Goal: Task Accomplishment & Management: Manage account settings

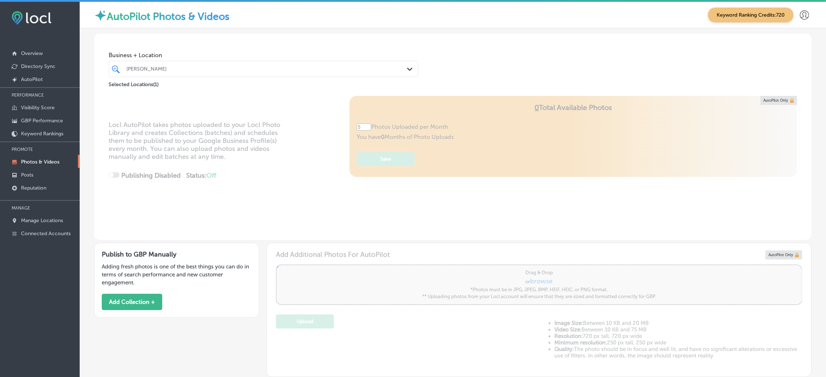
click at [42, 163] on p "Photos & Videos" at bounding box center [40, 162] width 38 height 6
click at [142, 65] on div at bounding box center [250, 69] width 248 height 10
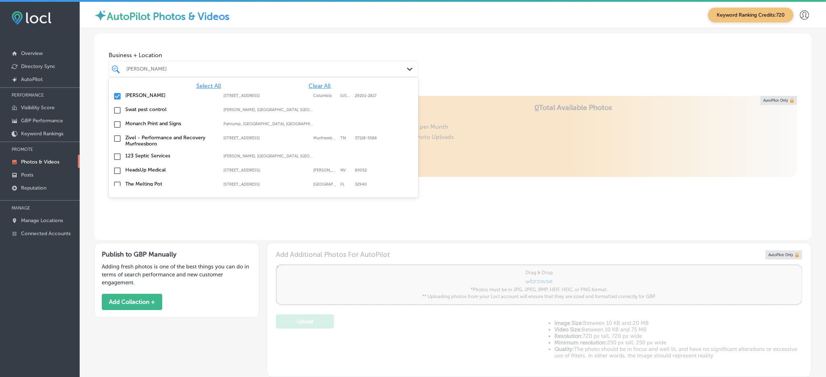
click at [318, 89] on span "Clear All" at bounding box center [319, 86] width 22 height 7
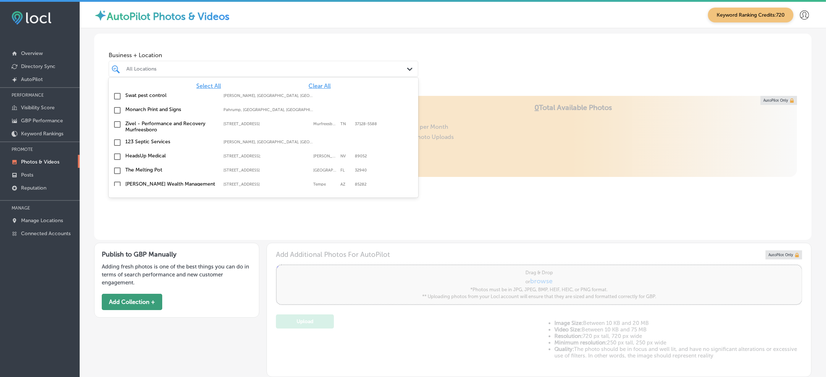
click at [125, 298] on button "Add Collection +" at bounding box center [132, 302] width 60 height 16
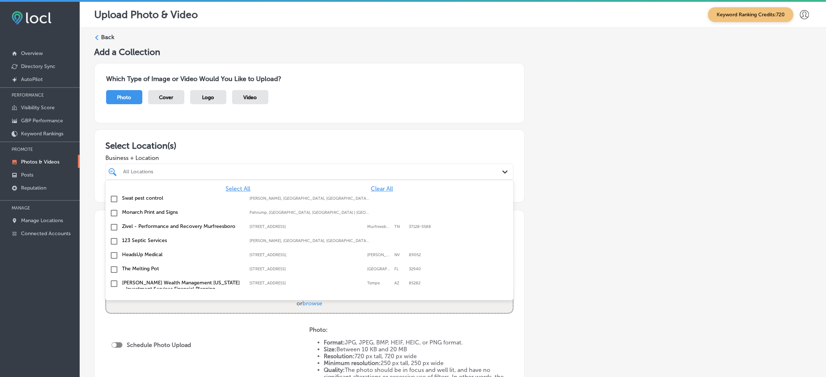
click at [135, 180] on div "option focused, 1 of 160. 160 results available. Use Up and Down to choose opti…" at bounding box center [309, 172] width 408 height 16
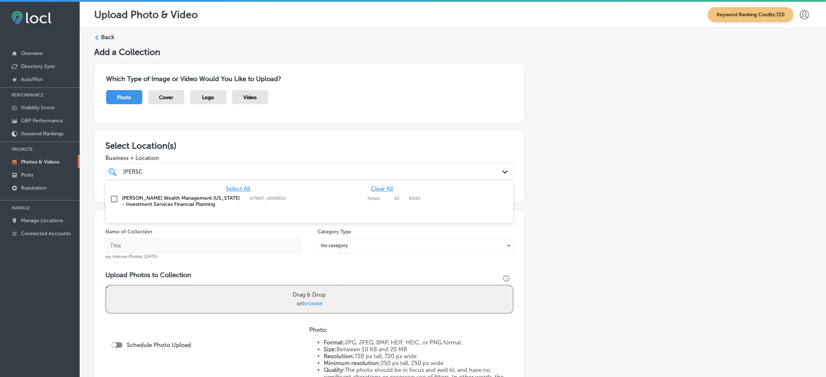
click at [167, 205] on label "[PERSON_NAME] Wealth Management [US_STATE] - Investment Services Financial Plan…" at bounding box center [182, 201] width 120 height 12
type input "[PERSON_NAME]"
click at [630, 208] on div "Add a Collection Which Type of Image or Video Would You Like to Upload? Photo C…" at bounding box center [452, 255] width 717 height 416
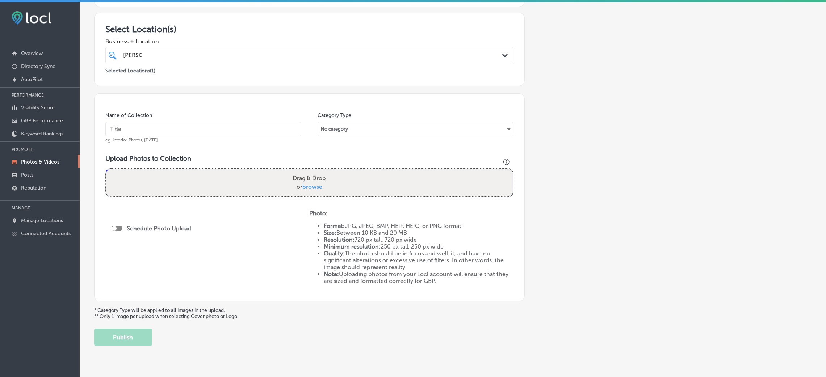
scroll to position [133, 0]
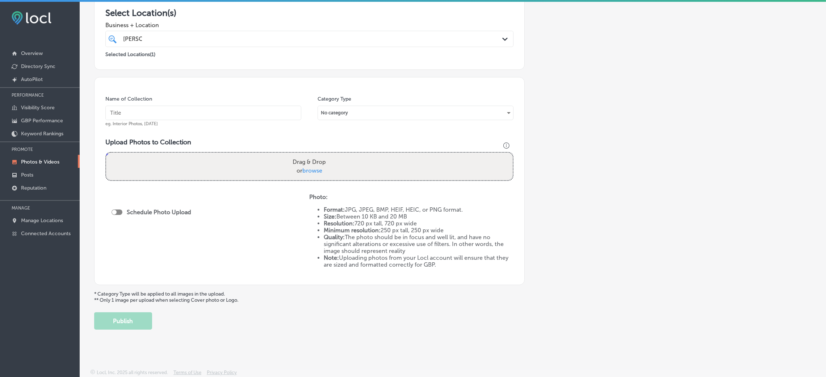
click at [193, 106] on input "text" at bounding box center [203, 113] width 196 height 14
type input "Larson-Wealth-Management-financial-advisor"
click at [231, 112] on input "Larson-Wealth-Management-financial-advisor" at bounding box center [203, 113] width 196 height 14
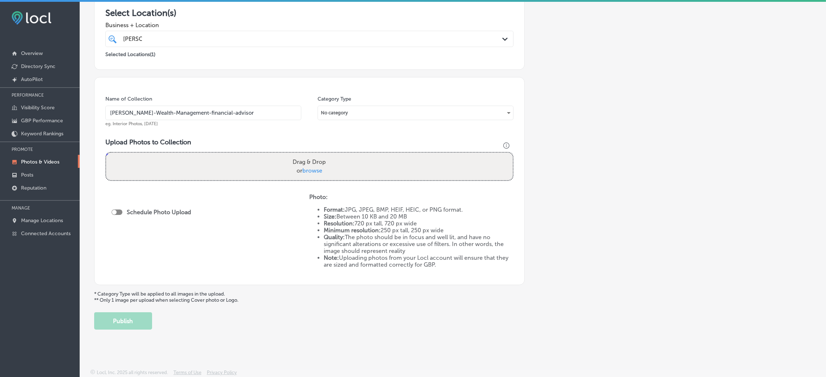
click at [286, 181] on div "Upload Photos to Collection Powered by PQINA Drag & Drop or browse" at bounding box center [309, 162] width 408 height 48
click at [292, 166] on label "Drag & Drop or browse" at bounding box center [309, 166] width 39 height 23
click at [292, 155] on input "Drag & Drop or browse" at bounding box center [309, 154] width 406 height 2
type input "C:\fakepath\Larson-Wealth-Management (32).jpg"
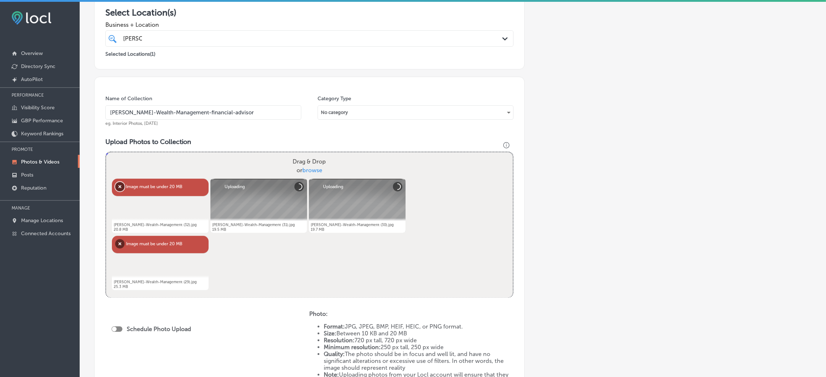
scroll to position [187, 0]
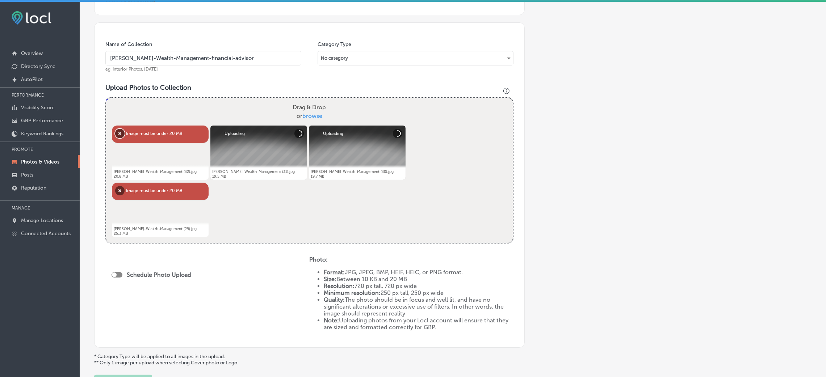
click at [120, 129] on button "Remove" at bounding box center [119, 133] width 9 height 9
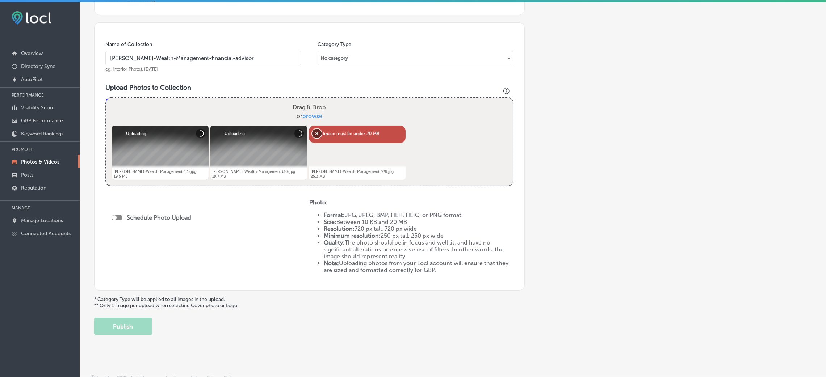
click at [316, 132] on button "Remove" at bounding box center [316, 133] width 9 height 9
click at [331, 125] on div "Drag & Drop or browse" at bounding box center [309, 112] width 406 height 28
click at [106, 98] on input "Drag & Drop or browse" at bounding box center [309, 99] width 406 height 2
type input "C:\fakepath\Larson-Wealth-Management (28).jpg"
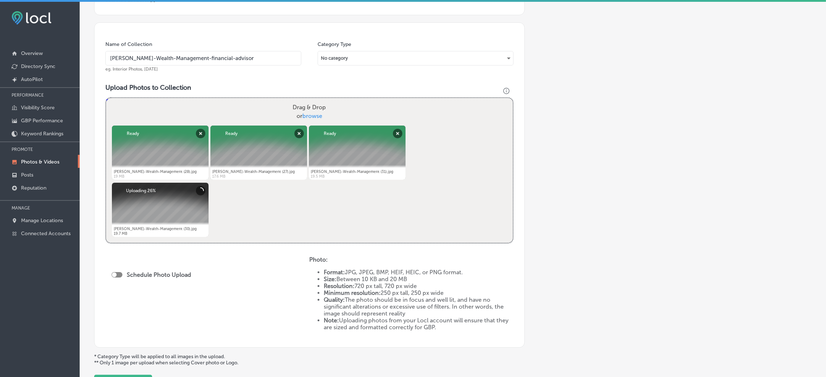
click at [116, 273] on div at bounding box center [114, 275] width 5 height 5
checkbox input "true"
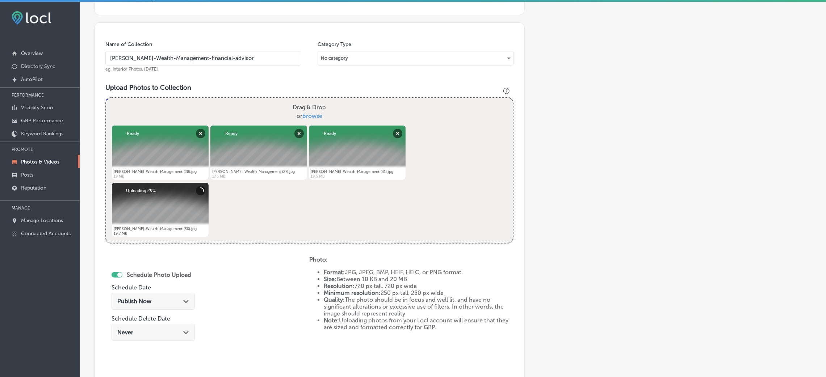
click at [153, 305] on div "Publish Now Path Created with Sketch." at bounding box center [152, 301] width 83 height 17
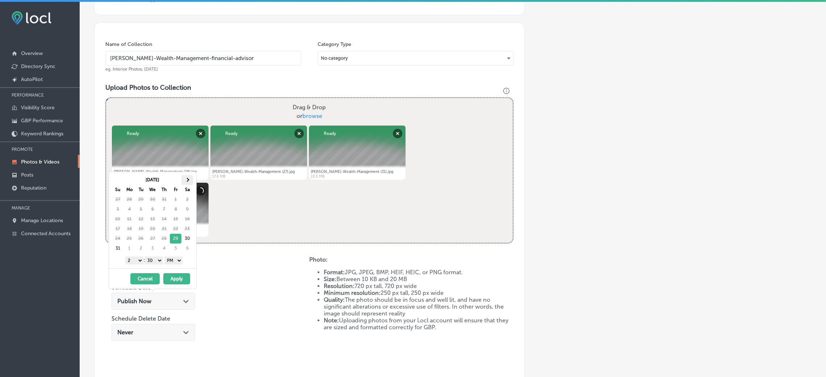
click at [189, 182] on th at bounding box center [187, 180] width 12 height 10
click at [117, 178] on th at bounding box center [118, 180] width 12 height 10
click at [156, 262] on select "00 10 20 30 40 50" at bounding box center [154, 261] width 18 height 8
click at [136, 260] on select "1 2 3 4 5 6 7 8 9 10 11 12" at bounding box center [134, 261] width 18 height 8
click at [172, 279] on button "Apply" at bounding box center [176, 278] width 27 height 11
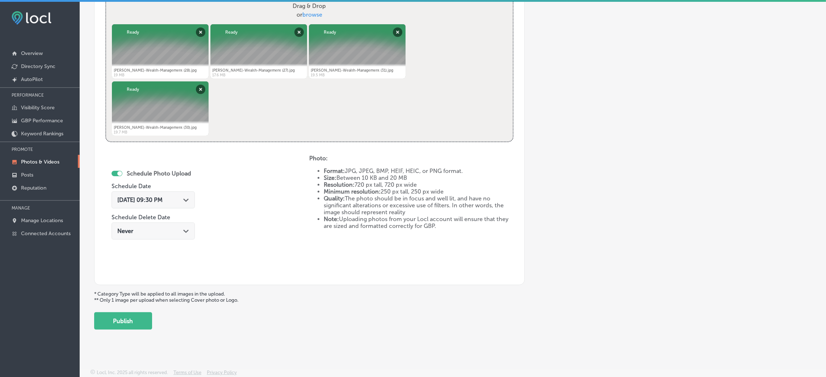
scroll to position [181, 0]
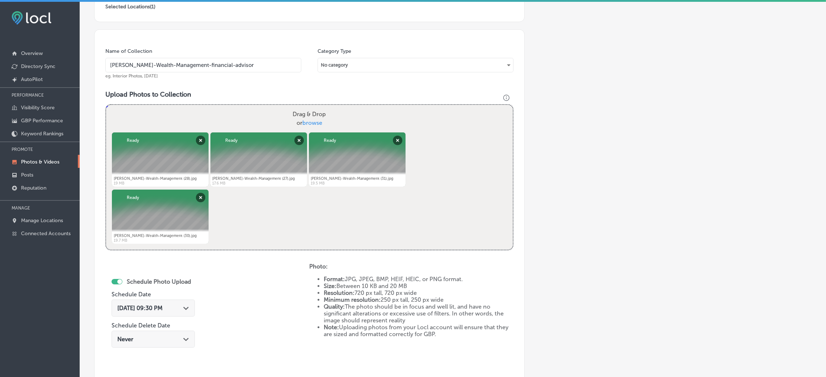
click at [201, 62] on input "Larson-Wealth-Management-financial-advisor" at bounding box center [203, 65] width 196 height 14
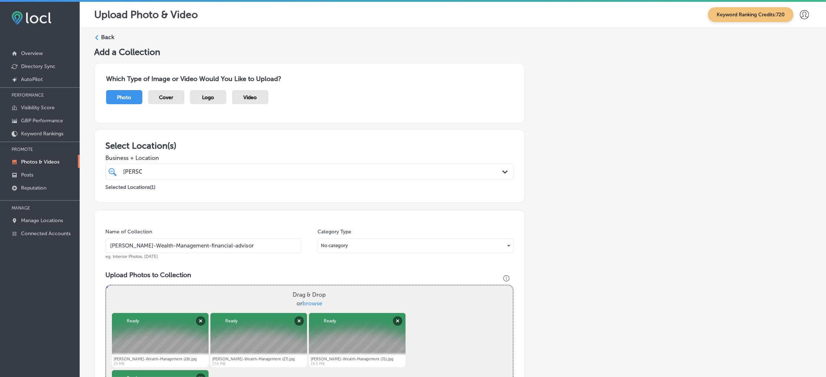
click at [215, 167] on div "larson larson" at bounding box center [290, 172] width 336 height 10
click at [220, 146] on h3 "Select Location(s)" at bounding box center [309, 145] width 408 height 10
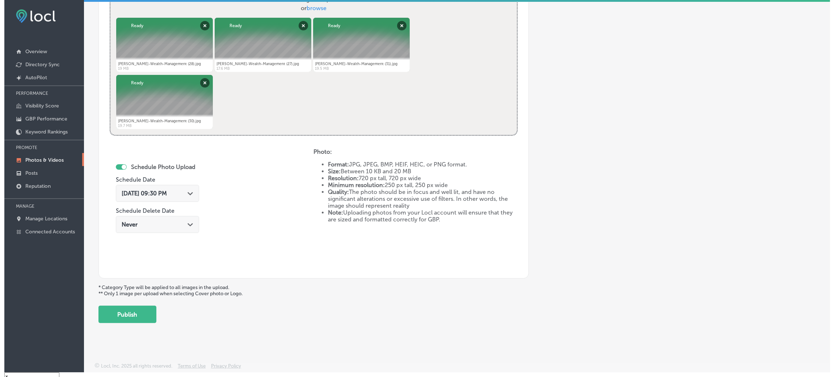
scroll to position [10, 0]
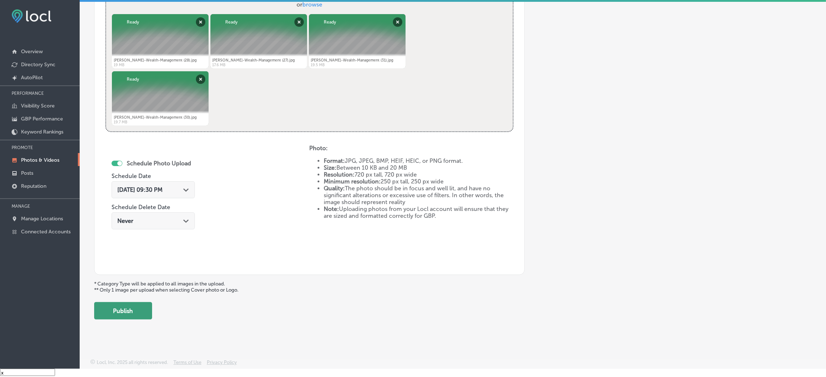
click at [146, 312] on button "Publish" at bounding box center [123, 310] width 58 height 17
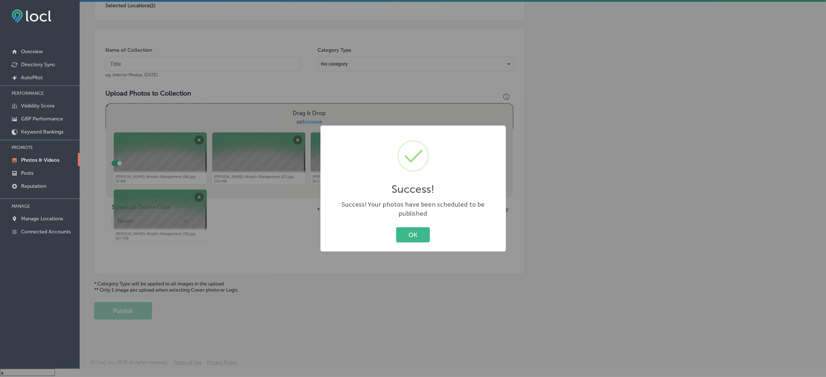
scroll to position [172, 0]
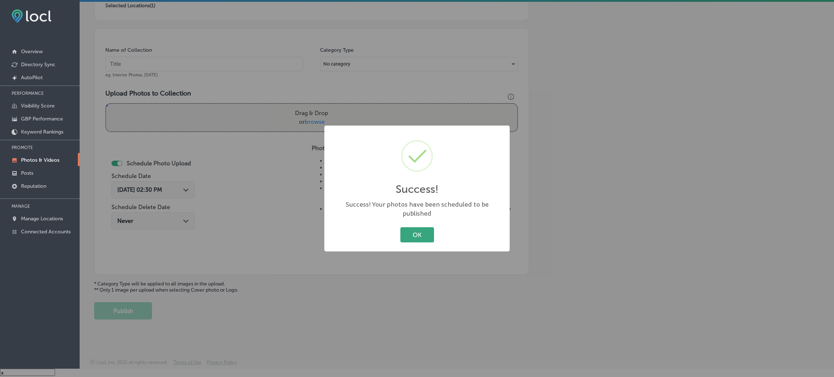
click at [412, 233] on button "OK" at bounding box center [417, 234] width 34 height 15
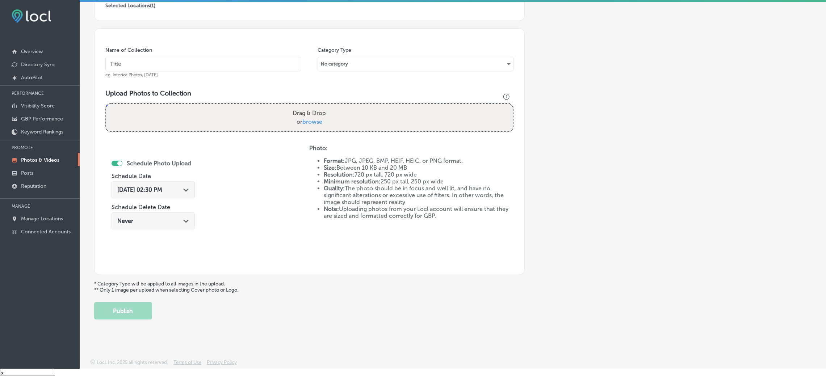
click at [201, 69] on input "text" at bounding box center [203, 64] width 196 height 14
paste input "Larson-Wealth-Management-financial-advisor"
type input "Larson-Wealth-Management-financial-advisor"
click at [270, 106] on div "Drag & Drop or browse" at bounding box center [309, 118] width 406 height 28
click at [106, 104] on input "Drag & Drop or browse" at bounding box center [309, 105] width 406 height 2
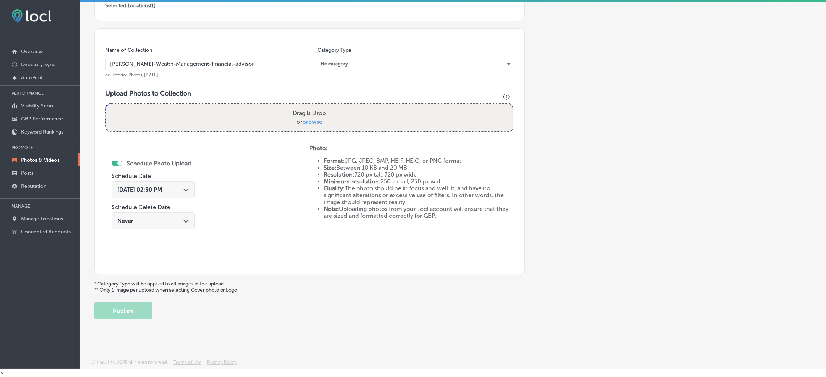
type input "C:\fakepath\Larson-Wealth-Management (26).jpg"
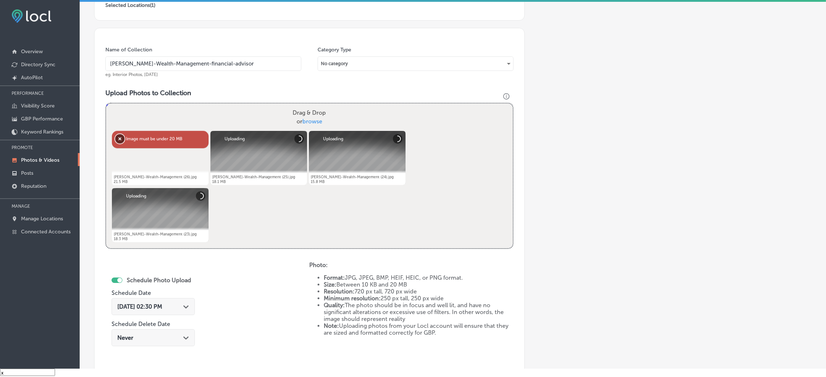
click at [118, 138] on button "Remove" at bounding box center [119, 138] width 9 height 9
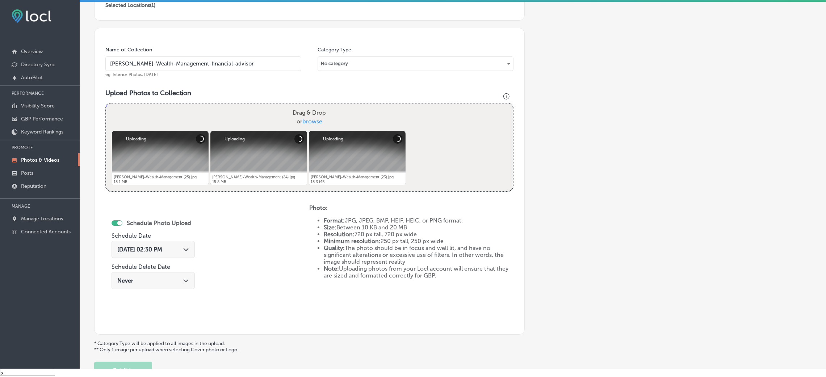
click at [143, 249] on span "Aug 29, 2025 02:30 PM" at bounding box center [139, 249] width 45 height 7
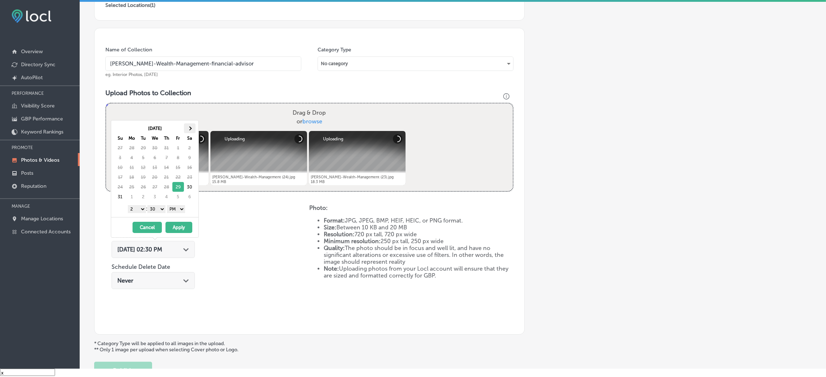
click at [189, 123] on th at bounding box center [190, 128] width 12 height 10
drag, startPoint x: 157, startPoint y: 208, endPoint x: 159, endPoint y: 212, distance: 4.9
click at [157, 208] on select "00 10 20 30 40 50" at bounding box center [156, 209] width 18 height 8
click at [142, 210] on select "1 2 3 4 5 6 7 8 9 10 11 12" at bounding box center [137, 209] width 18 height 8
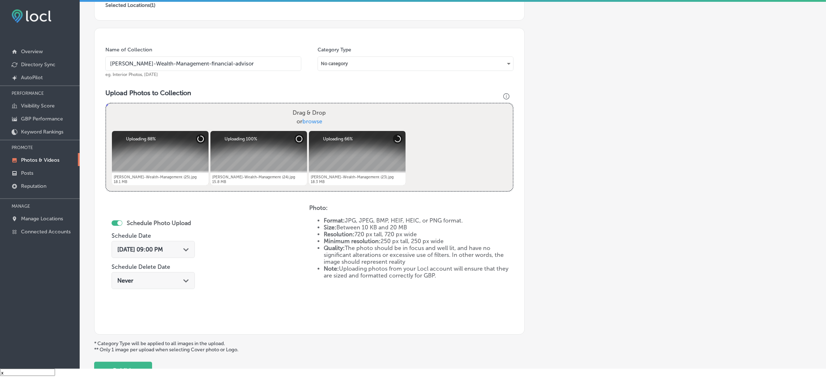
click at [253, 253] on div "Schedule Photo Upload Schedule Date Sep 8, 2025 09:00 PM Path Created with Sket…" at bounding box center [207, 263] width 204 height 119
click at [229, 62] on input "Larson-Wealth-Management-financial-advisor" at bounding box center [203, 63] width 196 height 14
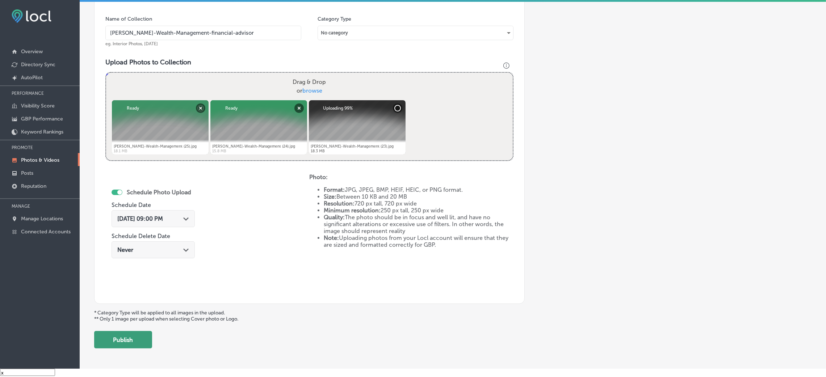
scroll to position [232, 0]
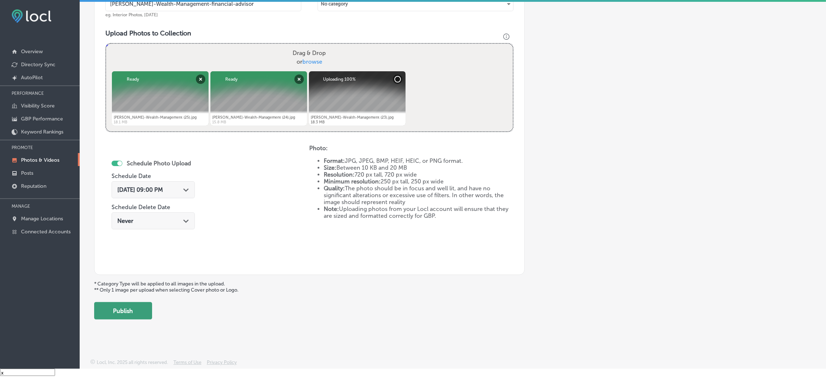
click at [144, 312] on button "Publish" at bounding box center [123, 310] width 58 height 17
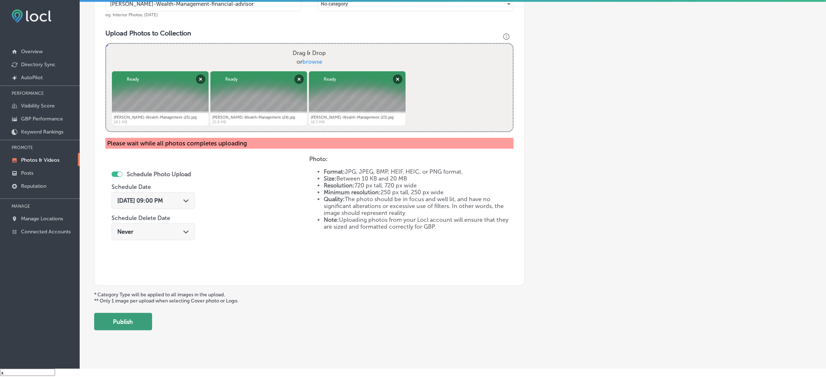
click at [121, 329] on button "Publish" at bounding box center [123, 321] width 58 height 17
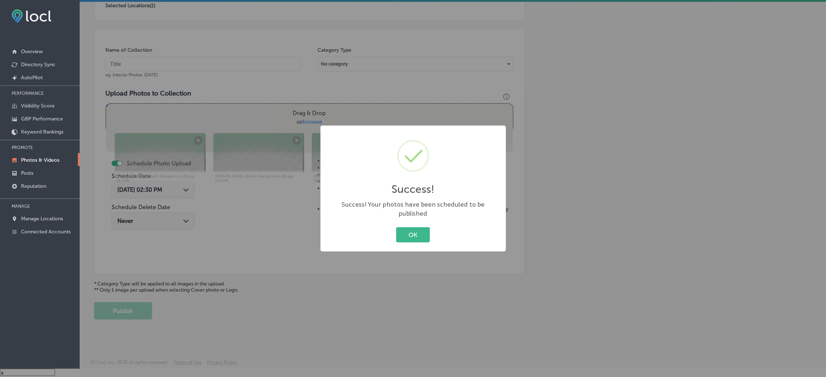
scroll to position [172, 0]
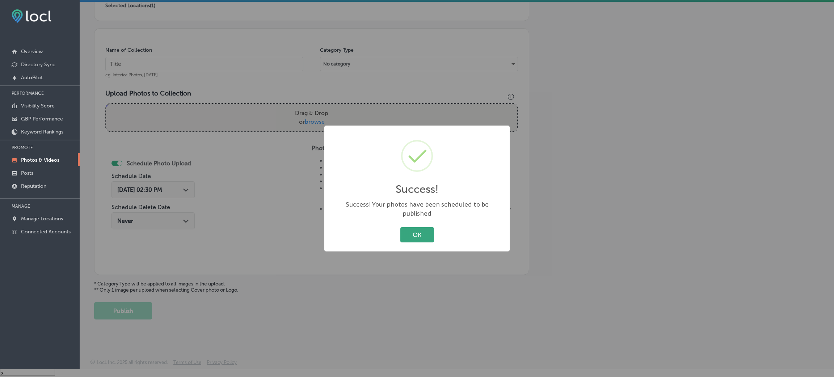
click at [423, 233] on button "OK" at bounding box center [417, 234] width 34 height 15
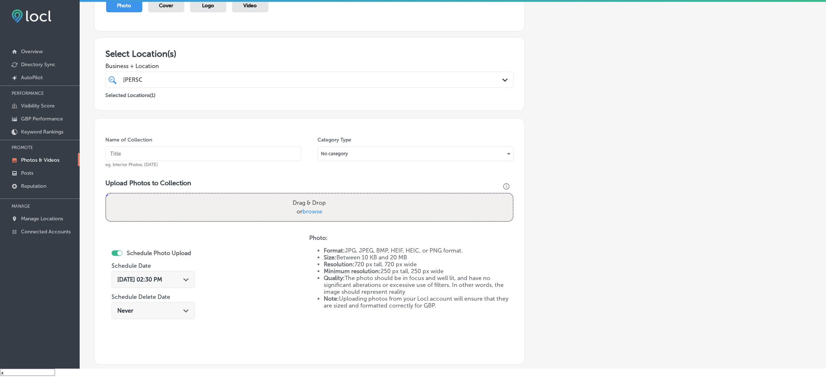
scroll to position [63, 0]
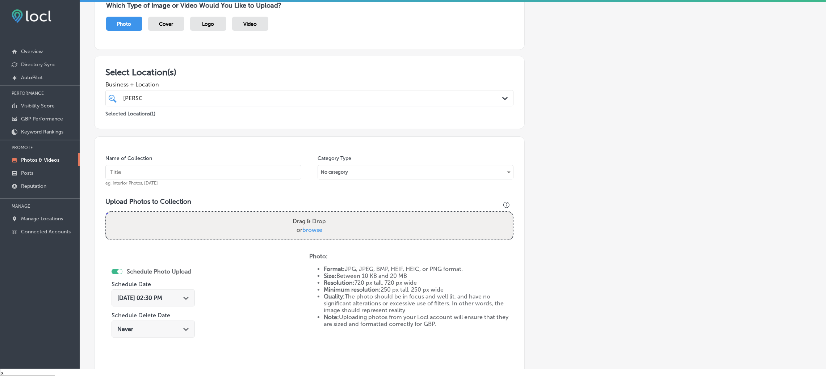
click at [216, 181] on div "Name of Collection eg. Interior Photos, [DATE]" at bounding box center [203, 170] width 196 height 31
click at [214, 175] on input "text" at bounding box center [203, 172] width 196 height 14
paste input "Larson-Wealth-Management-financial-advisor"
type input "Larson-Wealth-Management-financial-advisor"
click at [293, 227] on label "Drag & Drop or browse" at bounding box center [309, 225] width 39 height 23
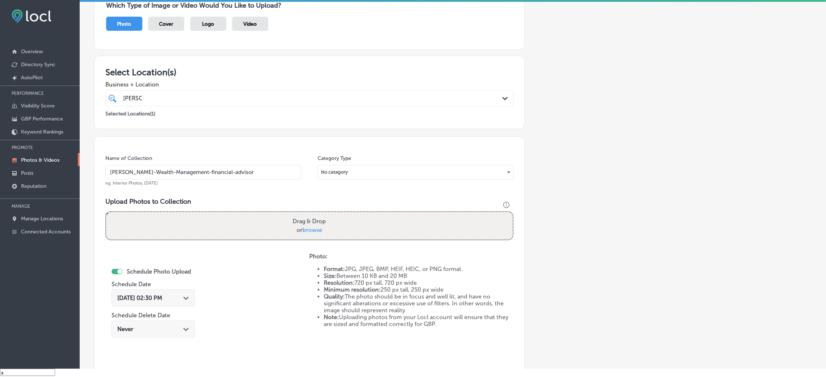
click at [293, 214] on input "Drag & Drop or browse" at bounding box center [309, 213] width 406 height 2
type input "C:\fakepath\Larson-Wealth-Management (22).jpg"
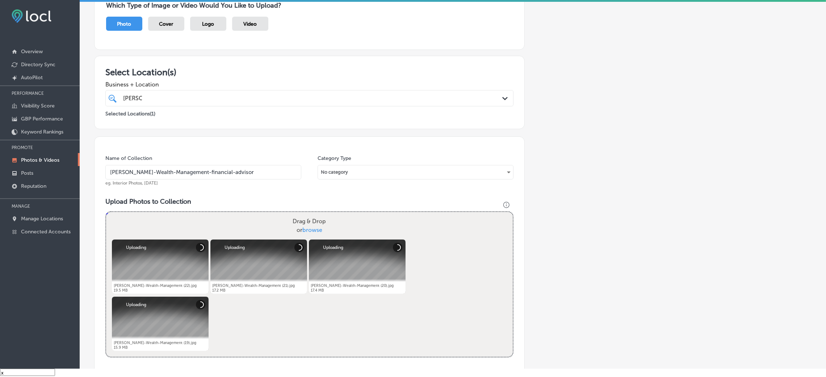
scroll to position [226, 0]
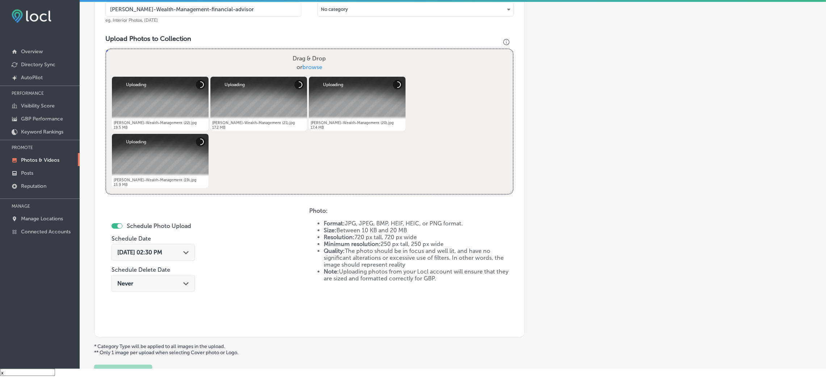
click at [162, 251] on span "Aug 29, 2025 02:30 PM" at bounding box center [139, 252] width 45 height 7
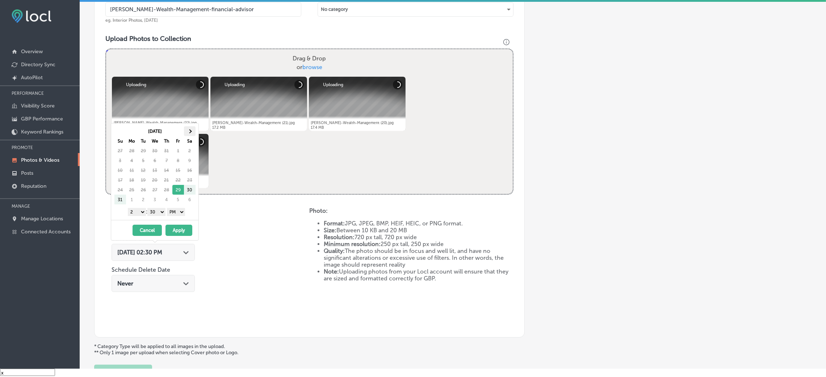
click at [188, 130] on span at bounding box center [189, 131] width 4 height 4
click at [162, 212] on select "00 10 20 30 40 50" at bounding box center [156, 212] width 18 height 8
click at [133, 211] on select "1 2 3 4 5 6 7 8 9 10 11 12" at bounding box center [137, 212] width 18 height 8
click at [172, 230] on button "Apply" at bounding box center [178, 230] width 27 height 11
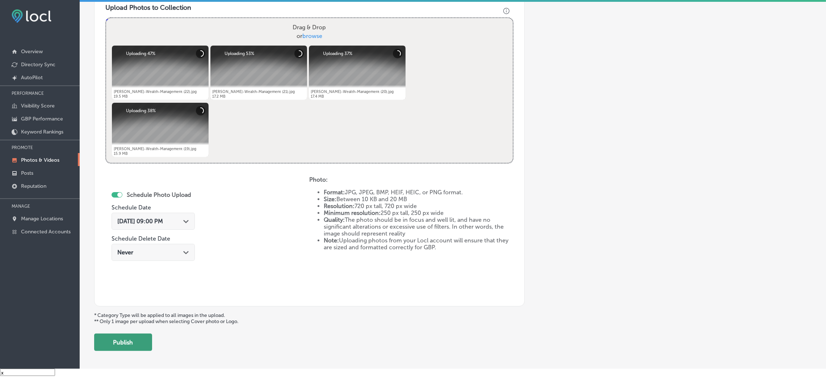
scroll to position [289, 0]
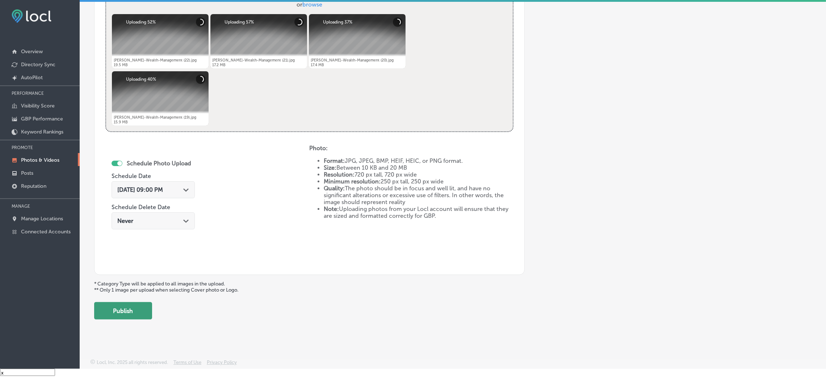
click at [129, 317] on button "Publish" at bounding box center [123, 310] width 58 height 17
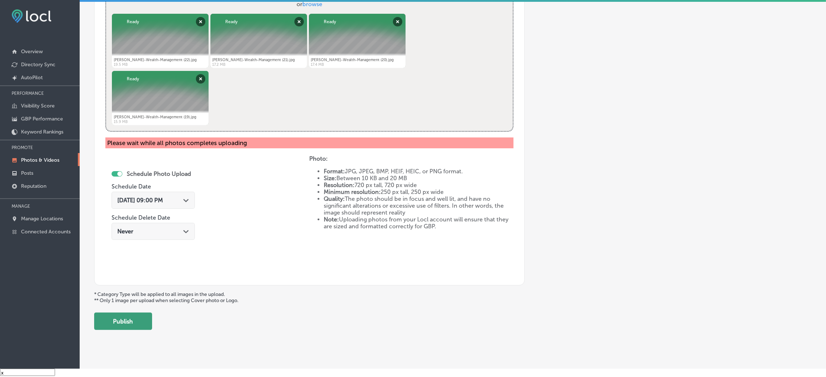
click at [119, 325] on button "Publish" at bounding box center [123, 321] width 58 height 17
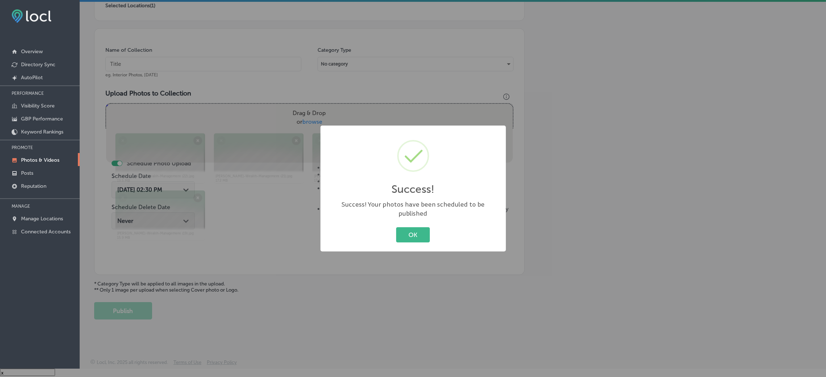
scroll to position [172, 0]
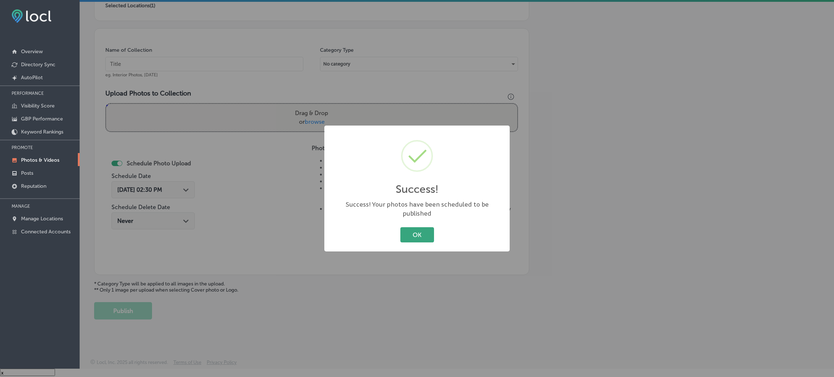
click at [416, 234] on button "OK" at bounding box center [417, 234] width 34 height 15
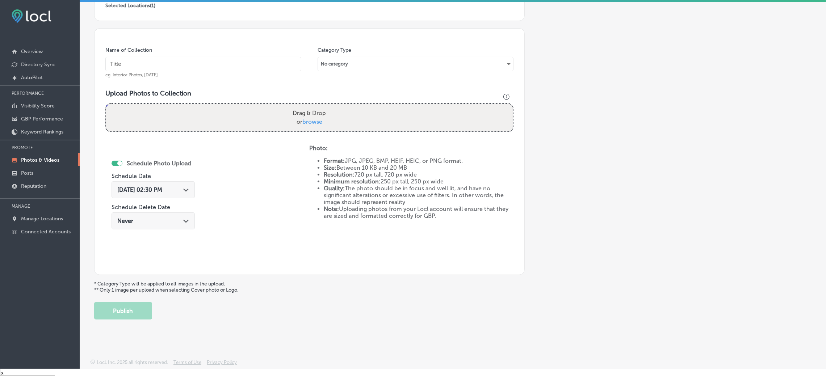
click at [194, 65] on input "text" at bounding box center [203, 64] width 196 height 14
paste input "Larson-Wealth-Management-financial-advisor"
type input "Larson-Wealth-Management-financial-advisor"
click at [265, 111] on div "Drag & Drop or browse" at bounding box center [309, 118] width 406 height 28
click at [106, 104] on input "Drag & Drop or browse" at bounding box center [309, 105] width 406 height 2
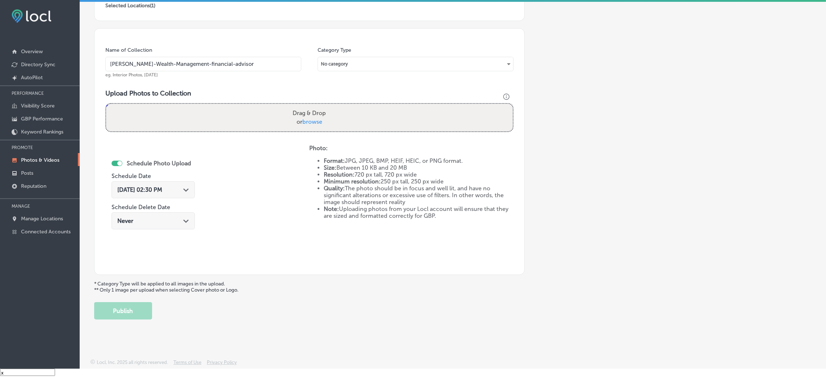
type input "C:\fakepath\Larson-Wealth-Management (18).jpg"
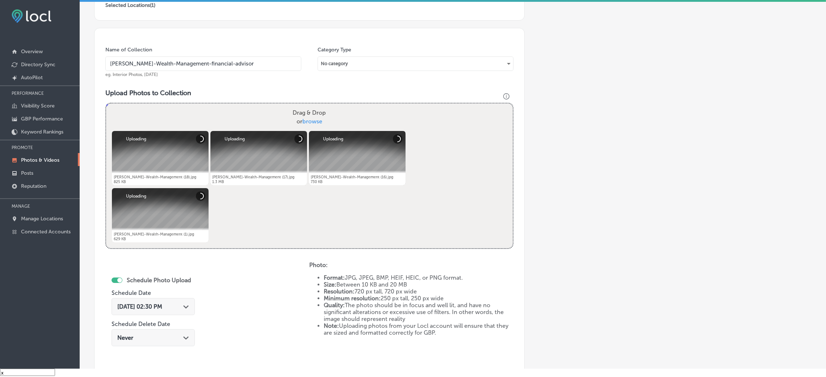
click at [157, 305] on span "Aug 29, 2025 02:30 PM" at bounding box center [139, 306] width 45 height 7
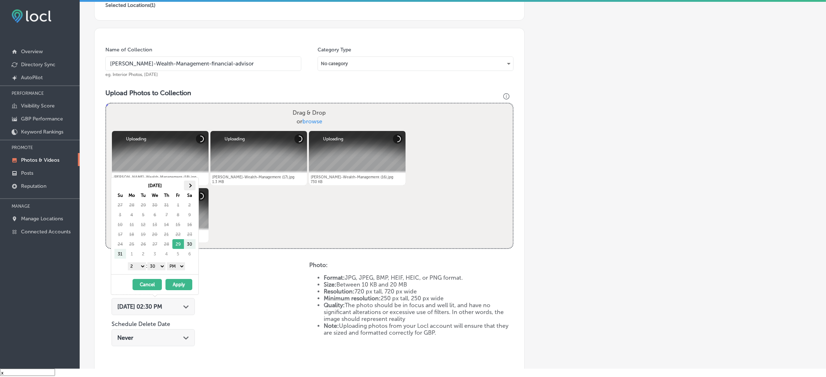
click at [193, 181] on th at bounding box center [190, 186] width 12 height 10
drag, startPoint x: 157, startPoint y: 265, endPoint x: 159, endPoint y: 269, distance: 4.4
click at [157, 265] on select "00 10 20 30 40 50" at bounding box center [156, 266] width 18 height 8
drag, startPoint x: 136, startPoint y: 265, endPoint x: 138, endPoint y: 282, distance: 17.5
click at [136, 265] on select "1 2 3 4 5 6 7 8 9 10 11 12" at bounding box center [137, 266] width 18 height 8
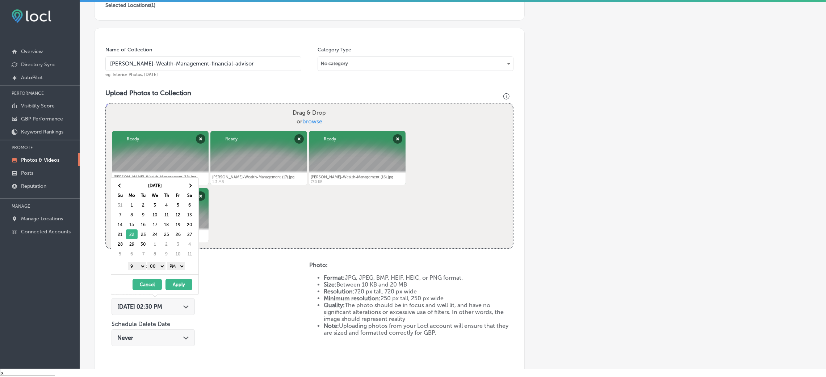
click at [183, 286] on button "Apply" at bounding box center [178, 284] width 27 height 11
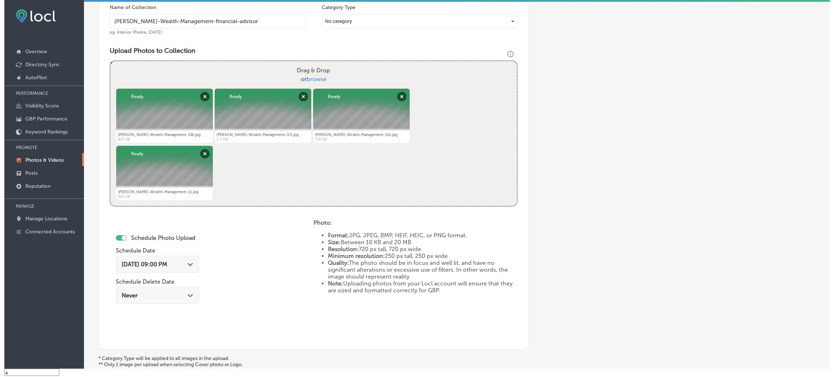
scroll to position [289, 0]
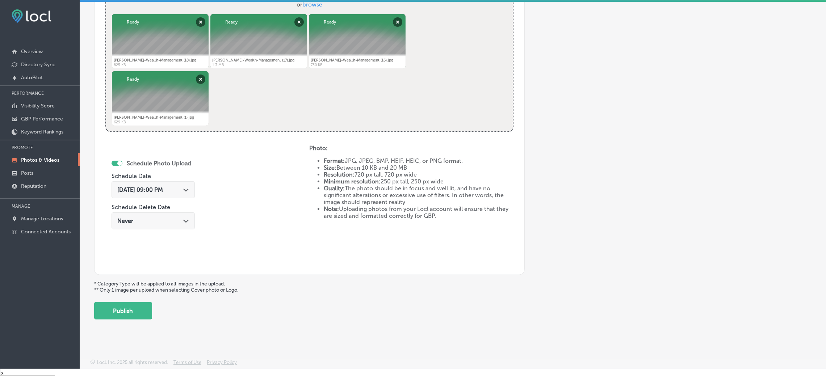
click at [149, 319] on div "Back Add a Collection Which Type of Image or Video Would You Like to Upload? Ph…" at bounding box center [453, 27] width 746 height 596
click at [137, 312] on button "Publish" at bounding box center [123, 310] width 58 height 17
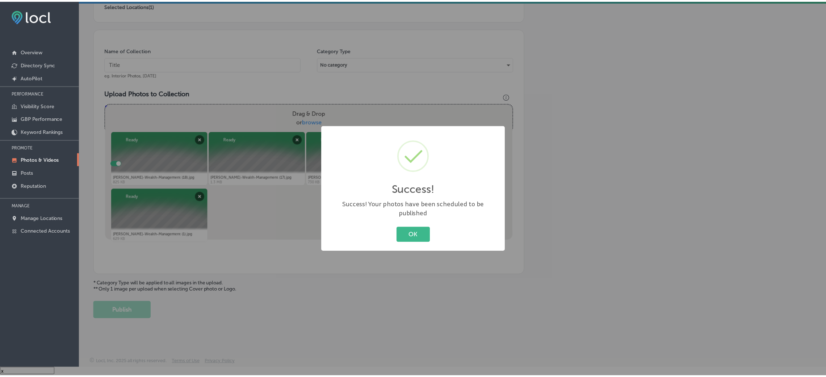
scroll to position [172, 0]
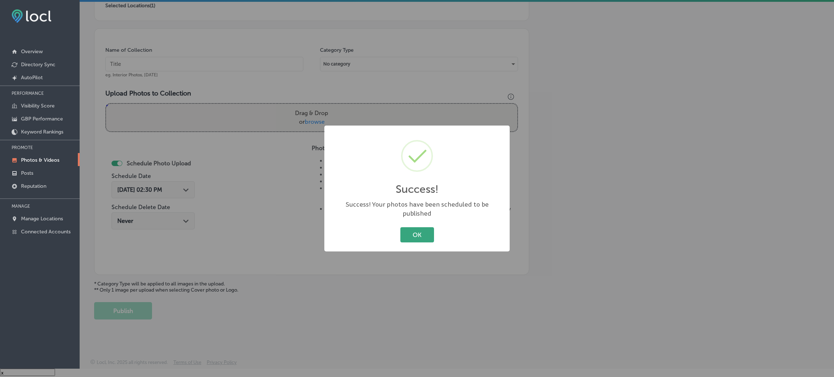
click at [431, 230] on button "OK" at bounding box center [417, 234] width 34 height 15
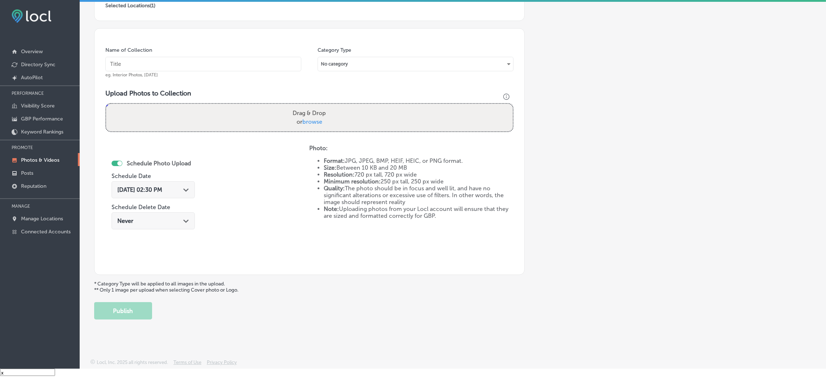
click at [211, 63] on input "text" at bounding box center [203, 64] width 196 height 14
paste input "Larson-Wealth-Management-financial-advisor"
type input "Larson-Wealth-Management-financial-advisor"
click at [302, 118] on span "browse" at bounding box center [312, 121] width 20 height 7
click at [301, 106] on input "Drag & Drop or browse" at bounding box center [309, 105] width 406 height 2
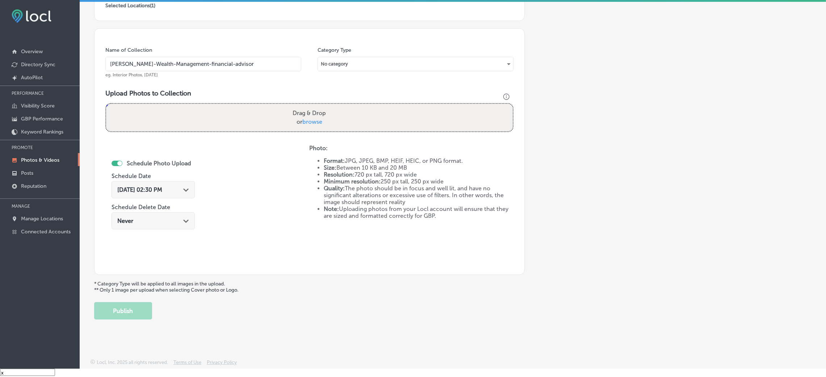
type input "C:\fakepath\Larson-Wealth-Management (2).jpg"
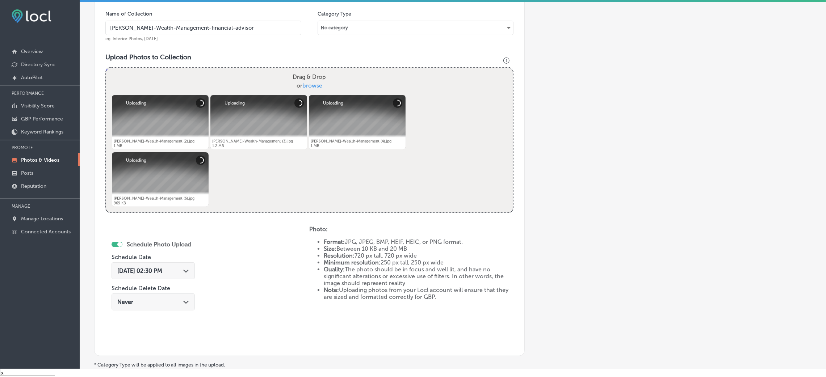
scroll to position [226, 0]
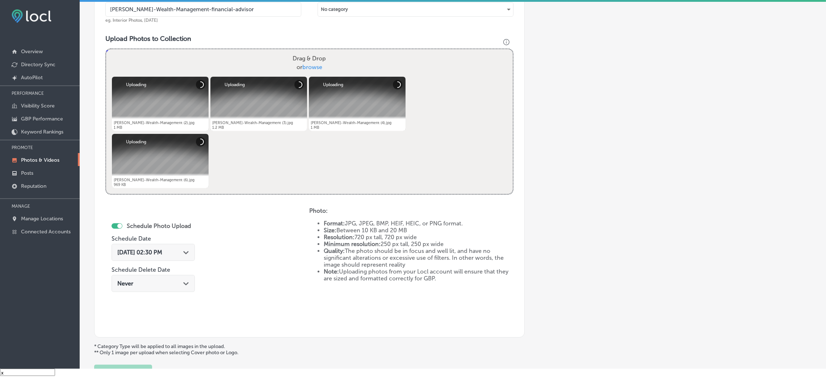
click at [162, 249] on span "Aug 29, 2025 02:30 PM" at bounding box center [139, 252] width 45 height 7
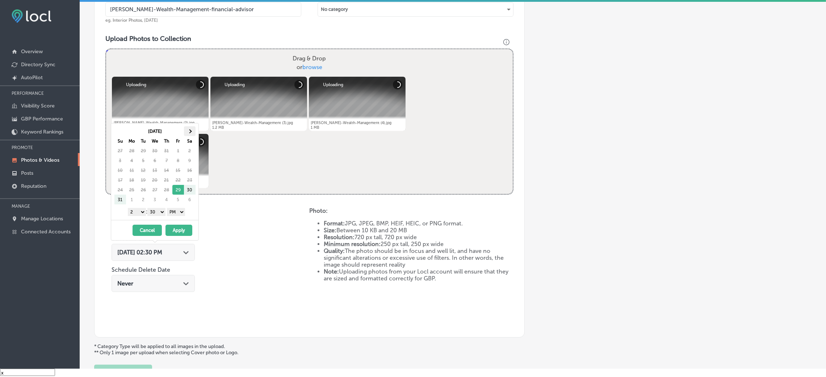
click at [187, 129] on th at bounding box center [190, 131] width 12 height 10
click at [160, 214] on select "00 10 20 30 40 50" at bounding box center [156, 212] width 18 height 8
click at [138, 211] on select "1 2 3 4 5 6 7 8 9 10 11 12" at bounding box center [137, 212] width 18 height 8
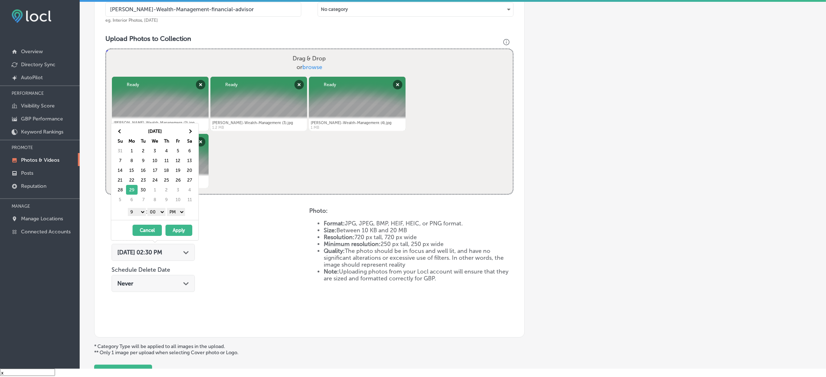
click at [178, 226] on button "Apply" at bounding box center [178, 230] width 27 height 11
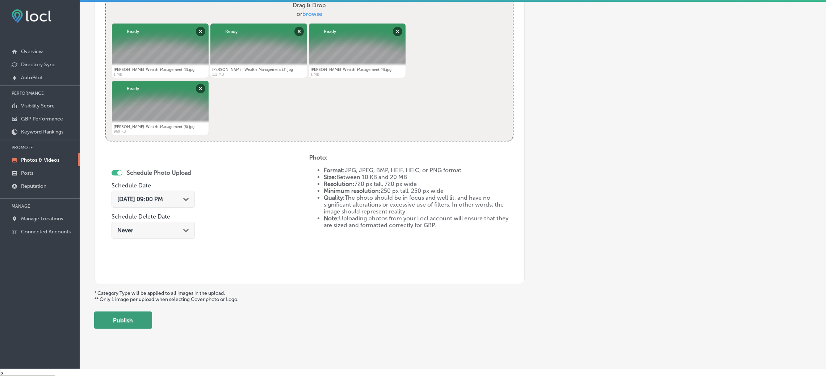
scroll to position [289, 0]
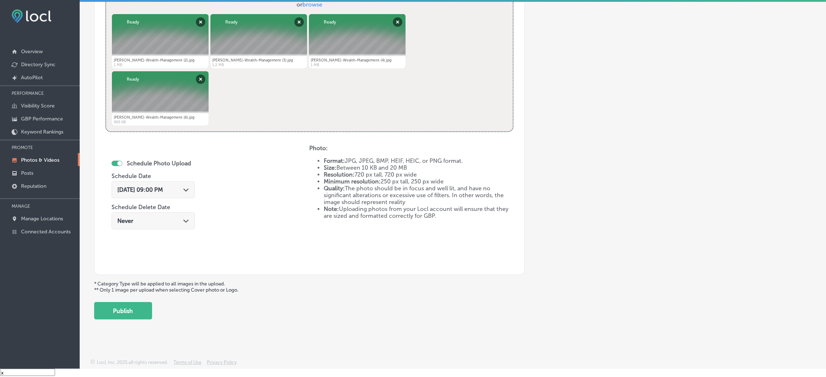
drag, startPoint x: 127, startPoint y: 316, endPoint x: 131, endPoint y: 311, distance: 6.3
click at [128, 316] on button "Publish" at bounding box center [123, 310] width 58 height 17
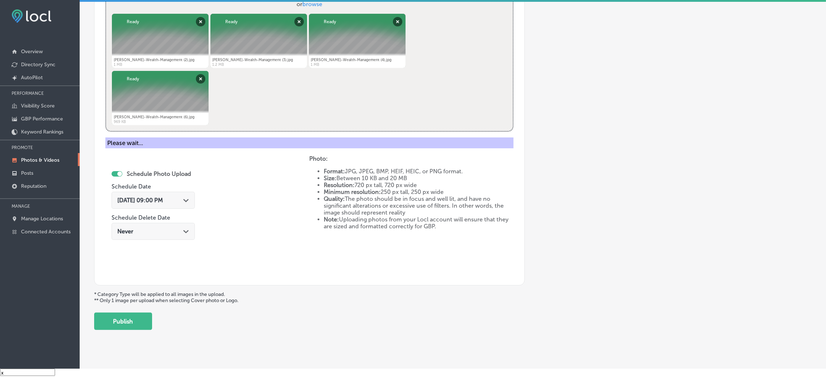
scroll to position [172, 0]
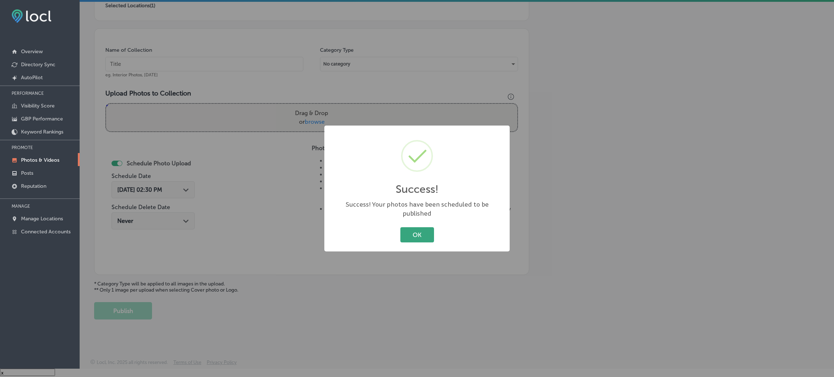
click at [430, 233] on button "OK" at bounding box center [417, 234] width 34 height 15
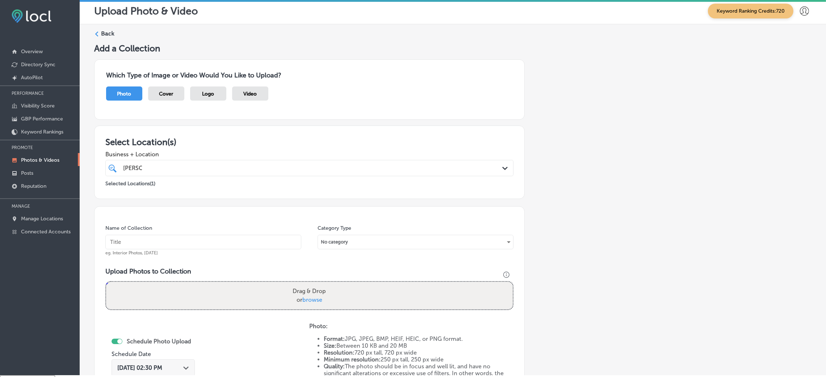
scroll to position [0, 0]
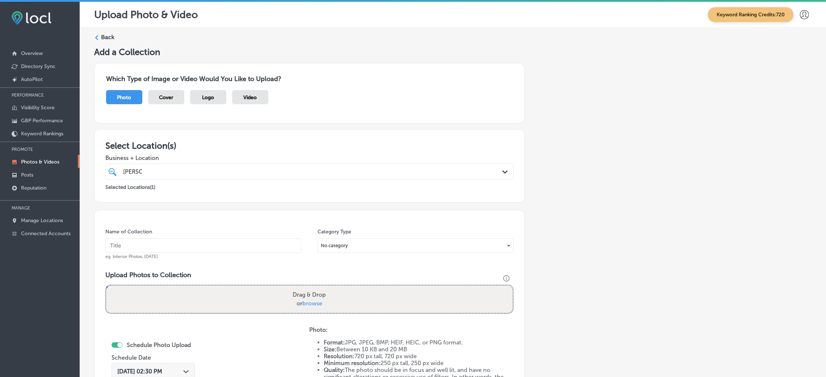
click at [105, 38] on label "Back" at bounding box center [107, 37] width 13 height 8
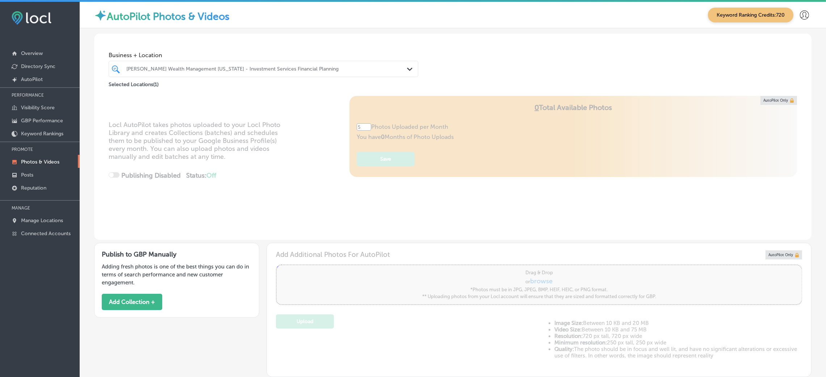
click at [148, 69] on div "[PERSON_NAME] Wealth Management [US_STATE] - Investment Services Financial Plan…" at bounding box center [266, 69] width 281 height 6
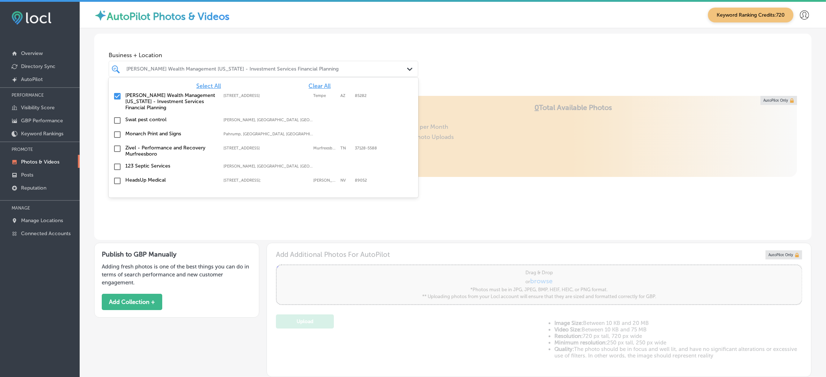
click at [308, 84] on span "Clear All" at bounding box center [319, 86] width 22 height 7
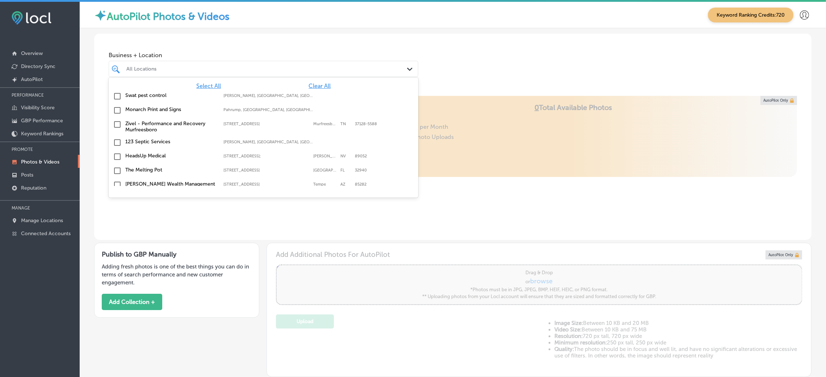
click at [445, 64] on div "Business + Location option focused, 1 of 160. 160 results available. Use Up and…" at bounding box center [452, 61] width 717 height 55
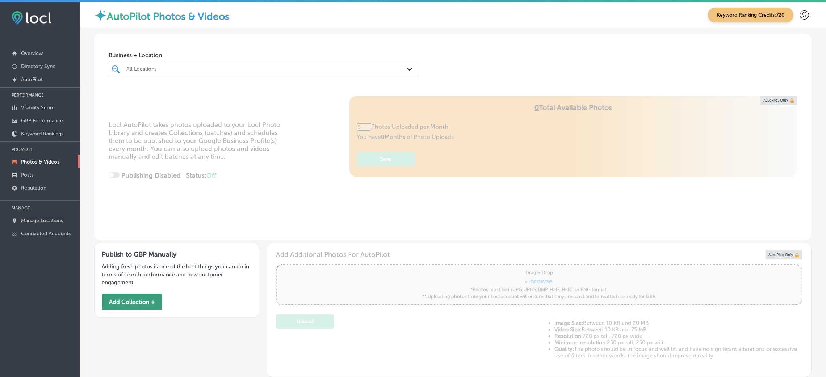
type input "0"
click at [133, 308] on button "Add Collection +" at bounding box center [132, 302] width 60 height 16
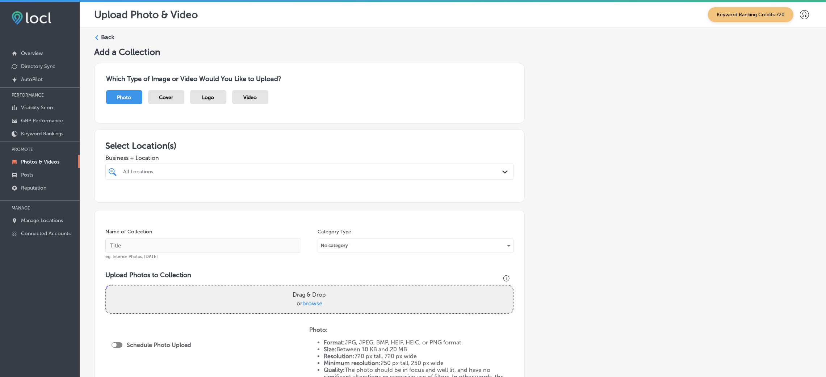
click at [156, 174] on div "All Locations" at bounding box center [313, 172] width 380 height 6
click at [171, 194] on div "Guffey Electric LLC Aurora, CO, USA | Denver, CO, USA | Park ..." at bounding box center [309, 199] width 402 height 11
type input "guff"
click at [128, 251] on input "text" at bounding box center [203, 246] width 196 height 14
type input "Guffey-Electric-LLC-gfci-installation-near-me"
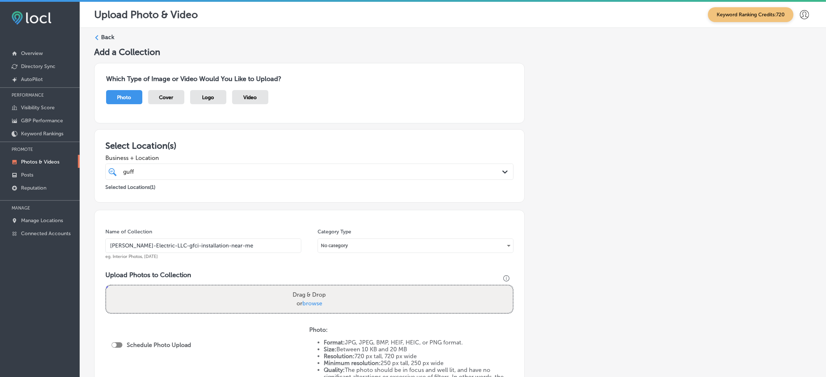
click at [201, 250] on input "Guffey-Electric-LLC-gfci-installation-near-me" at bounding box center [203, 246] width 196 height 14
click at [197, 303] on div "Drag & Drop or browse" at bounding box center [309, 300] width 406 height 28
click at [106, 286] on input "Drag & Drop or browse" at bounding box center [309, 287] width 406 height 2
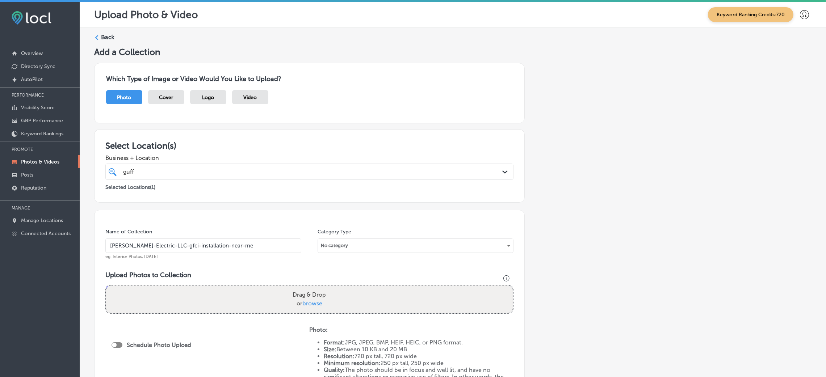
type input "C:\fakepath\Guffey Electric (1).jpg"
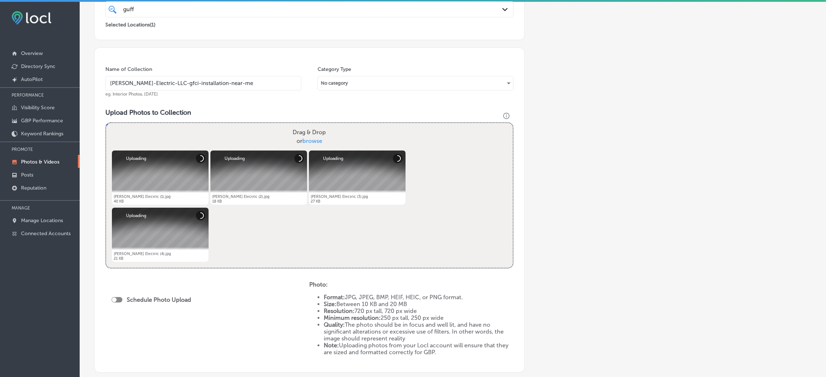
scroll to position [217, 0]
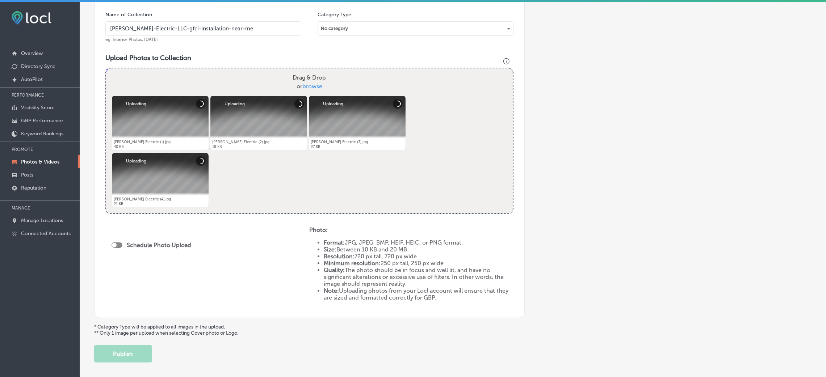
click at [121, 246] on div at bounding box center [116, 244] width 11 height 5
checkbox input "true"
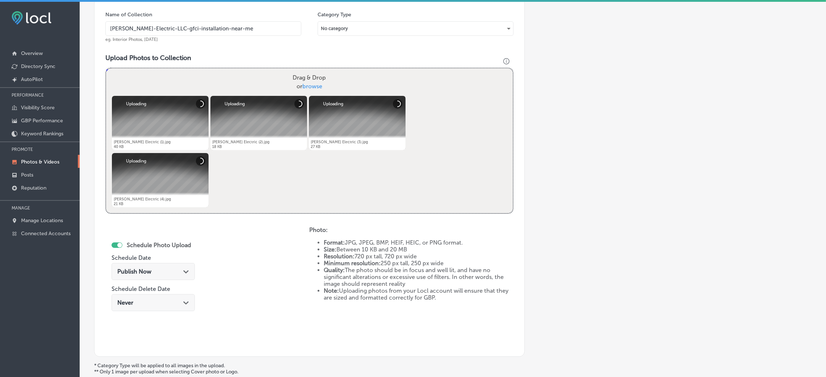
click at [139, 271] on span "Publish Now" at bounding box center [134, 271] width 34 height 7
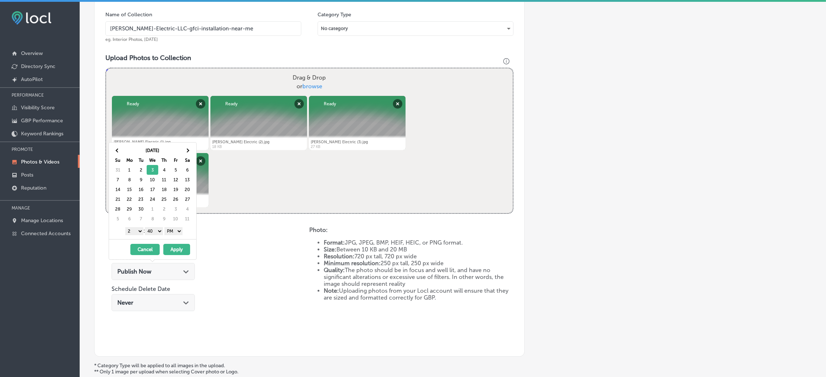
click at [154, 234] on select "00 10 20 30 40 50" at bounding box center [154, 231] width 18 height 8
drag, startPoint x: 142, startPoint y: 236, endPoint x: 138, endPoint y: 235, distance: 3.8
click at [138, 235] on select "1 2 3 4 5 6 7 8 9 10 11 12" at bounding box center [134, 231] width 18 height 8
click at [184, 253] on button "Apply" at bounding box center [176, 249] width 27 height 11
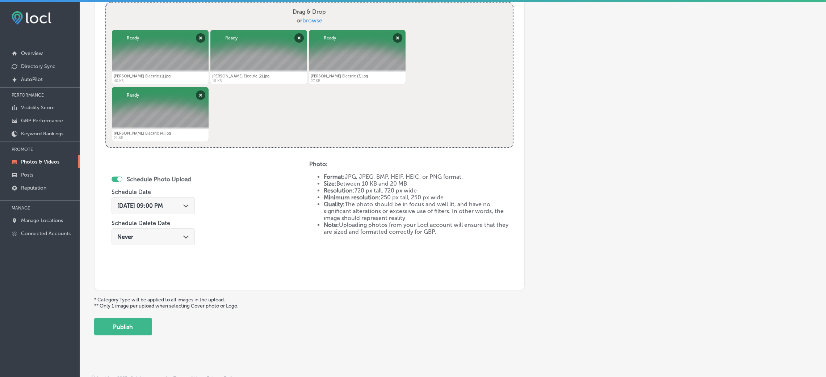
scroll to position [289, 0]
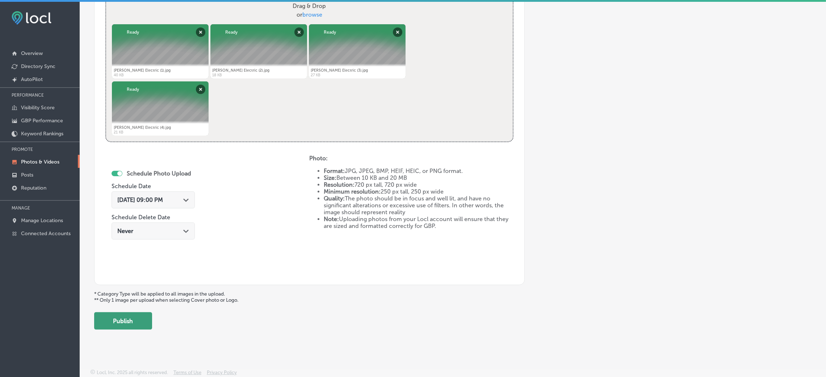
click at [132, 315] on button "Publish" at bounding box center [123, 320] width 58 height 17
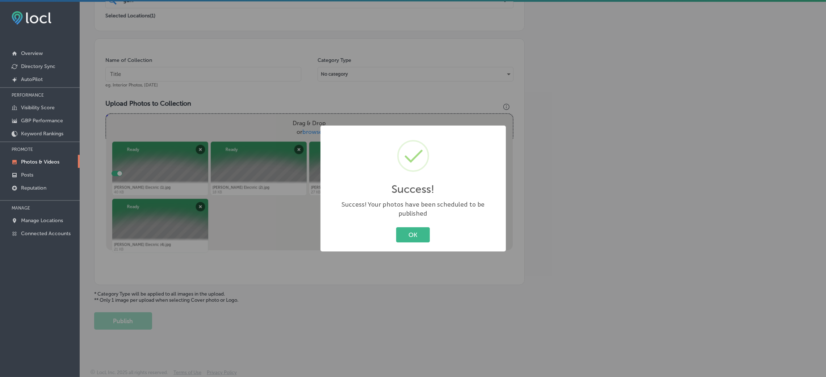
scroll to position [72, 0]
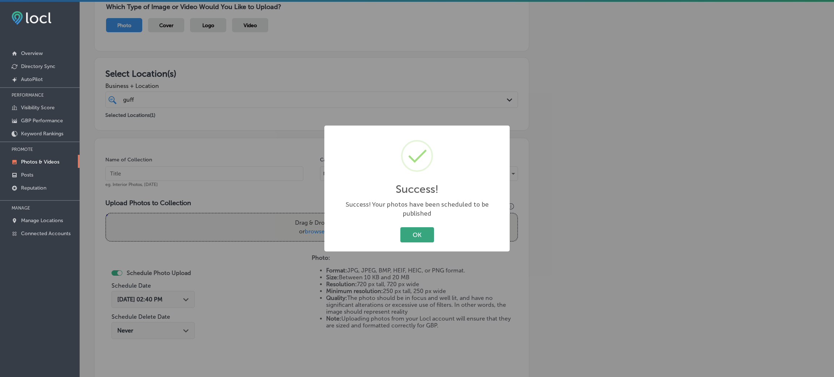
click at [417, 233] on button "OK" at bounding box center [417, 234] width 34 height 15
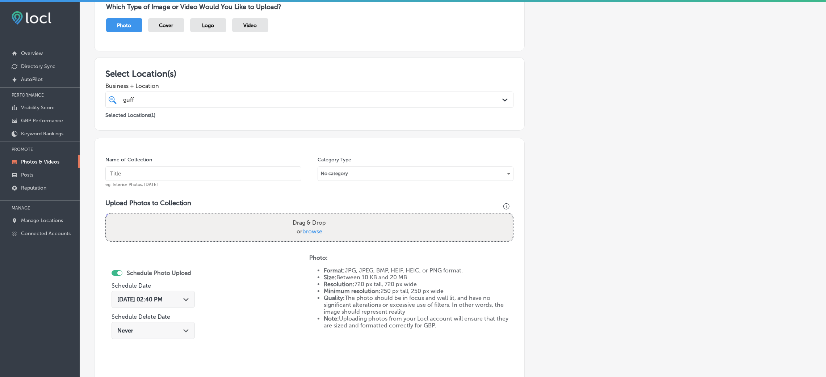
click at [231, 169] on input "text" at bounding box center [203, 173] width 196 height 14
paste input "Guffey-Electric-LLC-gfci-installation-near-me"
type input "Guffey-Electric-LLC-gfci-installation-near-me"
click at [283, 225] on div "Drag & Drop or browse" at bounding box center [309, 228] width 406 height 28
click at [106, 214] on input "Drag & Drop or browse" at bounding box center [309, 215] width 406 height 2
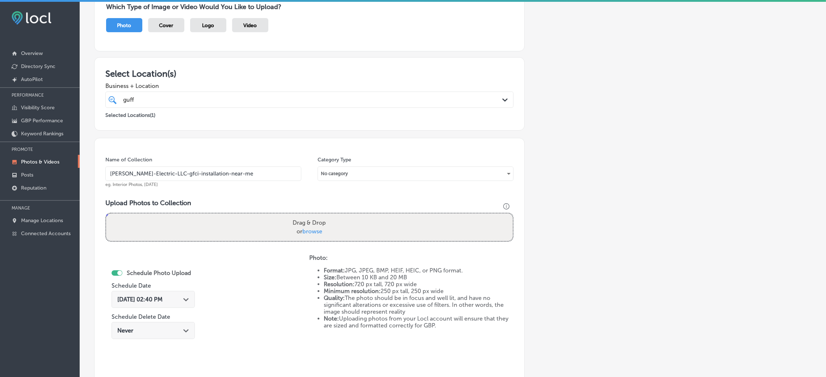
type input "C:\fakepath\Guffey Electric (5).jpg"
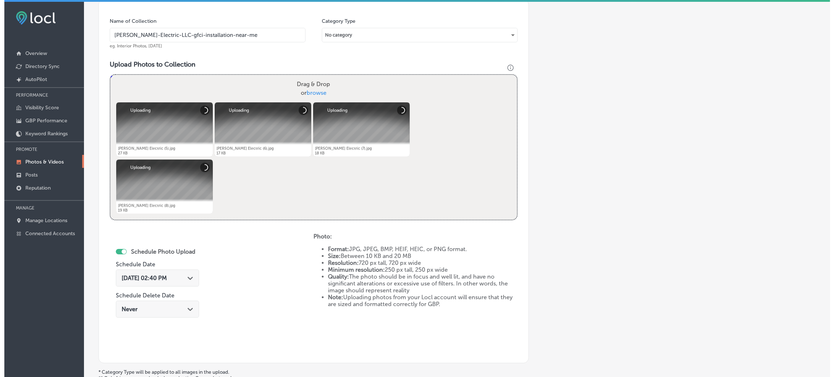
scroll to position [289, 0]
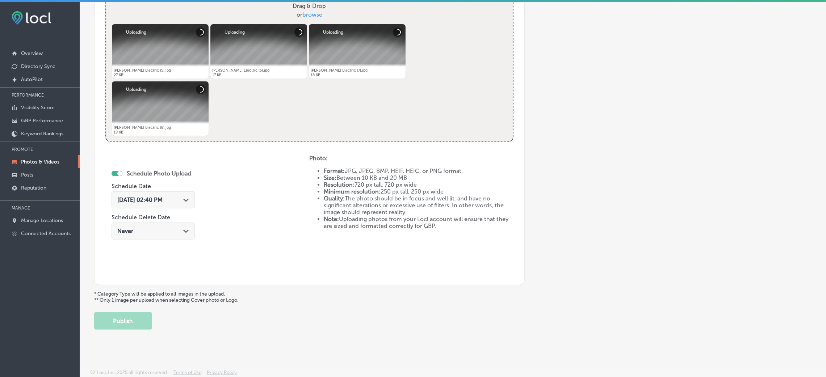
click at [186, 198] on div "Aug 29, 2025 02:40 PM Path Created with Sketch." at bounding box center [153, 200] width 72 height 7
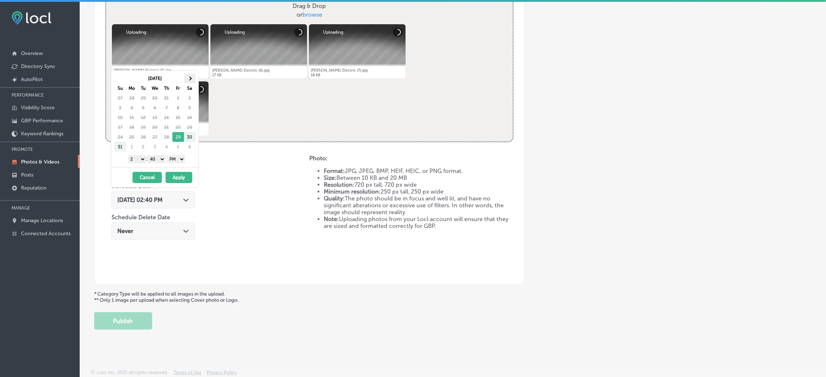
click at [188, 77] on th at bounding box center [190, 78] width 12 height 10
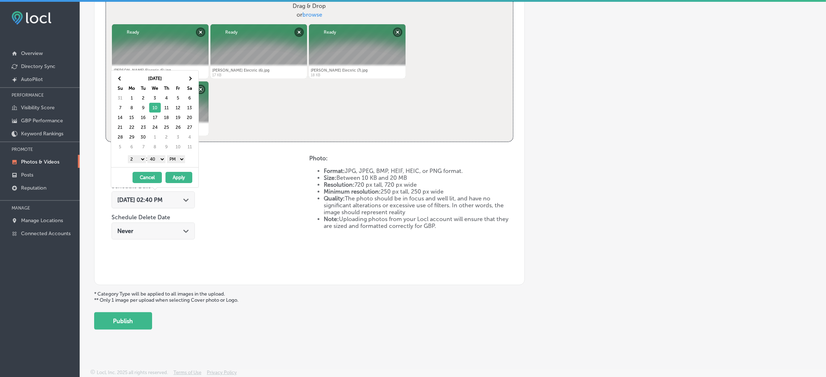
click at [157, 163] on select "00 10 20 30 40 50" at bounding box center [156, 159] width 18 height 8
click at [135, 168] on div "09/10/2025 - 09/10/2025 Cancel Apply" at bounding box center [154, 177] width 87 height 20
click at [134, 160] on select "1 2 3 4 5 6 7 8 9 10 11 12" at bounding box center [137, 159] width 18 height 8
click at [133, 161] on select "1 2 3 4 5 6 7 8 9 10 11 12" at bounding box center [137, 159] width 18 height 8
click at [175, 177] on button "Apply" at bounding box center [178, 177] width 27 height 11
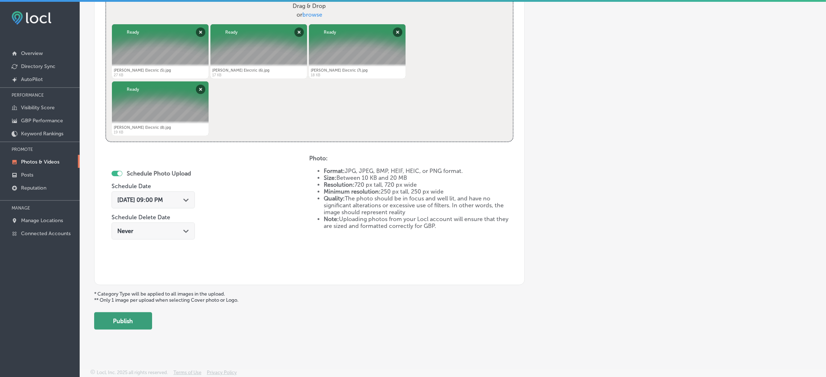
click at [151, 318] on button "Publish" at bounding box center [123, 320] width 58 height 17
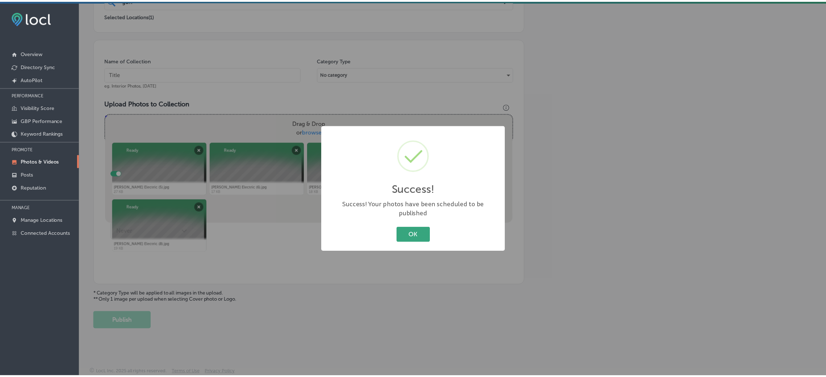
scroll to position [172, 0]
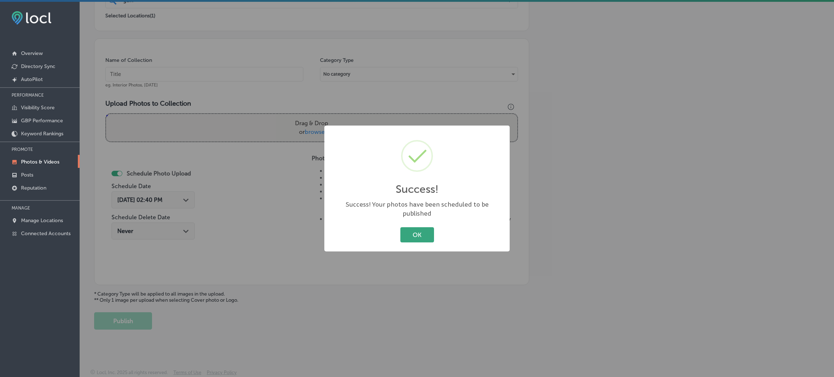
drag, startPoint x: 427, startPoint y: 242, endPoint x: 424, endPoint y: 228, distance: 14.8
click at [426, 242] on div "Success! × Success! Your photos have been scheduled to be published OK Cancel" at bounding box center [416, 189] width 185 height 126
click at [424, 228] on button "OK" at bounding box center [417, 234] width 34 height 15
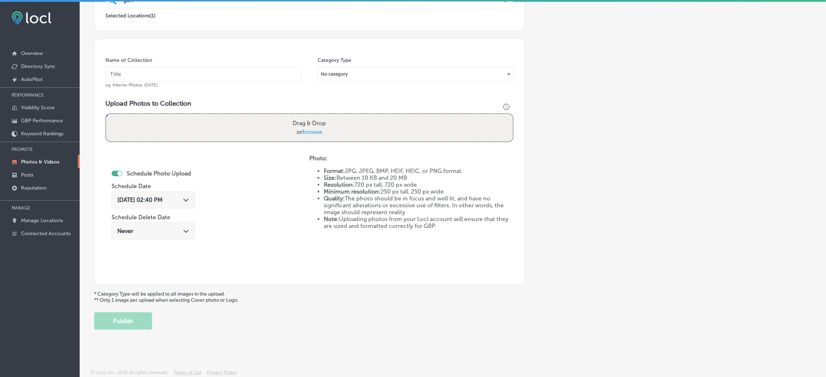
click at [205, 75] on input "text" at bounding box center [203, 74] width 196 height 14
paste input "Guffey-Electric-LLC-gfci-installation-near-me"
type input "Guffey-Electric-LLC-gfci-installation-near-me"
click at [319, 132] on span "browse" at bounding box center [312, 131] width 20 height 7
click at [319, 116] on input "Drag & Drop or browse" at bounding box center [309, 115] width 406 height 2
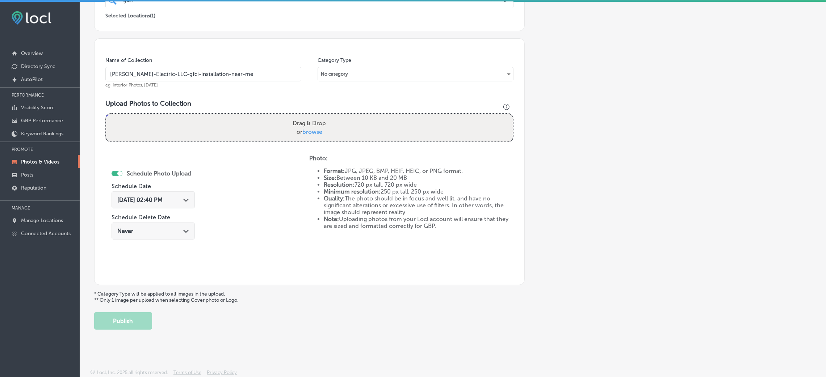
type input "C:\fakepath\Guffey Electric (9).jpg"
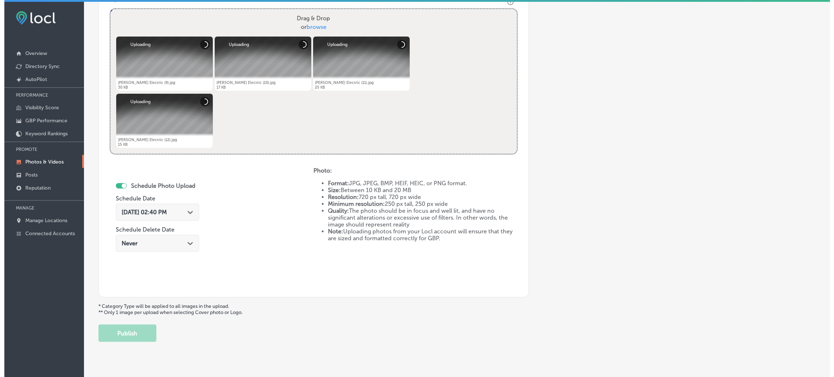
scroll to position [289, 0]
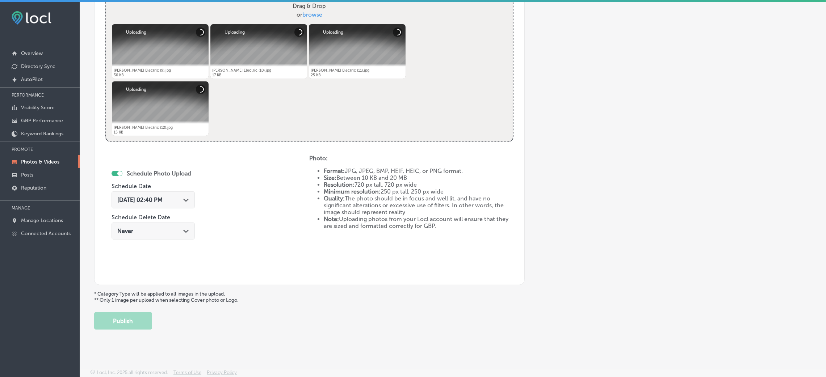
click at [154, 203] on span "Aug 29, 2025 02:40 PM" at bounding box center [139, 200] width 45 height 7
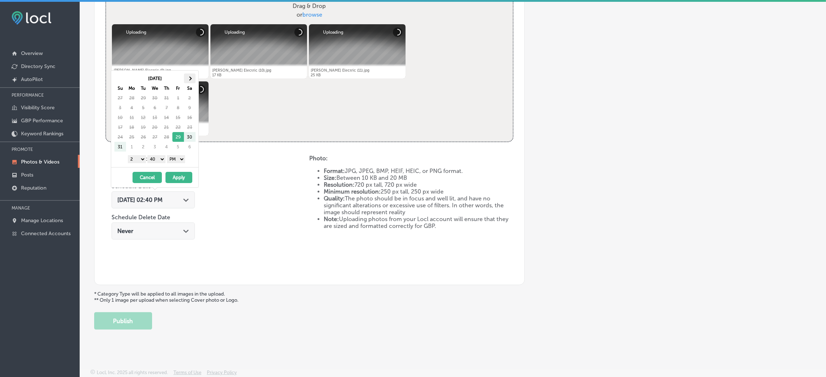
click at [188, 79] on span at bounding box center [189, 78] width 4 height 4
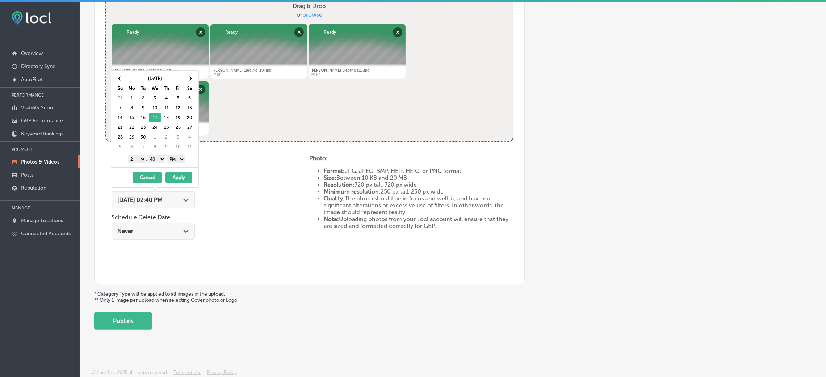
click at [161, 160] on select "00 10 20 30 40 50" at bounding box center [156, 159] width 18 height 8
click at [134, 163] on select "1 2 3 4 5 6 7 8 9 10 11 12" at bounding box center [137, 159] width 18 height 8
click at [175, 173] on button "Apply" at bounding box center [178, 177] width 27 height 11
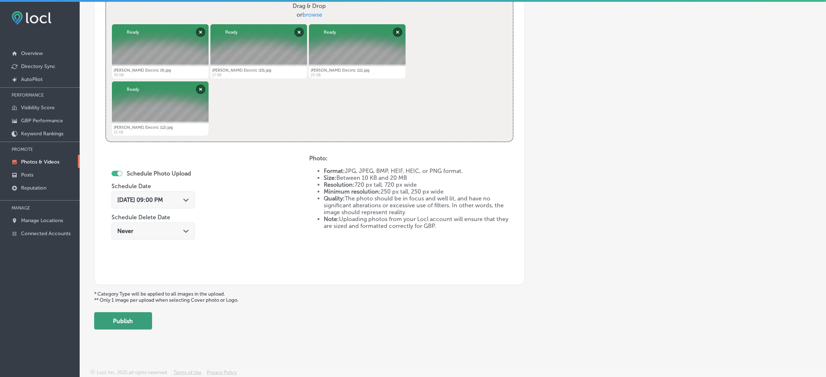
click at [118, 317] on button "Publish" at bounding box center [123, 320] width 58 height 17
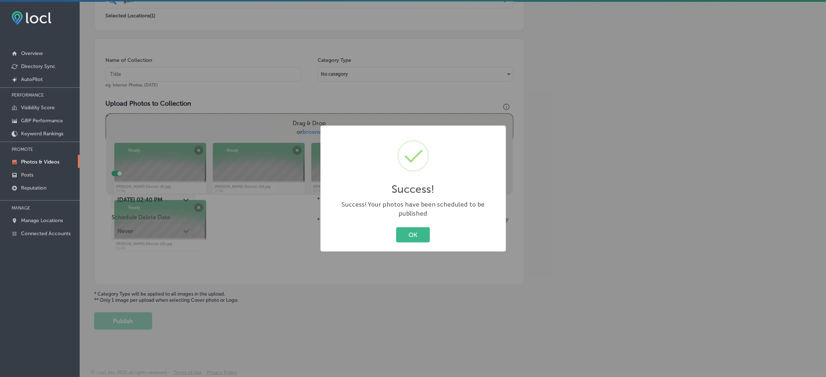
scroll to position [172, 0]
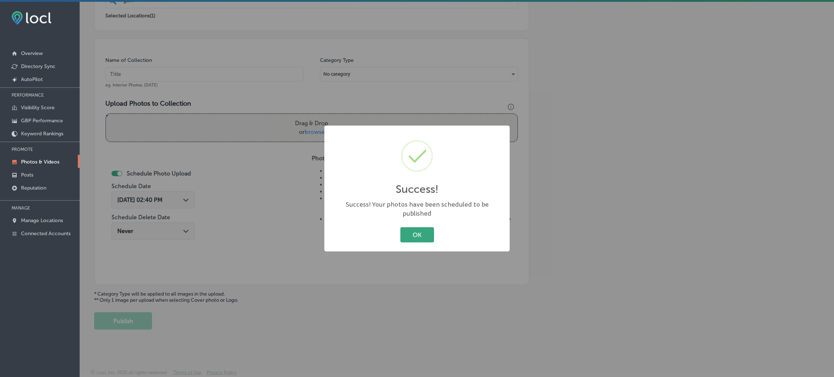
click at [425, 231] on button "OK" at bounding box center [417, 234] width 34 height 15
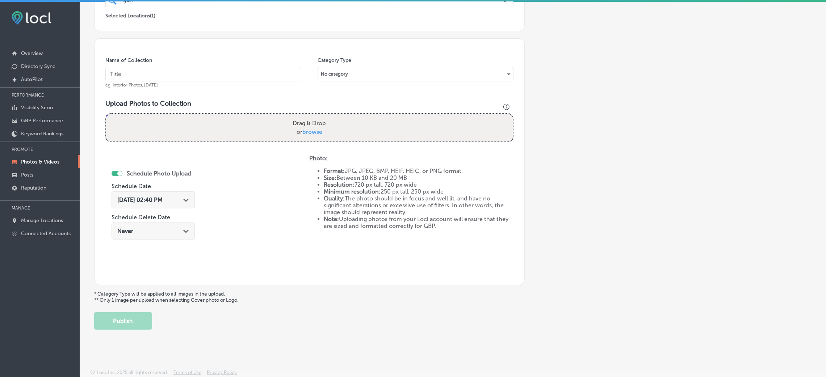
click at [240, 77] on input "text" at bounding box center [203, 74] width 196 height 14
paste input "Guffey-Electric-LLC-gfci-installation-near-me"
type input "Guffey-Electric-LLC-gfci-installation-near-me"
click at [323, 138] on label "Drag & Drop or browse" at bounding box center [309, 127] width 39 height 23
click at [323, 116] on input "Drag & Drop or browse" at bounding box center [309, 115] width 406 height 2
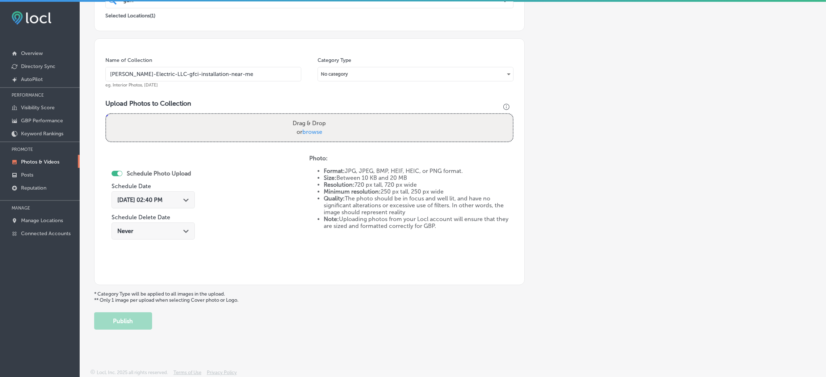
type input "C:\fakepath\Guffey Electric (13).jpg"
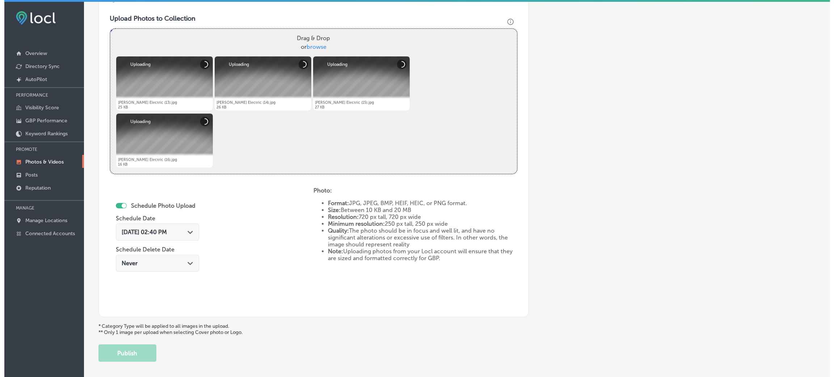
scroll to position [280, 0]
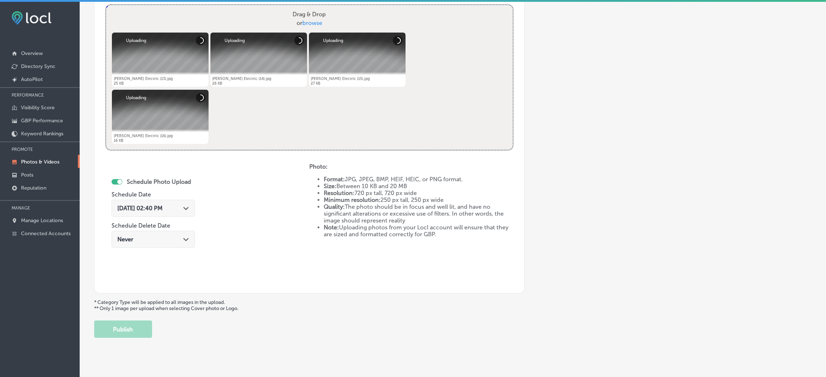
click at [162, 210] on span "Aug 29, 2025 02:40 PM" at bounding box center [139, 208] width 45 height 7
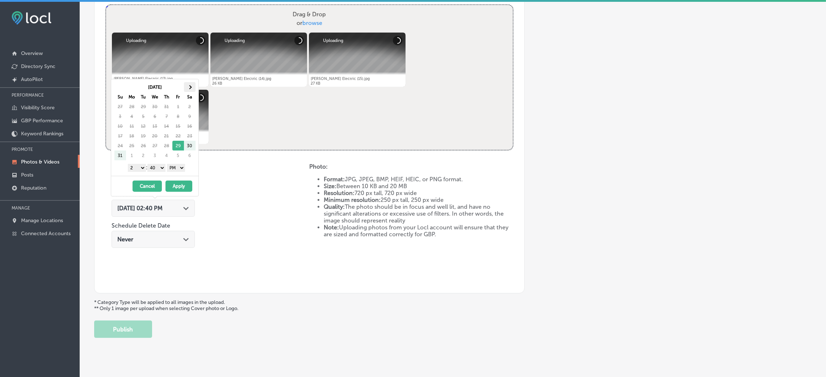
click at [192, 90] on th at bounding box center [190, 87] width 12 height 10
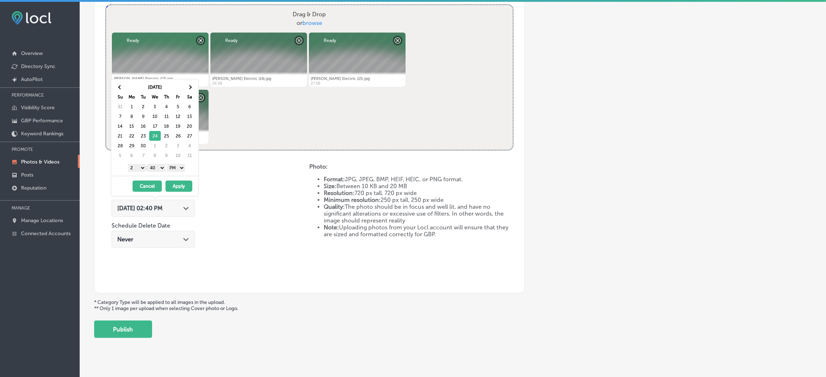
click at [161, 166] on select "00 10 20 30 40 50" at bounding box center [156, 168] width 18 height 8
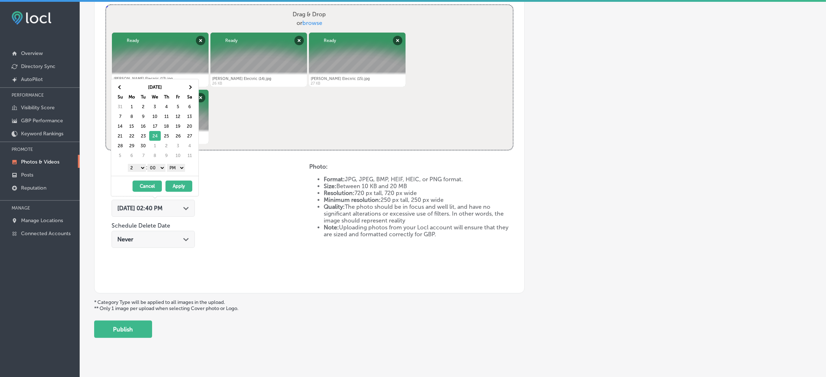
drag, startPoint x: 142, startPoint y: 173, endPoint x: 135, endPoint y: 171, distance: 6.8
click at [135, 171] on select "1 2 3 4 5 6 7 8 9 10 11 12" at bounding box center [137, 168] width 18 height 8
click at [134, 167] on select "1 2 3 4 5 6 7 8 9 10 11 12" at bounding box center [137, 168] width 18 height 8
click at [183, 187] on button "Apply" at bounding box center [178, 186] width 27 height 11
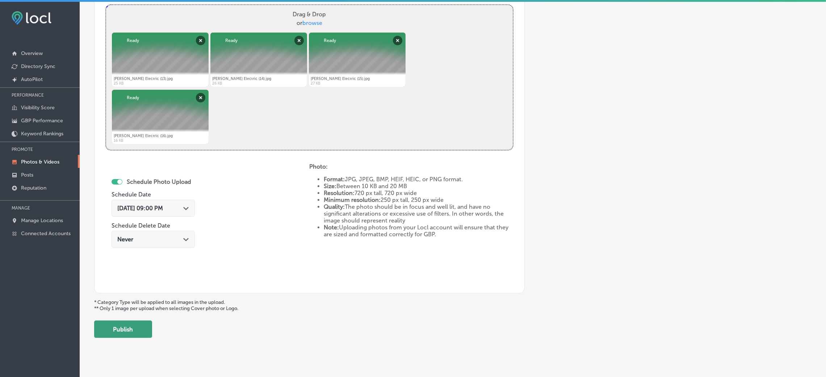
click at [149, 333] on button "Publish" at bounding box center [123, 329] width 58 height 17
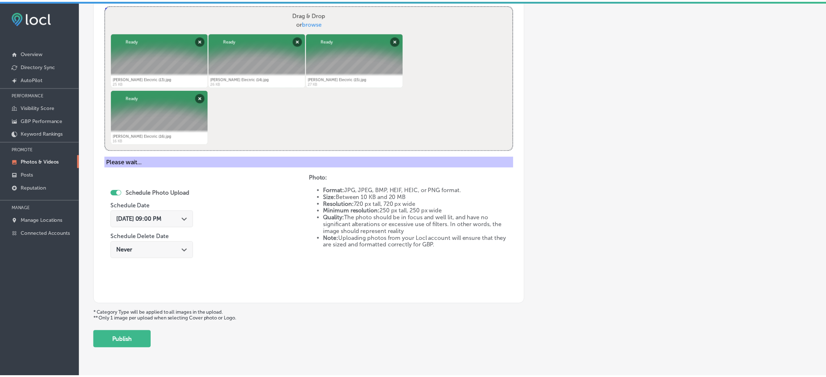
scroll to position [172, 0]
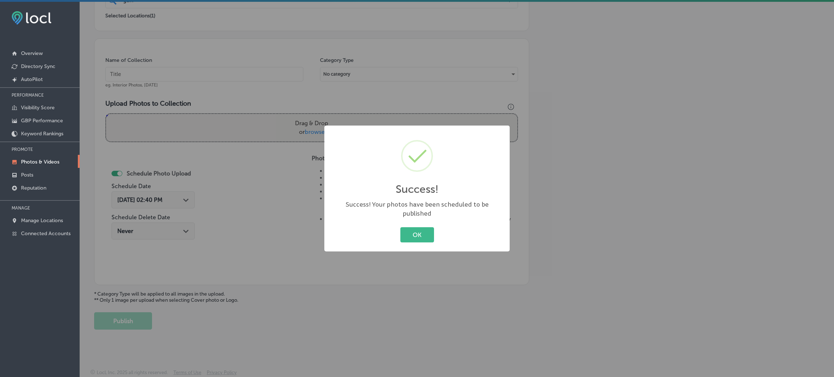
click at [422, 218] on div "Success! × Success! Your photos have been scheduled to be published OK Cancel" at bounding box center [416, 189] width 185 height 126
click at [427, 227] on button "OK" at bounding box center [417, 234] width 34 height 15
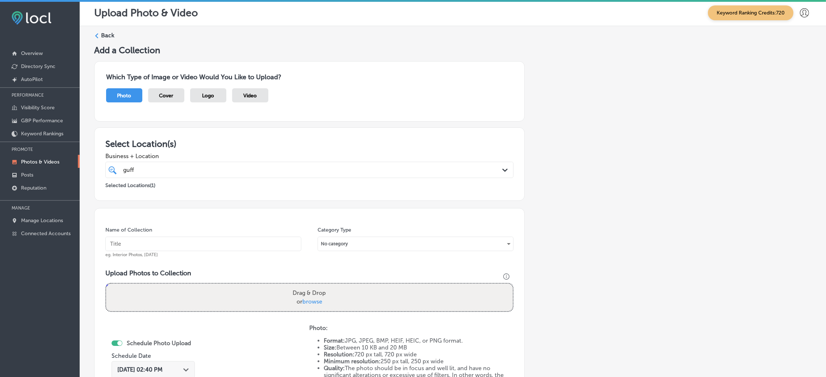
scroll to position [0, 0]
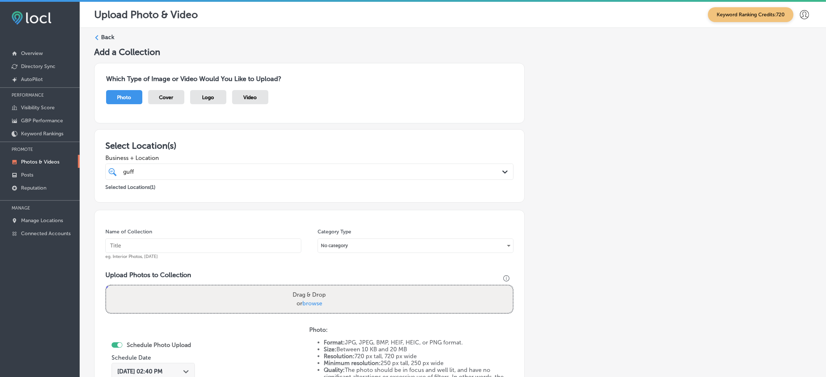
click at [98, 36] on icon at bounding box center [96, 37] width 5 height 5
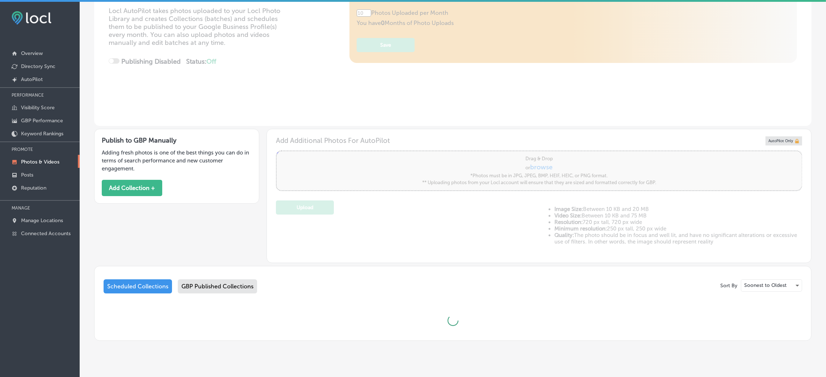
type input "5"
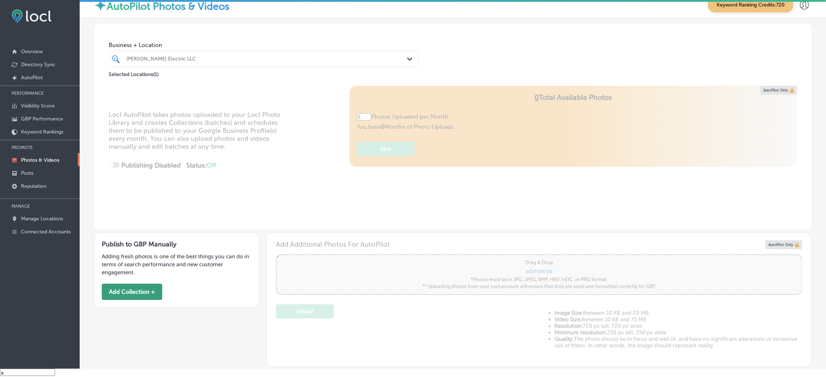
click at [128, 294] on button "Add Collection +" at bounding box center [132, 292] width 60 height 16
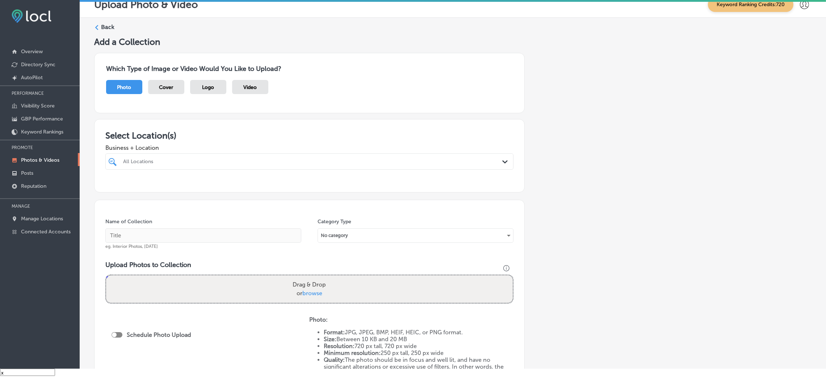
click at [138, 166] on div "All Locations" at bounding box center [309, 161] width 380 height 11
click at [147, 190] on label "Bullet Hole Firearms and Training" at bounding box center [182, 188] width 120 height 6
type input "bulle"
click at [552, 183] on div "Add a Collection Which Type of Image or Video Would You Like to Upload? Photo C…" at bounding box center [452, 245] width 717 height 416
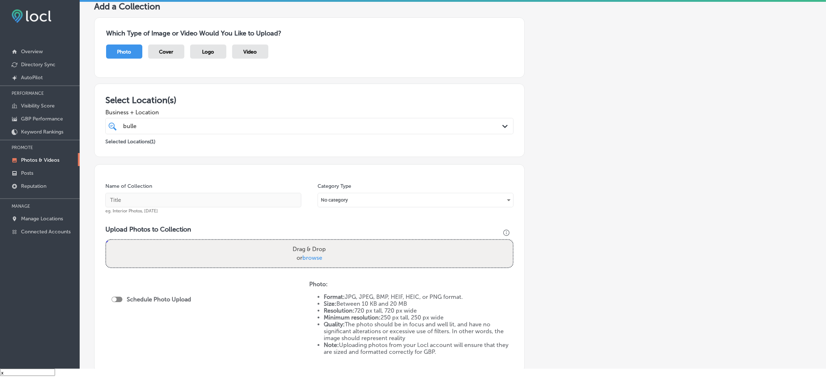
scroll to position [54, 0]
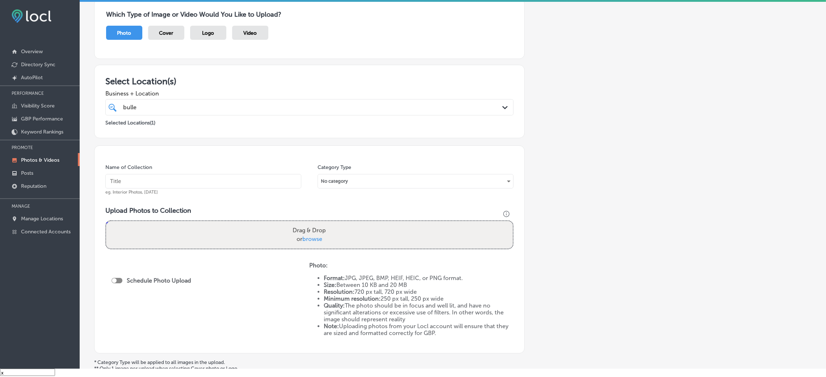
click at [176, 183] on input "text" at bounding box center [203, 181] width 196 height 14
type input "Bullet-Hole-Firearms-and-Training"
click at [220, 177] on input "Bullet-Hole-Firearms-and-Training" at bounding box center [203, 181] width 196 height 14
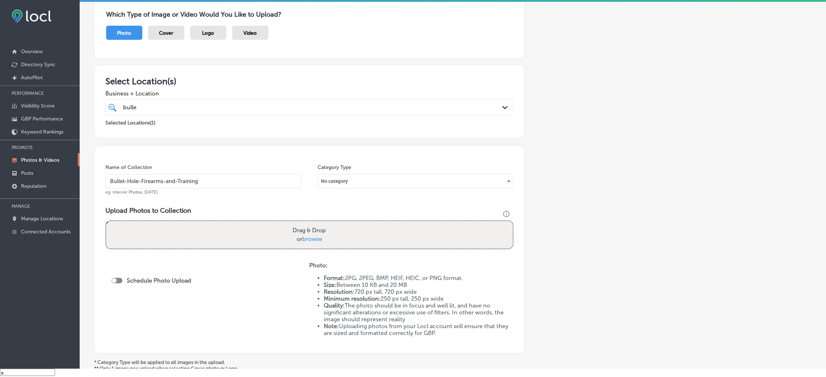
click at [257, 253] on div "Upload Photos to Collection Powered by PQINA Drag & Drop or browse" at bounding box center [309, 231] width 408 height 48
click at [259, 243] on div "Drag & Drop or browse" at bounding box center [309, 235] width 406 height 28
click at [106, 221] on input "Drag & Drop or browse" at bounding box center [309, 222] width 406 height 2
type input "C:\fakepath\Bullet Hole Firearms and Training (1).png"
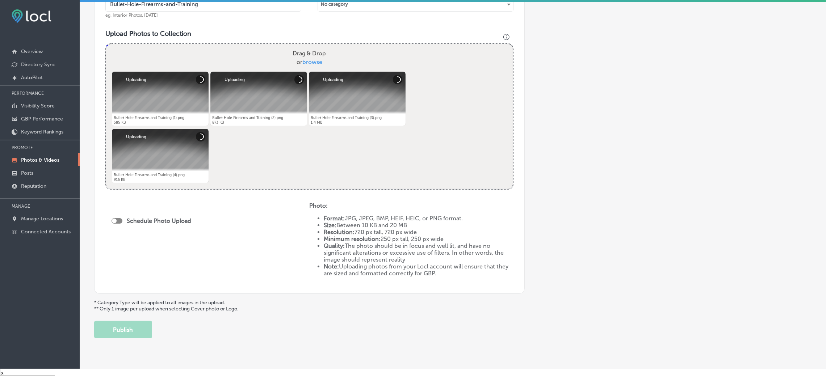
scroll to position [250, 0]
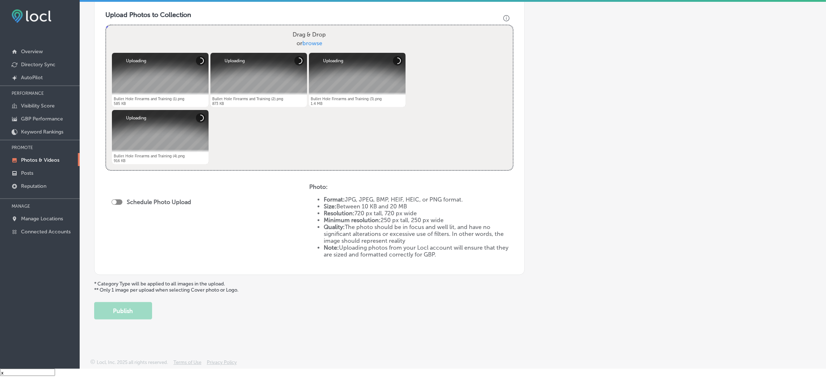
click at [116, 204] on div "Schedule Photo Upload" at bounding box center [152, 202] width 83 height 7
click at [120, 199] on div at bounding box center [116, 201] width 11 height 5
checkbox input "true"
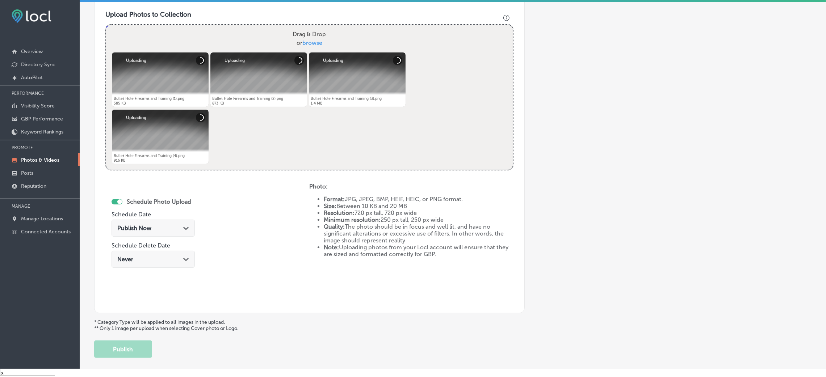
click at [156, 225] on div "Publish Now Path Created with Sketch." at bounding box center [153, 228] width 72 height 7
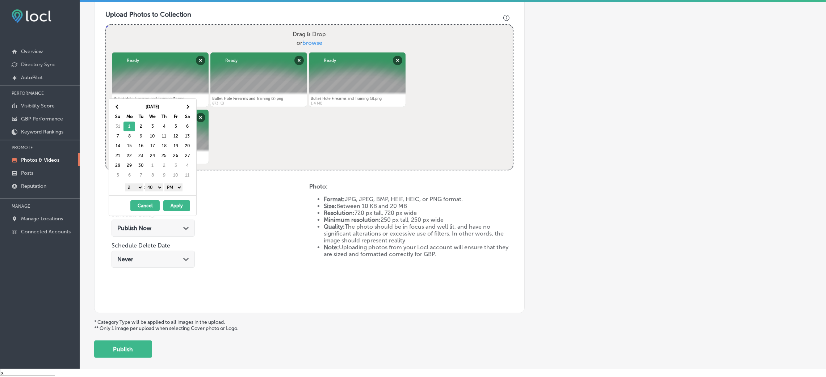
click at [155, 186] on select "00 10 20 30 40 50" at bounding box center [154, 187] width 18 height 8
drag, startPoint x: 133, startPoint y: 187, endPoint x: 135, endPoint y: 190, distance: 4.4
click at [133, 187] on select "1 2 3 4 5 6 7 8 9 10 11 12" at bounding box center [134, 187] width 18 height 8
click at [177, 201] on button "Apply" at bounding box center [176, 205] width 27 height 11
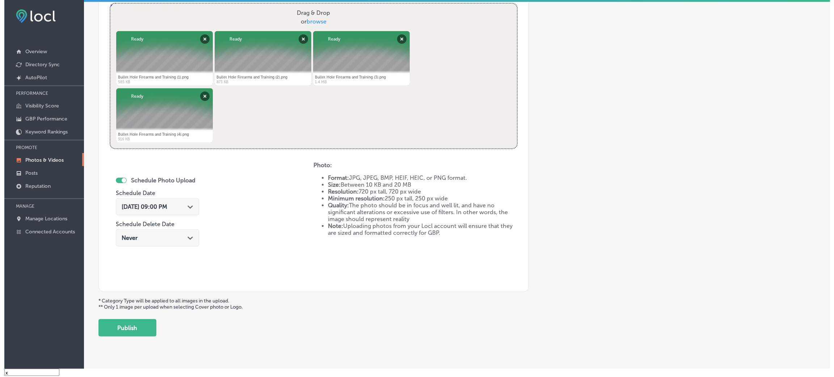
scroll to position [289, 0]
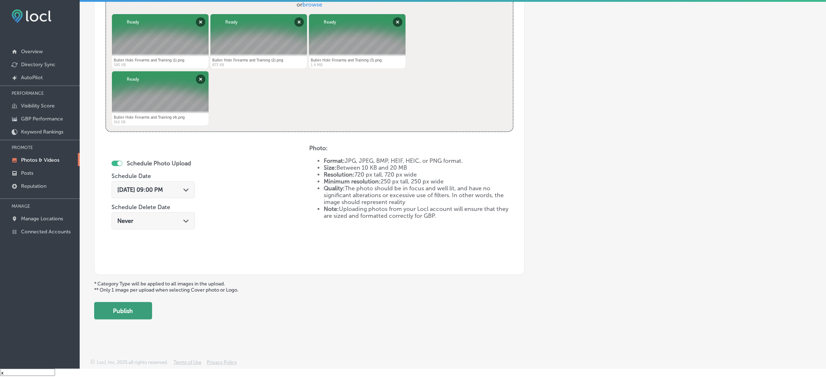
click at [120, 319] on button "Publish" at bounding box center [123, 310] width 58 height 17
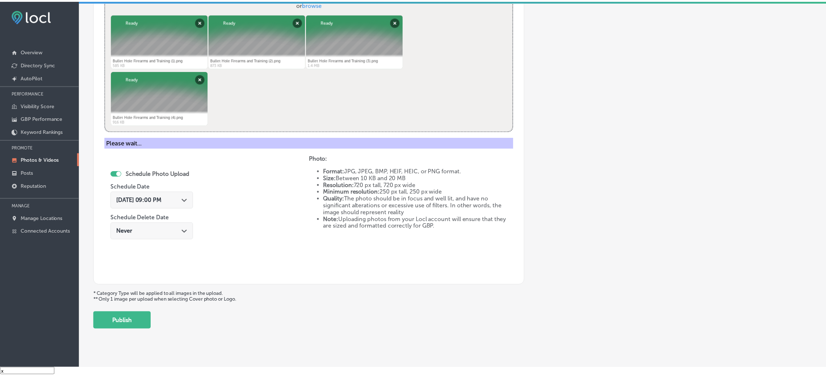
scroll to position [172, 0]
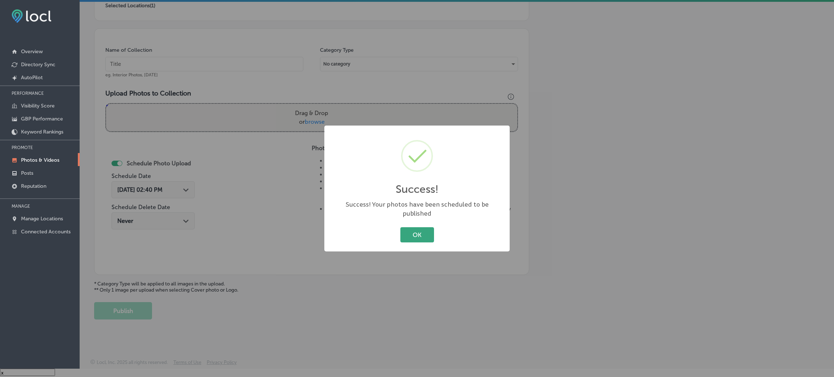
click at [421, 228] on button "OK" at bounding box center [417, 234] width 34 height 15
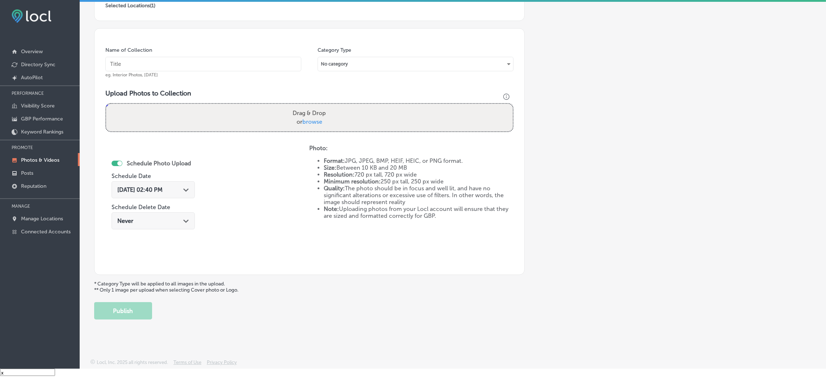
click at [185, 64] on input "text" at bounding box center [203, 64] width 196 height 14
paste input "Bullet-Hole-Firearms-and-Training"
type input "Bullet-Hole-Firearms-and-Training"
click at [269, 115] on div "Drag & Drop or browse" at bounding box center [309, 118] width 406 height 28
click at [106, 104] on input "Drag & Drop or browse" at bounding box center [309, 105] width 406 height 2
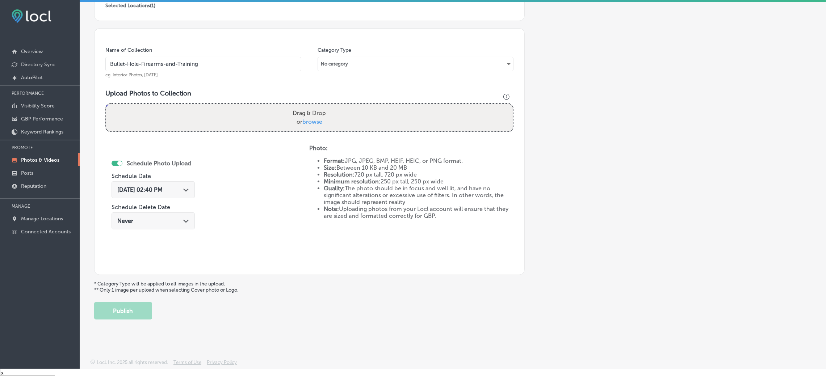
type input "C:\fakepath\Bullet Hole Firearms and Training (5).png"
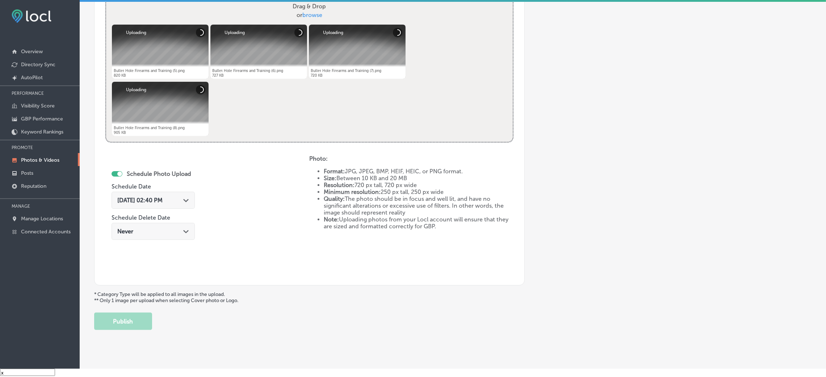
scroll to position [280, 0]
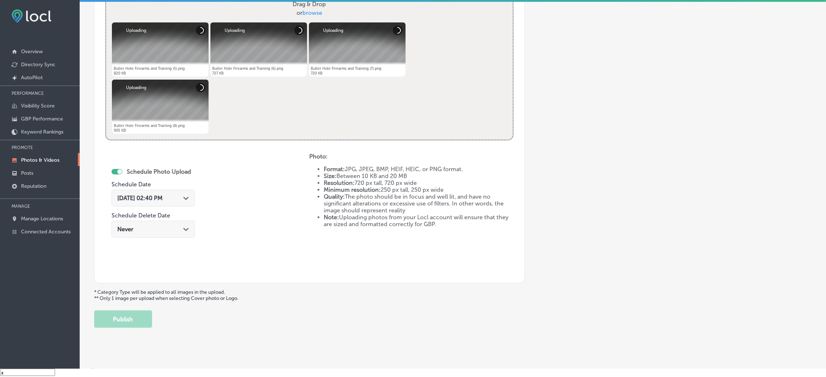
click at [150, 197] on span "Aug 29, 2025 02:40 PM" at bounding box center [139, 198] width 45 height 7
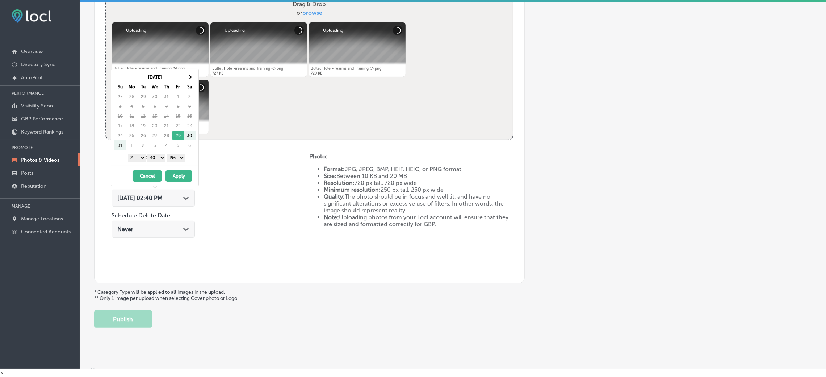
click at [187, 83] on th "Sa" at bounding box center [190, 87] width 12 height 10
click at [190, 73] on th at bounding box center [190, 77] width 12 height 10
click at [164, 158] on select "00 10 20 30 40 50" at bounding box center [156, 158] width 18 height 8
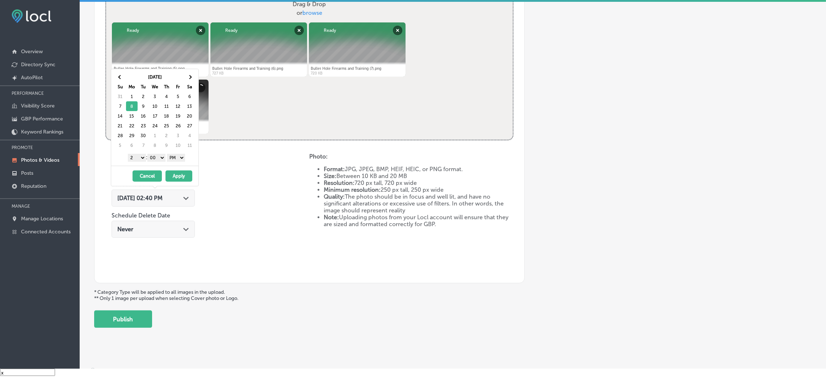
click at [134, 161] on select "1 2 3 4 5 6 7 8 9 10 11 12" at bounding box center [137, 158] width 18 height 8
click at [177, 174] on button "Apply" at bounding box center [178, 175] width 27 height 11
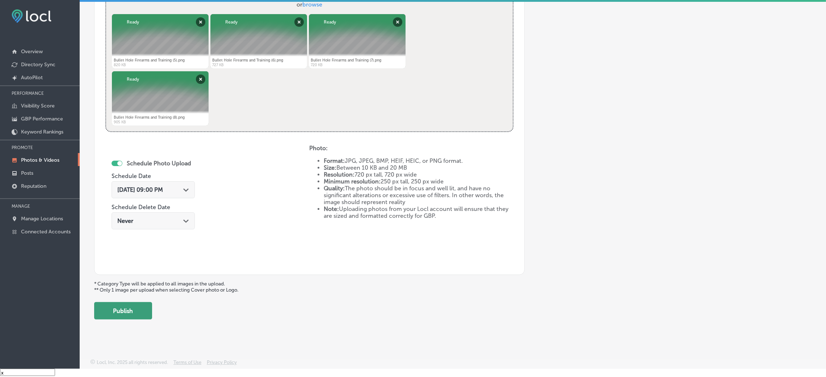
click at [134, 308] on button "Publish" at bounding box center [123, 310] width 58 height 17
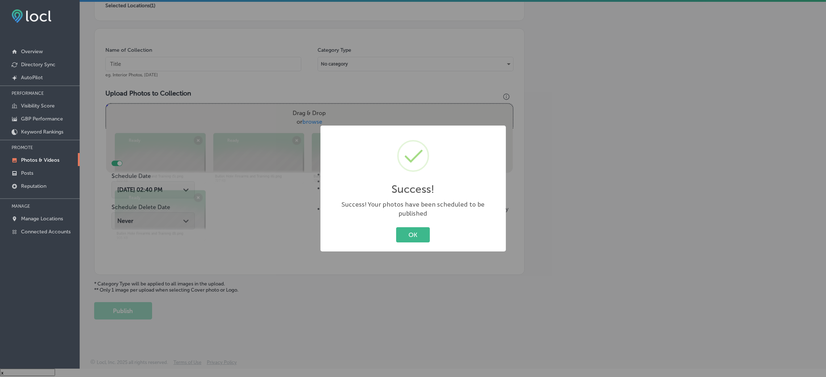
scroll to position [160, 0]
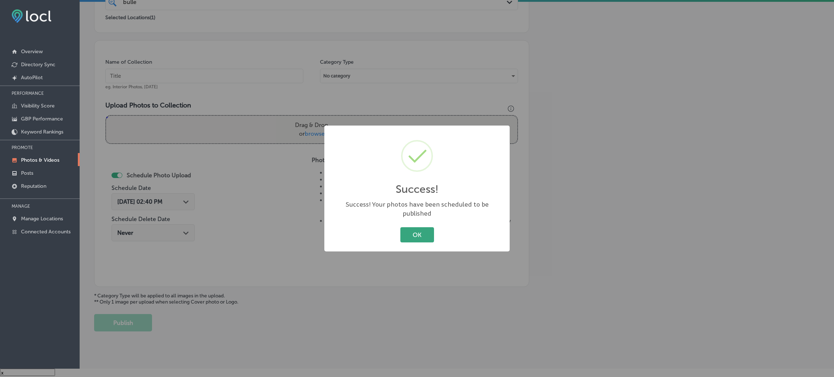
click at [416, 230] on button "OK" at bounding box center [417, 234] width 34 height 15
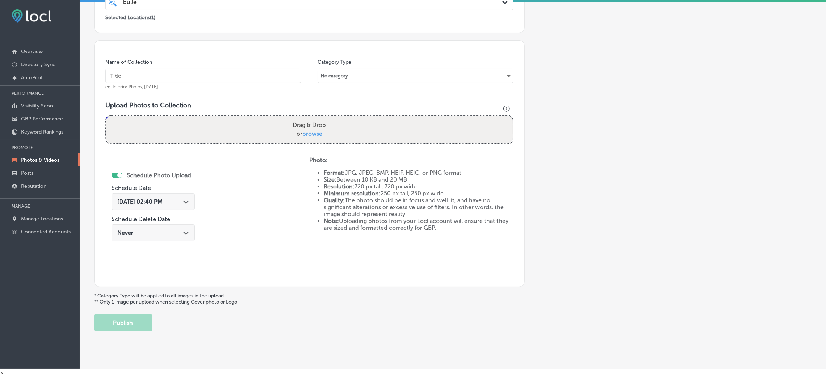
click at [155, 65] on div "Name of Collection eg. Interior Photos, [DATE]" at bounding box center [203, 74] width 196 height 31
click at [154, 84] on span "eg. Interior Photos, [DATE]" at bounding box center [131, 86] width 52 height 5
click at [157, 73] on input "text" at bounding box center [203, 76] width 196 height 14
paste input "Bullet-Hole-Firearms-and-Training"
type input "Bullet-Hole-Firearms-and-Training"
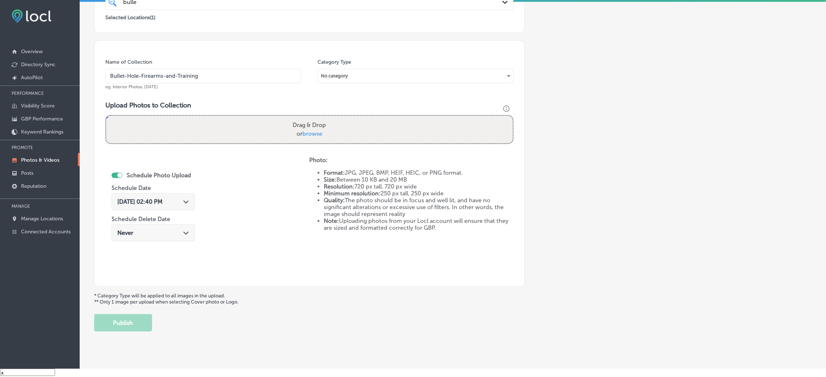
click at [279, 114] on div "Upload Photos to Collection Powered by PQINA Drag & Drop or browse Bullet Hole …" at bounding box center [309, 125] width 408 height 48
click at [281, 128] on div "Drag & Drop or browse" at bounding box center [309, 130] width 406 height 28
click at [106, 116] on input "Drag & Drop or browse" at bounding box center [309, 117] width 406 height 2
type input "C:\fakepath\Bullet Hole Firearms and Training (9).png"
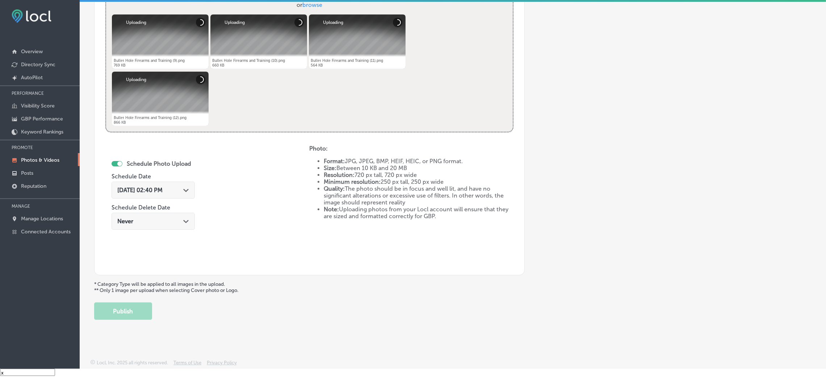
scroll to position [289, 0]
click at [163, 191] on span "Aug 29, 2025 02:40 PM" at bounding box center [139, 189] width 45 height 7
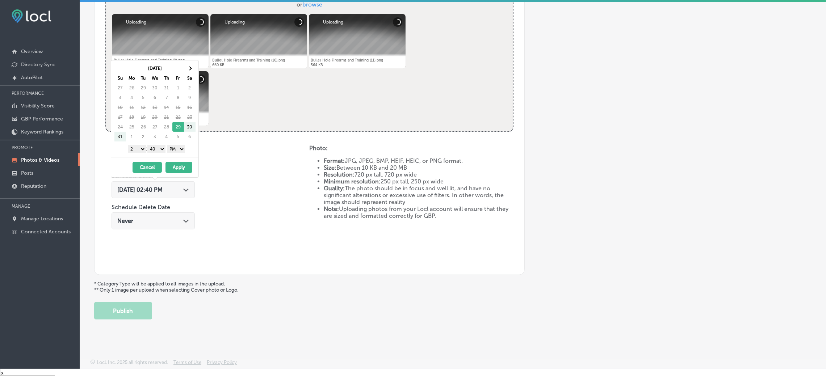
click at [187, 62] on div "Aug 2025 Su Mo Tu We Th Fr Sa 27 28 29 30 31 1 2 3 4 5 6 7 8 9 10 11 12 13 14 1…" at bounding box center [154, 108] width 87 height 97
click at [193, 66] on th at bounding box center [190, 68] width 12 height 10
click at [164, 150] on select "00 10 20 30 40 50" at bounding box center [156, 149] width 18 height 8
click at [144, 151] on select "1 2 3 4 5 6 7 8 9 10 11 12" at bounding box center [137, 149] width 18 height 8
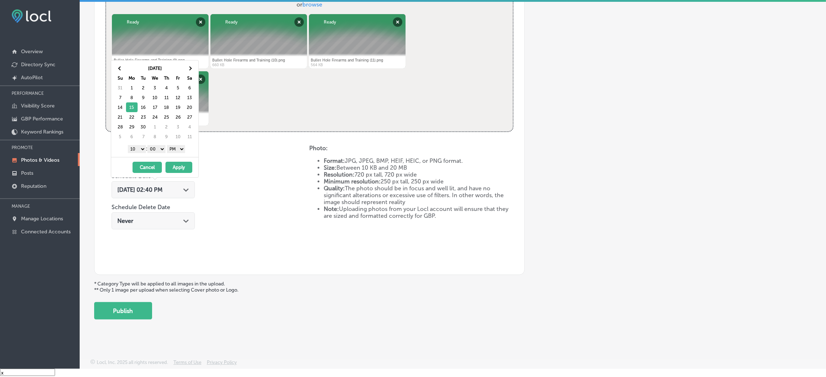
click at [136, 149] on select "1 2 3 4 5 6 7 8 9 10 11 12" at bounding box center [137, 149] width 18 height 8
click at [170, 166] on button "Apply" at bounding box center [178, 167] width 27 height 11
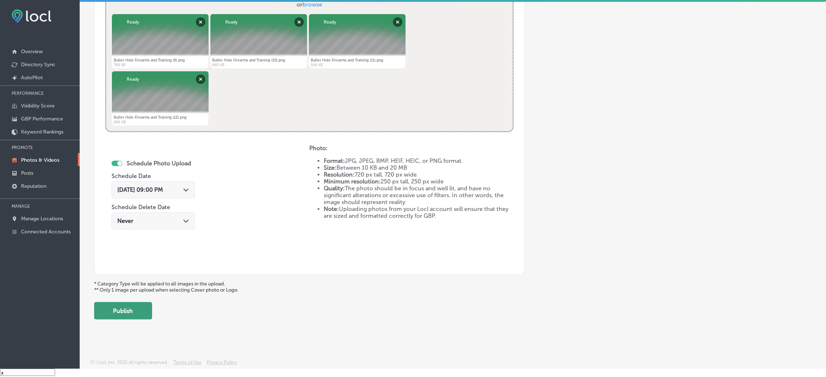
click at [130, 303] on button "Publish" at bounding box center [123, 310] width 58 height 17
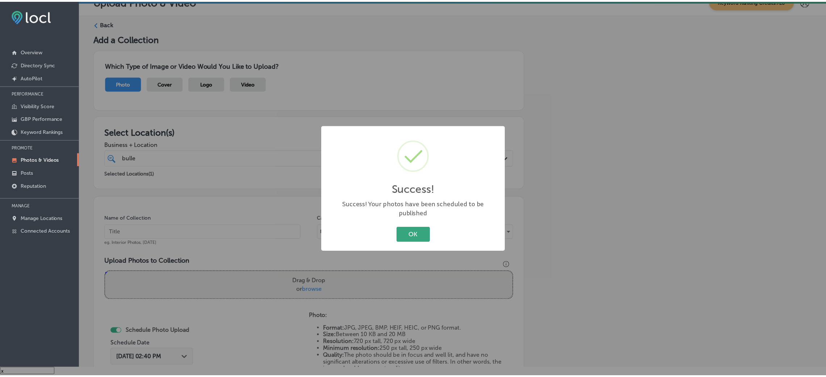
scroll to position [0, 0]
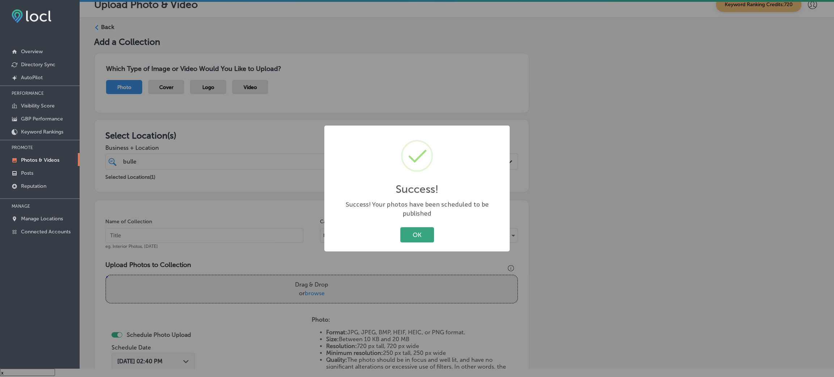
click at [411, 229] on button "OK" at bounding box center [417, 234] width 34 height 15
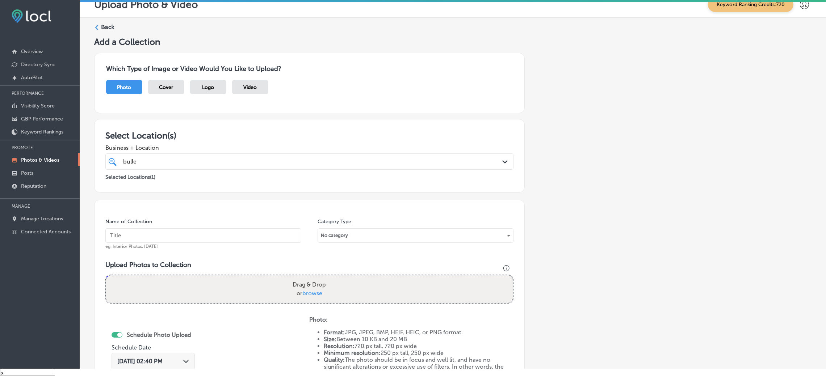
click at [189, 240] on input "text" at bounding box center [203, 235] width 196 height 14
paste input "Bullet-Hole-Firearms-and-Training"
type input "Bullet-Hole-Firearms-and-Training"
click at [247, 287] on div "Drag & Drop or browse" at bounding box center [309, 289] width 406 height 28
click at [106, 275] on input "Drag & Drop or browse" at bounding box center [309, 276] width 406 height 2
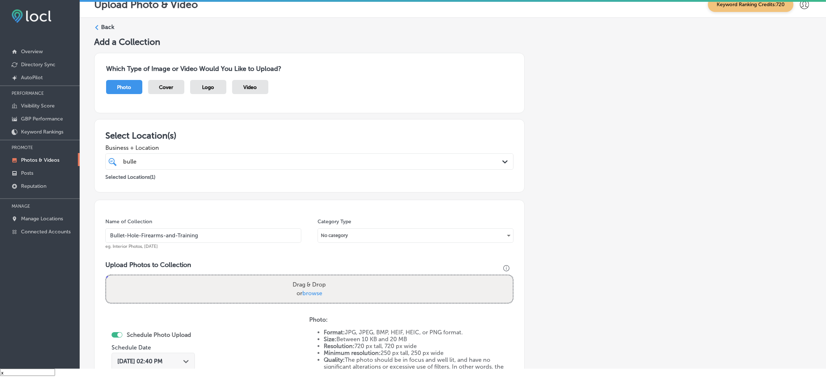
type input "C:\fakepath\Bullet Hole Firearms and Training (13).png"
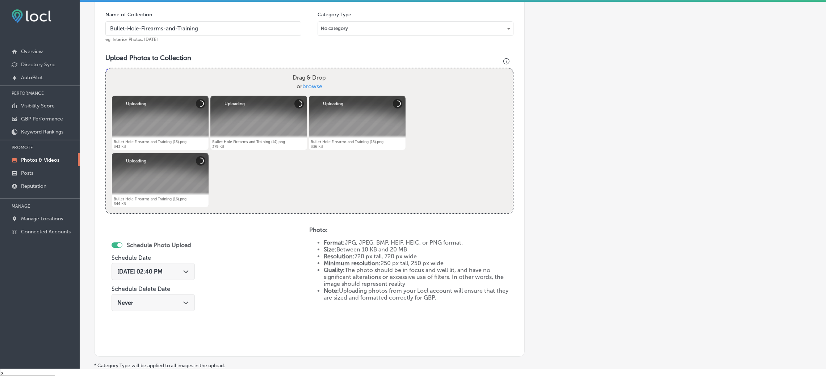
scroll to position [217, 0]
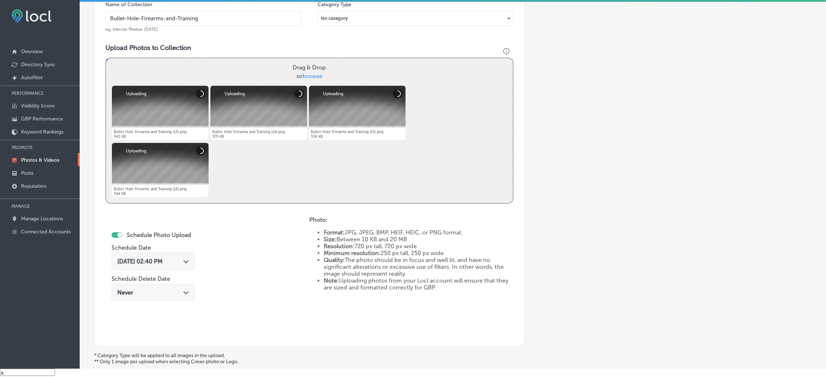
click at [164, 269] on div "Aug 29, 2025 02:40 PM Path Created with Sketch." at bounding box center [152, 261] width 83 height 17
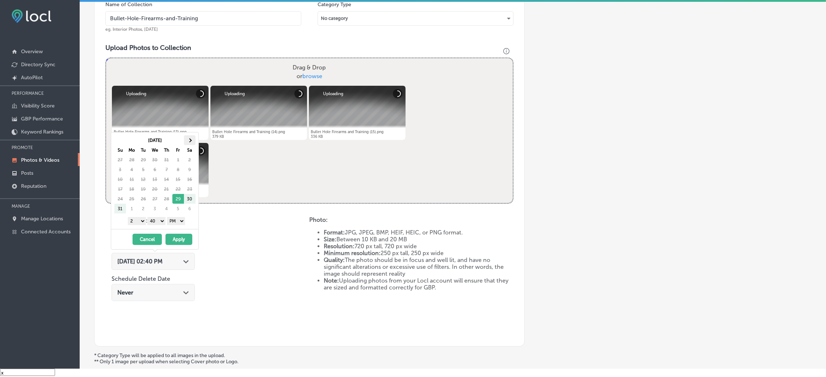
click at [194, 138] on th at bounding box center [190, 140] width 12 height 10
click at [165, 223] on select "00 10 20 30 40 50" at bounding box center [156, 221] width 18 height 8
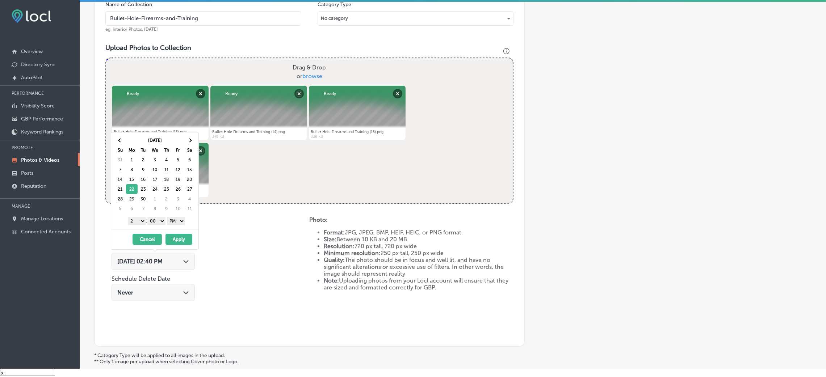
click at [139, 221] on select "1 2 3 4 5 6 7 8 9 10 11 12" at bounding box center [137, 221] width 18 height 8
click at [175, 240] on button "Apply" at bounding box center [178, 239] width 27 height 11
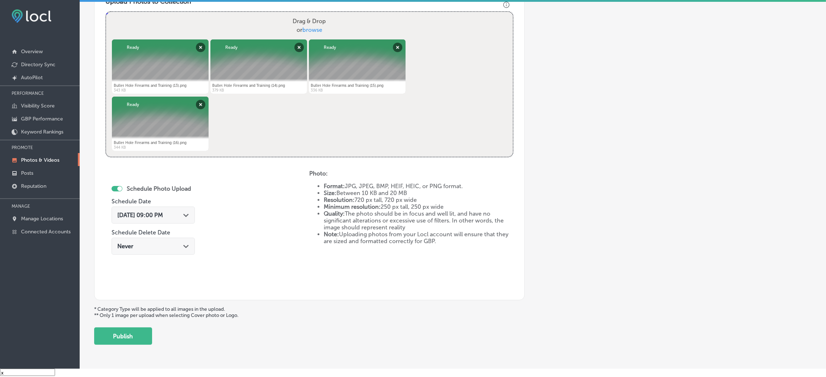
scroll to position [289, 0]
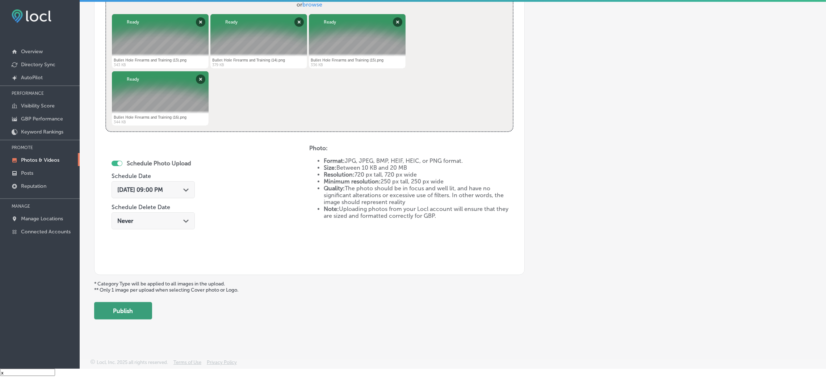
click at [125, 311] on button "Publish" at bounding box center [123, 310] width 58 height 17
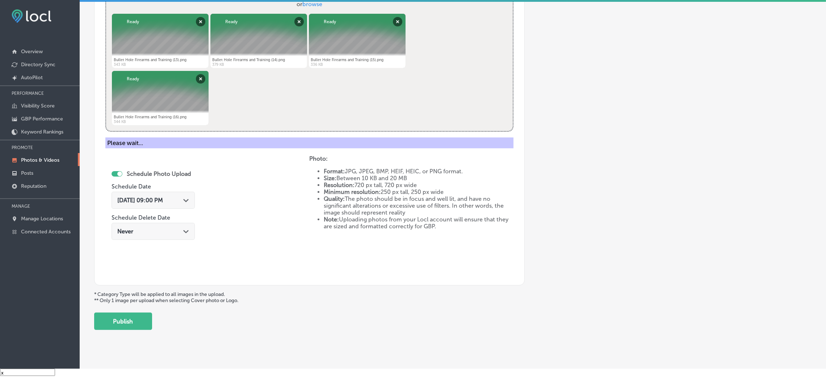
scroll to position [172, 0]
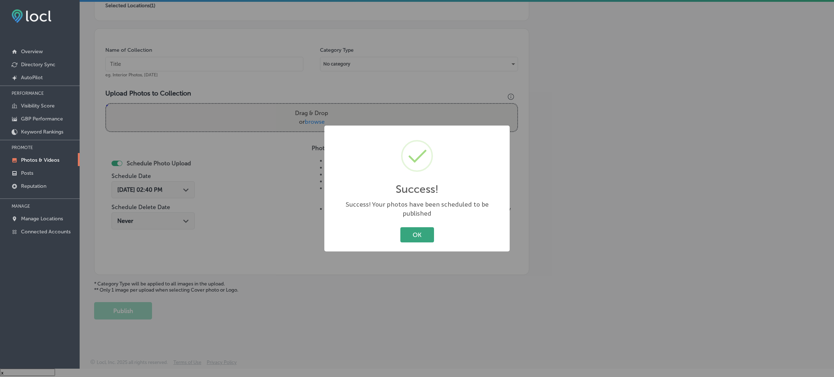
click at [429, 227] on button "OK" at bounding box center [417, 234] width 34 height 15
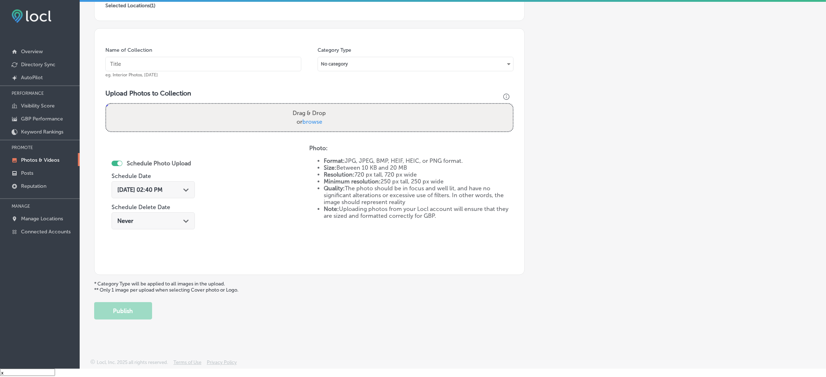
click at [202, 65] on input "text" at bounding box center [203, 64] width 196 height 14
paste input "Bullet-Hole-Firearms-and-Training"
type input "Bullet-Hole-Firearms-and-Training"
click at [302, 118] on span "browse" at bounding box center [312, 121] width 20 height 7
click at [301, 106] on input "Drag & Drop or browse" at bounding box center [309, 105] width 406 height 2
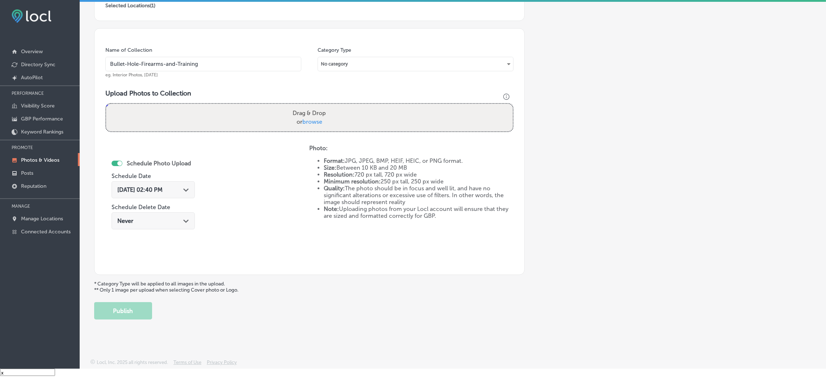
type input "C:\fakepath\Bullet Hole Firearms and Training (17).png"
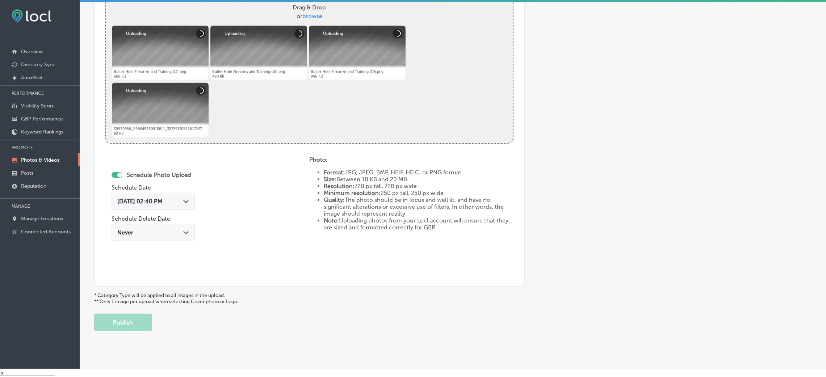
scroll to position [289, 0]
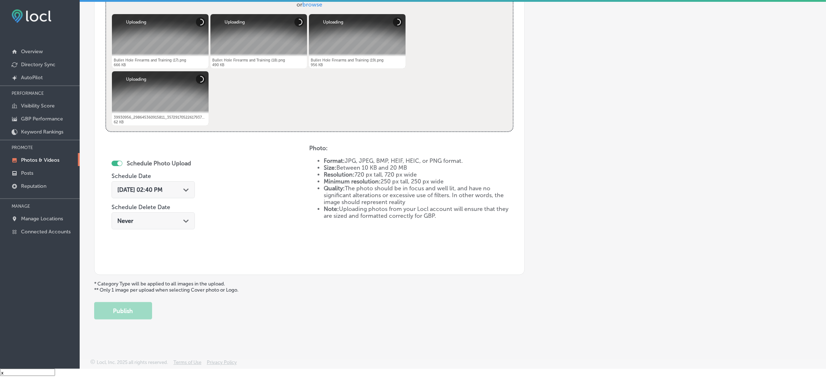
click at [157, 187] on span "Aug 29, 2025 02:40 PM" at bounding box center [139, 189] width 45 height 7
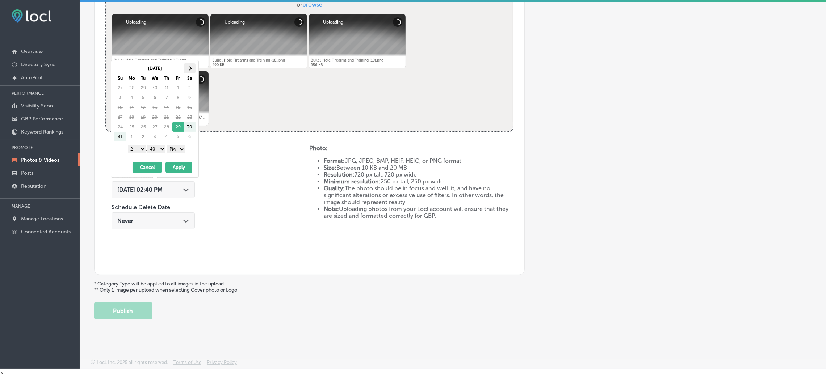
click at [194, 67] on th at bounding box center [190, 68] width 12 height 10
drag, startPoint x: 163, startPoint y: 145, endPoint x: 163, endPoint y: 151, distance: 5.8
click at [163, 145] on select "00 10 20 30 40 50" at bounding box center [156, 149] width 18 height 8
click at [136, 143] on div "1 2 3 4 5 6 7 8 9 10 11 12 : 00 10 20 30 40 50 AM PM" at bounding box center [156, 148] width 84 height 11
drag, startPoint x: 135, startPoint y: 147, endPoint x: 133, endPoint y: 152, distance: 5.0
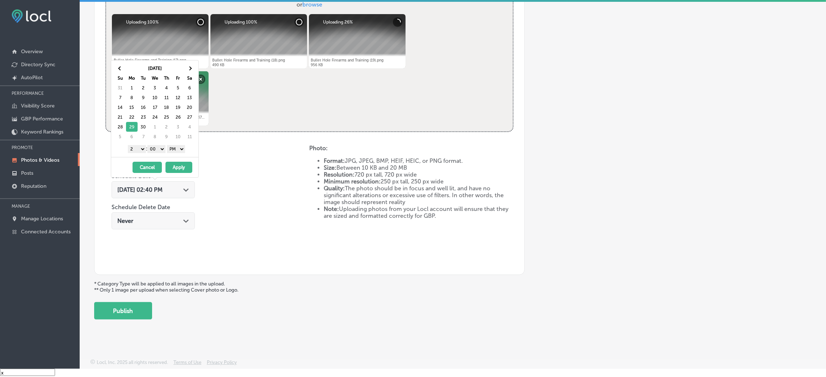
click at [135, 147] on select "1 2 3 4 5 6 7 8 9 10 11 12" at bounding box center [137, 149] width 18 height 8
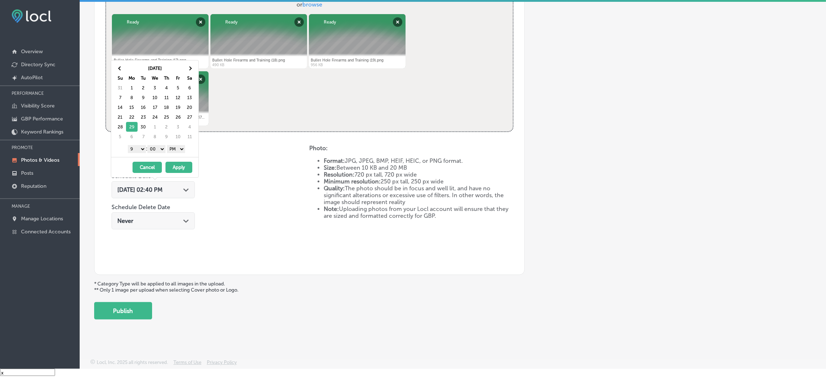
click at [177, 172] on button "Apply" at bounding box center [178, 167] width 27 height 11
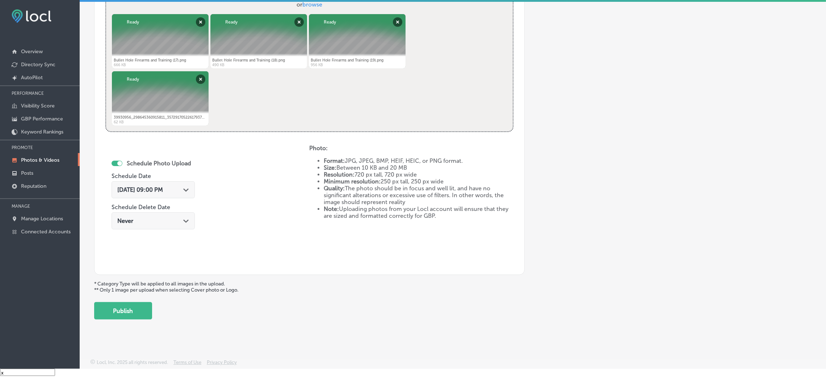
click at [149, 301] on div "Add a Collection Which Type of Image or Video Would You Like to Upload? Photo C…" at bounding box center [452, 34] width 717 height 572
click at [145, 307] on button "Publish" at bounding box center [123, 310] width 58 height 17
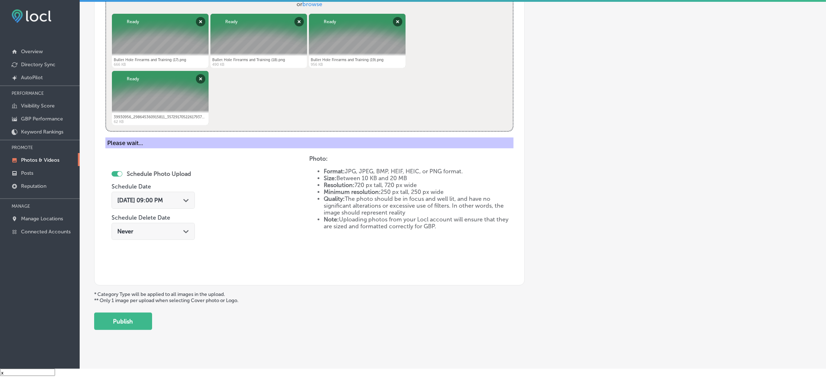
scroll to position [172, 0]
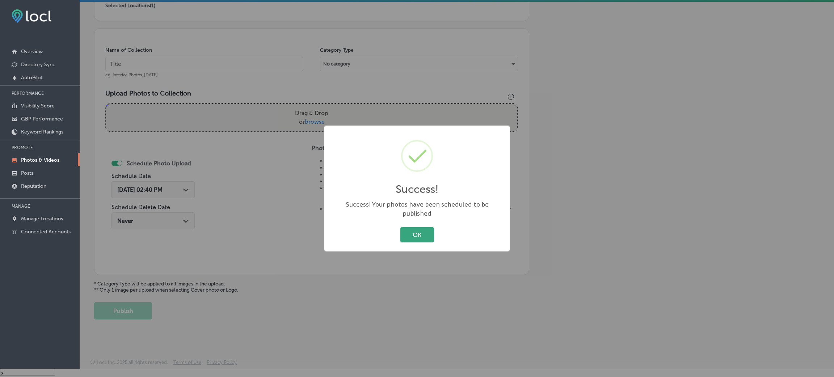
click at [427, 228] on button "OK" at bounding box center [417, 234] width 34 height 15
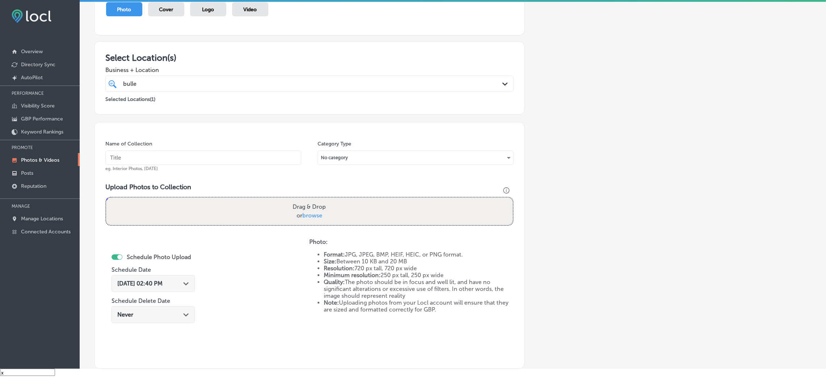
scroll to position [0, 0]
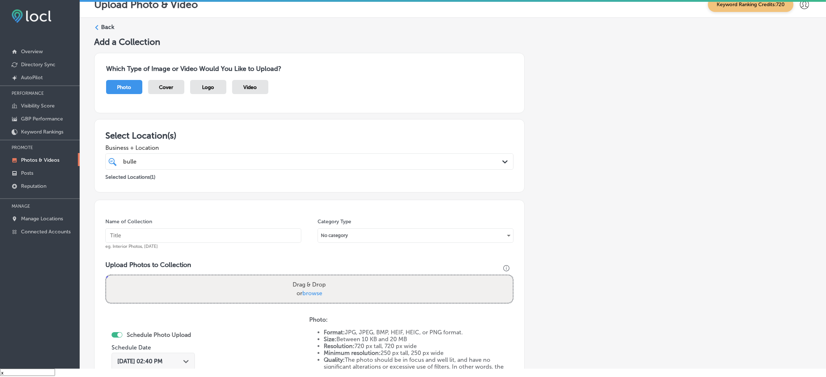
click at [105, 24] on label "Back" at bounding box center [107, 27] width 13 height 8
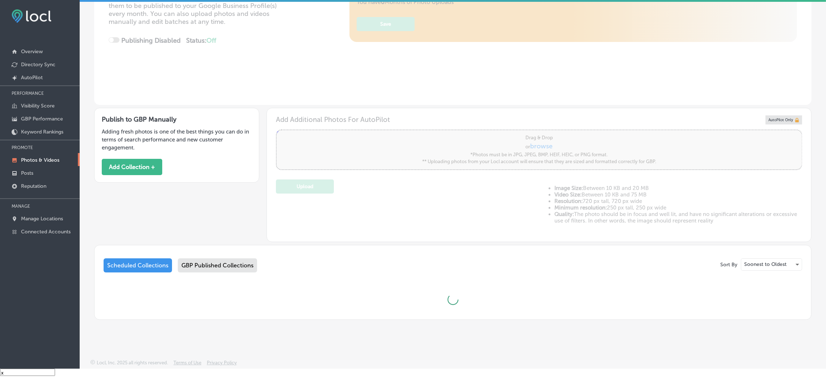
type input "5"
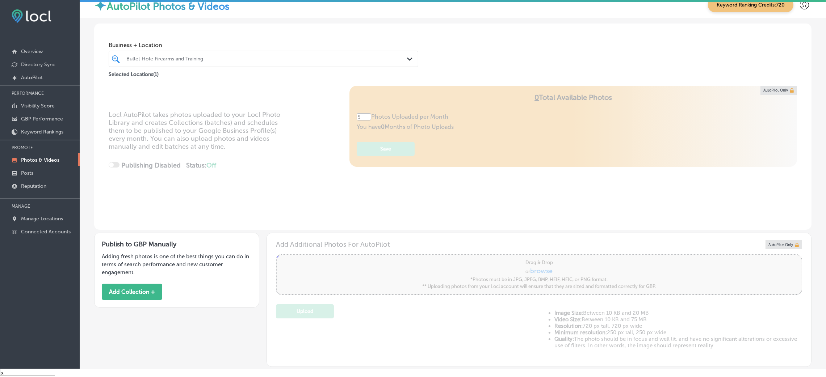
click at [127, 47] on span "Business + Location" at bounding box center [263, 45] width 309 height 7
click at [136, 297] on button "Add Collection +" at bounding box center [132, 292] width 60 height 16
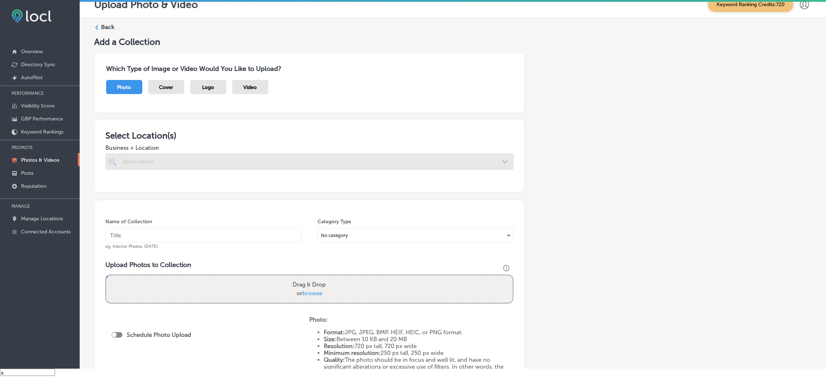
scroll to position [109, 0]
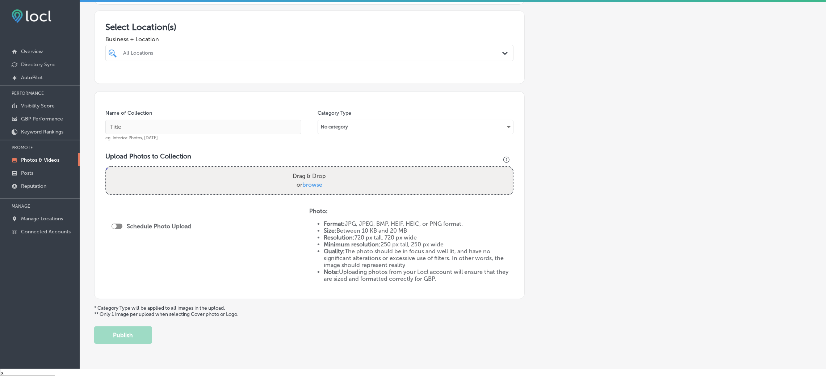
click at [153, 42] on span "Business + Location" at bounding box center [309, 39] width 408 height 7
click at [153, 53] on div "All Locations" at bounding box center [313, 53] width 380 height 6
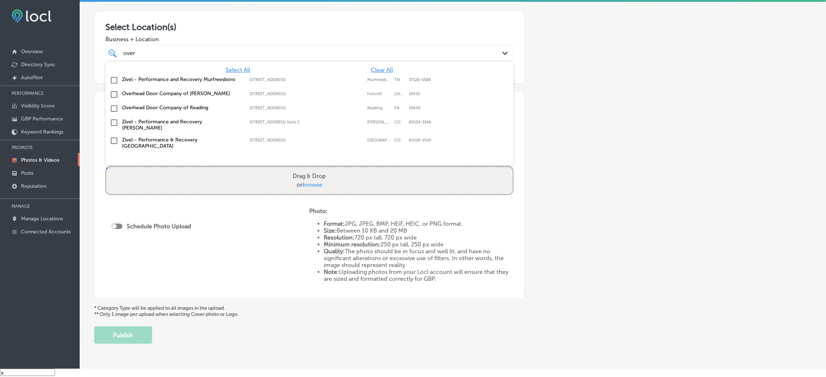
click at [192, 93] on label "Overhead Door Company of [PERSON_NAME]" at bounding box center [182, 93] width 120 height 6
click at [493, 91] on div "Zivel - Performance and Recovery Murfreesboro 1144 Fortress Blvd Suite E, Murfr…" at bounding box center [309, 94] width 402 height 11
click at [173, 76] on div "Zivel - Performance and Recovery Murfreesboro 1144 Fortress Blvd Suite E, Murfr…" at bounding box center [309, 80] width 402 height 11
type input "over"
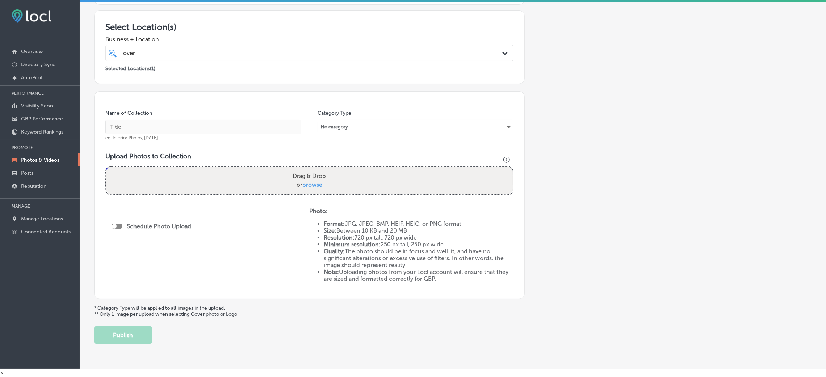
click at [621, 82] on div "Add a Collection Which Type of Image or Video Would You Like to Upload? Photo C…" at bounding box center [452, 136] width 717 height 416
click at [205, 126] on input "text" at bounding box center [203, 127] width 196 height 14
type input "Overhead-Door-Company-of-Chester-overhead-door-company"
click at [225, 130] on input "Overhead-Door-Company-of-Chester-overhead-door-company" at bounding box center [203, 127] width 196 height 14
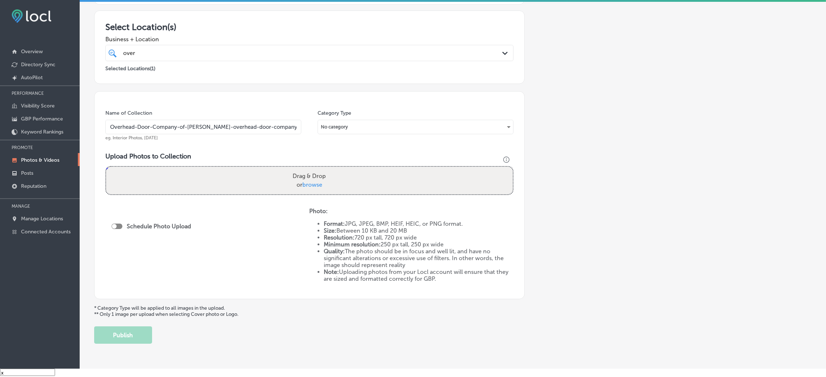
click at [225, 130] on input "Overhead-Door-Company-of-Chester-overhead-door-company" at bounding box center [203, 127] width 196 height 14
click at [257, 186] on div "Drag & Drop or browse" at bounding box center [309, 181] width 406 height 28
click at [106, 167] on input "Drag & Drop or browse" at bounding box center [309, 168] width 406 height 2
type input "C:\fakepath\Overhead Door Company of Chester (1).jpg"
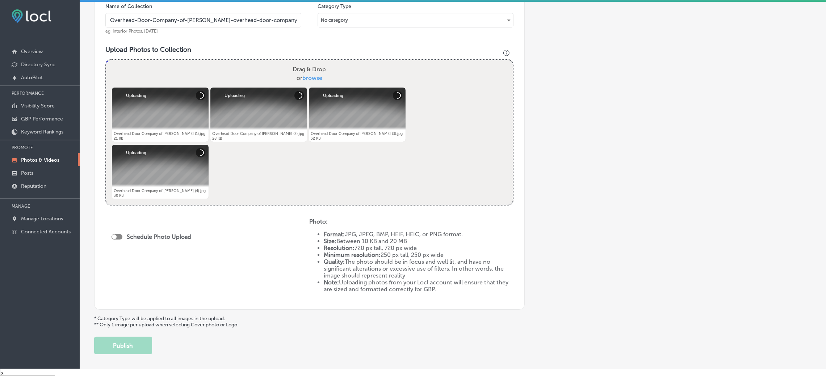
scroll to position [217, 0]
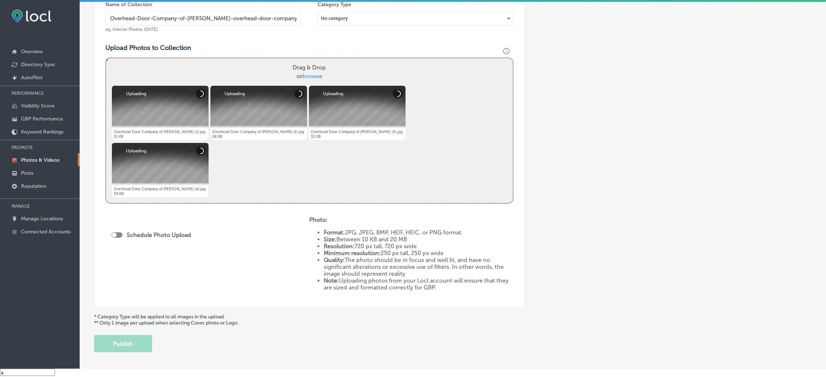
click at [118, 239] on div "Schedule Photo Upload" at bounding box center [152, 236] width 83 height 16
click at [117, 233] on div at bounding box center [116, 234] width 11 height 5
checkbox input "true"
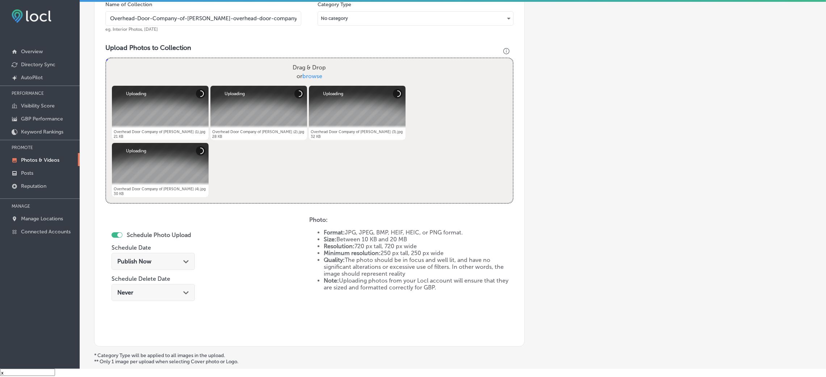
click at [149, 261] on span "Publish Now" at bounding box center [134, 261] width 34 height 7
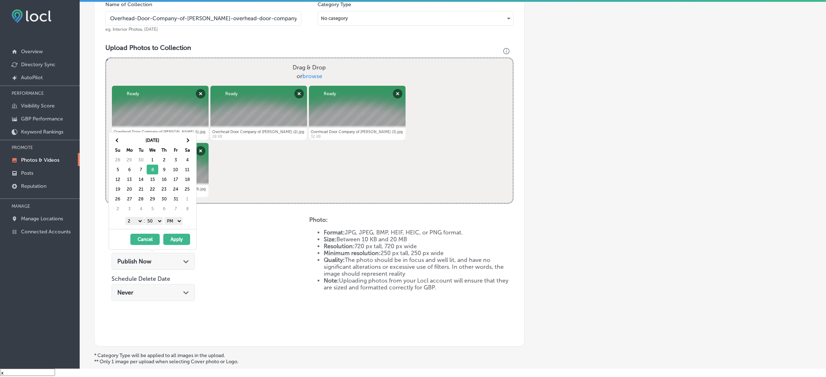
click at [110, 136] on div "Oct 2025 Su Mo Tu We Th Fr Sa 28 29 30 1 2 3 4 5 6 7 8 9 10 11 12 13 14 15 16 1…" at bounding box center [152, 180] width 87 height 97
click at [121, 140] on th at bounding box center [118, 140] width 12 height 10
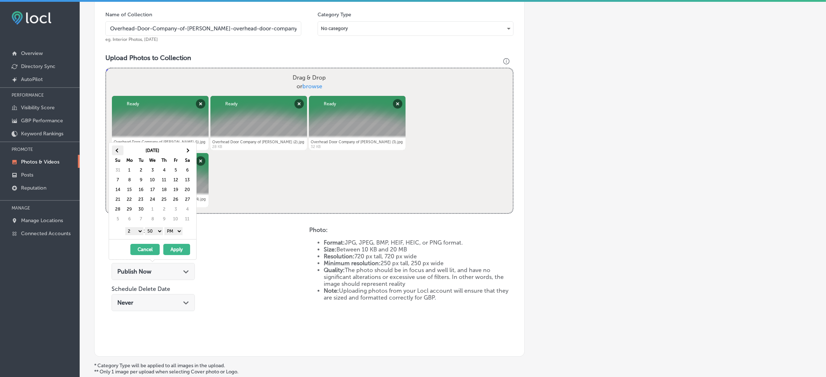
click at [118, 150] on span at bounding box center [117, 150] width 4 height 4
click at [157, 232] on select "00 10 20 30 40 50" at bounding box center [154, 231] width 18 height 8
click at [131, 233] on select "1 2 3 4 5 6 7 8 9 10 11 12" at bounding box center [134, 231] width 18 height 8
click at [171, 245] on button "Apply" at bounding box center [176, 249] width 27 height 11
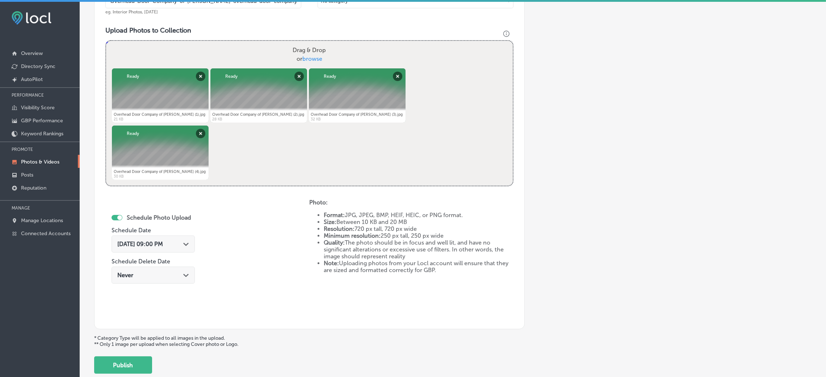
scroll to position [289, 0]
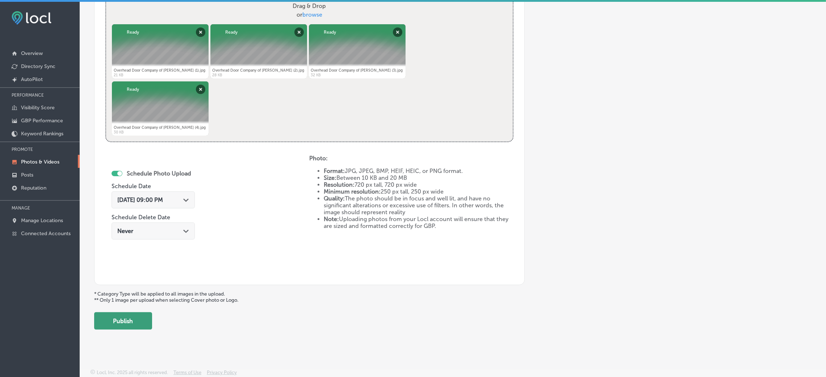
click at [143, 315] on button "Publish" at bounding box center [123, 320] width 58 height 17
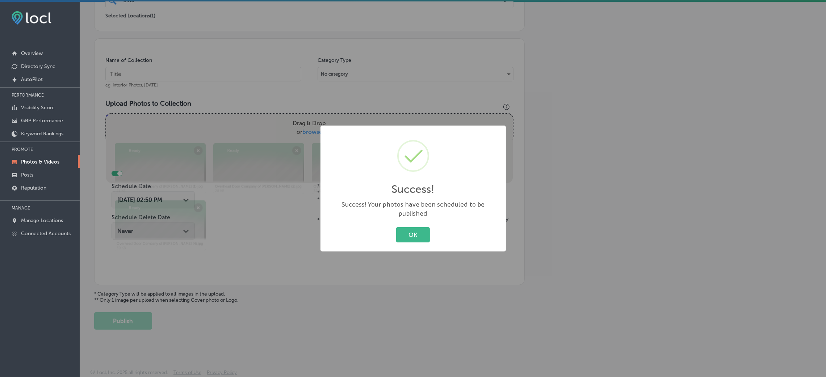
scroll to position [172, 0]
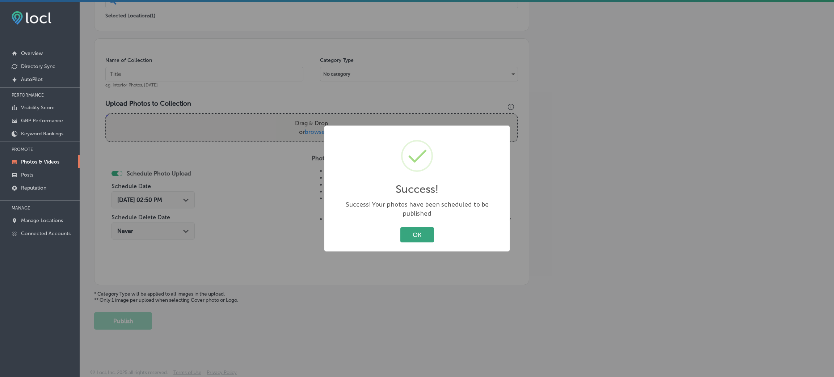
click at [418, 238] on button "OK" at bounding box center [417, 234] width 34 height 15
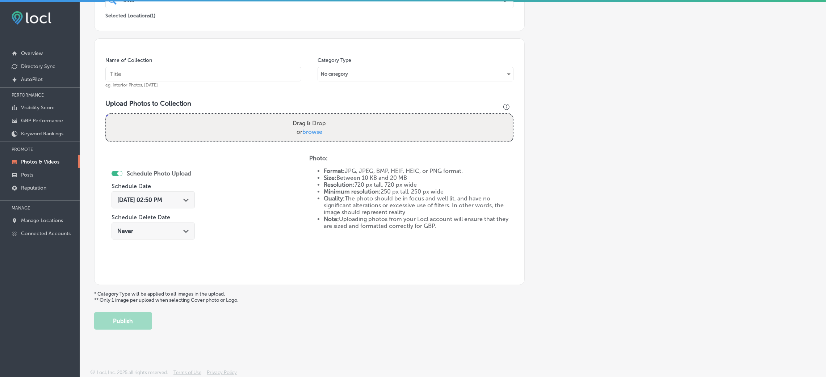
click at [199, 73] on input "text" at bounding box center [203, 74] width 196 height 14
paste input "Overhead-Door-Company-of-Chester-overhead-door-company"
type input "Overhead-Door-Company-of-Chester-overhead-door-company"
click at [225, 114] on div "Drag & Drop or browse" at bounding box center [309, 128] width 406 height 28
click at [106, 114] on input "Drag & Drop or browse" at bounding box center [309, 115] width 406 height 2
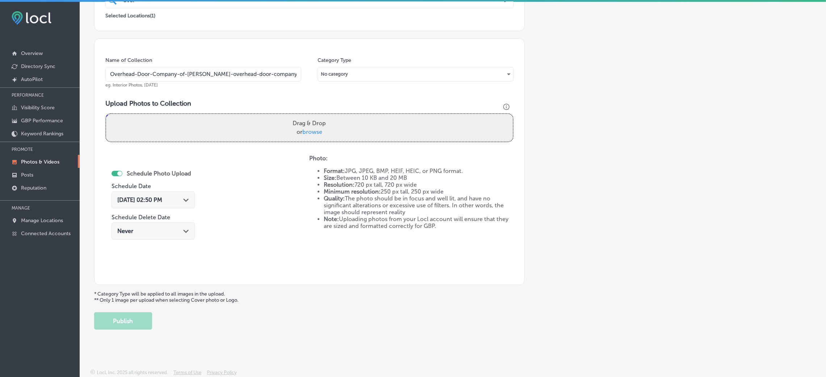
type input "C:\fakepath\Overhead Door Company of Chester (5).jpg"
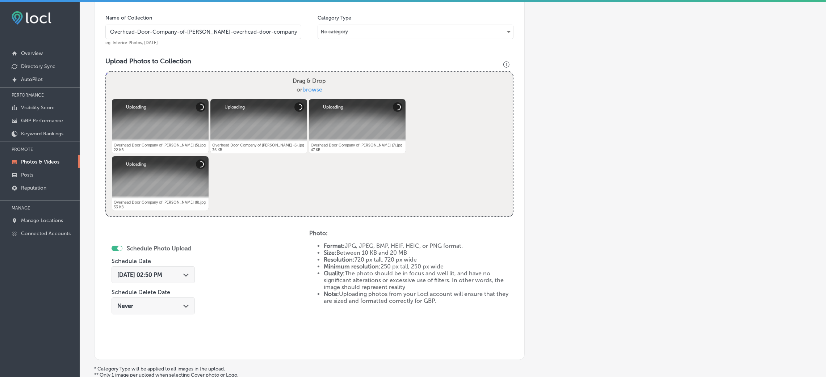
scroll to position [280, 0]
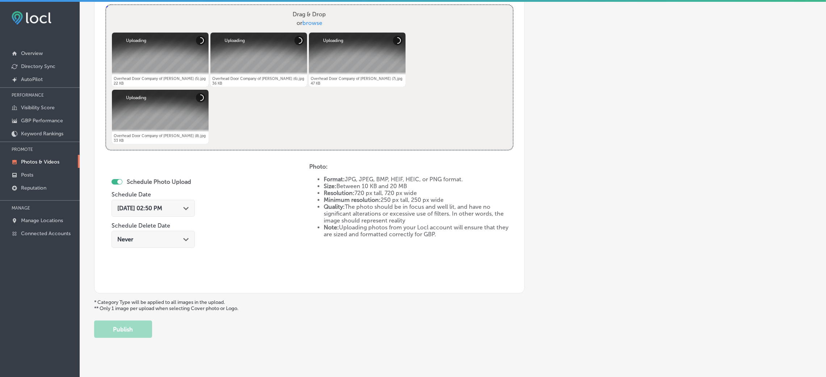
click at [142, 203] on div "Aug 29, 2025 02:50 PM Path Created with Sketch." at bounding box center [152, 208] width 83 height 17
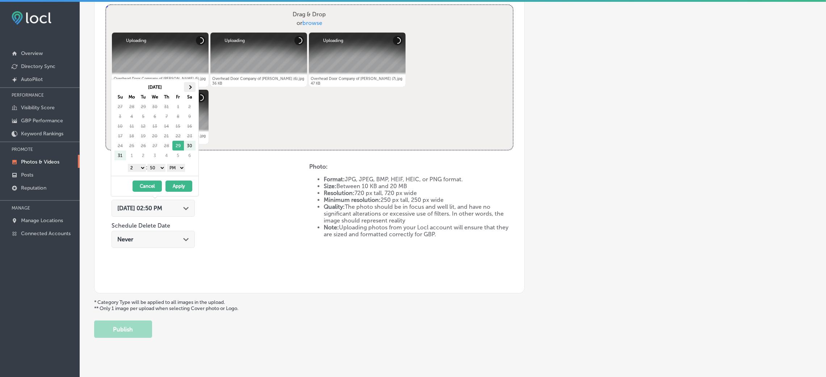
click at [190, 85] on th at bounding box center [190, 87] width 12 height 10
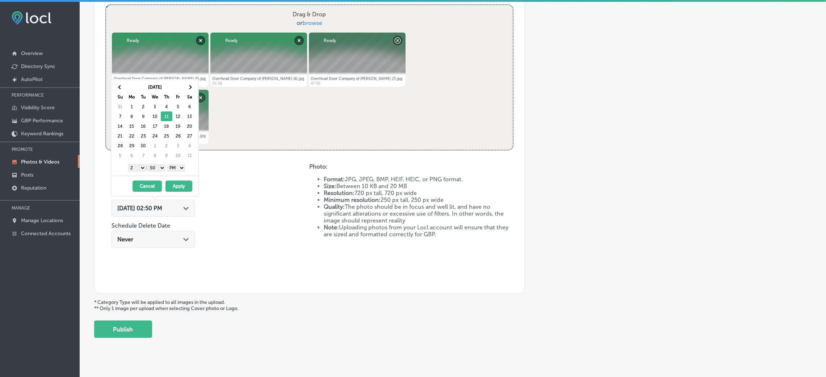
drag, startPoint x: 155, startPoint y: 171, endPoint x: 164, endPoint y: 171, distance: 8.7
click at [155, 171] on select "00 10 20 30 40 50" at bounding box center [156, 168] width 18 height 8
click at [136, 173] on div "1 2 3 4 5 6 7 8 9 10 11 12 : 00 10 20 30 40 50 AM PM" at bounding box center [156, 167] width 84 height 11
drag, startPoint x: 136, startPoint y: 168, endPoint x: 138, endPoint y: 171, distance: 3.7
click at [136, 167] on select "1 2 3 4 5 6 7 8 9 10 11 12" at bounding box center [137, 168] width 18 height 8
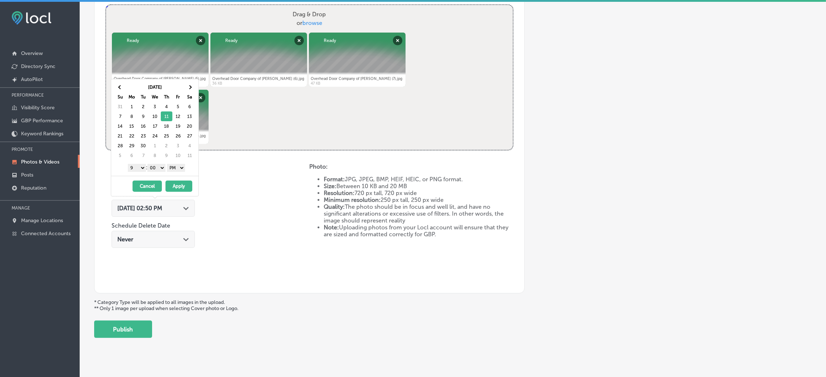
click at [181, 185] on button "Apply" at bounding box center [178, 186] width 27 height 11
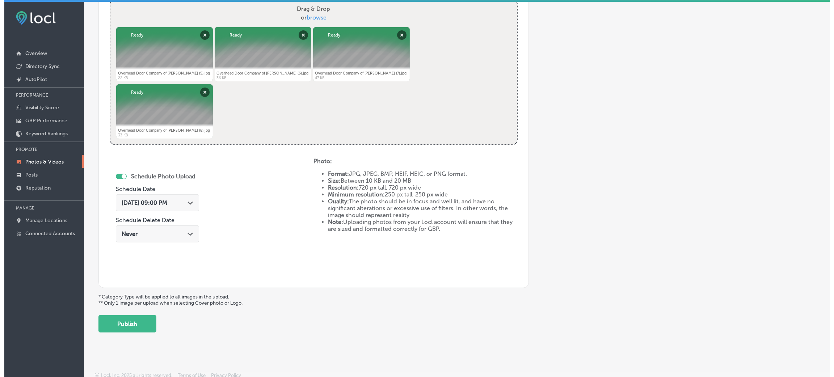
scroll to position [289, 0]
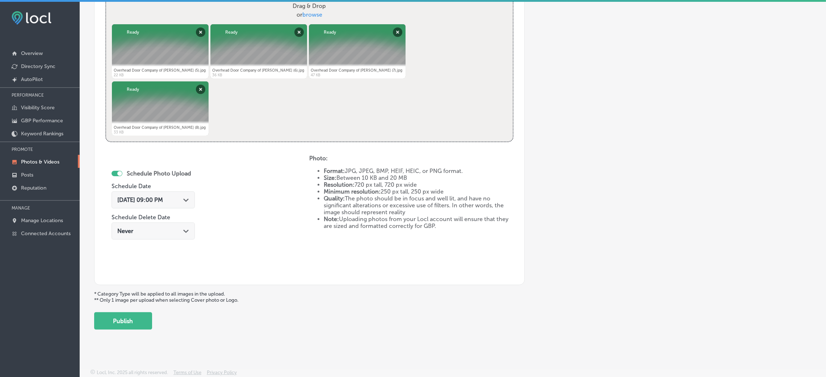
click at [139, 310] on div "Add a Collection Which Type of Image or Video Would You Like to Upload? Photo C…" at bounding box center [452, 44] width 717 height 572
click at [138, 316] on button "Publish" at bounding box center [123, 320] width 58 height 17
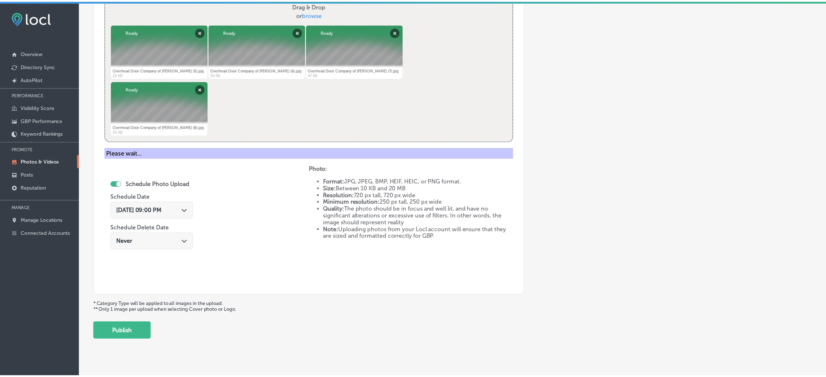
scroll to position [172, 0]
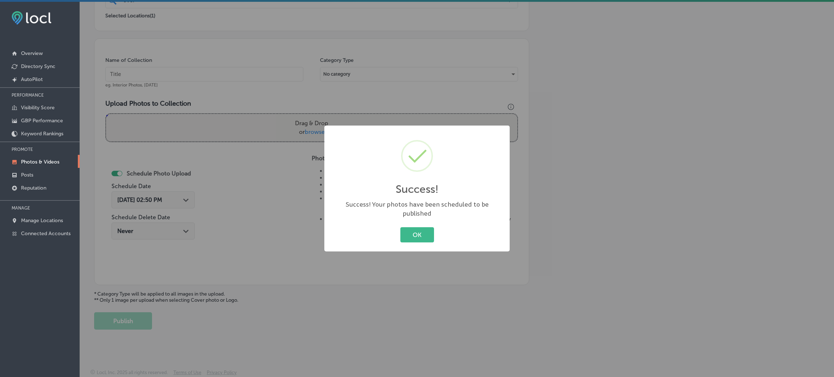
click at [408, 239] on div "OK Cancel" at bounding box center [417, 234] width 171 height 19
click at [429, 234] on button "OK" at bounding box center [417, 234] width 34 height 15
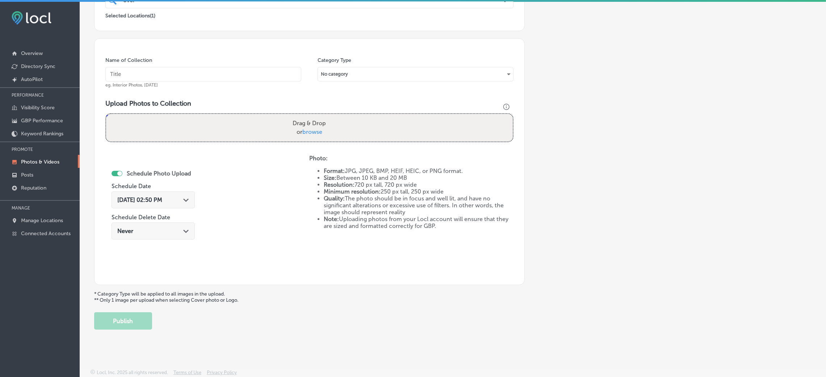
click at [222, 73] on input "text" at bounding box center [203, 74] width 196 height 14
click at [331, 132] on div "Drag & Drop or browse" at bounding box center [309, 128] width 406 height 28
click at [106, 114] on input "Drag & Drop or browse" at bounding box center [309, 115] width 406 height 2
type input "C:\fakepath\Overhead Door Company of Chester (9).jpg"
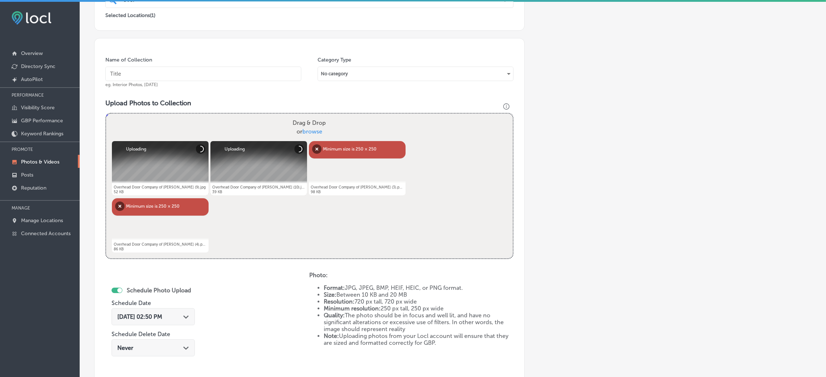
click at [170, 78] on input "text" at bounding box center [203, 74] width 196 height 14
paste input "Overhead-Door-Company-of-Chester-overhead-door-company"
type input "Overhead-Door-Company-of-Chester-overhead-door-company"
click at [316, 145] on button "Remove" at bounding box center [316, 148] width 9 height 9
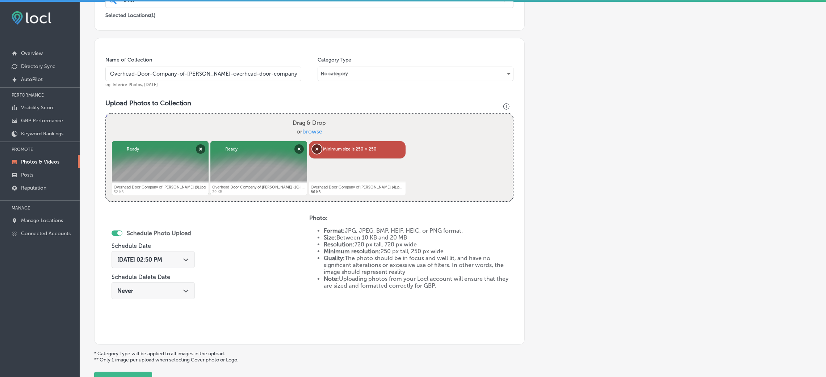
click at [319, 145] on button "Remove" at bounding box center [316, 148] width 9 height 9
click at [317, 134] on span "browse" at bounding box center [312, 131] width 20 height 7
click at [317, 116] on input "Drag & Drop or browse" at bounding box center [309, 115] width 406 height 2
type input "C:\fakepath\Overhead Door Company of Chester (5).png"
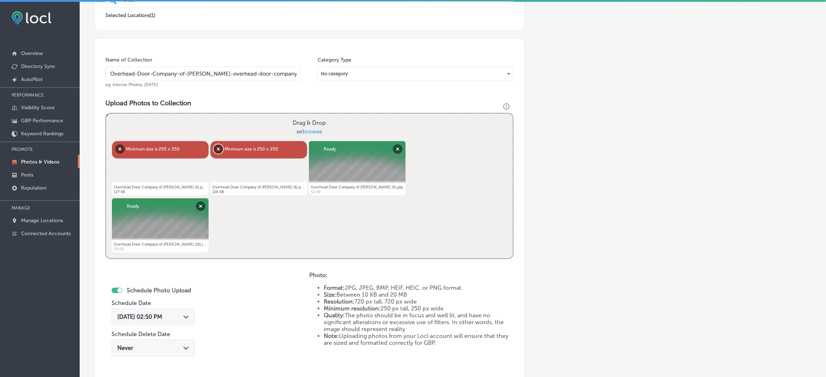
click at [216, 145] on button "Remove" at bounding box center [218, 148] width 9 height 9
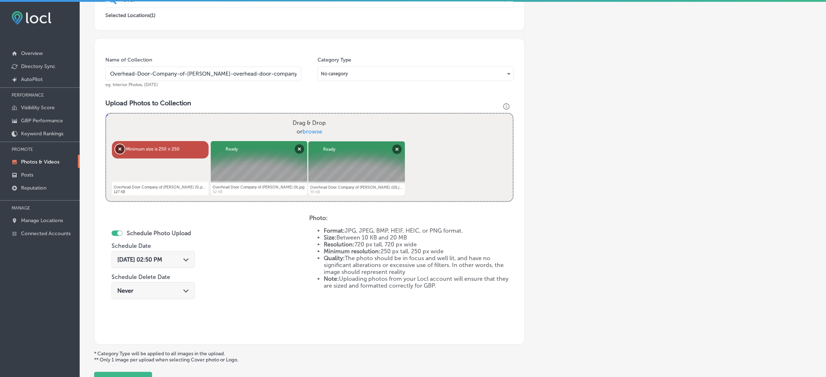
click at [124, 149] on button "Remove" at bounding box center [119, 148] width 9 height 9
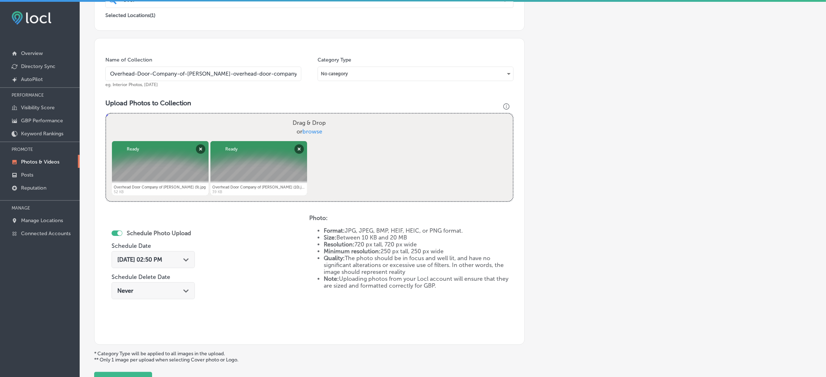
click at [514, 144] on div "Name of Collection Overhead-Door-Company-of-Chester-overhead-door-company eg. I…" at bounding box center [309, 191] width 430 height 307
click at [453, 143] on div "Powered by PQINA Drag & Drop or browse Overhead Door Company of Chester (9).jpg…" at bounding box center [309, 158] width 406 height 88
click at [290, 126] on label "Drag & Drop or browse" at bounding box center [309, 127] width 39 height 23
click at [290, 116] on input "Drag & Drop or browse" at bounding box center [309, 115] width 406 height 2
type input "C:\fakepath\Overhead Door Company of Chester (9).png"
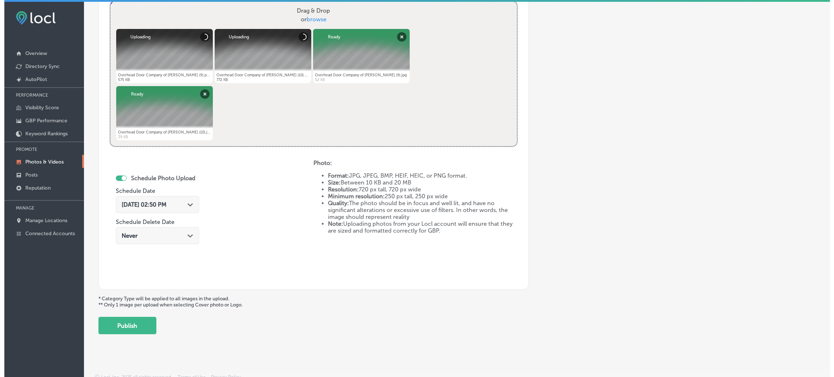
scroll to position [289, 0]
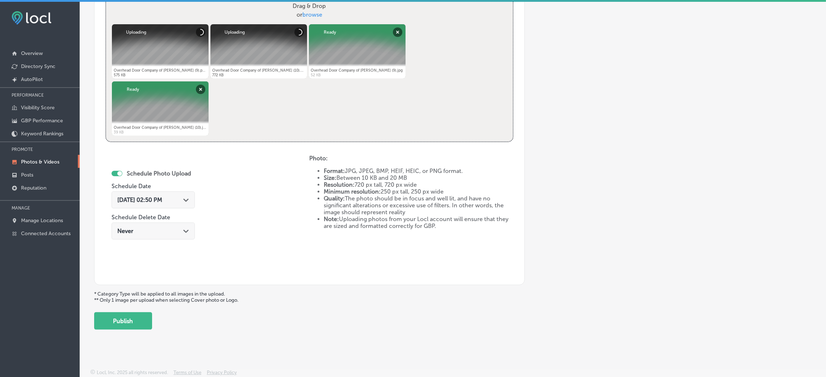
click at [179, 197] on div "Aug 29, 2025 02:50 PM Path Created with Sketch." at bounding box center [153, 200] width 72 height 7
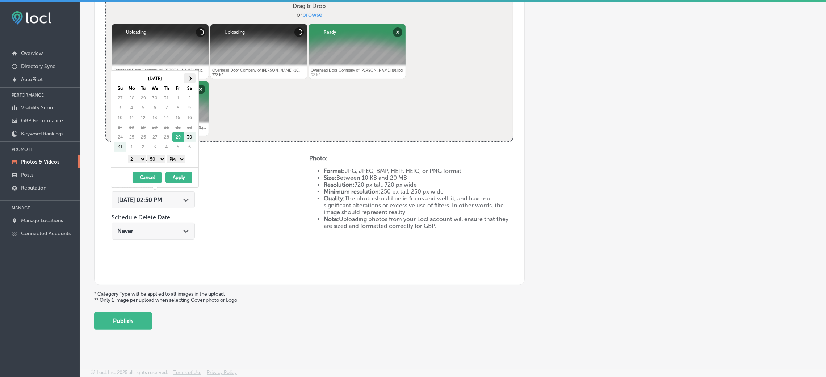
click at [186, 79] on th at bounding box center [190, 78] width 12 height 10
click at [155, 162] on select "00 10 20 30 40 50" at bounding box center [156, 159] width 18 height 8
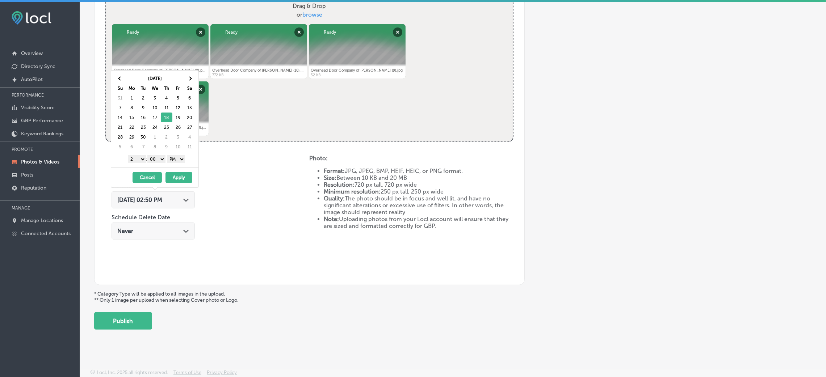
drag, startPoint x: 137, startPoint y: 166, endPoint x: 134, endPoint y: 162, distance: 4.6
click at [134, 162] on select "1 2 3 4 5 6 7 8 9 10 11 12" at bounding box center [137, 159] width 18 height 8
click at [171, 182] on button "Apply" at bounding box center [178, 177] width 27 height 11
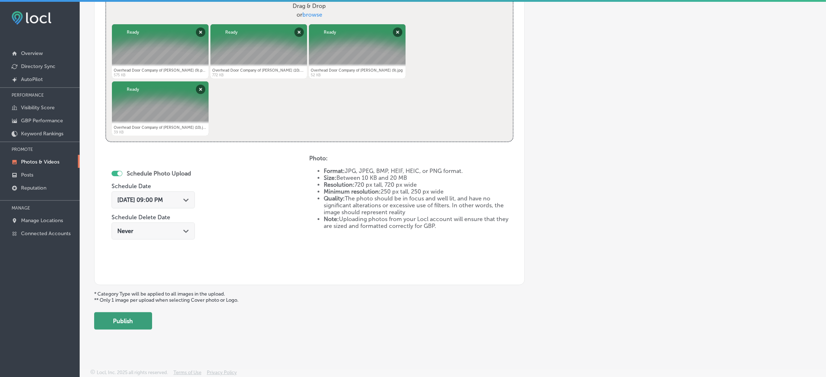
click at [131, 315] on button "Publish" at bounding box center [123, 320] width 58 height 17
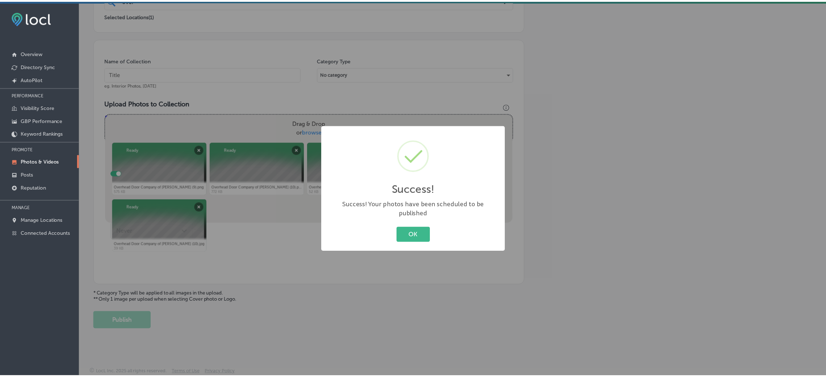
scroll to position [172, 0]
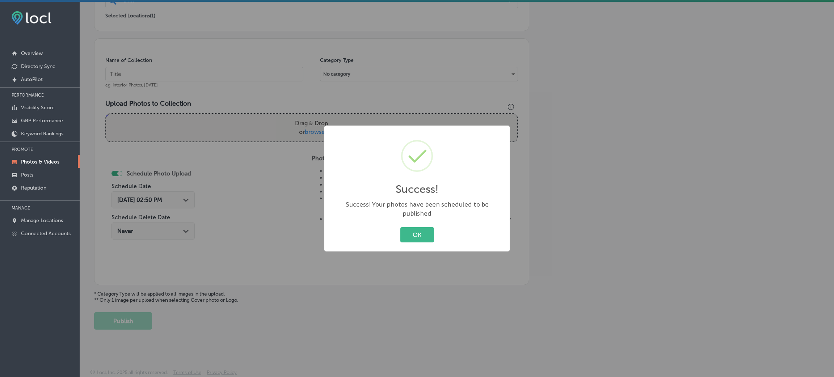
click at [396, 230] on div "OK Cancel" at bounding box center [417, 234] width 171 height 19
click at [405, 230] on button "OK" at bounding box center [417, 234] width 34 height 15
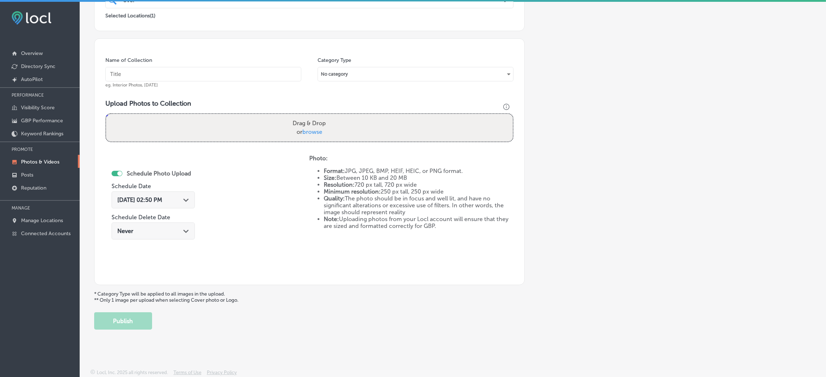
click at [242, 77] on input "text" at bounding box center [203, 74] width 196 height 14
paste input "Overhead-Door-Company-of-Chester-overhead-door-company"
type input "Overhead-Door-Company-of-Chester-overhead-door-company"
click at [402, 155] on div "Photo: Format: JPG, JPEG, BMP, HEIF, HEIC, or PNG format. Size: Between 10 KB a…" at bounding box center [411, 192] width 204 height 75
click at [398, 143] on div "Upload Photos to Collection Powered by PQINA Drag & Drop or browse Overhead Doo…" at bounding box center [309, 124] width 408 height 48
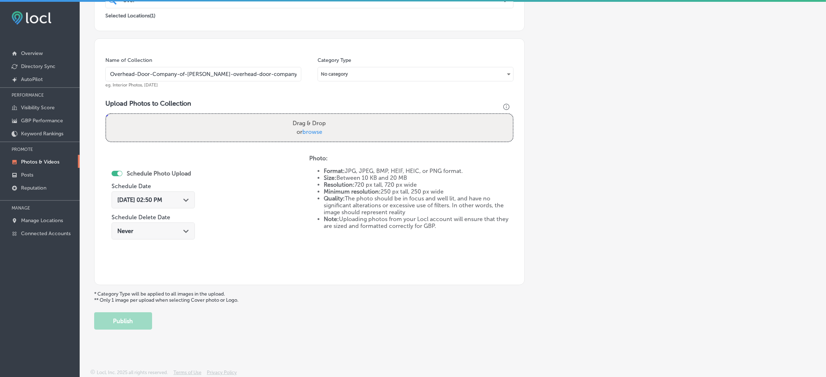
click at [408, 135] on div "Drag & Drop or browse" at bounding box center [309, 128] width 406 height 28
click at [106, 114] on input "Drag & Drop or browse" at bounding box center [309, 115] width 406 height 2
type input "C:\fakepath\Overhead Door Company of Chester (11).jpg"
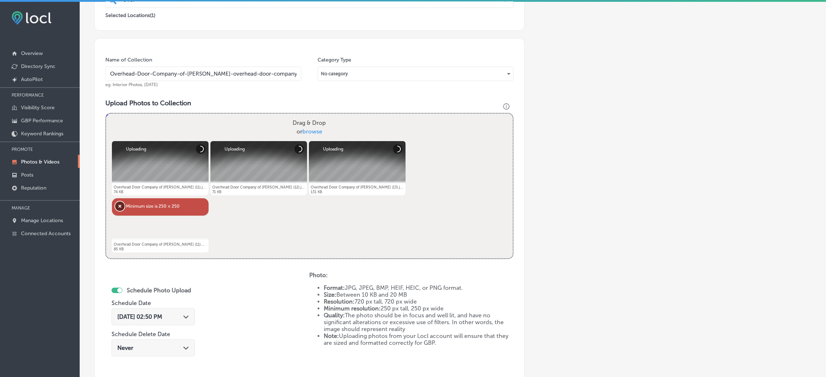
click at [121, 206] on button "Remove" at bounding box center [119, 206] width 9 height 9
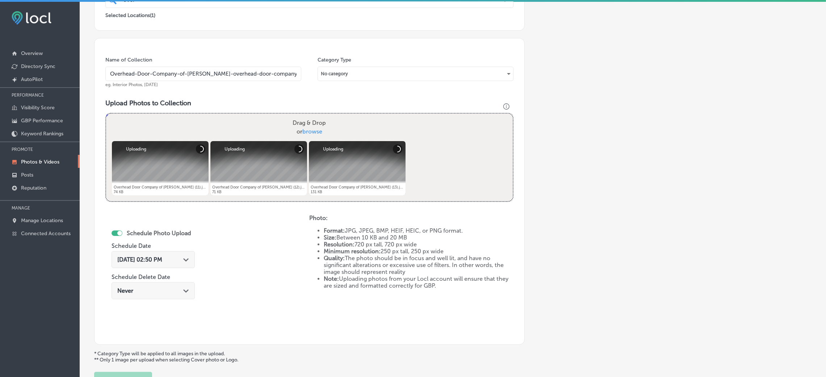
click at [317, 123] on label "Drag & Drop or browse" at bounding box center [309, 127] width 39 height 23
click at [317, 116] on input "Drag & Drop or browse" at bounding box center [309, 115] width 406 height 2
type input "C:\fakepath\Overhead Door Company of Chester (13).png"
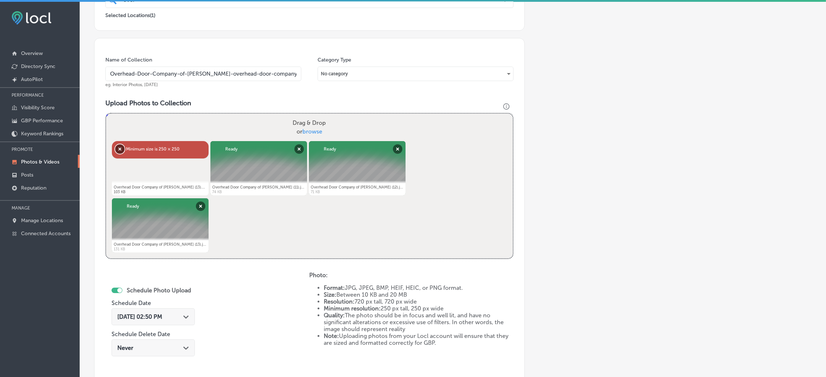
click at [117, 144] on button "Remove" at bounding box center [119, 148] width 9 height 9
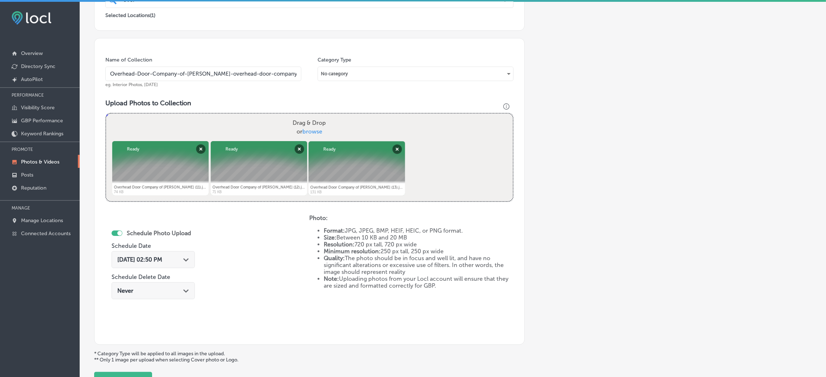
click at [342, 128] on div "Drag & Drop or browse" at bounding box center [309, 128] width 406 height 28
click at [106, 114] on input "Drag & Drop or browse" at bounding box center [309, 115] width 406 height 2
type input "C:\fakepath\Overhead Door Company of Chester (1).png"
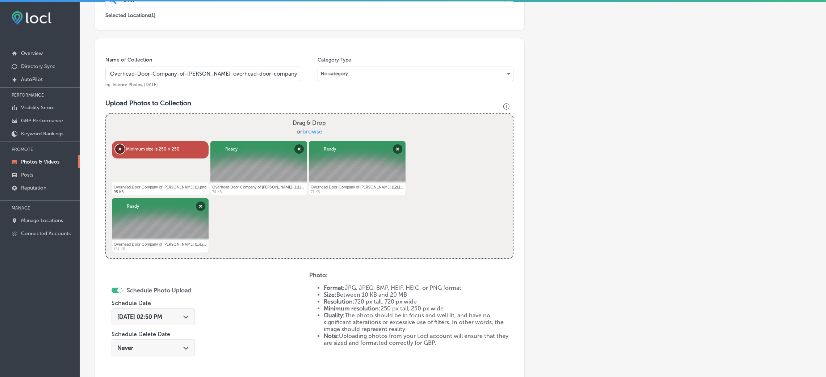
click at [115, 144] on button "Remove" at bounding box center [119, 148] width 9 height 9
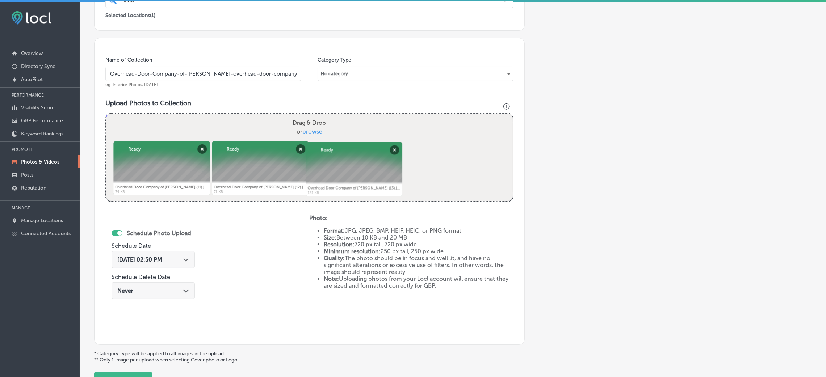
click at [291, 128] on label "Drag & Drop or browse" at bounding box center [309, 127] width 39 height 23
click at [291, 116] on input "Drag & Drop or browse" at bounding box center [309, 115] width 406 height 2
type input "C:\fakepath\Overhead Door Company of Chester (12).png"
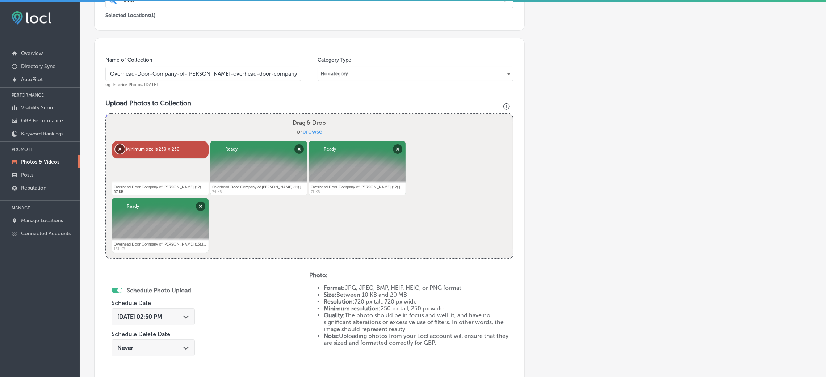
click at [123, 146] on button "Remove" at bounding box center [119, 148] width 9 height 9
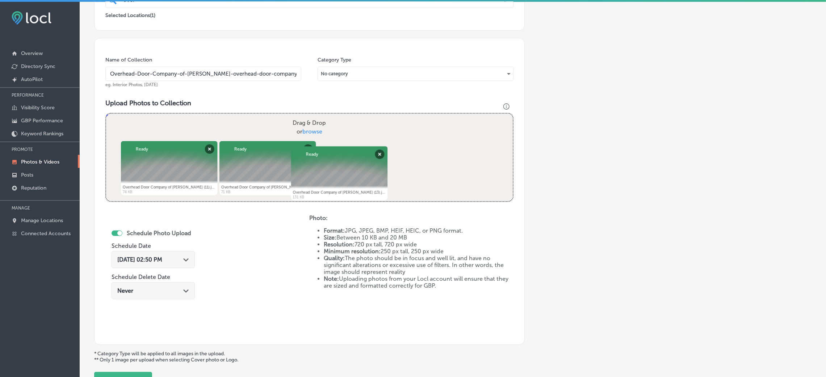
click at [255, 137] on div "Drag & Drop or browse" at bounding box center [309, 128] width 406 height 28
click at [106, 114] on input "Drag & Drop or browse" at bounding box center [309, 115] width 406 height 2
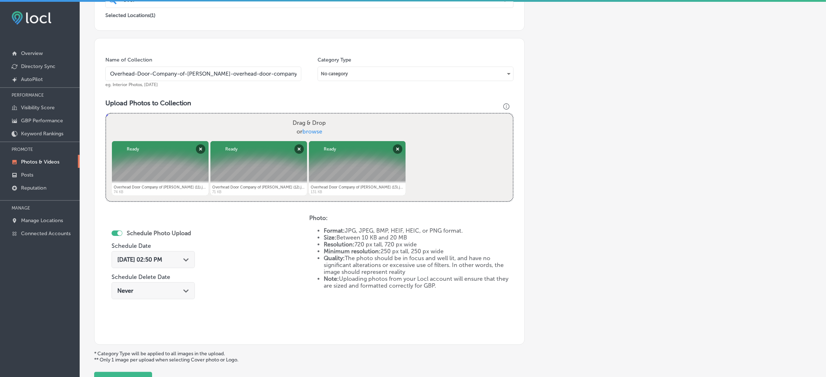
type input "C:\fakepath\Overhead Door Company of Chester (2).png"
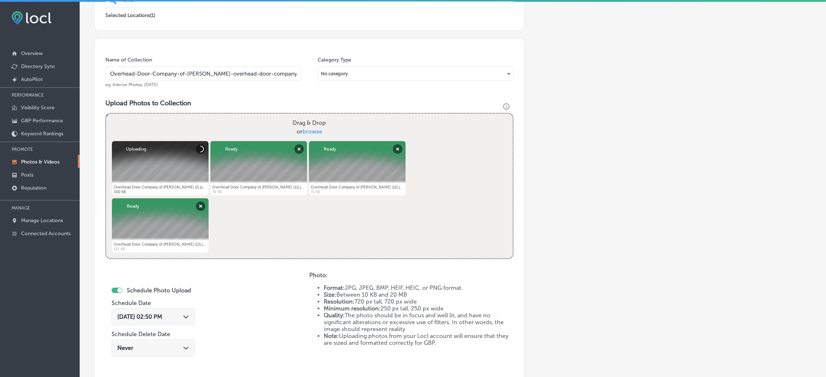
click at [133, 319] on span "Aug 29, 2025 02:50 PM" at bounding box center [139, 316] width 45 height 7
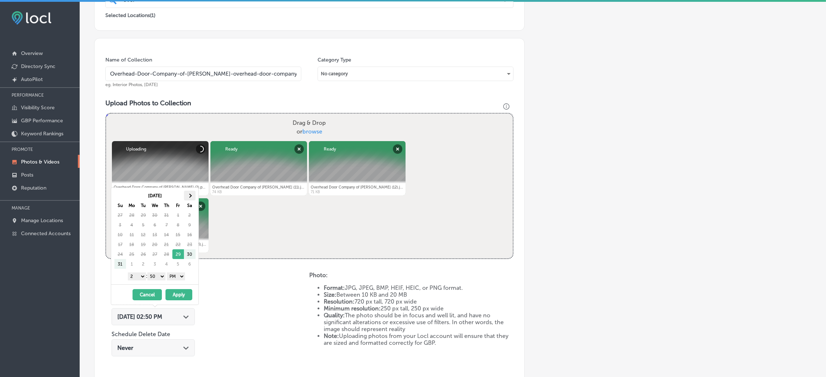
click at [192, 194] on th at bounding box center [190, 196] width 12 height 10
click at [159, 277] on select "00 10 20 30 40 50" at bounding box center [156, 277] width 18 height 8
click at [139, 281] on div "1 2 3 4 5 6 7 8 9 10 11 12 : 00 10 20 30 40 50 AM PM" at bounding box center [156, 276] width 84 height 11
click at [136, 274] on select "1 2 3 4 5 6 7 8 9 10 11 12" at bounding box center [137, 277] width 18 height 8
click at [177, 292] on button "Apply" at bounding box center [178, 294] width 27 height 11
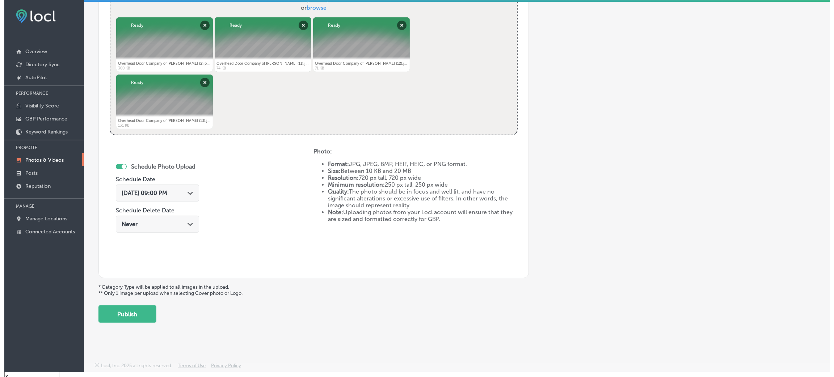
scroll to position [10, 0]
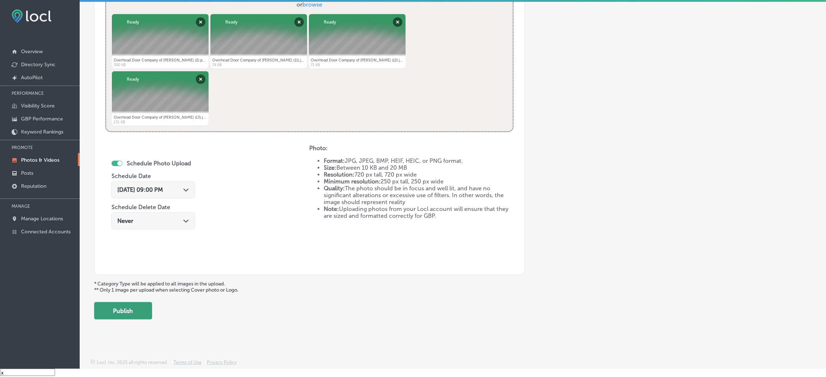
click at [127, 309] on button "Publish" at bounding box center [123, 310] width 58 height 17
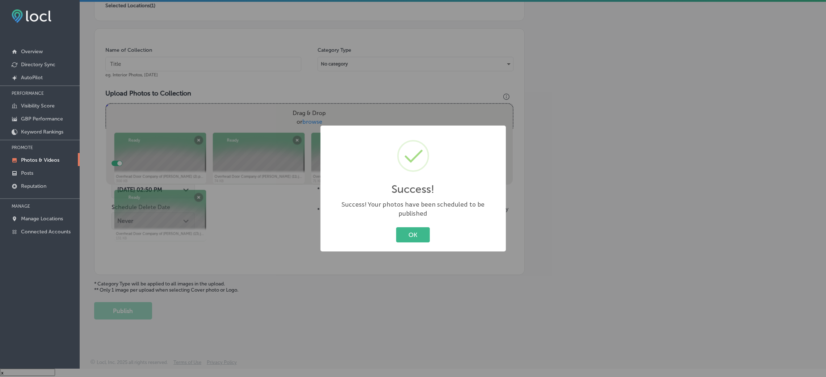
scroll to position [172, 0]
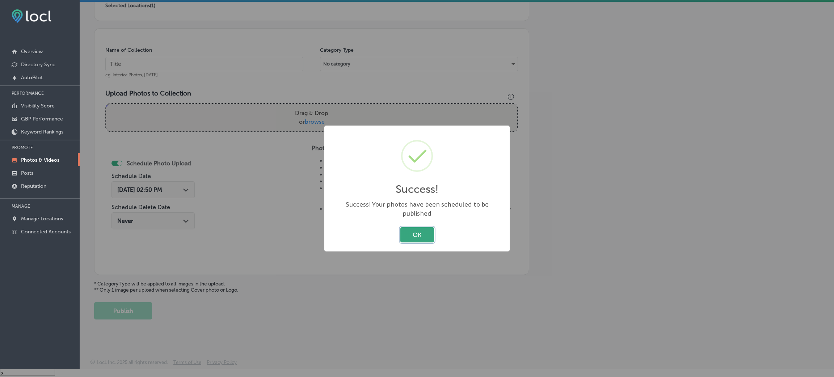
click at [415, 229] on button "OK" at bounding box center [417, 234] width 34 height 15
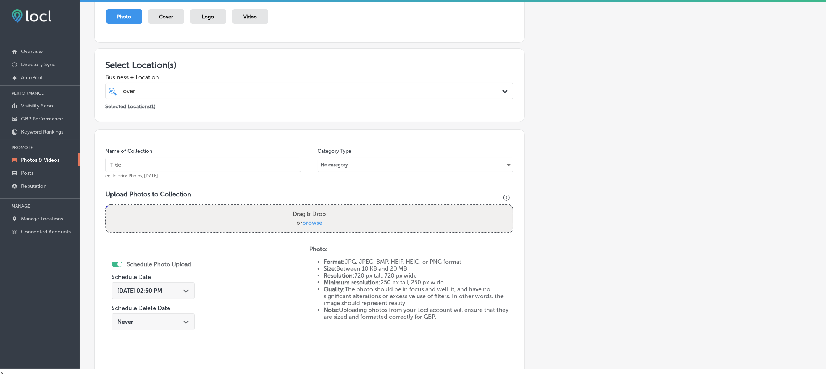
scroll to position [0, 0]
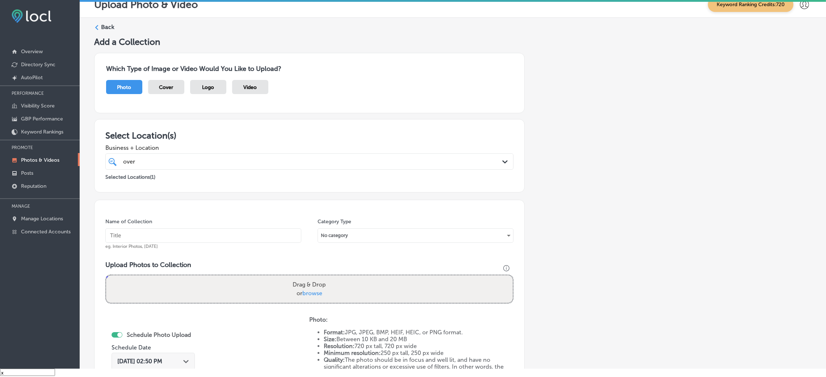
click at [102, 25] on label "Back" at bounding box center [107, 27] width 13 height 8
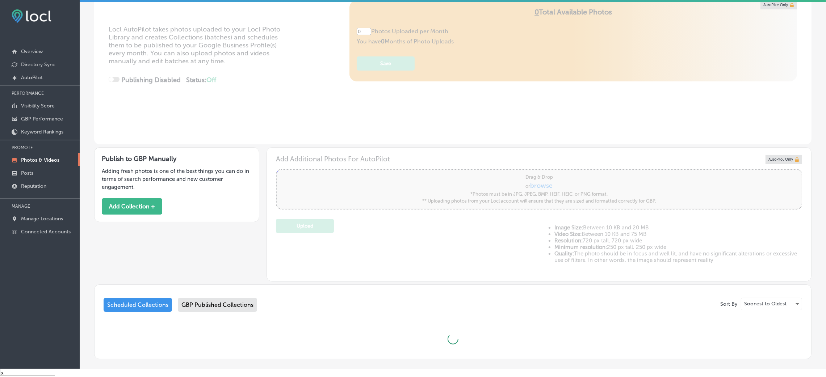
scroll to position [125, 0]
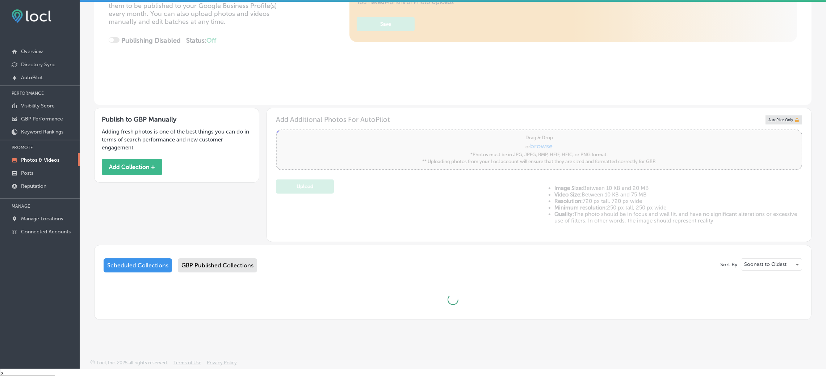
type input "5"
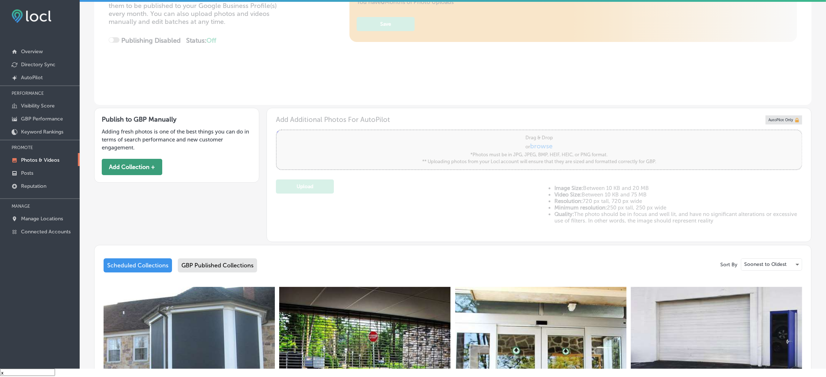
click at [147, 169] on button "Add Collection +" at bounding box center [132, 167] width 60 height 16
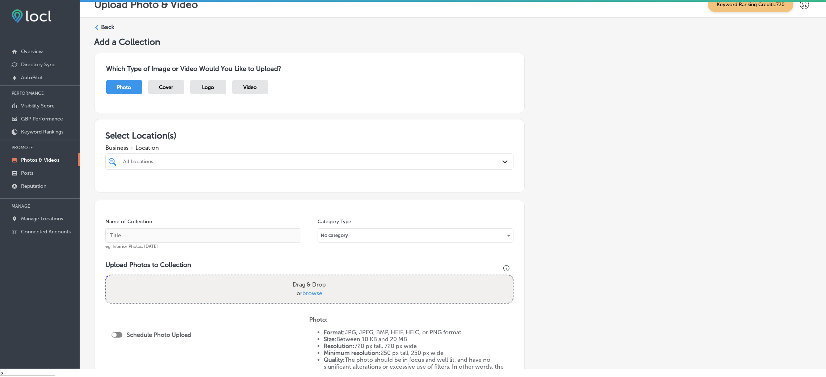
click at [294, 169] on div "All Locations Path Created with Sketch." at bounding box center [309, 161] width 408 height 16
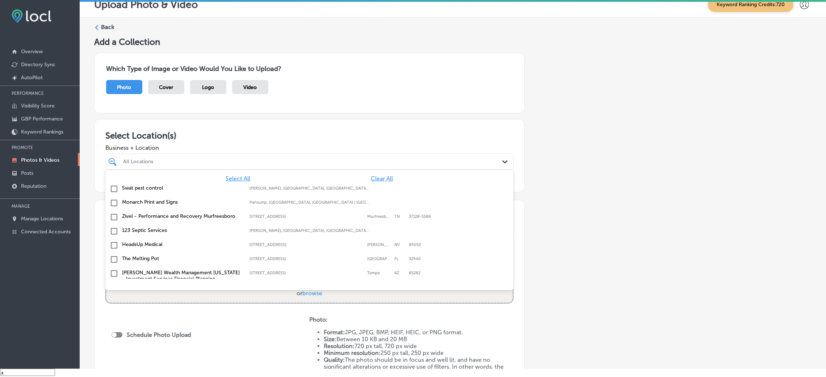
click at [310, 161] on div "All Locations" at bounding box center [313, 162] width 380 height 6
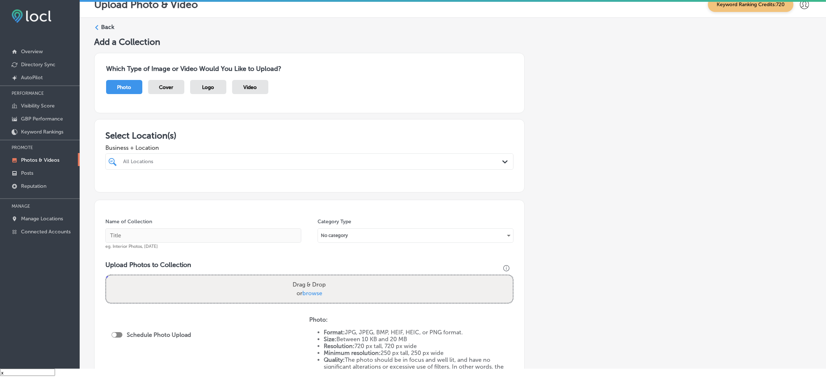
click at [353, 165] on div at bounding box center [290, 162] width 336 height 10
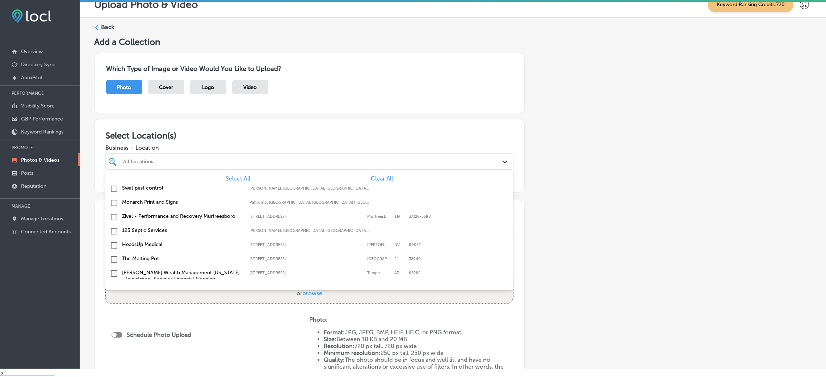
click at [370, 173] on div "Select All Clear All Swat pest control Gilliam, LA, USA | Hosston, LA, USA | Ea…" at bounding box center [309, 224] width 408 height 109
click at [372, 179] on span "Clear All" at bounding box center [382, 178] width 22 height 7
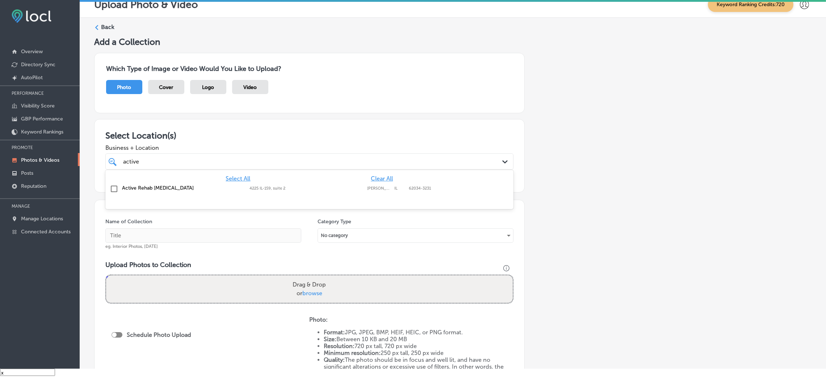
click at [379, 187] on label "[PERSON_NAME] Carbon" at bounding box center [379, 188] width 24 height 5
type input "active"
click at [630, 189] on div "Add a Collection Which Type of Image or Video Would You Like to Upload? Photo C…" at bounding box center [452, 245] width 717 height 416
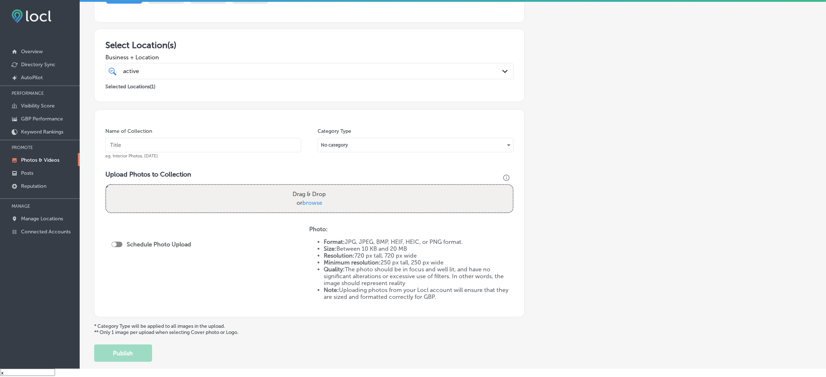
scroll to position [109, 0]
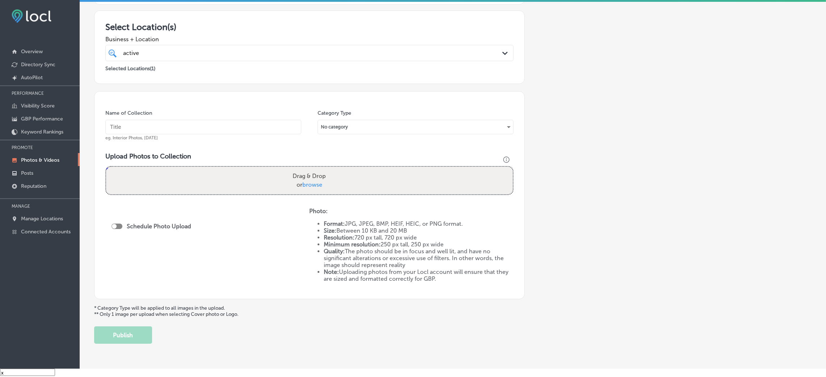
click at [192, 129] on input "text" at bounding box center [203, 127] width 196 height 14
type input "Active-Rehab-Chiropractic-active"
click at [210, 130] on input "Active-Rehab-Chiropractic-active" at bounding box center [203, 127] width 196 height 14
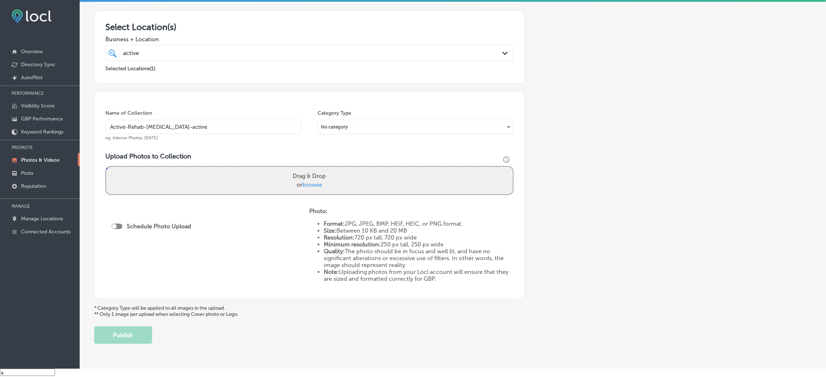
click at [296, 181] on label "Drag & Drop or browse" at bounding box center [309, 180] width 39 height 23
click at [296, 169] on input "Drag & Drop or browse" at bounding box center [309, 168] width 406 height 2
type input "C:\fakepath\Active-Rehab-Chiropractic (1).png"
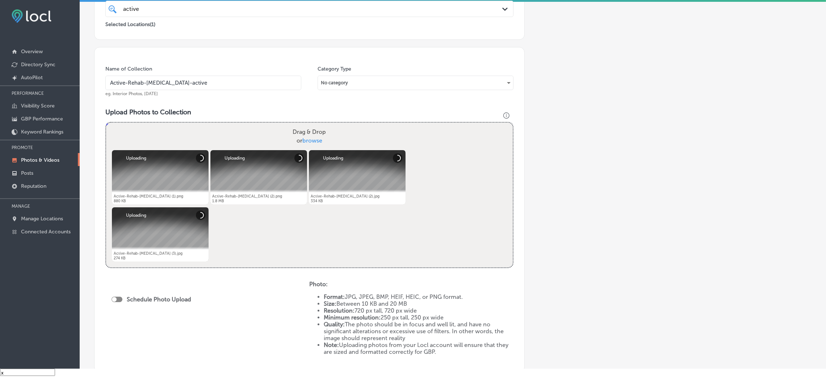
scroll to position [217, 0]
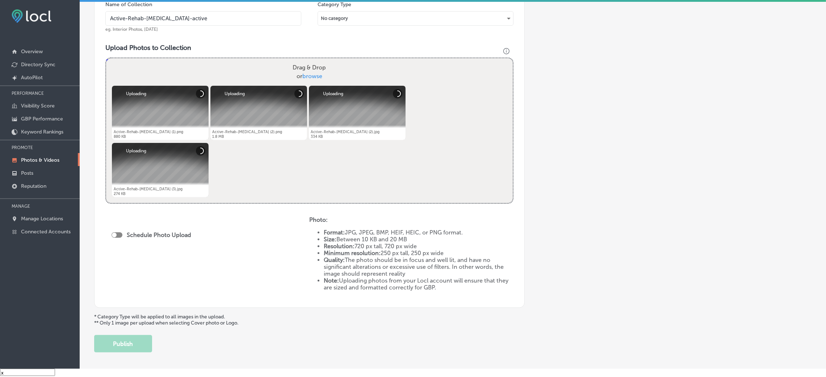
click at [113, 233] on div at bounding box center [114, 235] width 5 height 5
checkbox input "true"
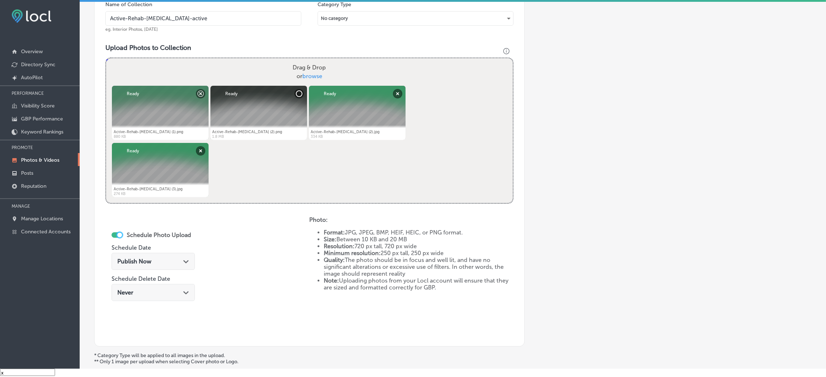
click at [158, 262] on div "Publish Now Path Created with Sketch." at bounding box center [153, 261] width 72 height 7
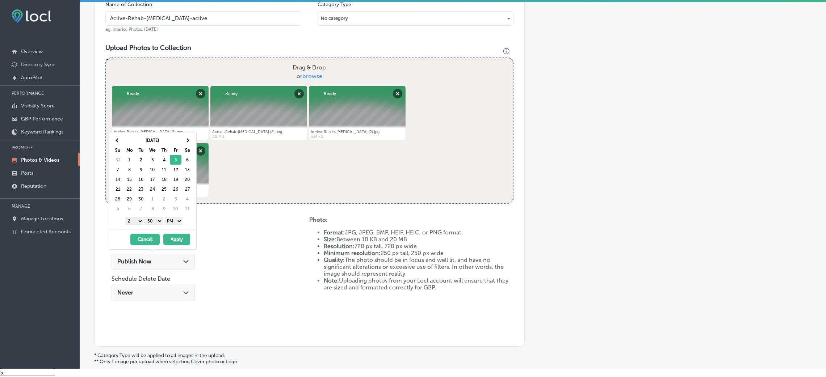
click at [153, 218] on select "00 10 20 30 40 50" at bounding box center [154, 221] width 18 height 8
click at [134, 225] on select "1 2 3 4 5 6 7 8 9 10 11 12" at bounding box center [134, 221] width 18 height 8
click at [179, 243] on button "Apply" at bounding box center [176, 239] width 27 height 11
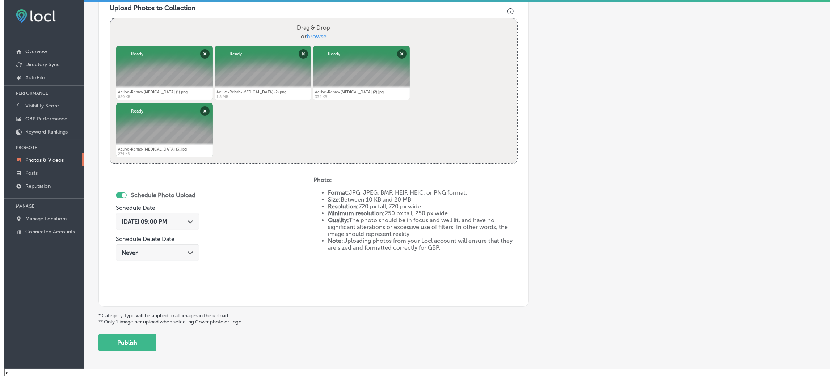
scroll to position [289, 0]
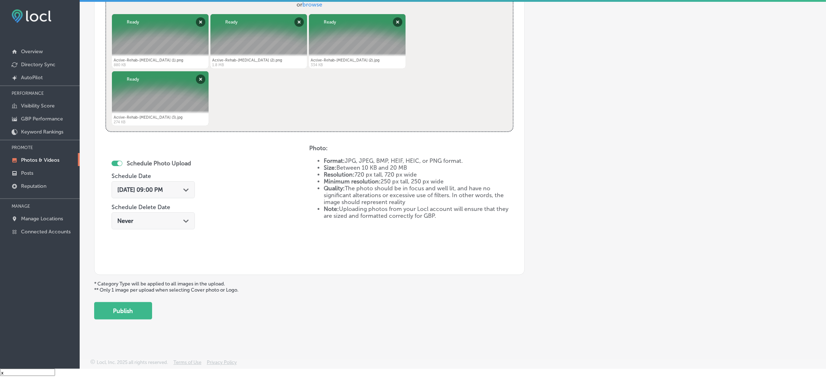
click at [127, 286] on p "* Category Type will be applied to all images in the upload. ** Only 1 image pe…" at bounding box center [452, 287] width 717 height 12
click at [131, 301] on div "Add a Collection Which Type of Image or Video Would You Like to Upload? Photo C…" at bounding box center [452, 34] width 717 height 572
click at [144, 303] on button "Publish" at bounding box center [123, 310] width 58 height 17
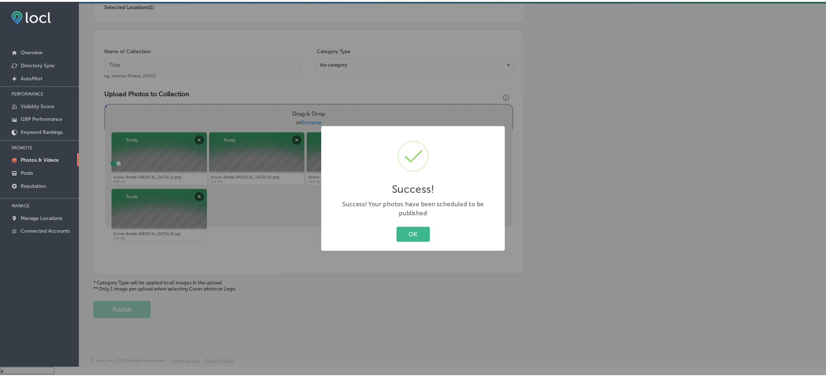
scroll to position [172, 0]
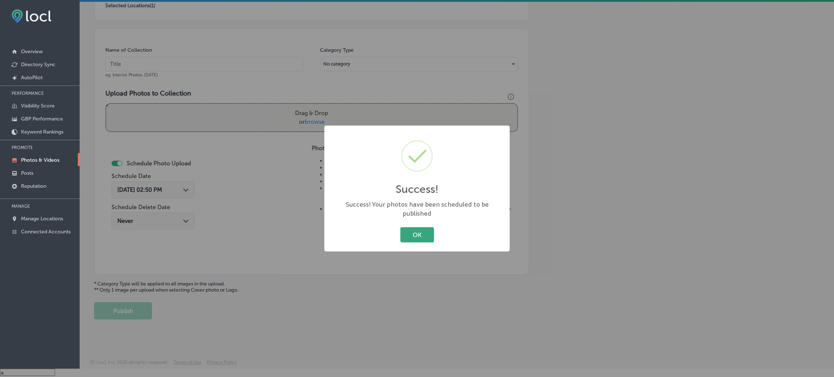
click at [424, 227] on button "OK" at bounding box center [417, 234] width 34 height 15
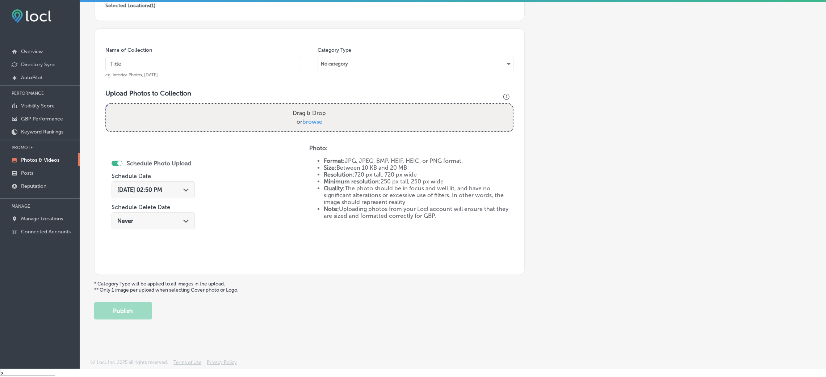
click at [260, 64] on input "text" at bounding box center [203, 64] width 196 height 14
paste input "Active-Rehab-Chiropractic-active"
type input "Active-Rehab-Chiropractic-active"
click at [292, 127] on label "Drag & Drop or browse" at bounding box center [309, 117] width 39 height 23
click at [292, 106] on input "Drag & Drop or browse" at bounding box center [309, 105] width 406 height 2
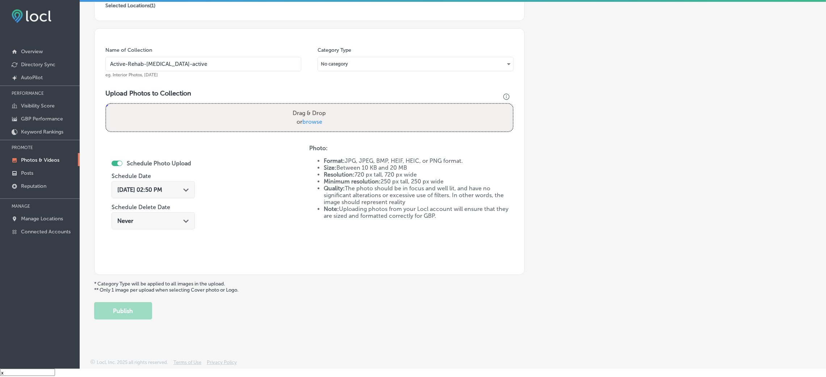
type input "C:\fakepath\Active-Rehab-Chiropractic (3).png"
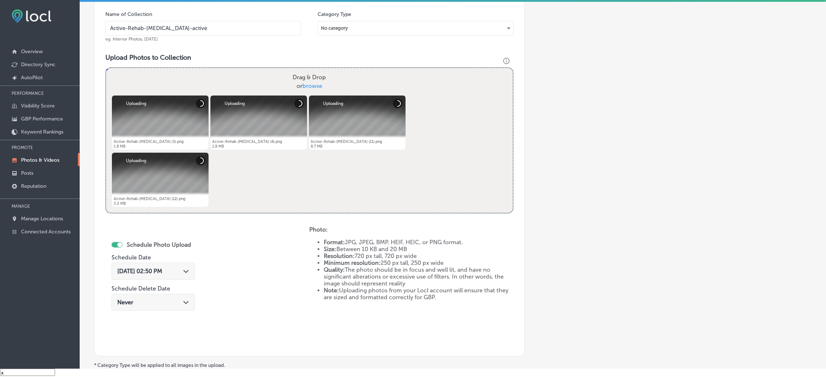
scroll to position [226, 0]
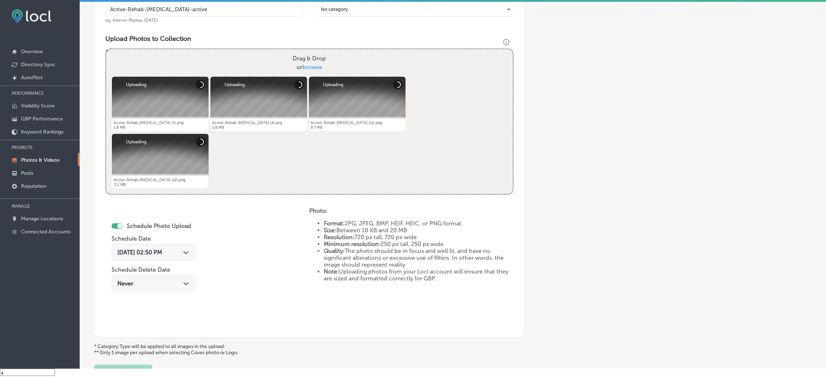
click at [173, 257] on div "Aug 29, 2025 02:50 PM Path Created with Sketch." at bounding box center [152, 252] width 83 height 17
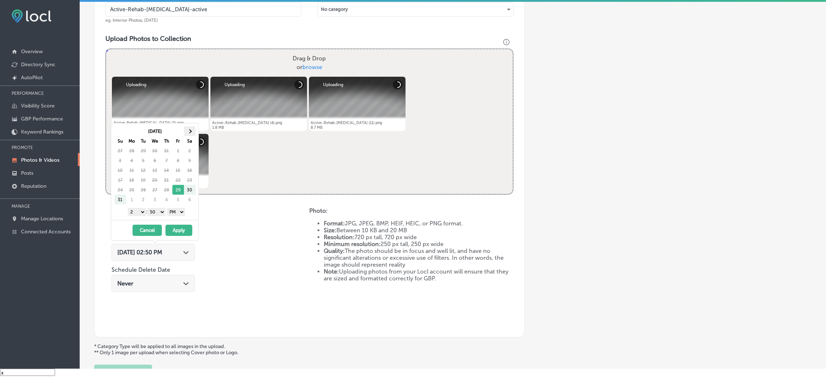
click at [190, 133] on th at bounding box center [190, 131] width 12 height 10
click at [161, 214] on select "00 10 20 30 40 50" at bounding box center [156, 212] width 18 height 8
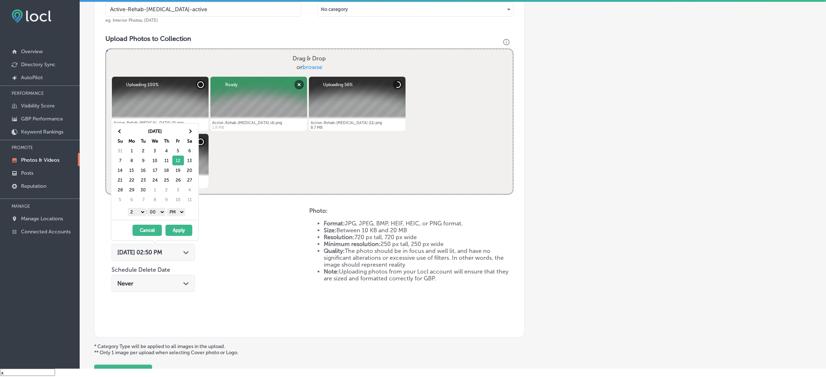
click at [138, 216] on div "1 2 3 4 5 6 7 8 9 10 11 12 : 00 10 20 30 40 50 AM PM" at bounding box center [156, 211] width 84 height 11
click at [138, 210] on select "1 2 3 4 5 6 7 8 9 10 11 12" at bounding box center [137, 212] width 18 height 8
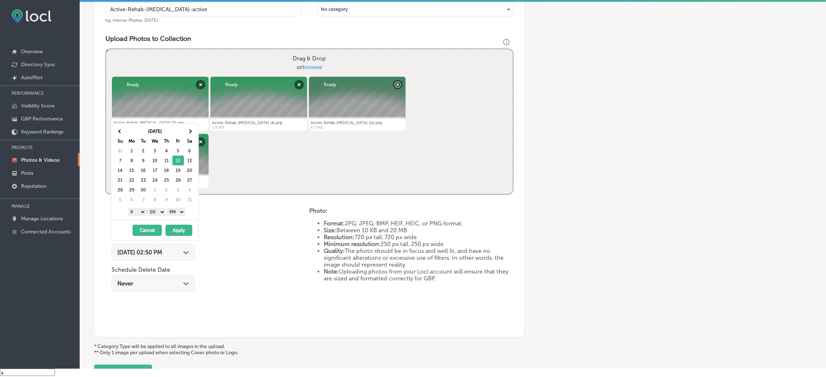
click at [179, 232] on button "Apply" at bounding box center [178, 230] width 27 height 11
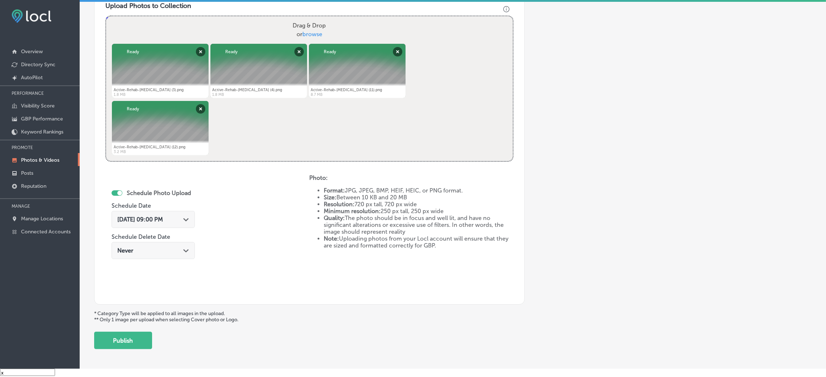
scroll to position [289, 0]
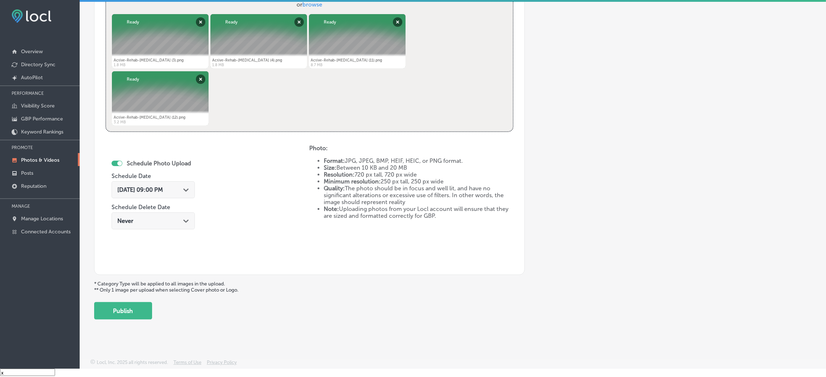
click at [134, 321] on div "Back Add a Collection Which Type of Image or Video Would You Like to Upload? Ph…" at bounding box center [453, 27] width 746 height 596
click at [135, 316] on button "Publish" at bounding box center [123, 310] width 58 height 17
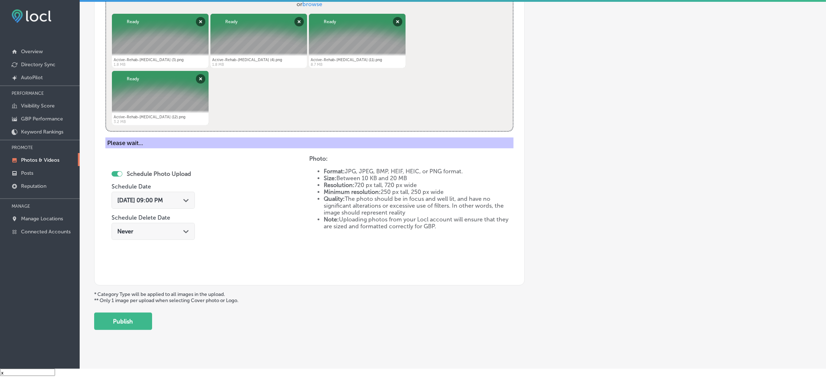
scroll to position [172, 0]
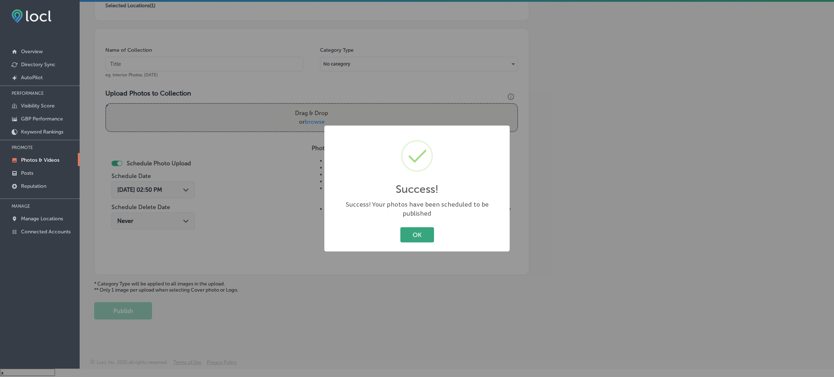
click at [422, 232] on button "OK" at bounding box center [417, 234] width 34 height 15
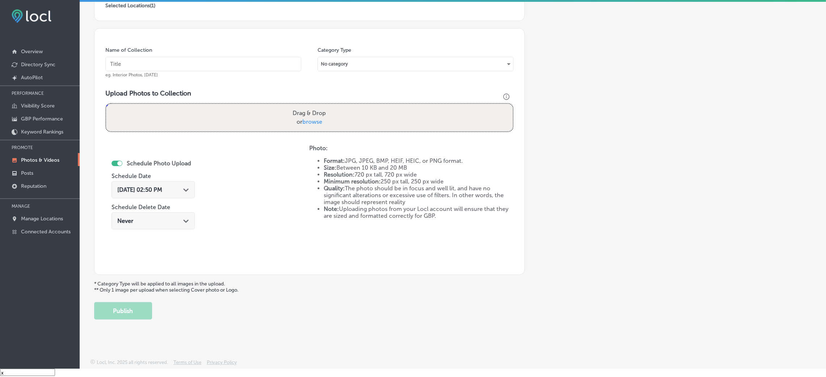
click at [241, 62] on input "text" at bounding box center [203, 64] width 196 height 14
paste input "Active-Rehab-Chiropractic-active"
type input "Active-Rehab-Chiropractic-active"
click at [322, 128] on label "Drag & Drop or browse" at bounding box center [309, 117] width 39 height 23
click at [322, 106] on input "Drag & Drop or browse" at bounding box center [309, 105] width 406 height 2
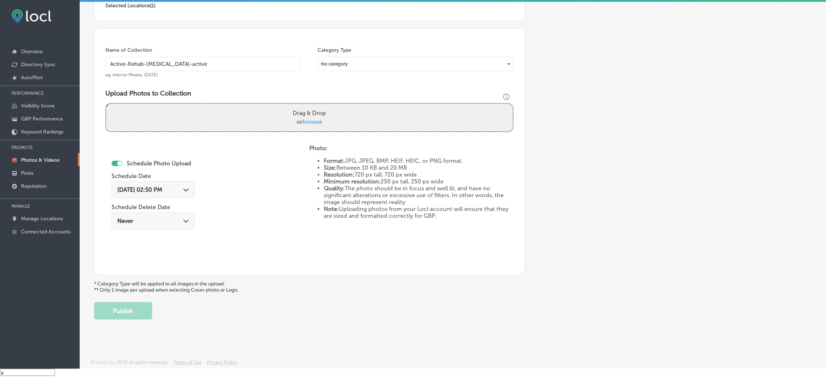
type input "C:\fakepath\Active-Rehab-Chiropractic (5).png"
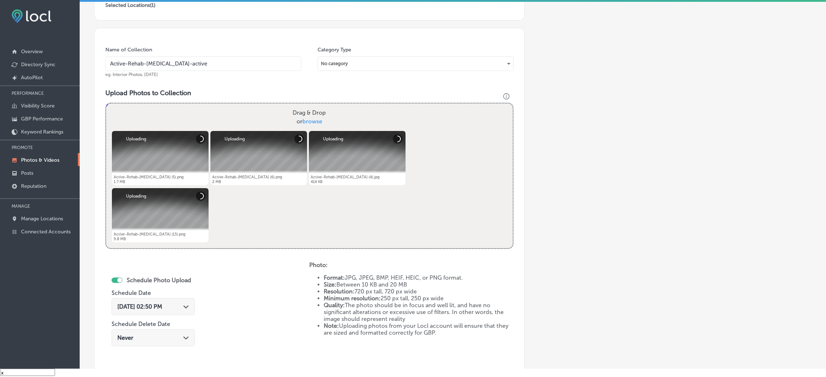
click at [173, 300] on div "Aug 29, 2025 02:50 PM Path Created with Sketch." at bounding box center [152, 306] width 83 height 17
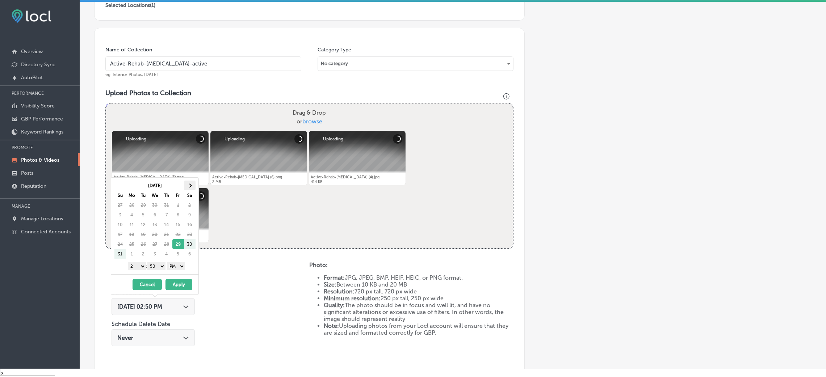
click at [188, 182] on th at bounding box center [190, 186] width 12 height 10
click at [160, 262] on div "1 2 3 4 5 6 7 8 9 10 11 12 : 00 10 20 30 40 50 AM PM" at bounding box center [156, 266] width 84 height 11
click at [159, 270] on select "00 10 20 30 40 50" at bounding box center [156, 266] width 18 height 8
click at [136, 262] on div "1 2 3 4 5 6 7 8 9 10 11 12 : 00 10 20 30 40 50 AM PM" at bounding box center [156, 266] width 84 height 11
click at [136, 266] on select "1 2 3 4 5 6 7 8 9 10 11 12" at bounding box center [137, 266] width 18 height 8
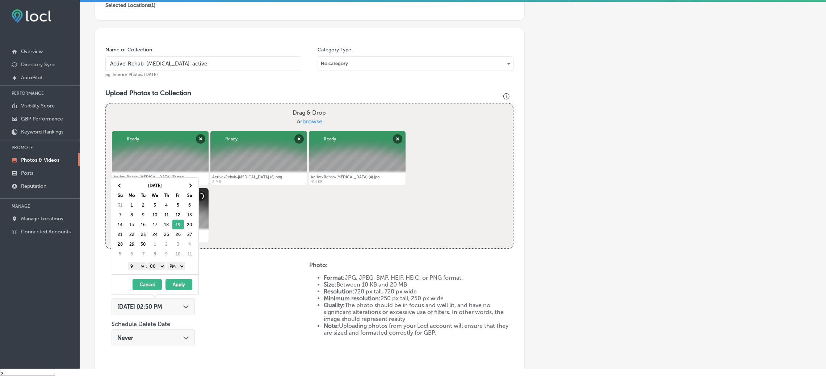
click at [173, 286] on button "Apply" at bounding box center [178, 284] width 27 height 11
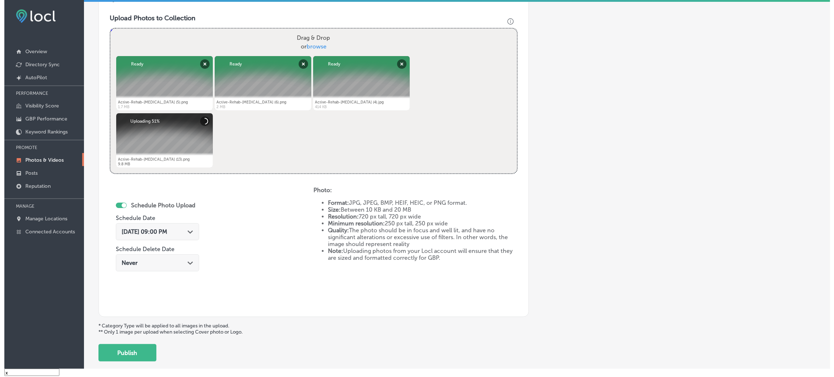
scroll to position [289, 0]
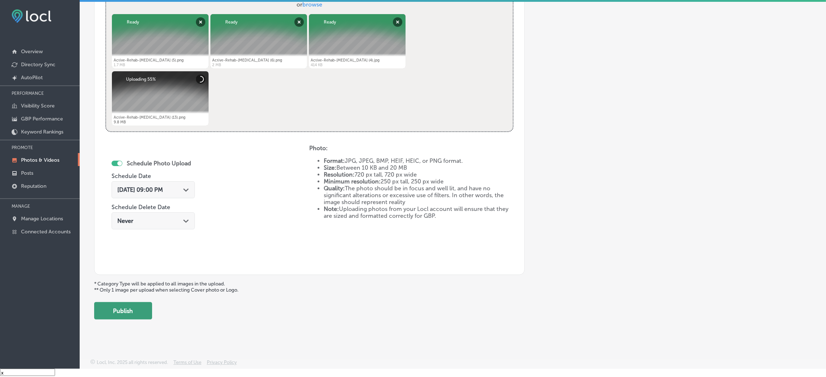
click at [144, 311] on button "Publish" at bounding box center [123, 310] width 58 height 17
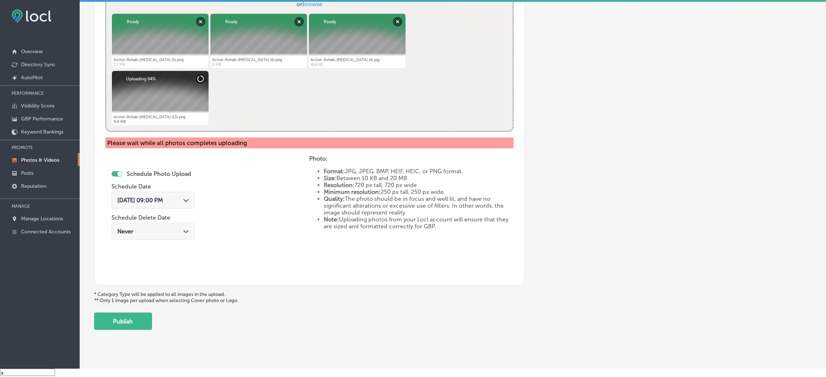
click at [272, 208] on div "Schedule Photo Upload Schedule Date Sep 19, 2025 09:00 PM Path Created with Ske…" at bounding box center [207, 214] width 204 height 119
click at [131, 326] on button "Publish" at bounding box center [123, 321] width 58 height 17
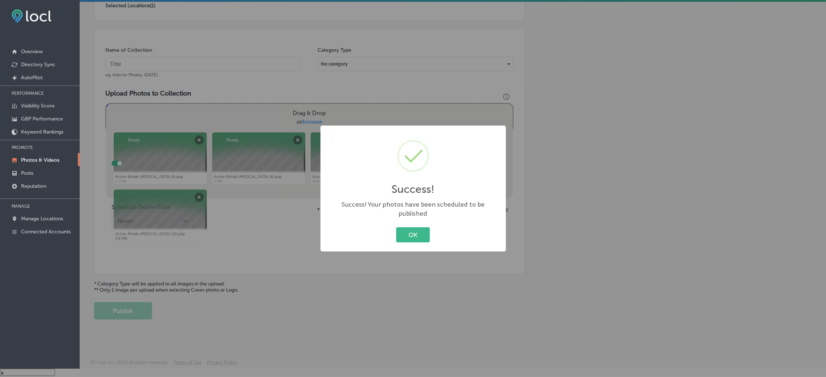
scroll to position [172, 0]
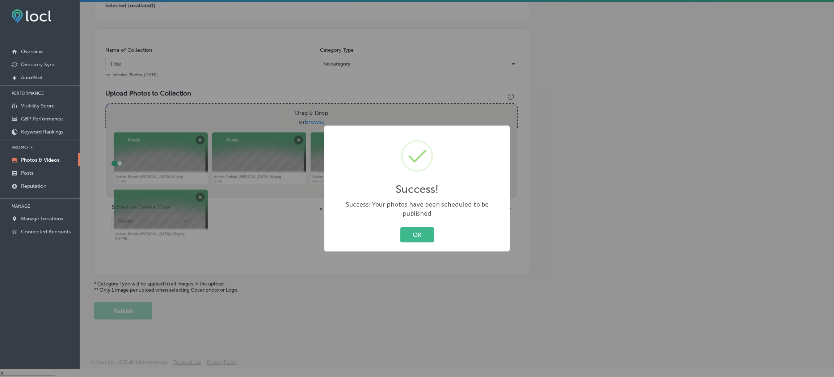
click at [132, 322] on div "Success! × Success! Your photos have been scheduled to be published OK Cancel" at bounding box center [417, 188] width 834 height 377
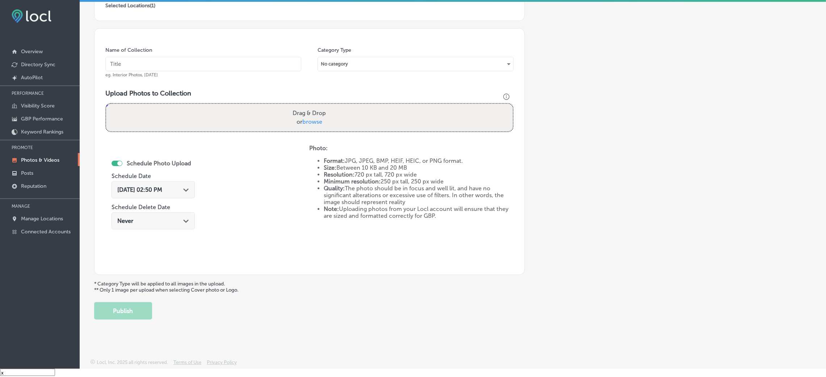
click at [203, 57] on input "text" at bounding box center [203, 64] width 196 height 14
paste input "Active-Rehab-Chiropractic-active"
type input "Active-Rehab-Chiropractic-active"
click at [340, 115] on div "Drag & Drop or browse" at bounding box center [309, 118] width 406 height 28
click at [106, 104] on input "Drag & Drop or browse" at bounding box center [309, 105] width 406 height 2
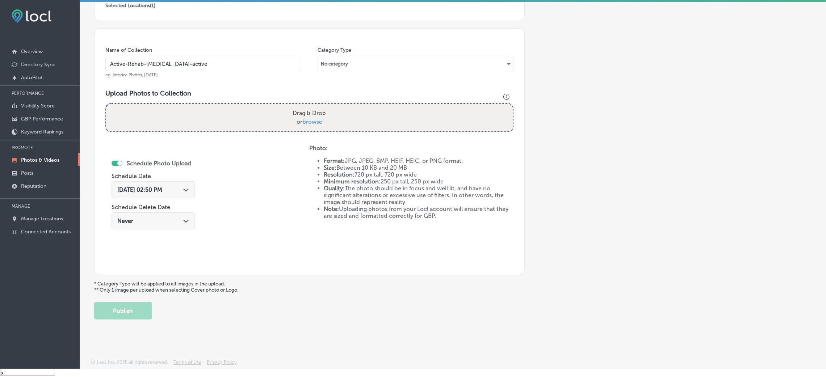
type input "C:\fakepath\Active-Rehab-Chiropractic (7).png"
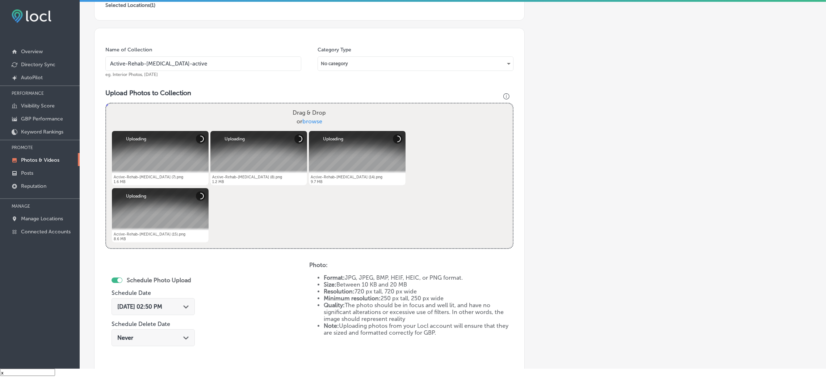
click at [147, 303] on span "Aug 29, 2025 02:50 PM" at bounding box center [139, 306] width 45 height 7
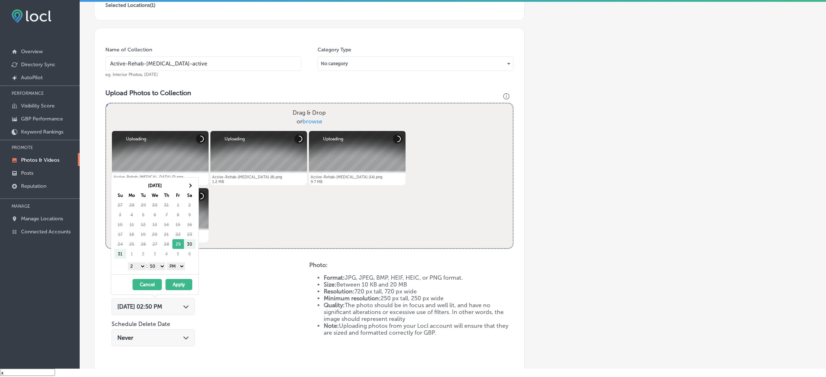
click at [190, 179] on div "Aug 2025 Su Mo Tu We Th Fr Sa 27 28 29 30 31 1 2 3 4 5 6 7 8 9 10 11 12 13 14 1…" at bounding box center [154, 226] width 87 height 97
click at [188, 181] on th at bounding box center [190, 186] width 12 height 10
click at [152, 266] on select "00 10 20 30 40 50" at bounding box center [156, 266] width 18 height 8
drag, startPoint x: 136, startPoint y: 263, endPoint x: 136, endPoint y: 269, distance: 6.6
click at [136, 263] on select "1 2 3 4 5 6 7 8 9 10 11 12" at bounding box center [137, 266] width 18 height 8
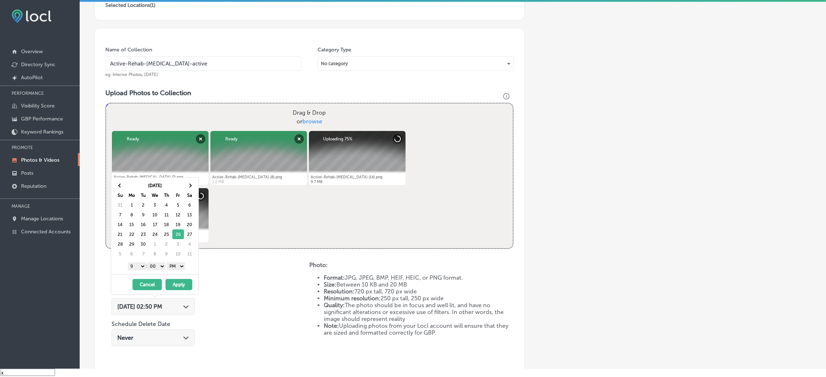
click at [174, 288] on button "Apply" at bounding box center [178, 284] width 27 height 11
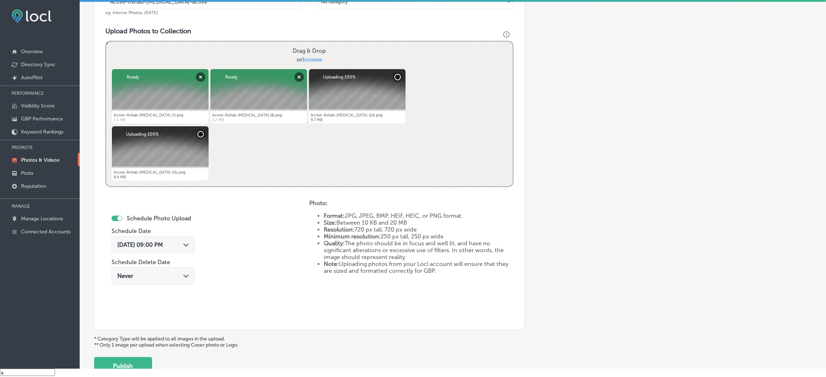
scroll to position [289, 0]
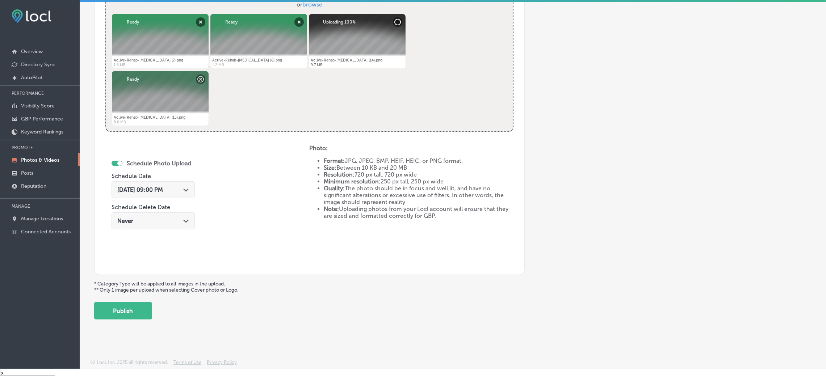
click at [134, 322] on div "Back Add a Collection Which Type of Image or Video Would You Like to Upload? Ph…" at bounding box center [453, 27] width 746 height 596
click at [130, 311] on button "Publish" at bounding box center [123, 310] width 58 height 17
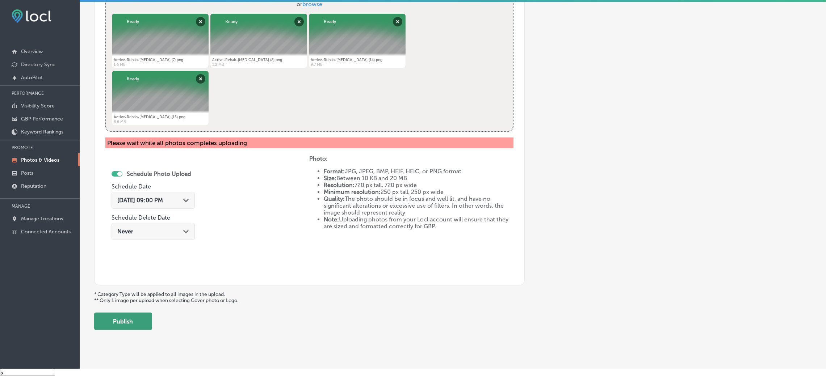
click at [121, 318] on button "Publish" at bounding box center [123, 321] width 58 height 17
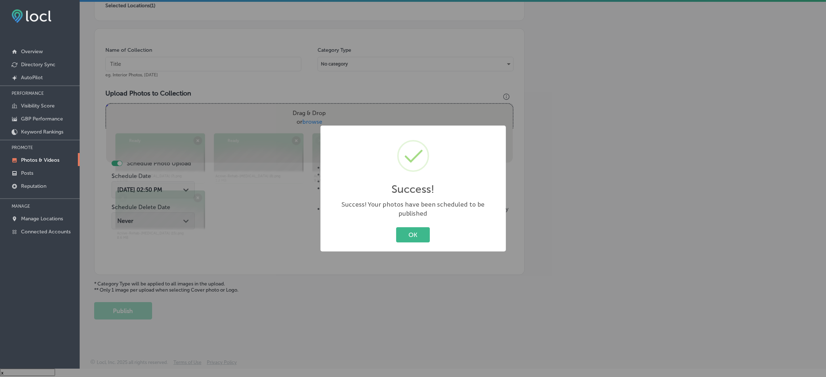
scroll to position [172, 0]
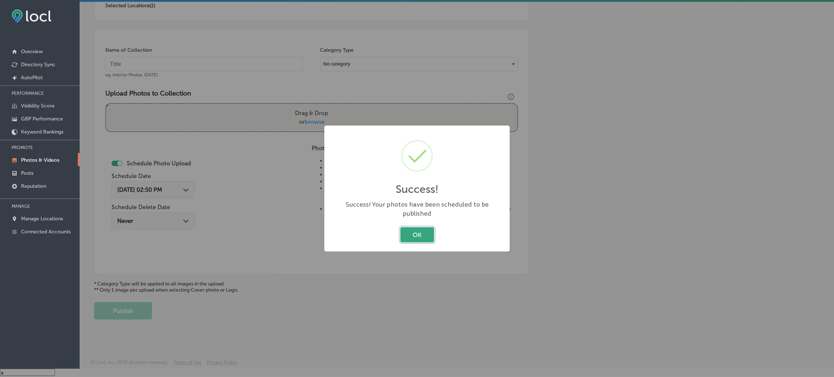
click at [415, 229] on button "OK" at bounding box center [417, 234] width 34 height 15
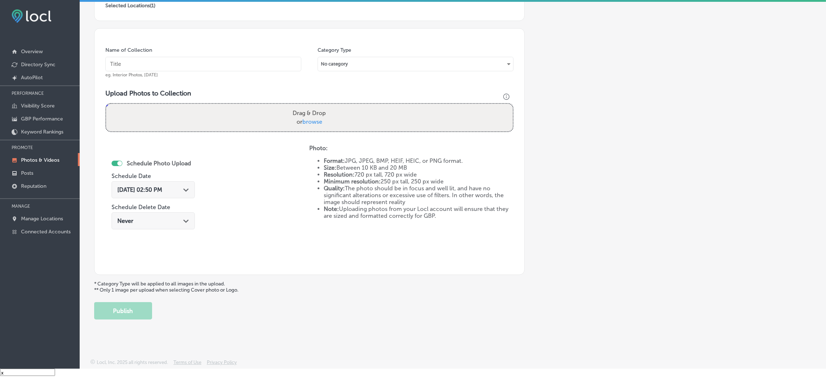
scroll to position [0, 0]
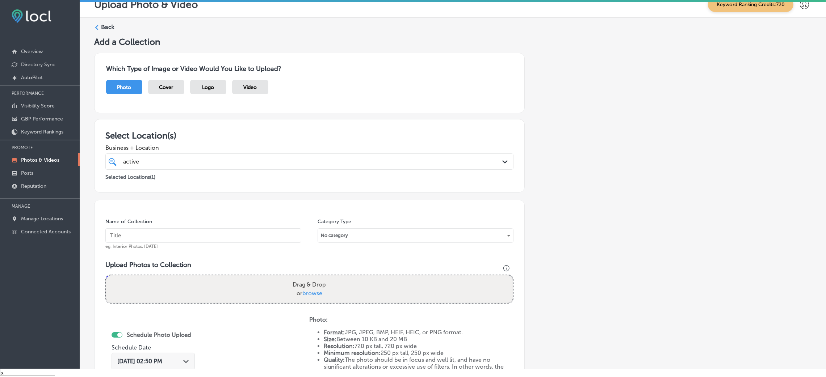
click at [105, 25] on label "Back" at bounding box center [107, 27] width 13 height 8
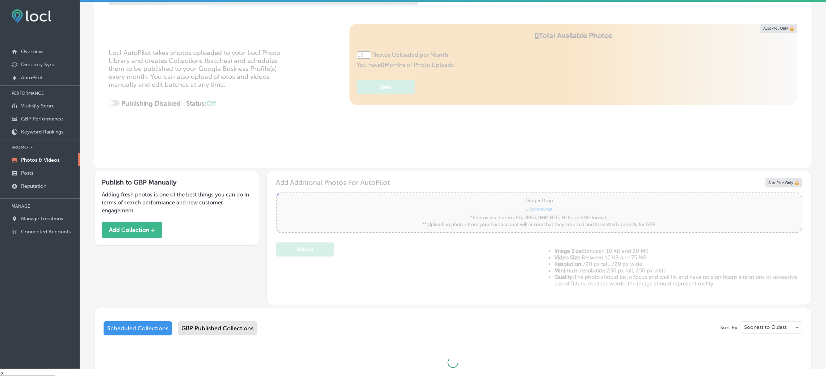
scroll to position [109, 0]
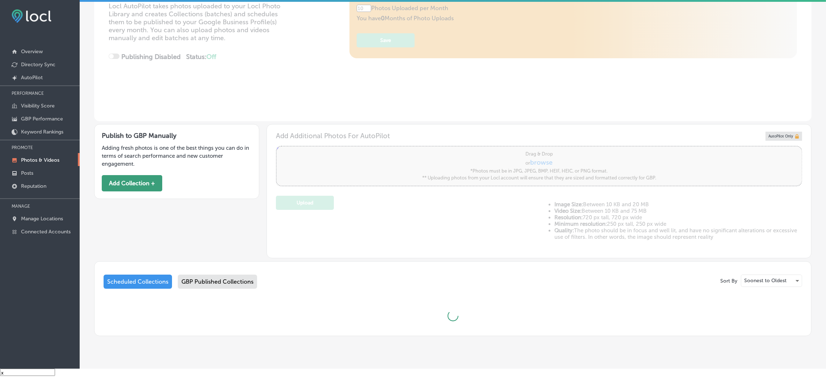
click at [138, 184] on button "Add Collection +" at bounding box center [132, 183] width 60 height 16
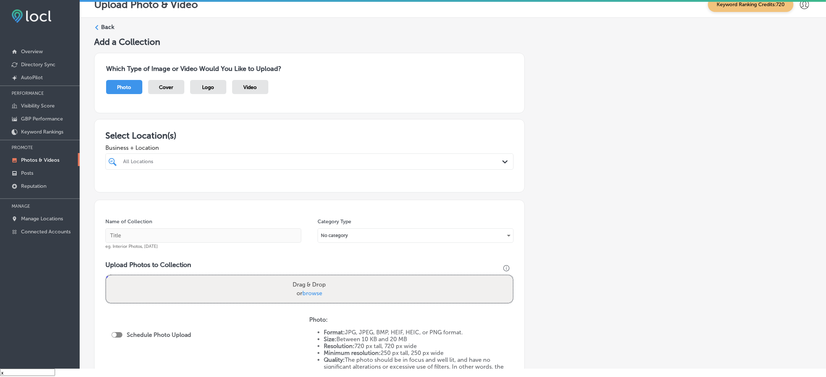
click at [195, 159] on div "All Locations" at bounding box center [313, 162] width 380 height 6
click at [210, 188] on label "[US_STATE] [DEMOGRAPHIC_DATA] Allergy Clinic, P.A." at bounding box center [182, 191] width 120 height 12
type input "miss"
click at [579, 188] on div "Add a Collection Which Type of Image or Video Would You Like to Upload? Photo C…" at bounding box center [452, 245] width 717 height 416
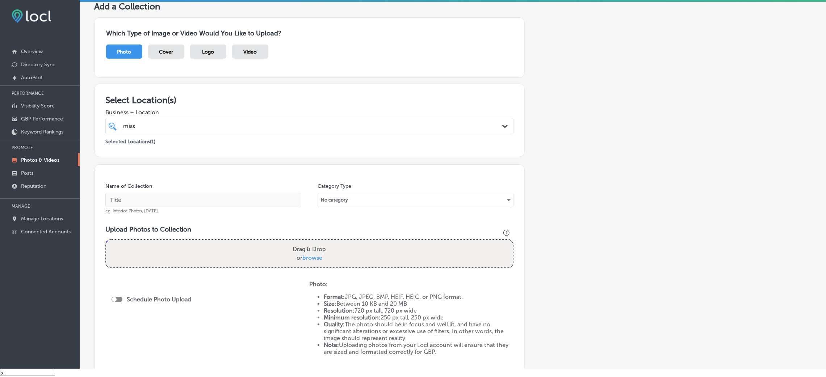
scroll to position [54, 0]
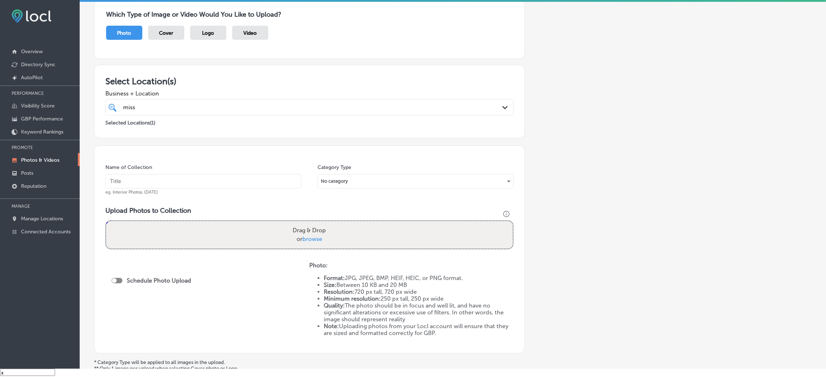
click at [220, 178] on input "text" at bounding box center [203, 181] width 196 height 14
type input "Mississippi-Asthma-&-Allergy-Jackson"
click at [249, 227] on div "Drag & Drop or browse" at bounding box center [309, 235] width 406 height 28
click at [106, 221] on input "Drag & Drop or browse" at bounding box center [309, 222] width 406 height 2
type input "C:\fakepath\Mississippi Asthma & Allergy - Jackson (6).jpg"
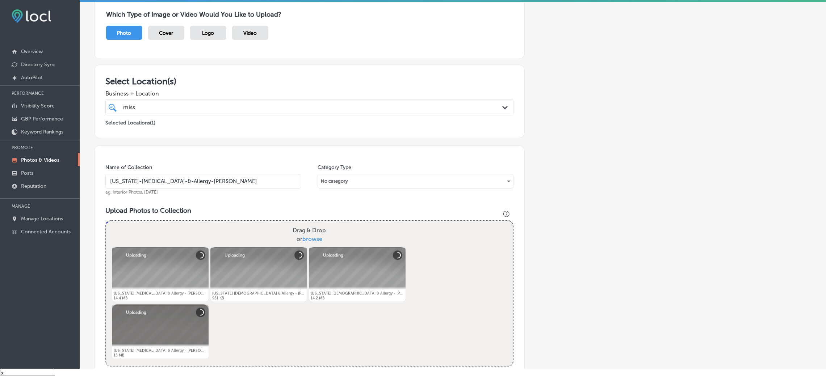
scroll to position [250, 0]
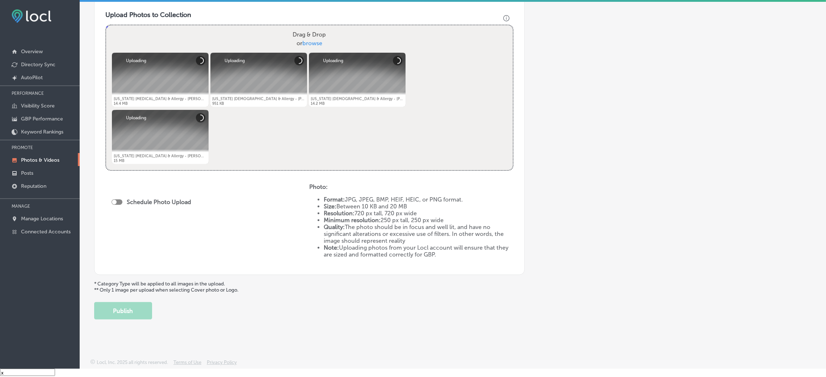
click at [114, 201] on div at bounding box center [114, 202] width 5 height 5
checkbox input "true"
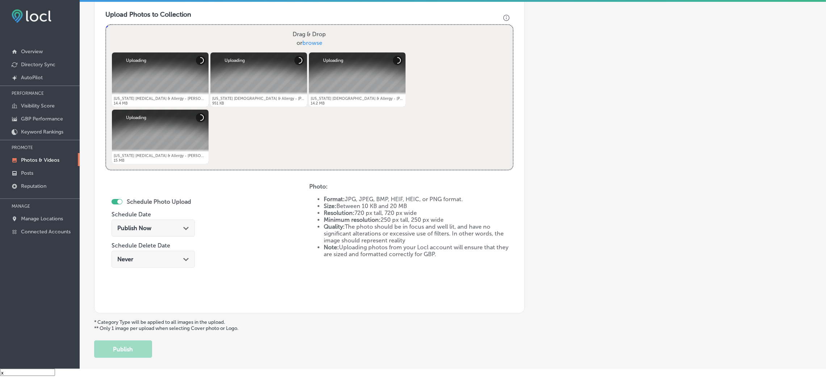
click at [161, 225] on div "Publish Now Path Created with Sketch." at bounding box center [153, 228] width 72 height 7
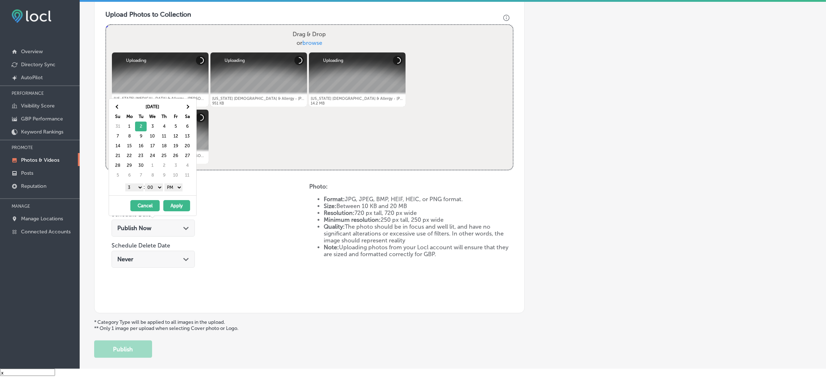
drag, startPoint x: 159, startPoint y: 187, endPoint x: 162, endPoint y: 190, distance: 4.4
click at [159, 187] on select "00 10 20 30 40 50" at bounding box center [154, 187] width 18 height 8
click at [125, 191] on select "1 2 3 4 5 6 7 8 9 10 11 12" at bounding box center [134, 187] width 18 height 8
click at [132, 189] on select "1 2 3 4 5 6 7 8 9 10 11 12" at bounding box center [134, 187] width 18 height 8
click at [132, 190] on select "1 2 3 4 5 6 7 8 9 10 11 12" at bounding box center [134, 187] width 18 height 8
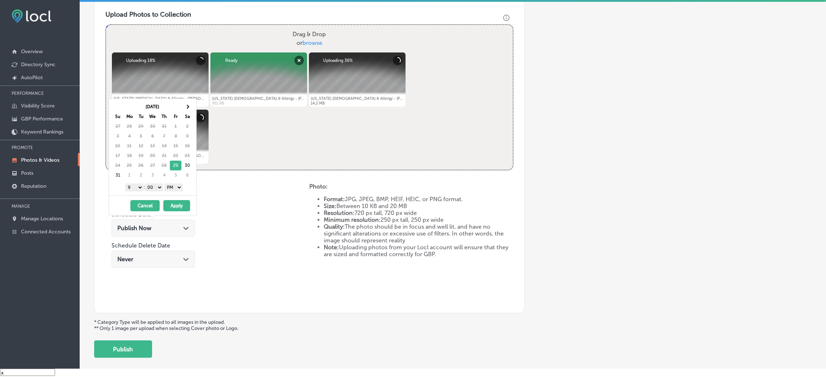
click at [177, 206] on button "Apply" at bounding box center [176, 205] width 27 height 11
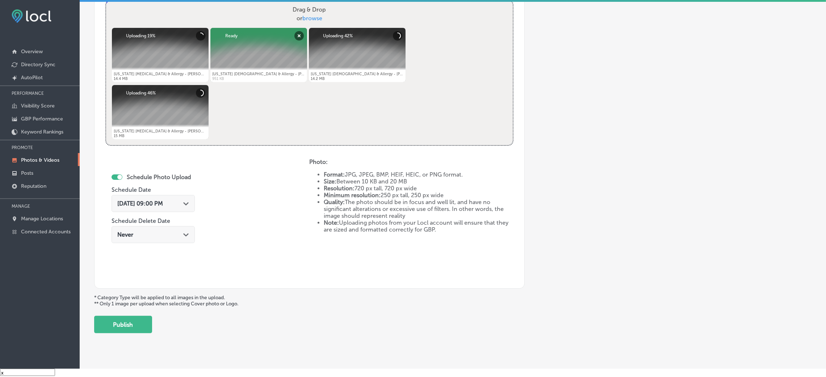
scroll to position [289, 0]
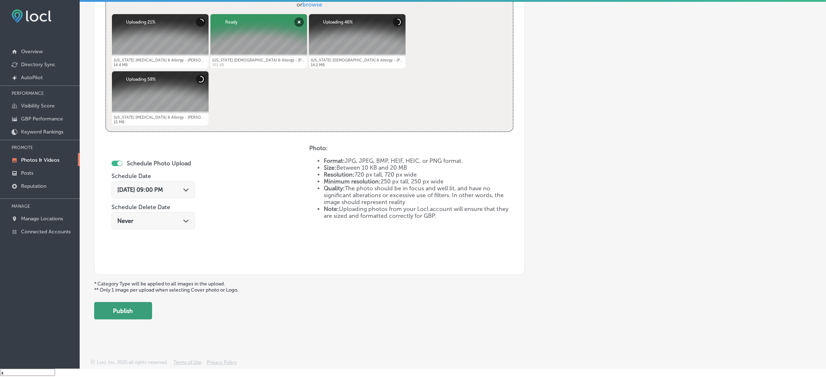
click at [140, 306] on button "Publish" at bounding box center [123, 310] width 58 height 17
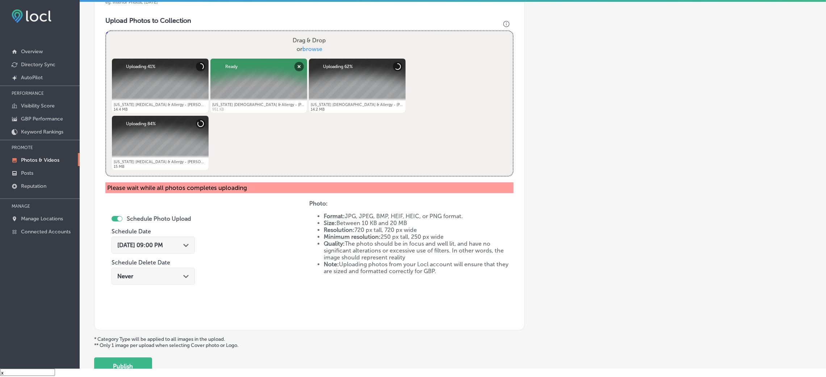
scroll to position [181, 0]
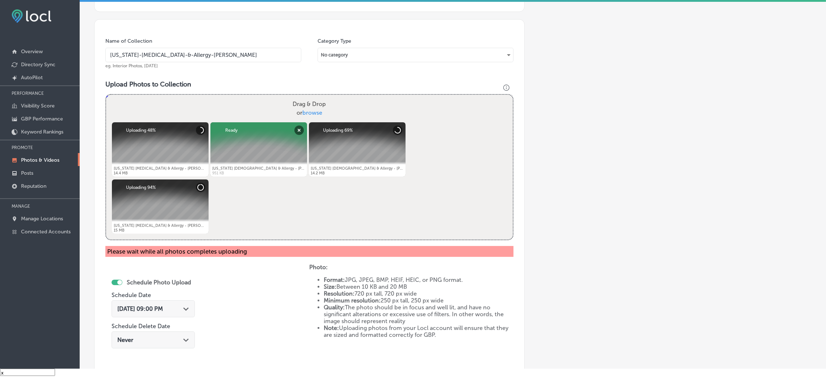
click at [242, 78] on div "Name of Collection Mississippi-Asthma-&-Allergy-Jackson eg. Interior Photos, Ma…" at bounding box center [309, 206] width 430 height 375
click at [236, 60] on input "Mississippi-Asthma-&-Allergy-Jackson" at bounding box center [203, 55] width 196 height 14
click at [237, 84] on h3 "Upload Photos to Collection" at bounding box center [309, 84] width 408 height 8
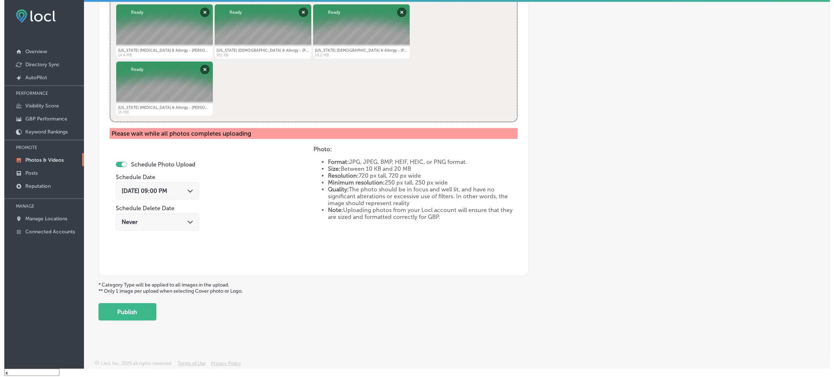
scroll to position [300, 0]
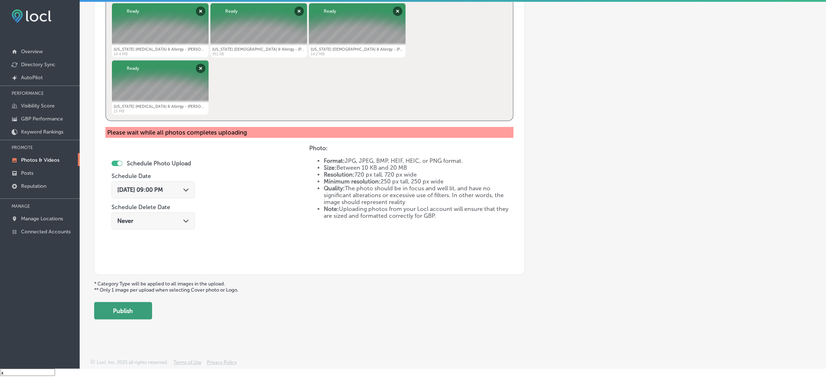
click at [140, 310] on button "Publish" at bounding box center [123, 310] width 58 height 17
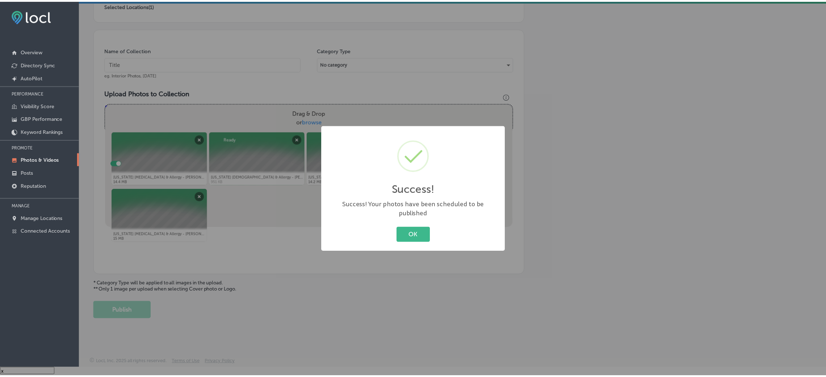
scroll to position [172, 0]
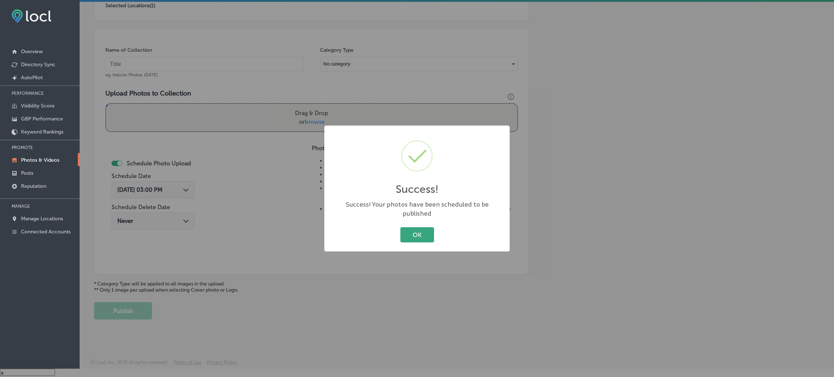
click at [410, 227] on button "OK" at bounding box center [417, 234] width 34 height 15
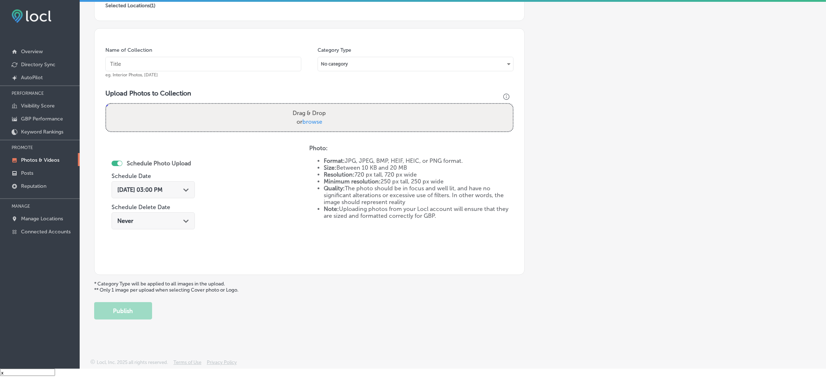
click at [243, 60] on input "text" at bounding box center [203, 64] width 196 height 14
paste input "Mississippi-Asthma-&-Allergy-Jackson"
type input "Mississippi-Asthma-&-Allergy-Jackson"
click at [237, 121] on div "Drag & Drop or browse" at bounding box center [309, 118] width 406 height 28
click at [106, 104] on input "Drag & Drop or browse" at bounding box center [309, 105] width 406 height 2
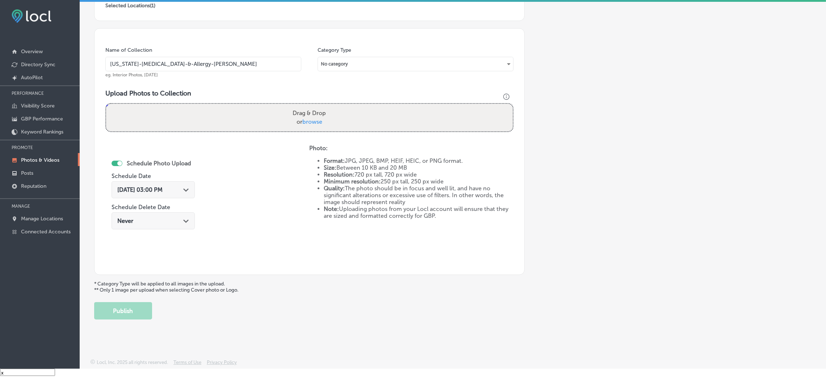
type input "C:\fakepath\Mississippi Asthma & Allergy - Jackson (10).jpg"
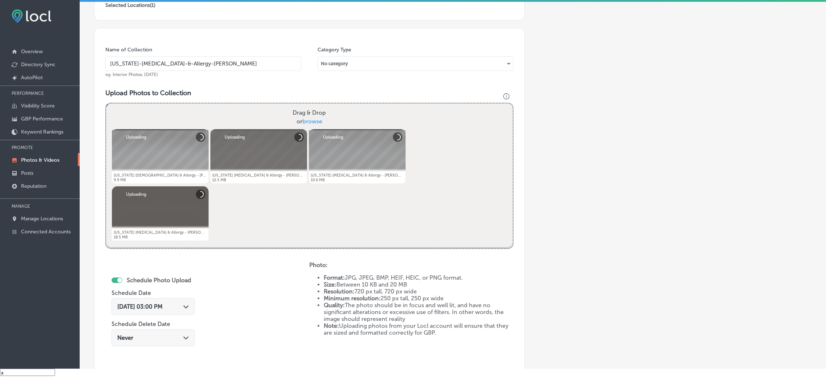
scroll to position [289, 0]
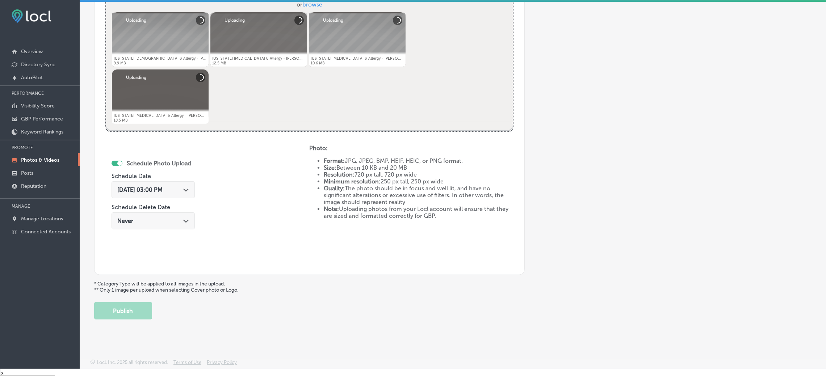
click at [155, 175] on div "Schedule Photo Upload Schedule Date Aug 29, 2025 03:00 PM Path Created with Ske…" at bounding box center [152, 195] width 83 height 79
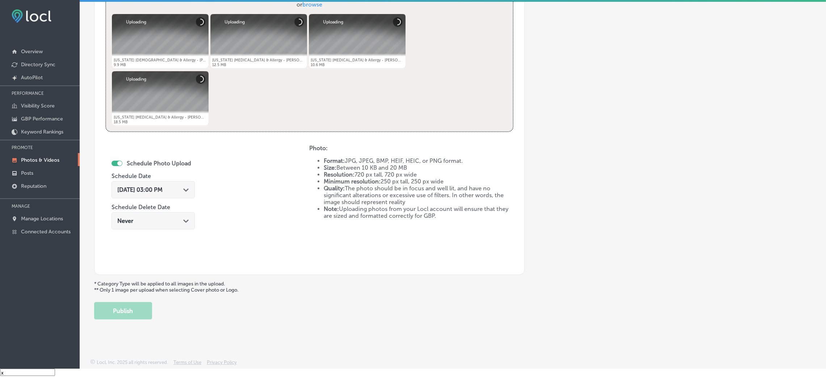
click at [164, 193] on div "Aug 29, 2025 03:00 PM Path Created with Sketch." at bounding box center [152, 189] width 83 height 17
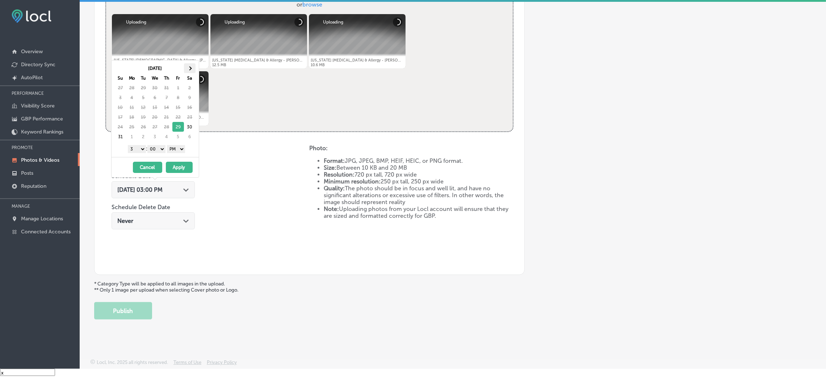
click at [194, 67] on th at bounding box center [190, 68] width 12 height 10
click at [117, 67] on th at bounding box center [120, 68] width 12 height 10
click at [187, 67] on th at bounding box center [190, 68] width 12 height 10
click at [121, 66] on th at bounding box center [120, 68] width 12 height 10
click at [192, 70] on th at bounding box center [190, 68] width 12 height 10
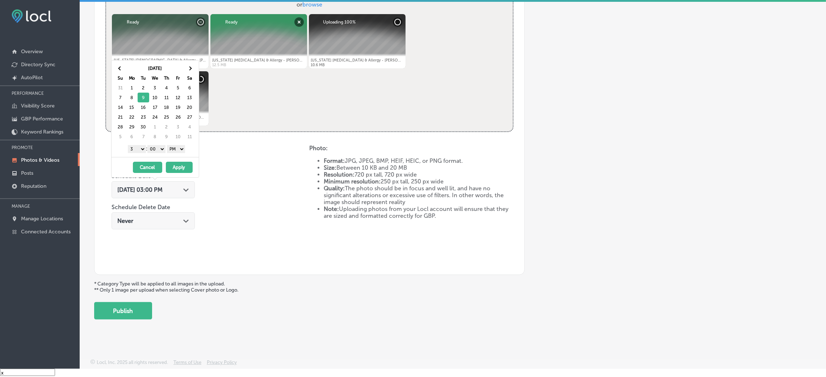
click at [157, 147] on select "00 10 20 30 40 50" at bounding box center [156, 149] width 18 height 8
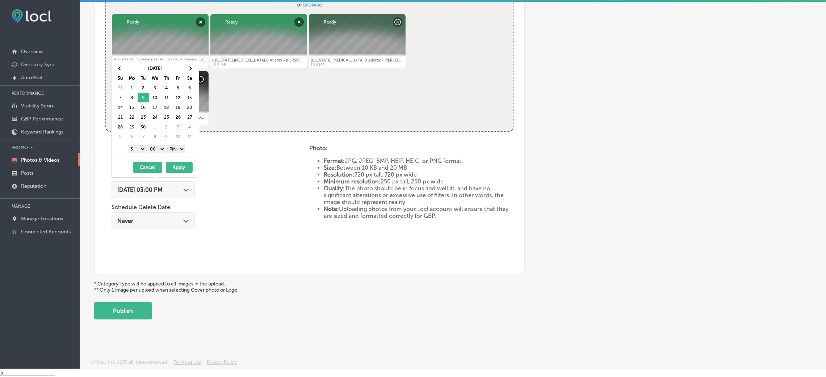
click at [132, 147] on select "1 2 3 4 5 6 7 8 9 10 11 12" at bounding box center [137, 149] width 18 height 8
click at [178, 170] on button "Apply" at bounding box center [179, 167] width 27 height 11
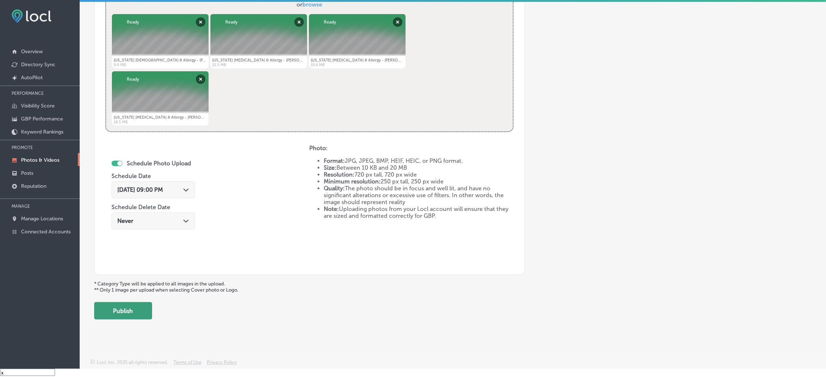
click at [136, 313] on button "Publish" at bounding box center [123, 310] width 58 height 17
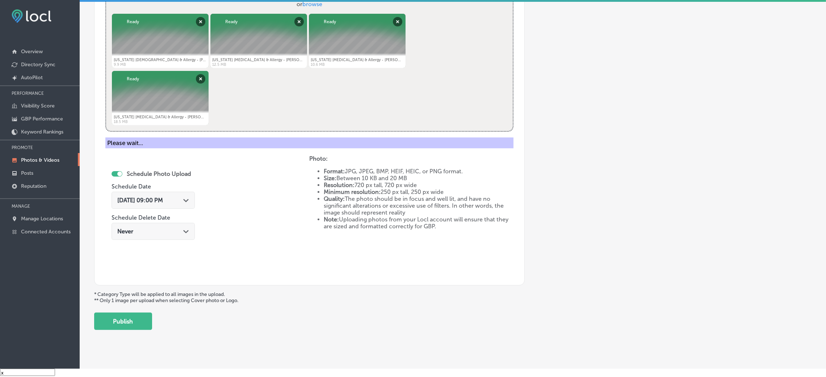
scroll to position [172, 0]
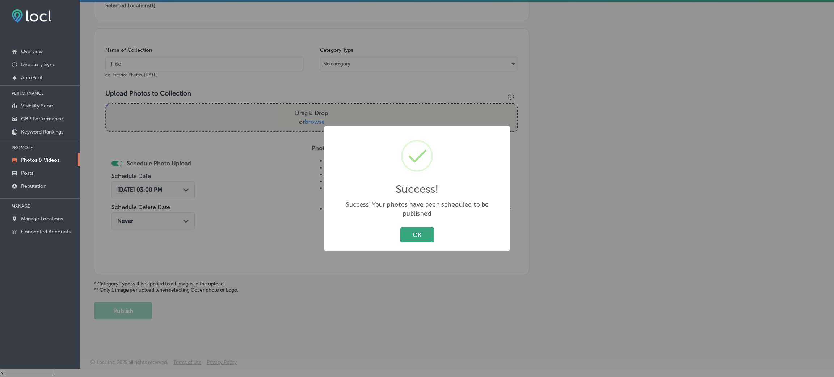
click at [412, 227] on button "OK" at bounding box center [417, 234] width 34 height 15
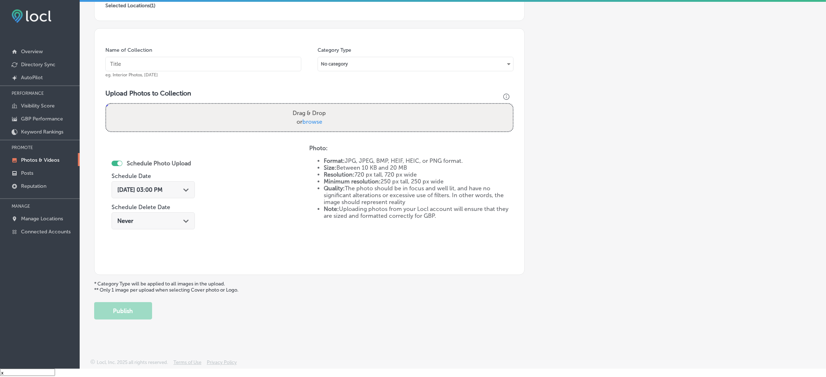
click at [197, 58] on input "text" at bounding box center [203, 64] width 196 height 14
paste input "Mississippi-Asthma-&-Allergy-Jackson"
type input "Mississippi-Asthma-&-Allergy-Jackson"
click at [260, 108] on div "Drag & Drop or browse" at bounding box center [309, 118] width 406 height 28
click at [106, 104] on input "Drag & Drop or browse" at bounding box center [309, 105] width 406 height 2
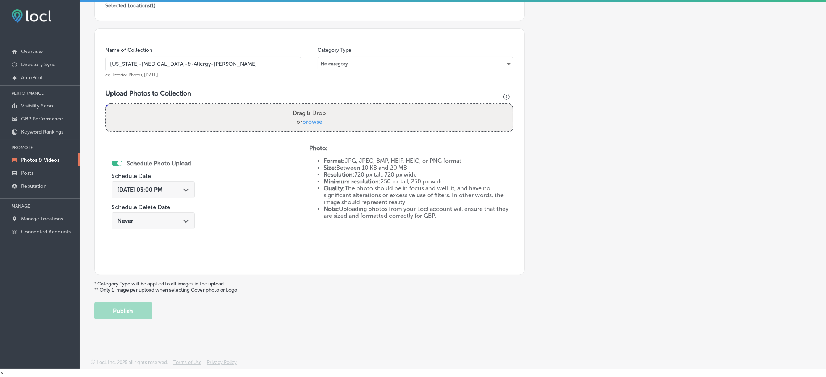
type input "C:\fakepath\Mississippi Asthma & Allergy - Jackson (14).jpg"
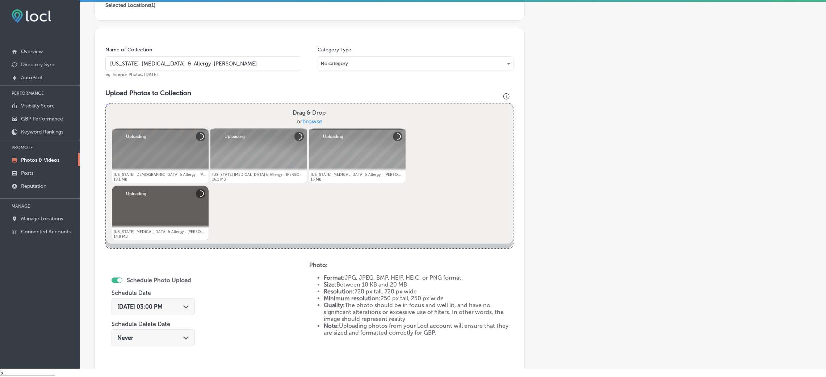
scroll to position [280, 0]
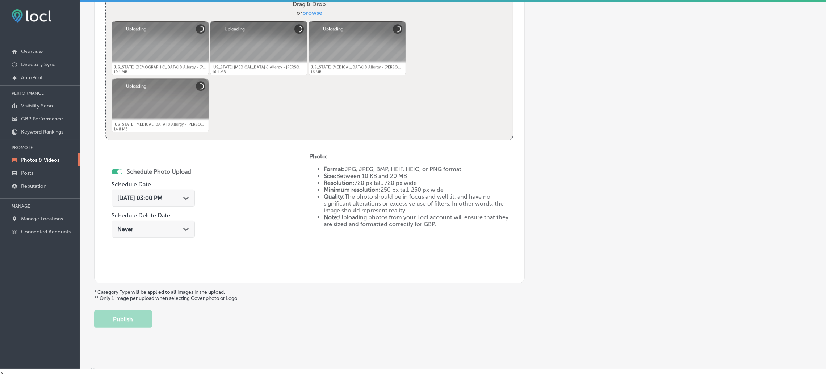
click at [170, 202] on div "Aug 29, 2025 03:00 PM Path Created with Sketch." at bounding box center [152, 198] width 83 height 17
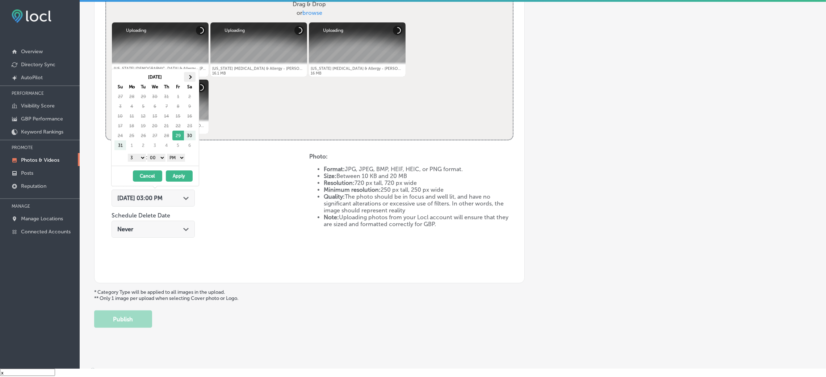
click at [190, 79] on th at bounding box center [190, 77] width 12 height 10
click at [133, 158] on select "1 2 3 4 5 6 7 8 9 10 11 12" at bounding box center [137, 158] width 18 height 8
click at [172, 172] on button "Apply" at bounding box center [179, 175] width 27 height 11
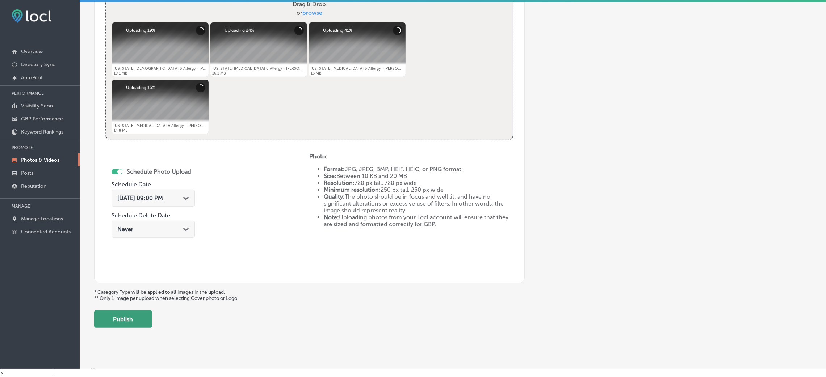
click at [122, 324] on button "Publish" at bounding box center [123, 319] width 58 height 17
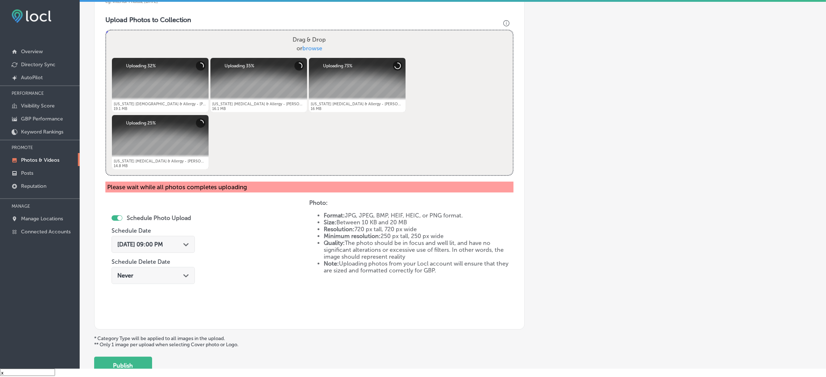
scroll to position [226, 0]
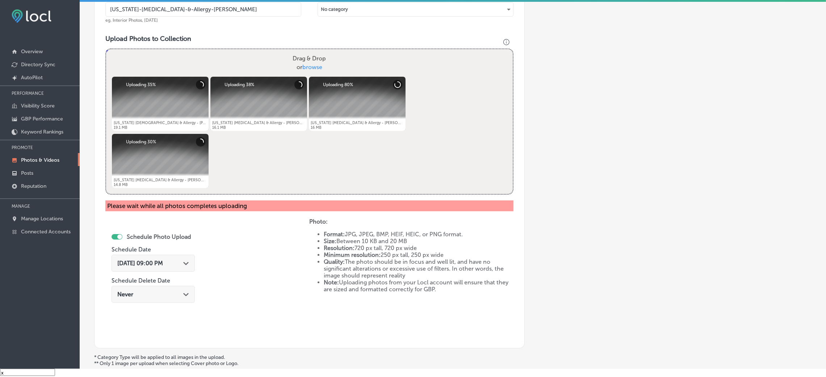
click at [276, 278] on div "Schedule Photo Upload Schedule Date Sep 16, 2025 09:00 PM Path Created with Ske…" at bounding box center [207, 277] width 204 height 119
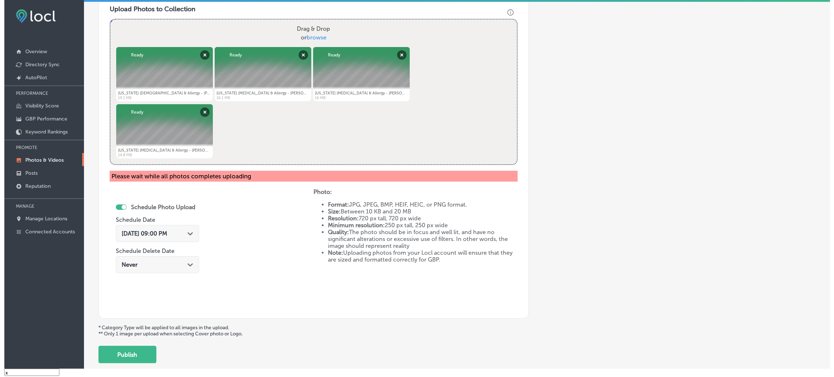
scroll to position [300, 0]
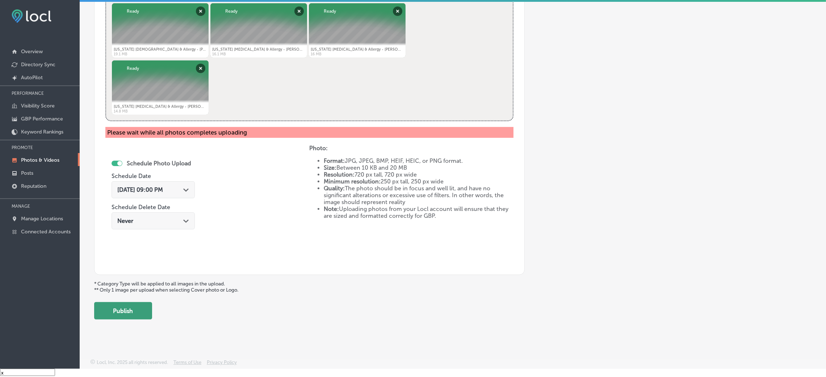
click at [127, 311] on button "Publish" at bounding box center [123, 310] width 58 height 17
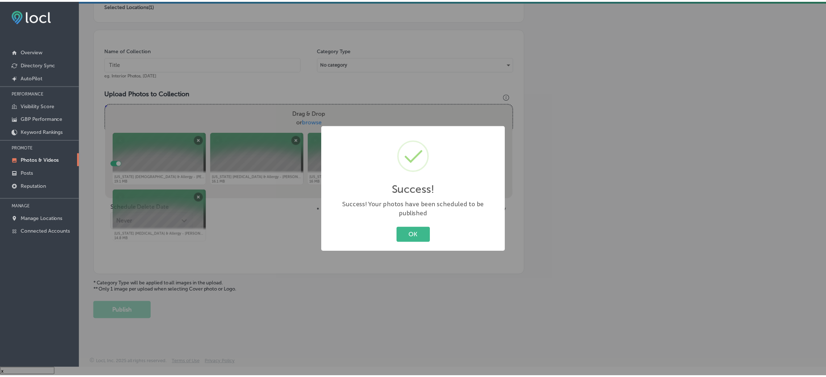
scroll to position [172, 0]
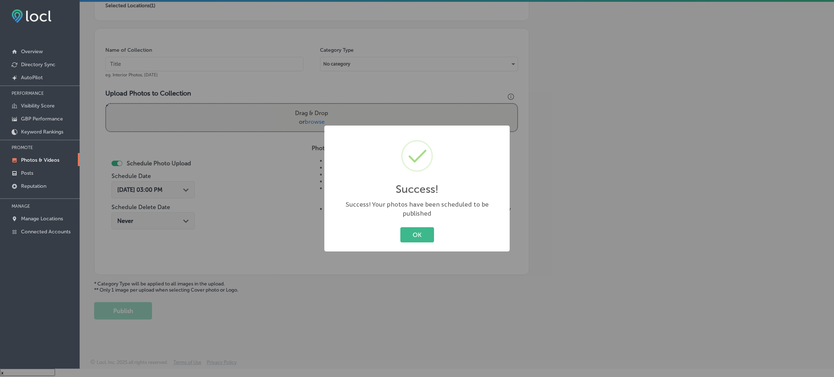
click at [404, 235] on button "OK" at bounding box center [417, 234] width 34 height 15
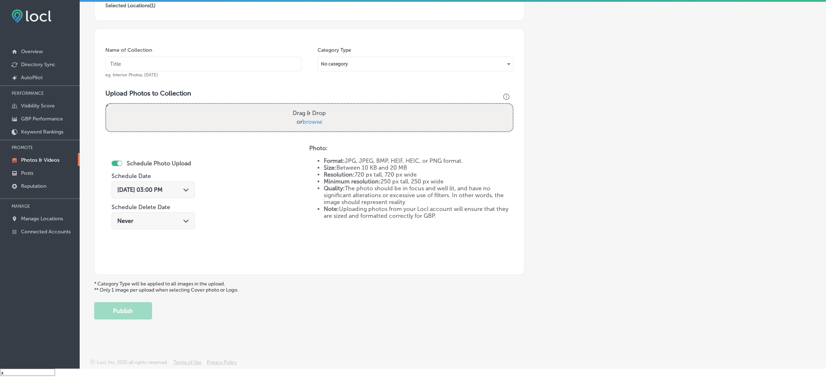
click at [177, 59] on input "text" at bounding box center [203, 64] width 196 height 14
paste input "Mississippi-Asthma-&-Allergy-Jackson"
type input "Mississippi-Asthma-&-Allergy-Jackson"
click at [310, 123] on span "browse" at bounding box center [312, 121] width 20 height 7
click at [310, 106] on input "Drag & Drop or browse" at bounding box center [309, 105] width 406 height 2
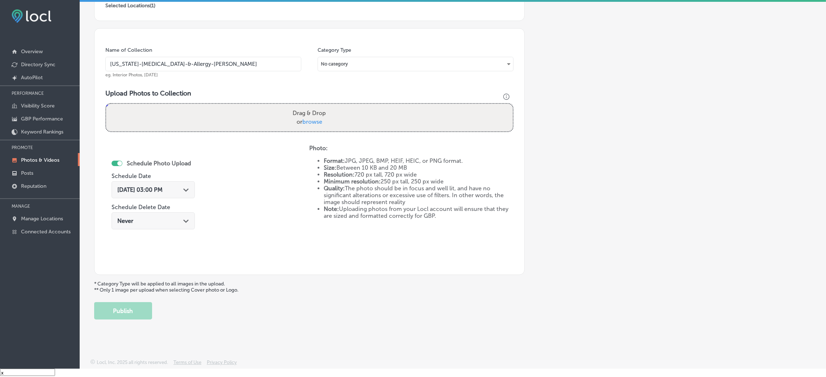
type input "C:\fakepath\Mississippi Asthma & Allergy - Jackson (18).jpg"
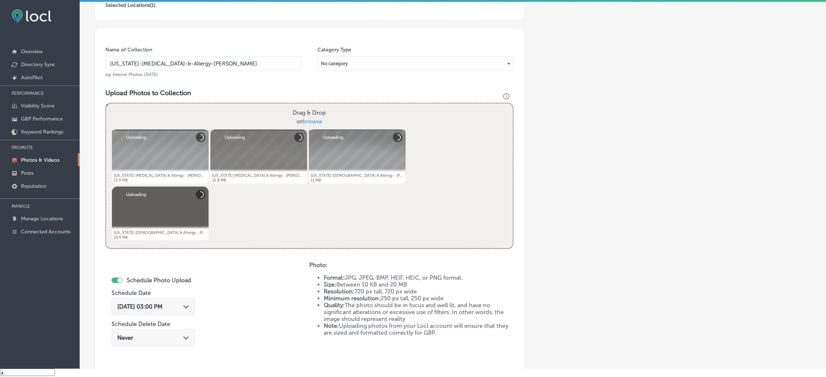
click at [157, 298] on div "Aug 29, 2025 03:00 PM Path Created with Sketch." at bounding box center [152, 306] width 83 height 17
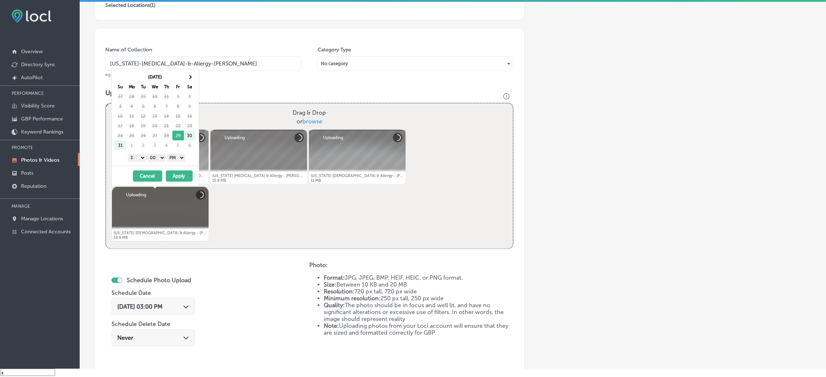
scroll to position [280, 0]
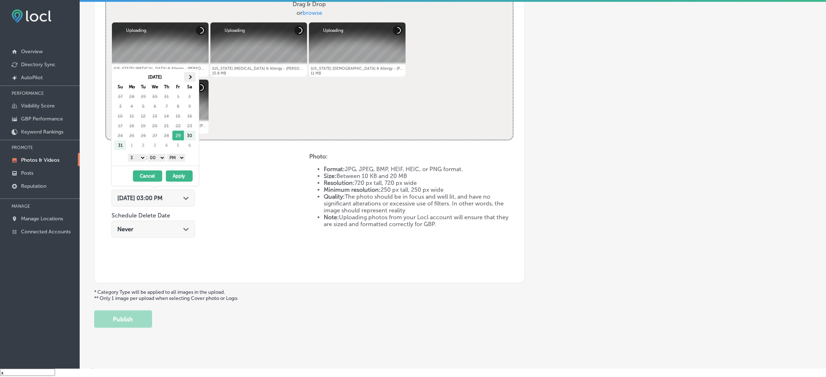
click at [188, 78] on th at bounding box center [190, 77] width 12 height 10
drag, startPoint x: 162, startPoint y: 154, endPoint x: 152, endPoint y: 157, distance: 10.5
click at [162, 154] on select "00 10 20 30 40 50" at bounding box center [156, 158] width 18 height 8
click at [131, 156] on select "1 2 3 4 5 6 7 8 9 10 11 12" at bounding box center [137, 158] width 18 height 8
click at [189, 173] on button "Apply" at bounding box center [179, 175] width 27 height 11
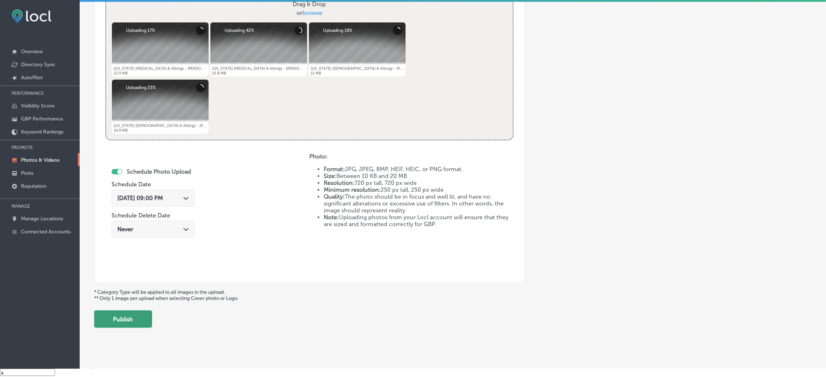
click at [135, 315] on button "Publish" at bounding box center [123, 319] width 58 height 17
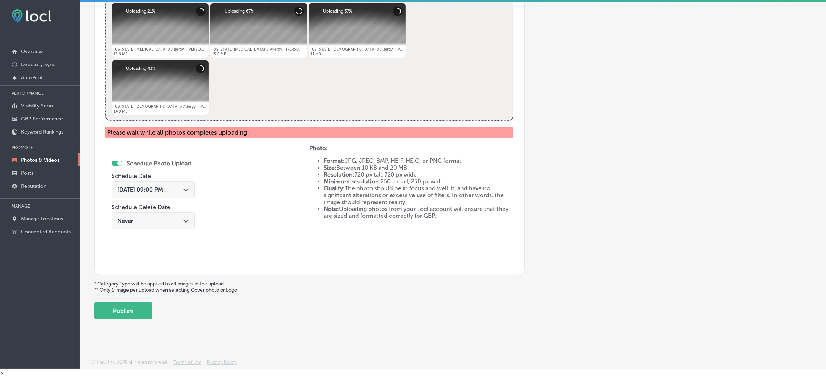
scroll to position [246, 0]
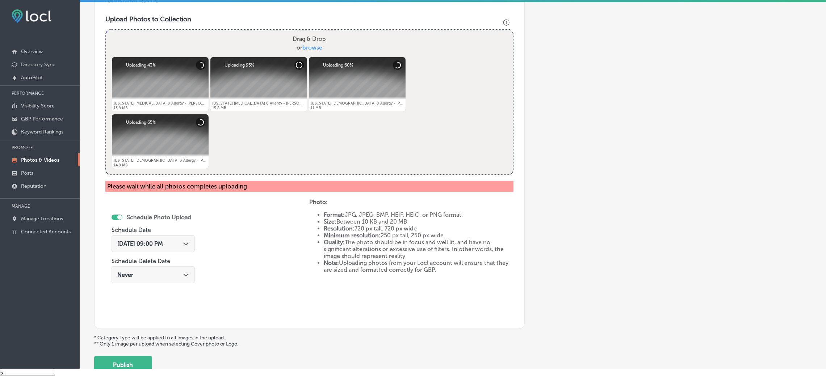
click at [259, 240] on div "Schedule Photo Upload Schedule Date Sep 23, 2025 09:00 PM Path Created with Ske…" at bounding box center [207, 258] width 204 height 119
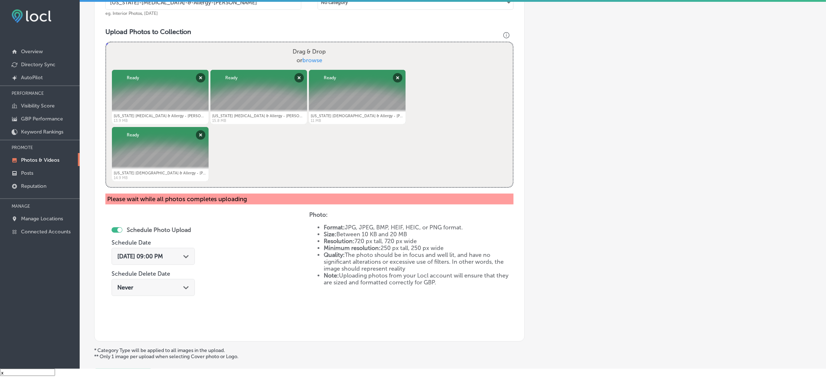
scroll to position [300, 0]
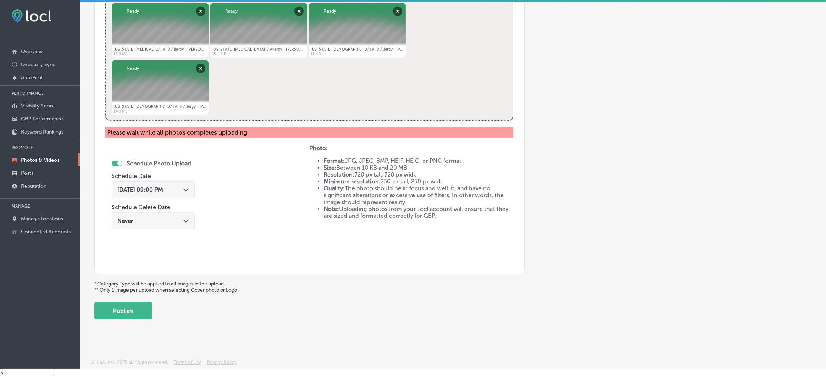
click at [127, 321] on div "Back Add a Collection Which Type of Image or Video Would You Like to Upload? Ph…" at bounding box center [453, 21] width 746 height 607
click at [132, 314] on button "Publish" at bounding box center [123, 310] width 58 height 17
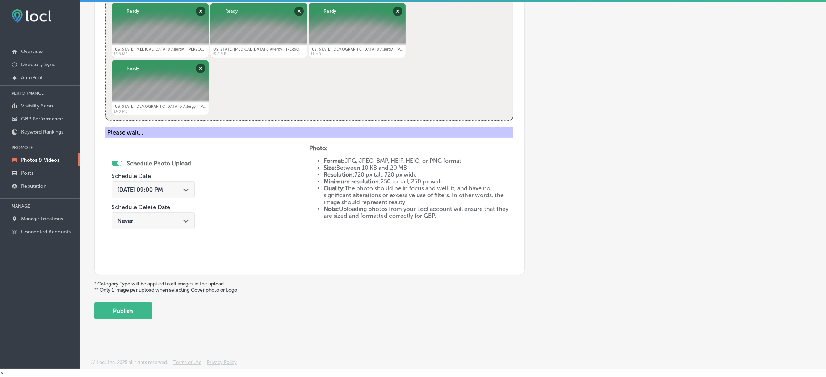
scroll to position [172, 0]
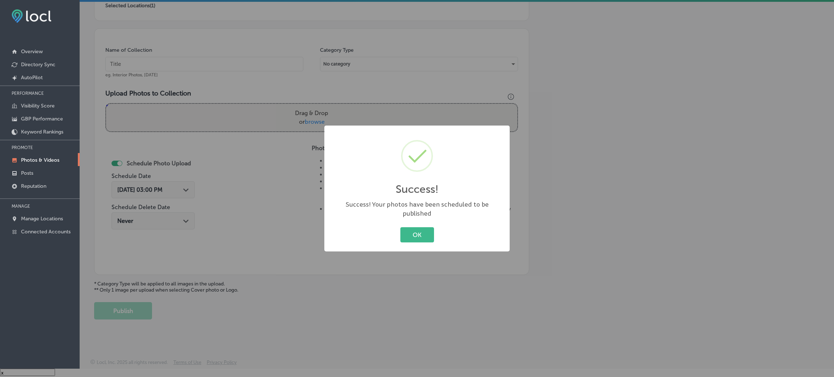
click at [406, 241] on div "Success! × Success! Your photos have been scheduled to be published OK Cancel" at bounding box center [416, 189] width 185 height 126
click at [414, 230] on button "OK" at bounding box center [417, 234] width 34 height 15
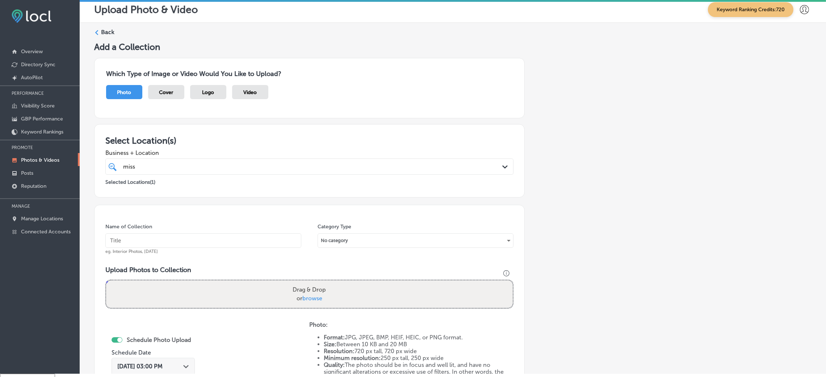
scroll to position [0, 0]
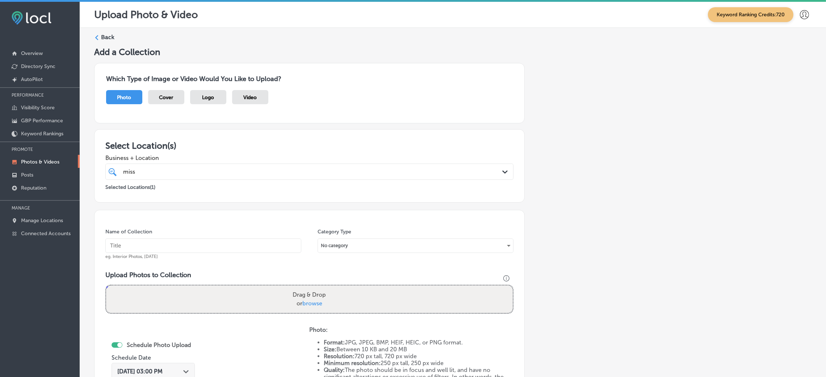
click at [109, 43] on div "Back" at bounding box center [452, 39] width 717 height 13
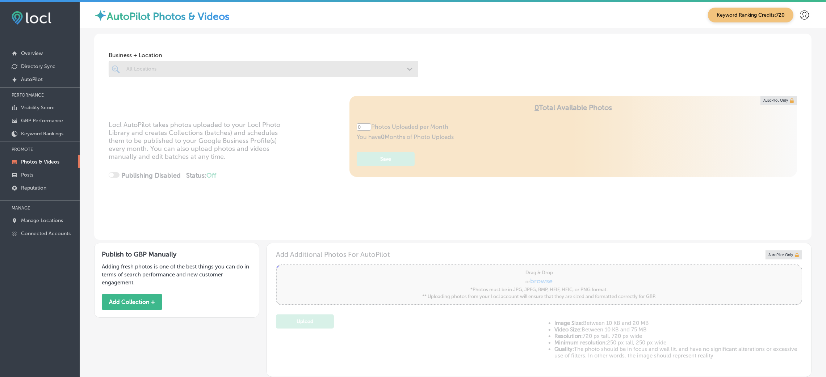
type input "5"
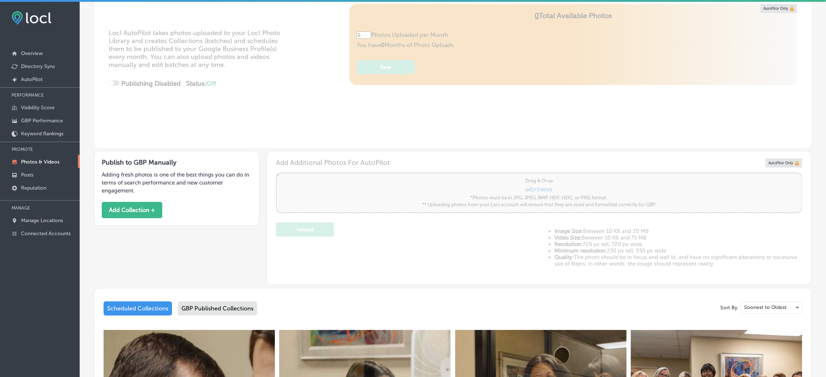
scroll to position [271, 0]
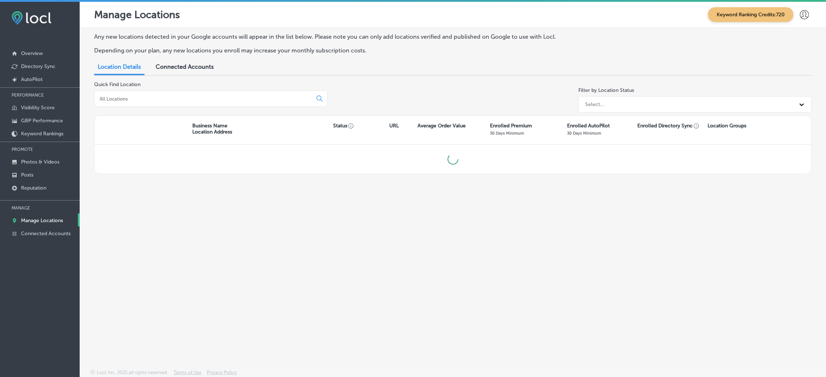
click at [22, 216] on link "Manage Locations" at bounding box center [40, 220] width 80 height 13
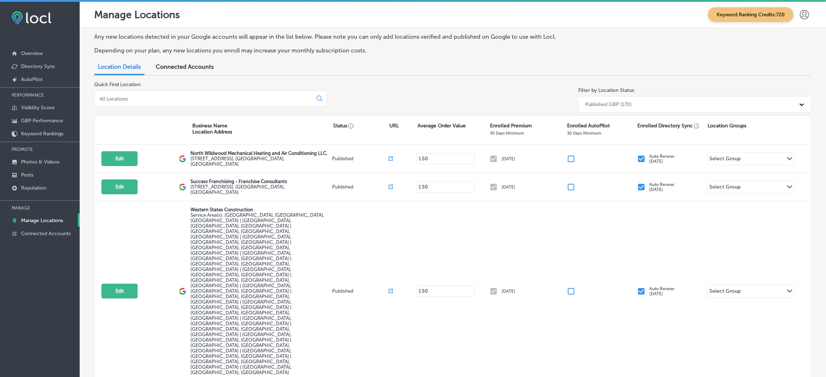
click at [145, 97] on input at bounding box center [205, 99] width 212 height 7
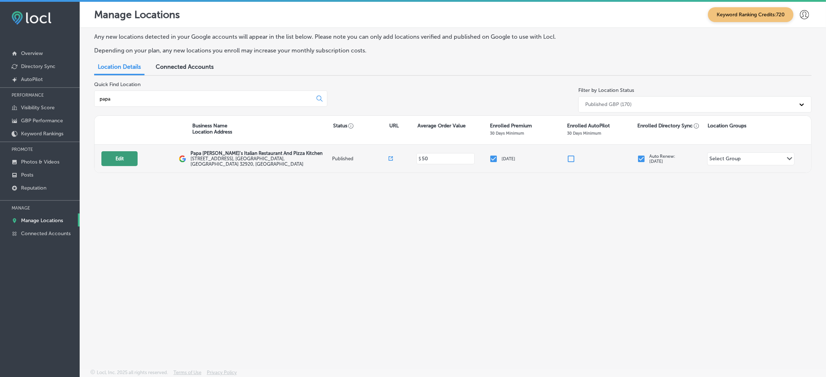
type input "papa"
click at [128, 163] on button "Edit" at bounding box center [119, 158] width 36 height 15
select select "US"
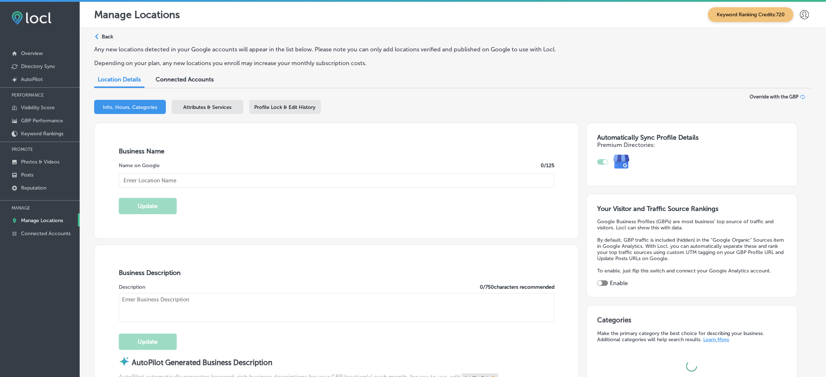
type input "Papa [PERSON_NAME]'s Italian Restaurant And Pizza Kitchen"
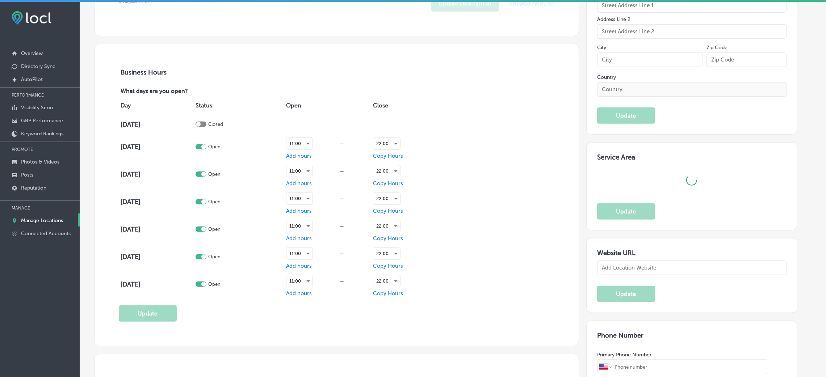
type input "[STREET_ADDRESS]"
type input "Cape Canaveral"
type input "32920"
type input "US"
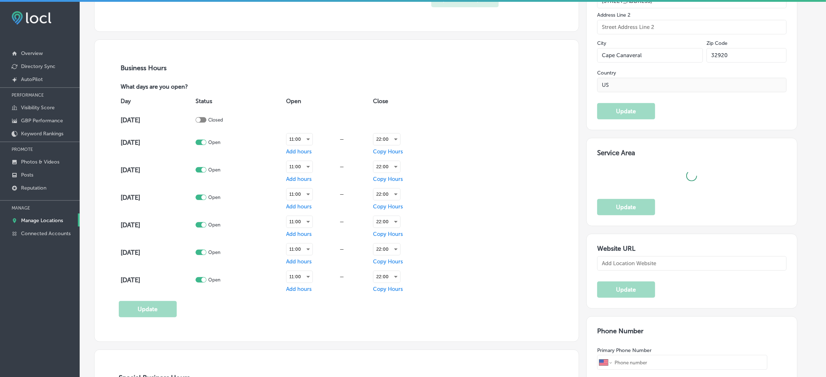
type input "http://papavitositalianrestaurant.com/"
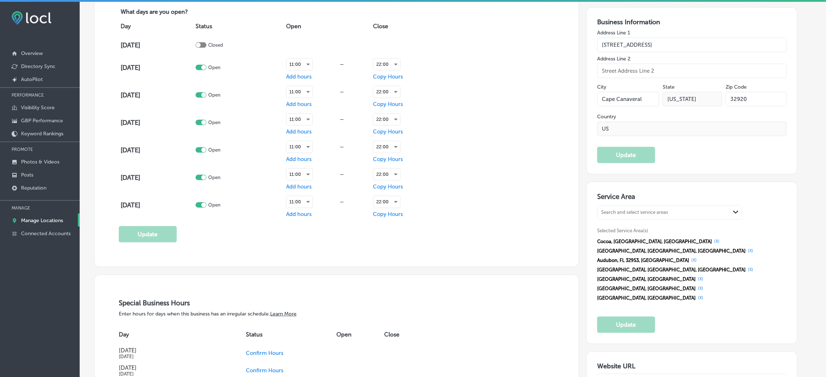
checkbox input "true"
type textarea "At Papa Vito’s we are a premier Italian Restaurant and pizza sports bar dedicat…"
type input "+1 321 784 0050"
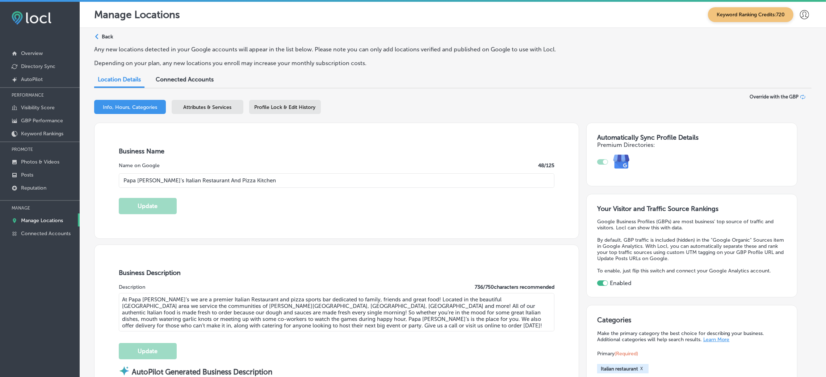
click at [107, 37] on p "Back" at bounding box center [107, 37] width 11 height 6
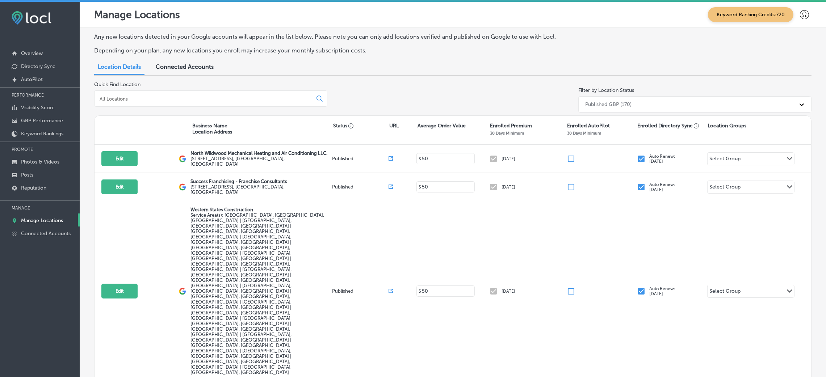
click at [178, 98] on input at bounding box center [205, 99] width 212 height 7
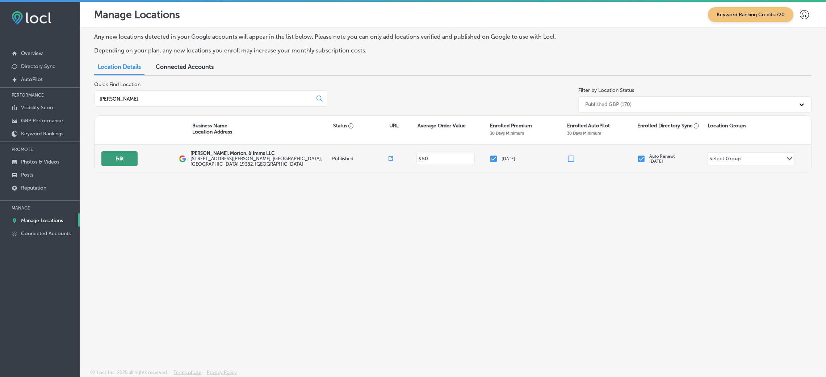
type input "ryan"
click at [121, 155] on button "Edit" at bounding box center [119, 158] width 36 height 15
select select "US"
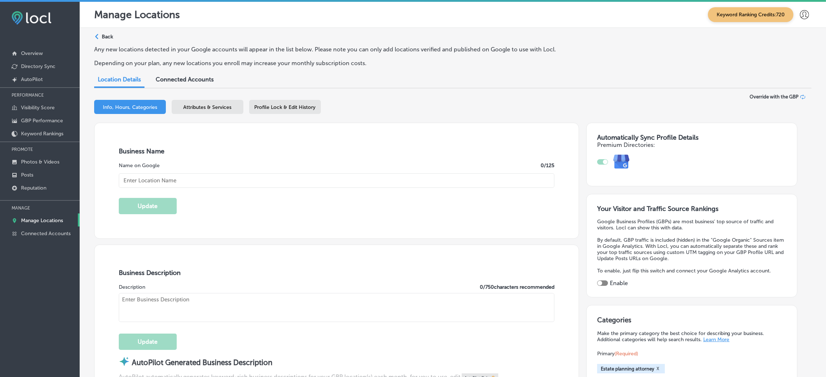
checkbox input "true"
type input "[PERSON_NAME], Morton, & Imms LLC"
type input "[STREET_ADDRESS][PERSON_NAME]"
type input "[GEOGRAPHIC_DATA][PERSON_NAME]"
type input "19382"
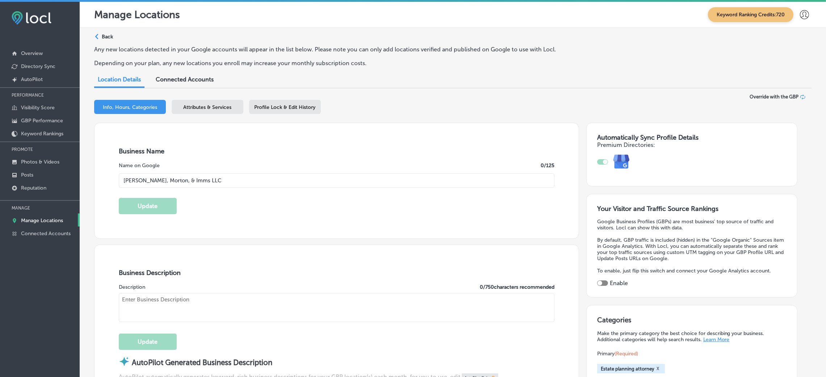
type input "US"
type input "http://www.rmilaw.com/"
type textarea "Ryan, Morton & Imms LLC is a law firm located in Chester County within the hear…"
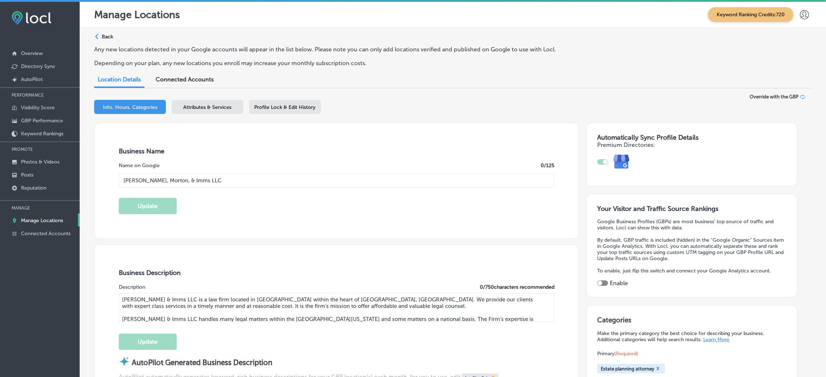
type input "+1 610 430 1425"
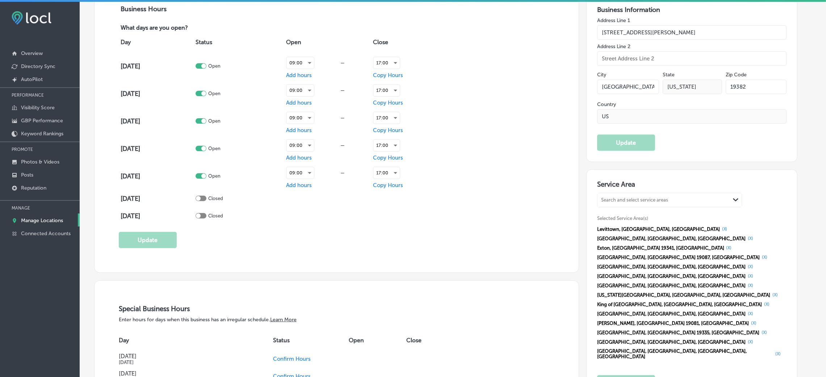
scroll to position [760, 0]
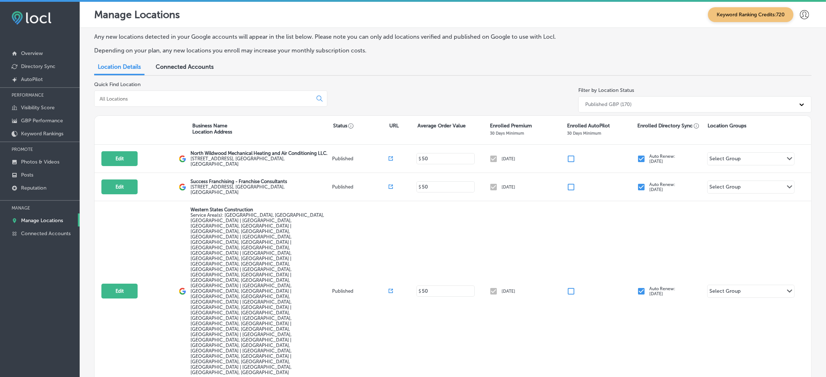
click at [196, 96] on input at bounding box center [205, 99] width 212 height 7
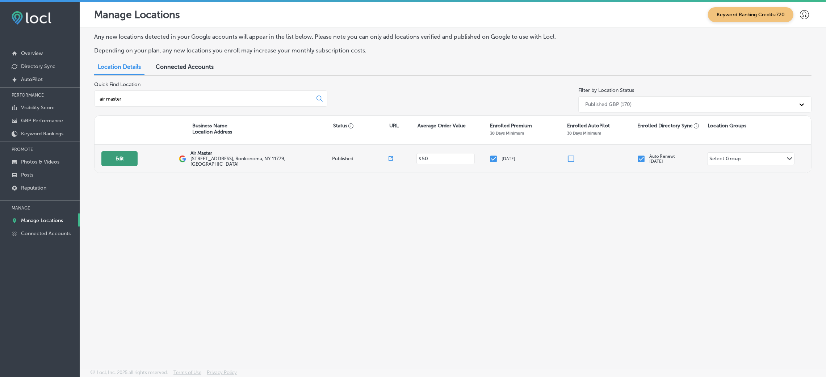
type input "air master"
click at [118, 151] on button "Edit" at bounding box center [119, 158] width 36 height 15
select select "US"
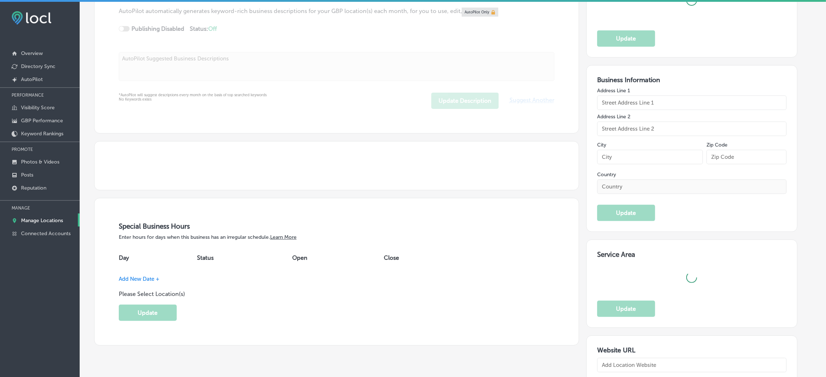
type input "Air Master"
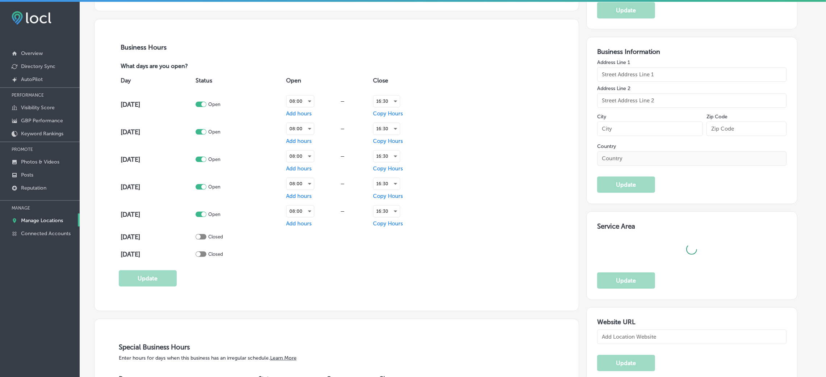
type input "[STREET_ADDRESS]"
type input "Ronkonoma"
type input "11779"
type input "US"
type input "[URL][DOMAIN_NAME]"
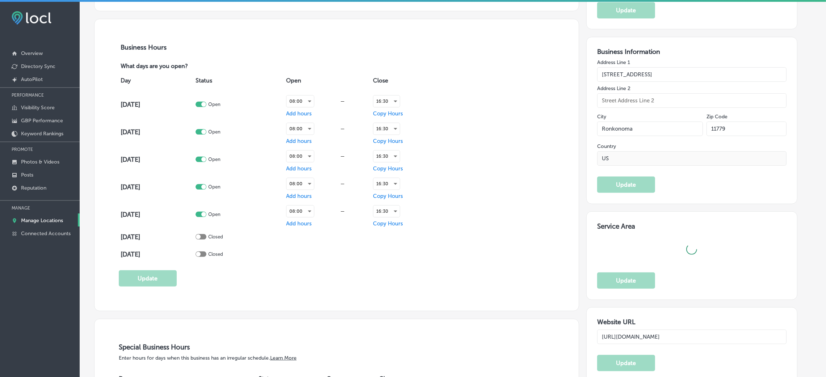
type textarea "Air Master, your reliable HVAC company, has been serving [GEOGRAPHIC_DATA], [GE…"
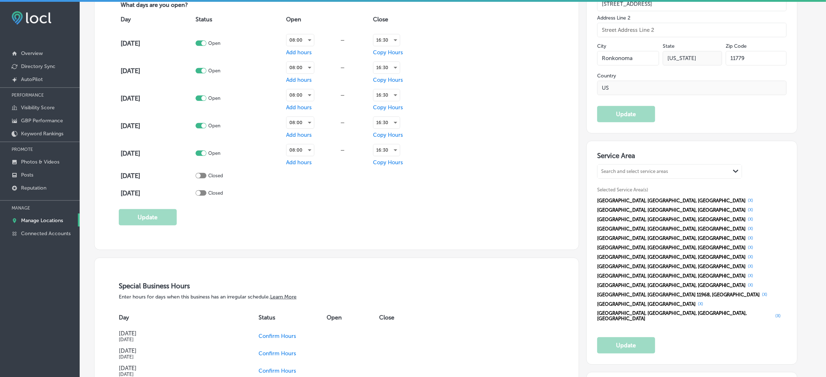
type input "[PHONE_NUMBER]"
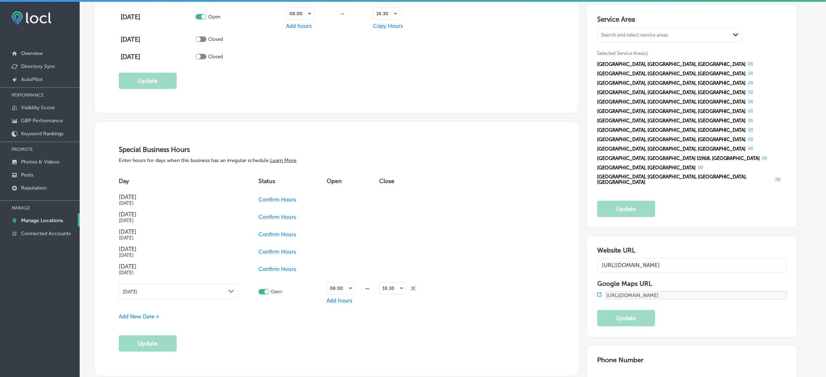
scroll to position [760, 0]
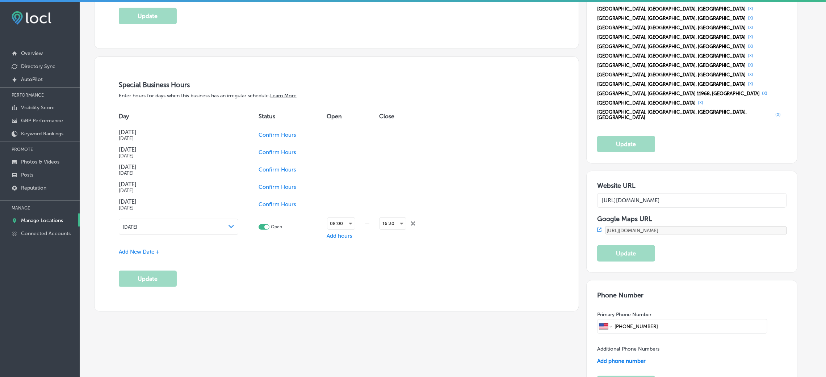
click at [288, 136] on span "Confirm Hours" at bounding box center [277, 135] width 38 height 7
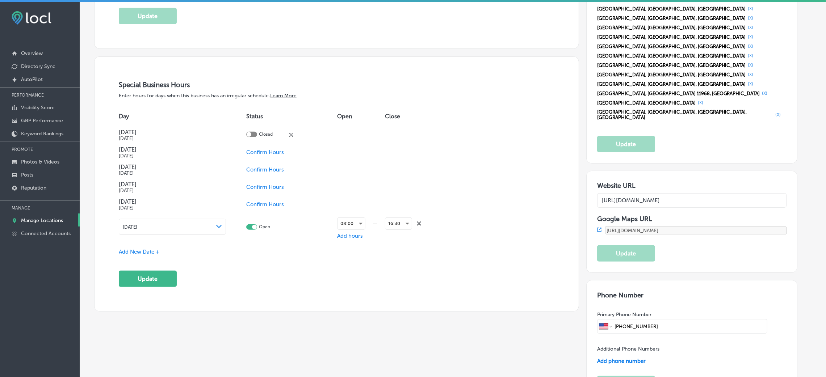
click at [257, 136] on div at bounding box center [251, 134] width 11 height 5
checkbox input "true"
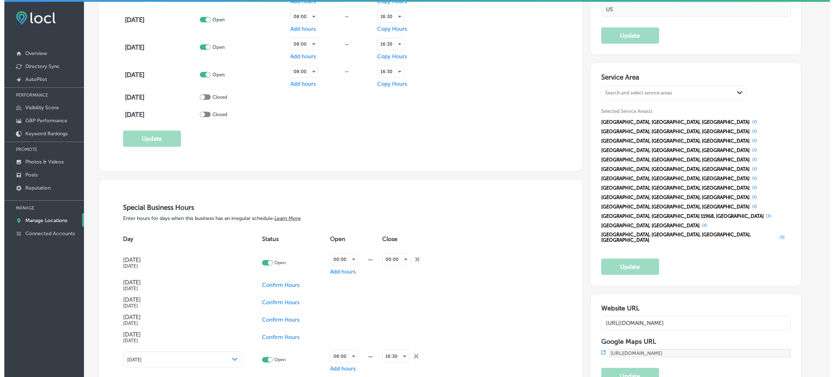
scroll to position [651, 0]
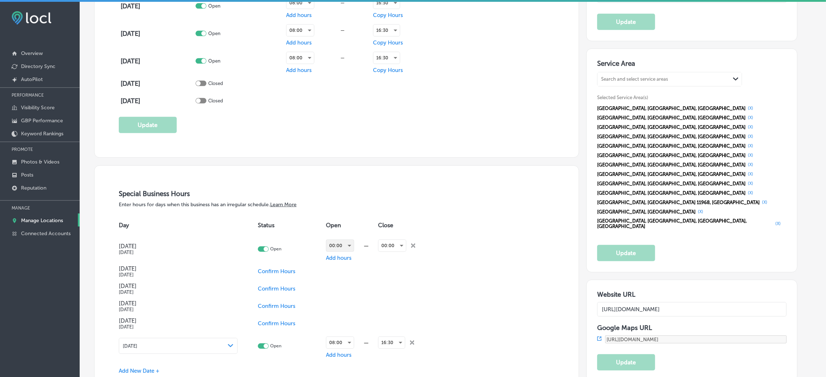
click at [351, 247] on div "00:00" at bounding box center [340, 246] width 28 height 12
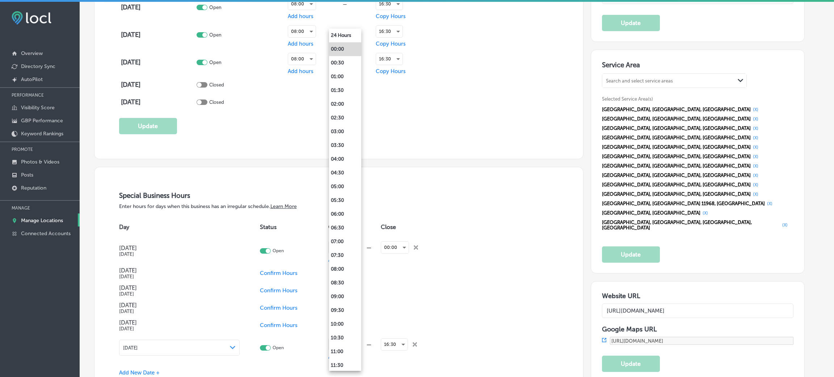
click at [453, 251] on div at bounding box center [417, 188] width 834 height 377
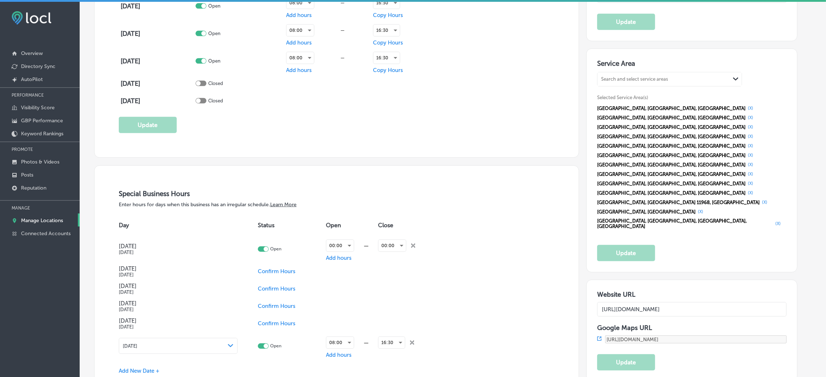
click at [343, 251] on div "00:00 —" at bounding box center [352, 246] width 52 height 18
click at [342, 251] on span "Add hours" at bounding box center [339, 258] width 26 height 7
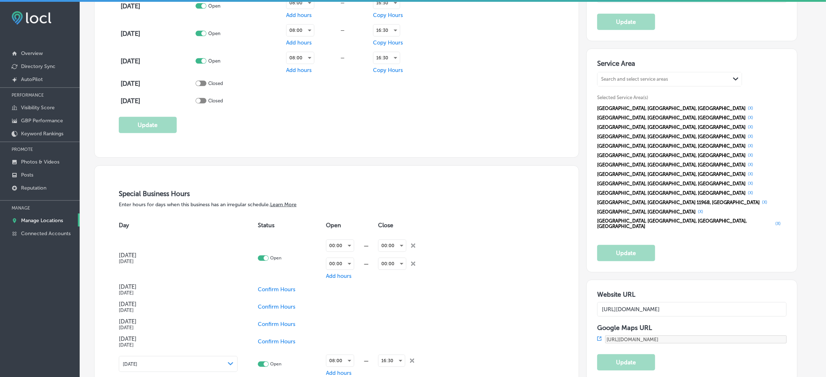
click at [413, 251] on icon "close Created with Sketch." at bounding box center [413, 264] width 4 height 4
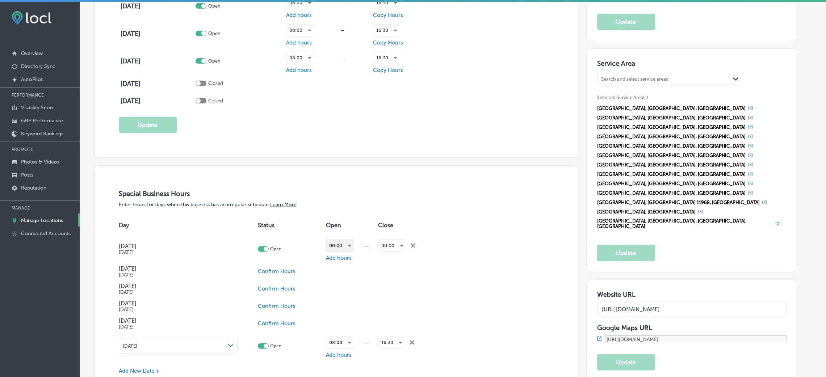
click at [346, 246] on div "00:00" at bounding box center [340, 246] width 28 height 12
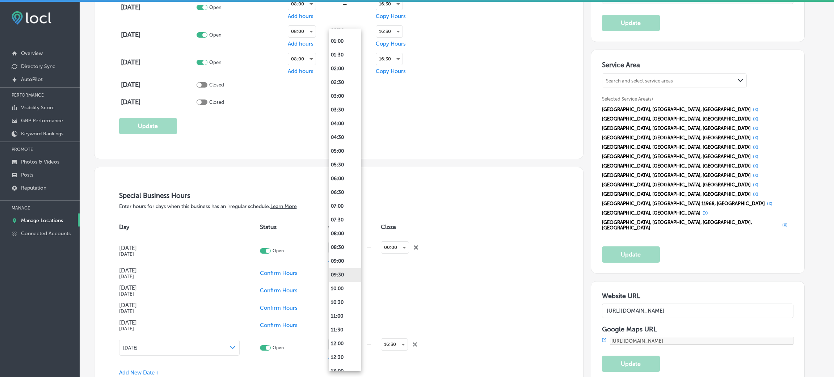
scroll to position [54, 0]
click at [345, 212] on li "08:00" at bounding box center [345, 215] width 32 height 14
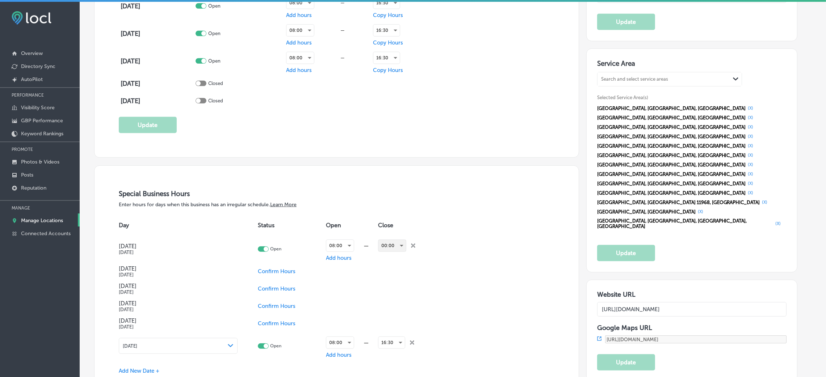
click at [394, 251] on div "00:00" at bounding box center [392, 246] width 28 height 12
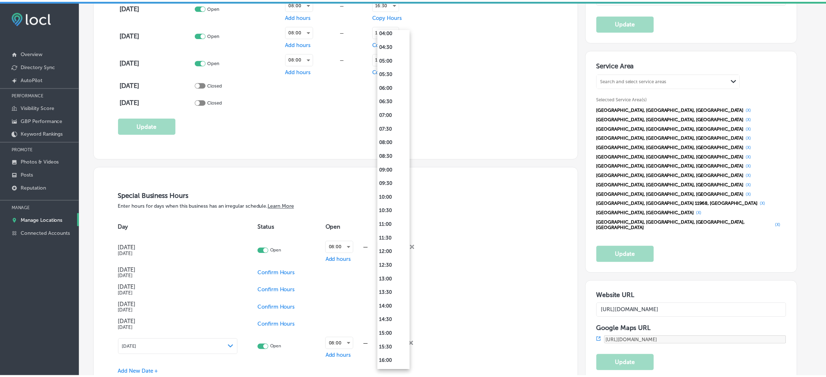
scroll to position [325, 0]
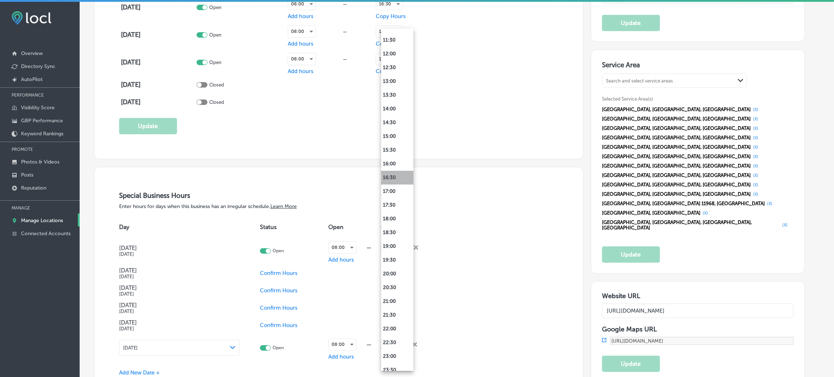
click at [399, 177] on li "16:30" at bounding box center [397, 178] width 32 height 14
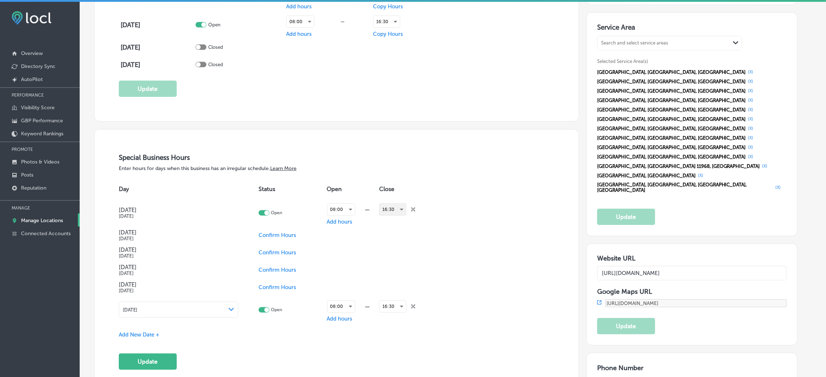
scroll to position [705, 0]
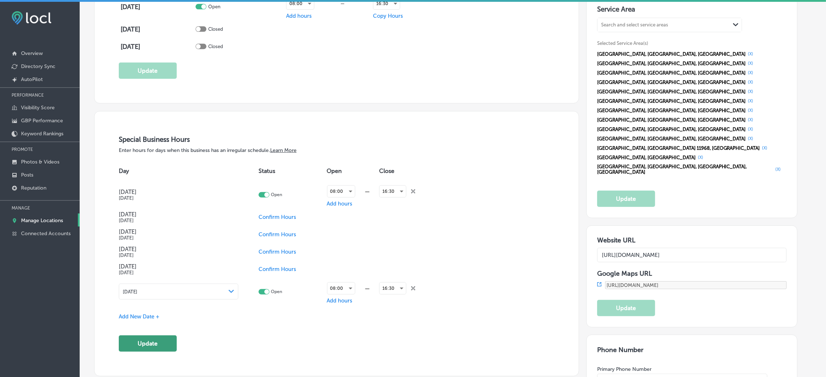
click at [143, 251] on button "Update" at bounding box center [148, 343] width 58 height 16
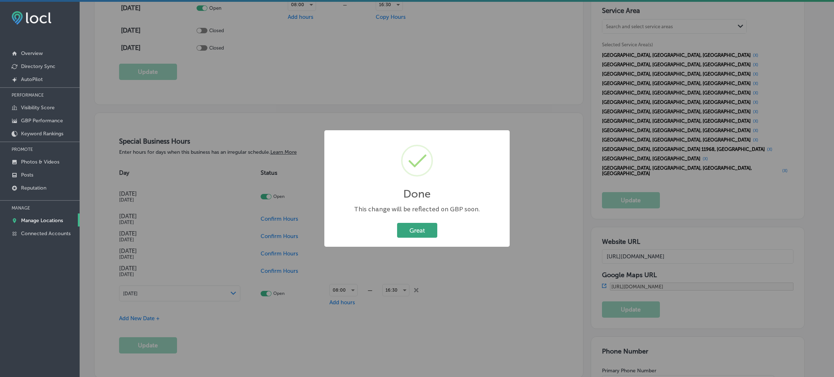
click at [418, 231] on button "Great" at bounding box center [417, 230] width 40 height 15
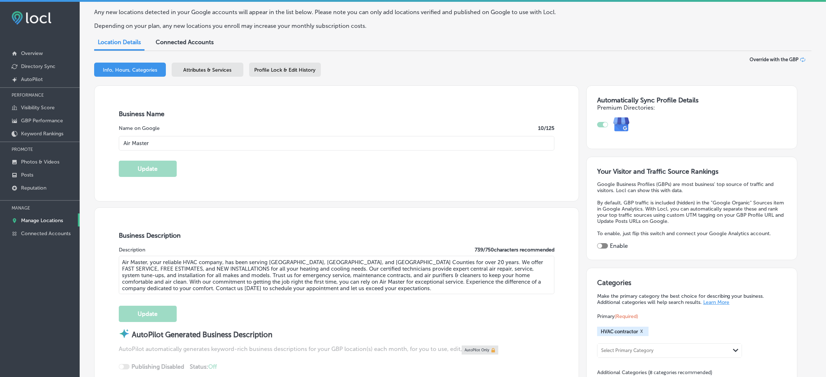
scroll to position [0, 0]
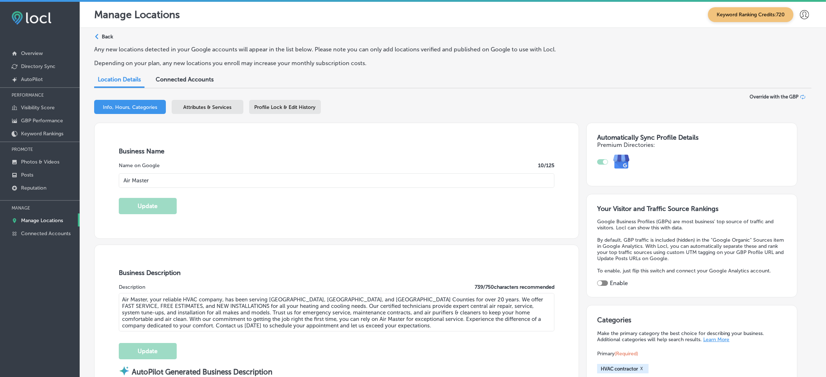
click at [109, 36] on p "Back" at bounding box center [107, 37] width 11 height 6
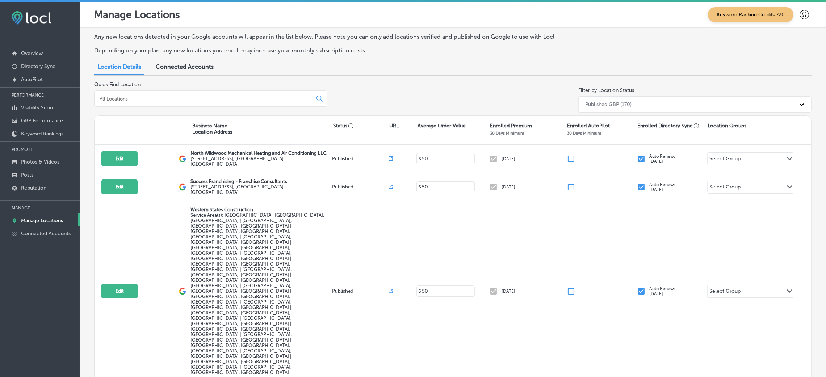
click at [175, 93] on div at bounding box center [210, 98] width 233 height 16
click at [175, 101] on input at bounding box center [205, 99] width 212 height 7
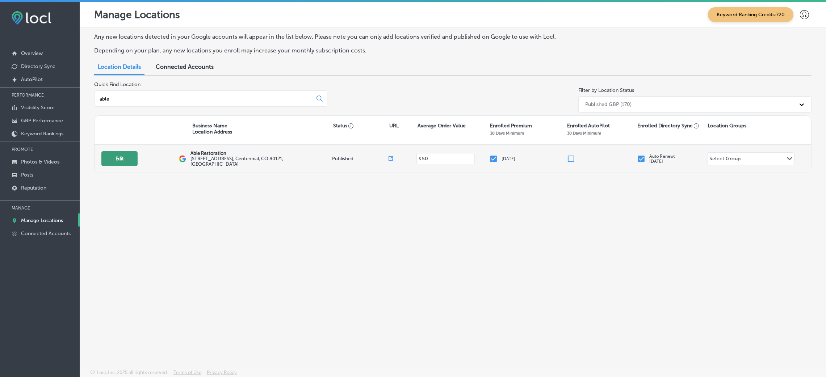
type input "able"
click at [129, 155] on button "Edit" at bounding box center [119, 158] width 36 height 15
select select "US"
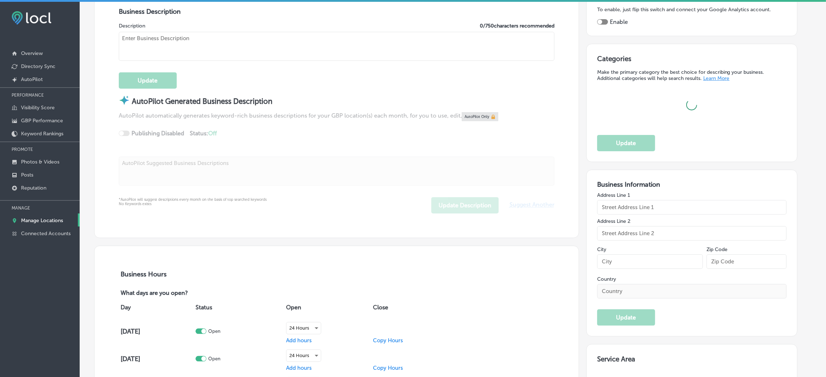
checkbox input "true"
type input "Able Restoration"
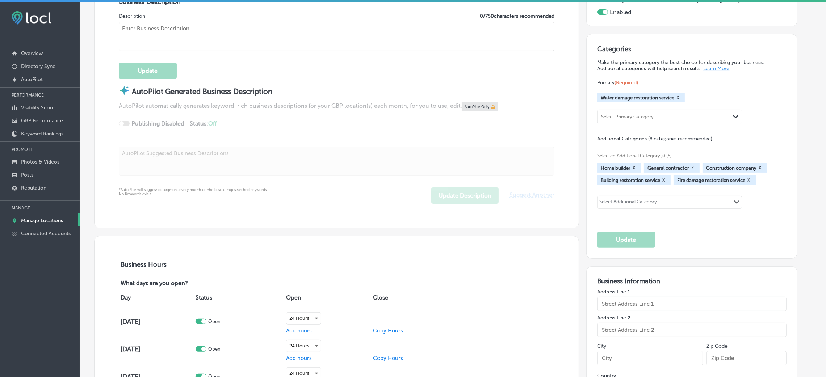
type input "[STREET_ADDRESS]"
type input "Centennial"
type input "80121"
type input "US"
type input "[URL][DOMAIN_NAME]"
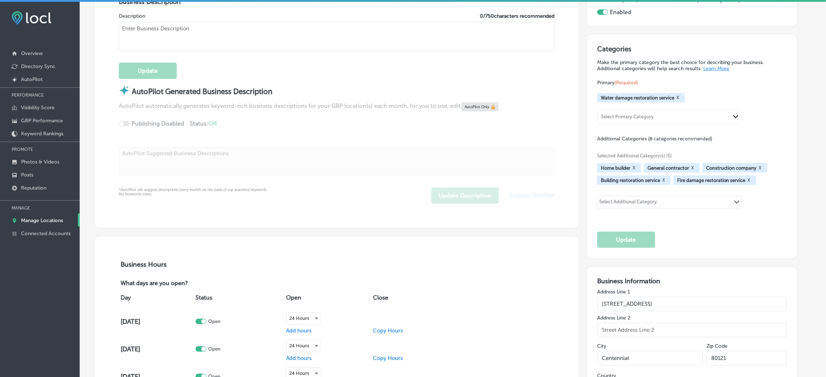
type textarea "Able Restoration is your trusted partner in water damage restoration in [GEOGRA…"
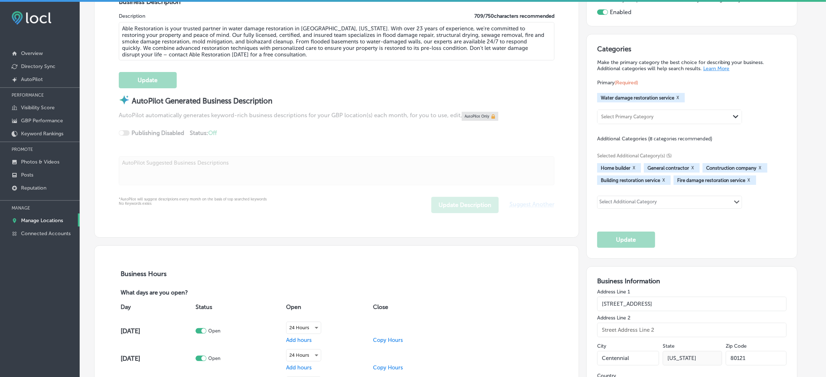
type input "[PHONE_NUMBER]"
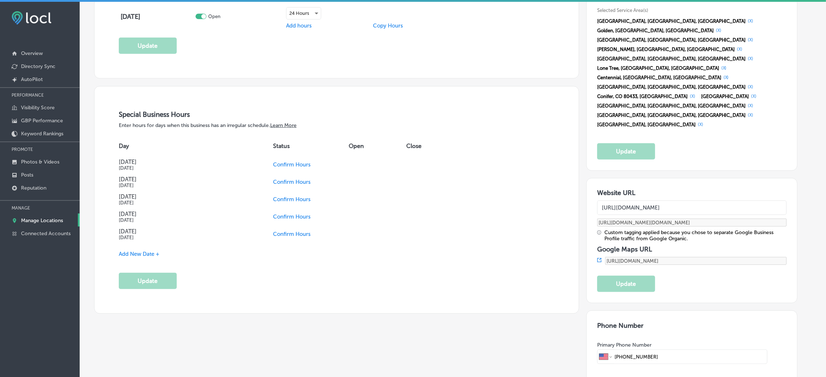
scroll to position [760, 0]
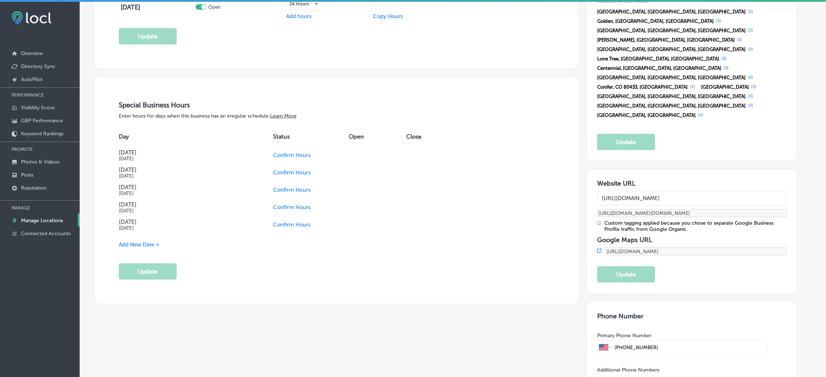
click at [292, 159] on span "Confirm Hours" at bounding box center [292, 155] width 38 height 7
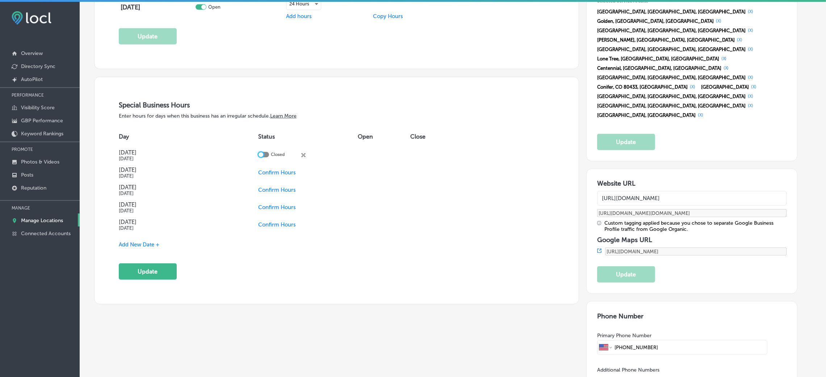
click at [263, 157] on div at bounding box center [260, 154] width 5 height 5
checkbox input "true"
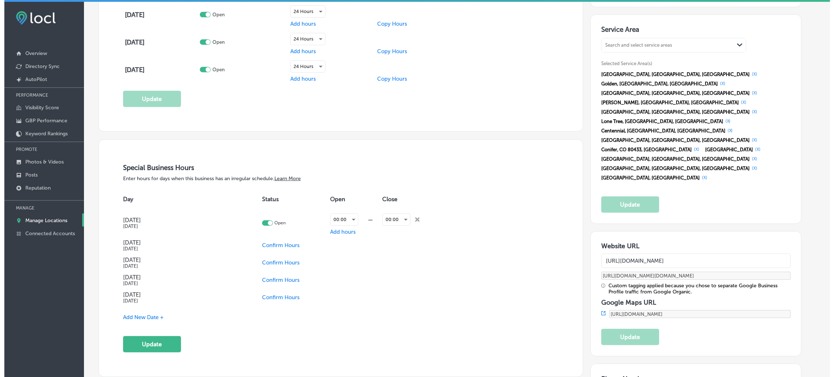
scroll to position [651, 0]
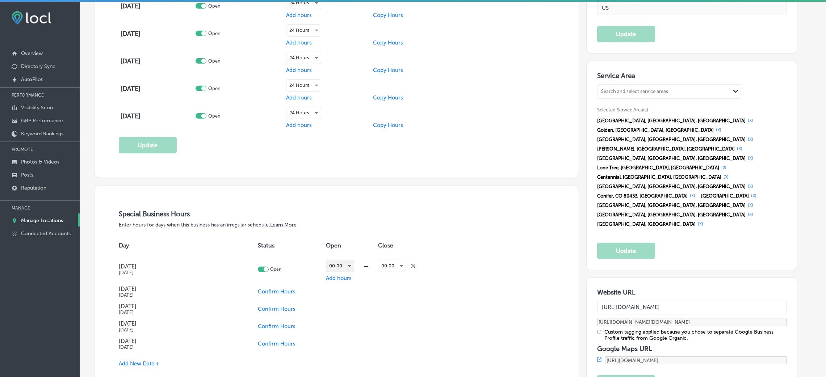
click at [350, 251] on div "00:00" at bounding box center [340, 266] width 28 height 12
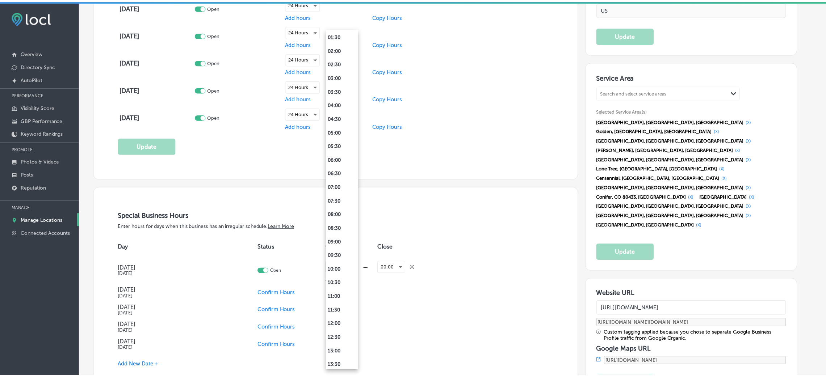
scroll to position [0, 0]
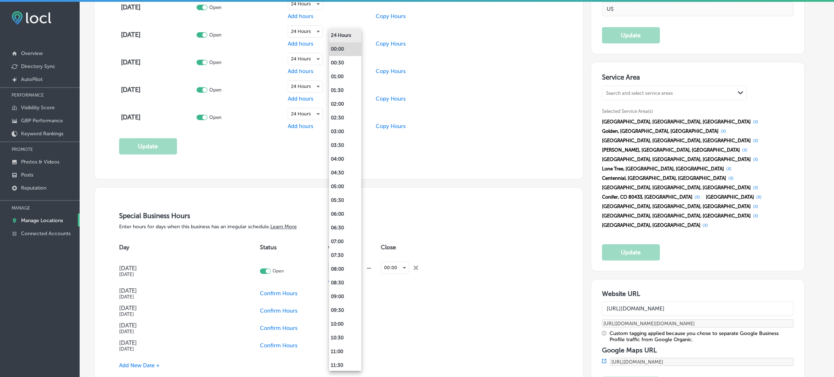
click at [343, 36] on li "24 Hours" at bounding box center [345, 36] width 32 height 14
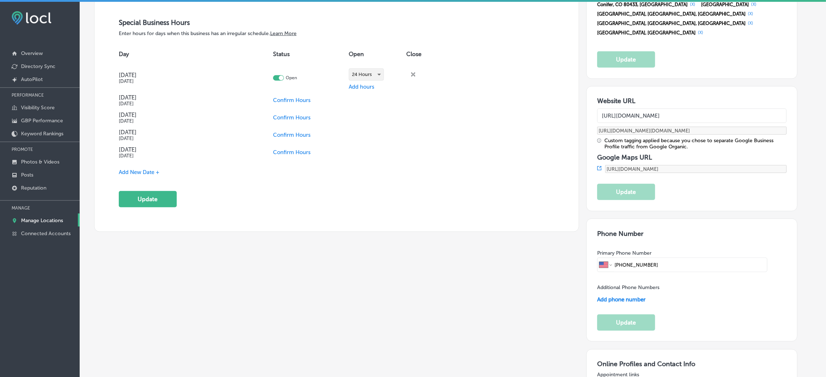
scroll to position [869, 0]
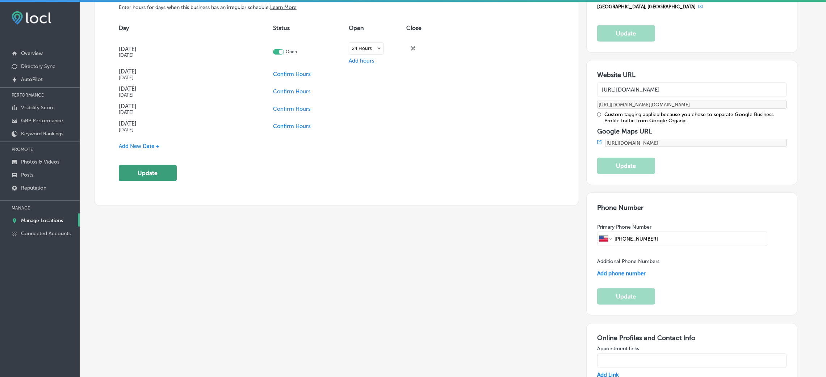
click at [149, 170] on button "Update" at bounding box center [148, 173] width 58 height 16
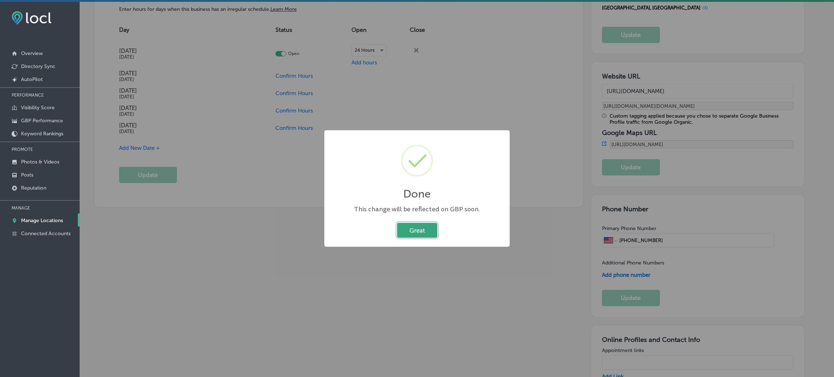
click at [423, 226] on button "Great" at bounding box center [417, 230] width 40 height 15
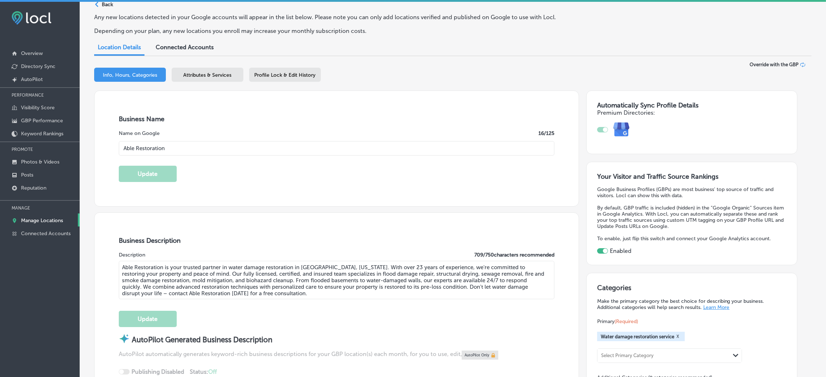
scroll to position [0, 0]
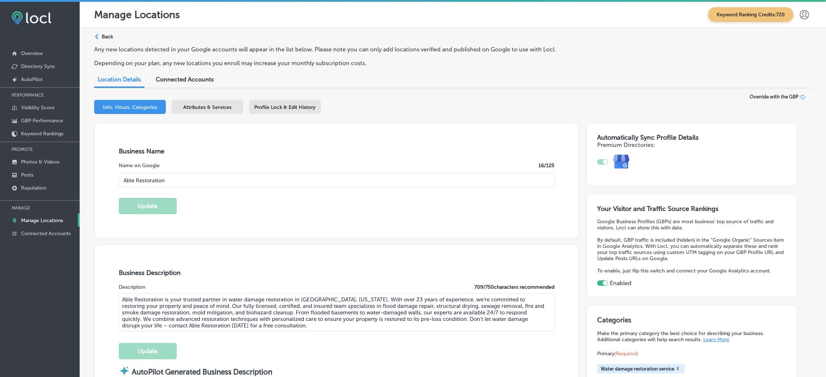
click at [108, 38] on p "Back" at bounding box center [107, 37] width 11 height 6
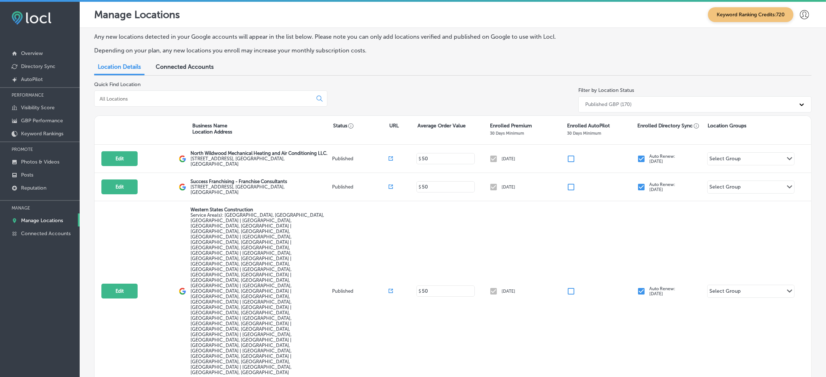
click at [147, 98] on input at bounding box center [205, 99] width 212 height 7
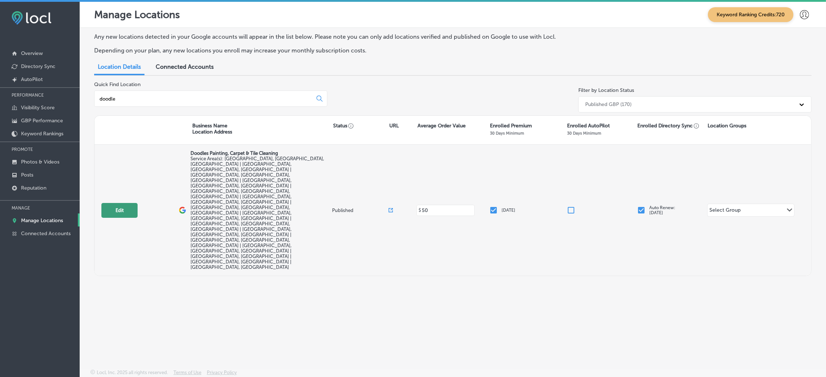
type input "doodle"
click at [120, 203] on button "Edit" at bounding box center [119, 210] width 36 height 15
select select "US"
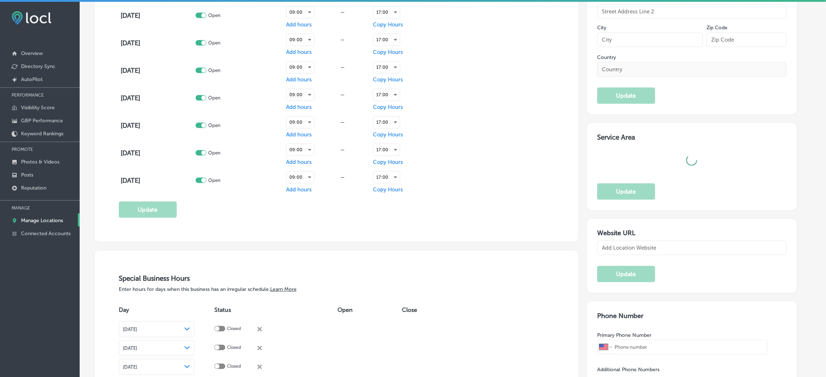
checkbox input "true"
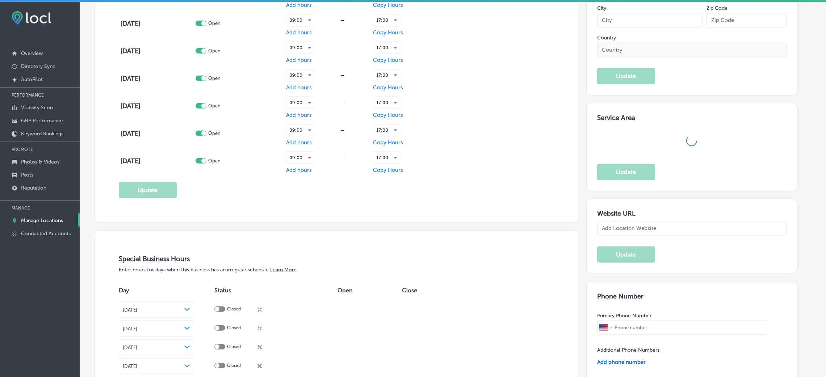
type input "Doodles Painting, Carpet & Tile Cleaning"
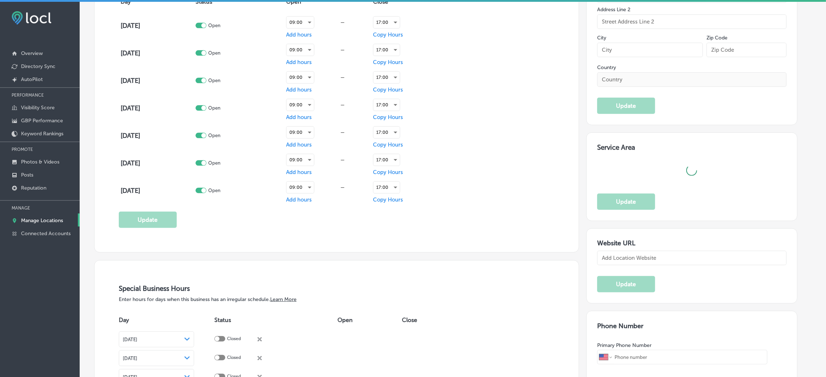
type input "[STREET_ADDRESS]"
type input "[GEOGRAPHIC_DATA]"
type input "32940"
type input "US"
type input "[URL][DOMAIN_NAME]"
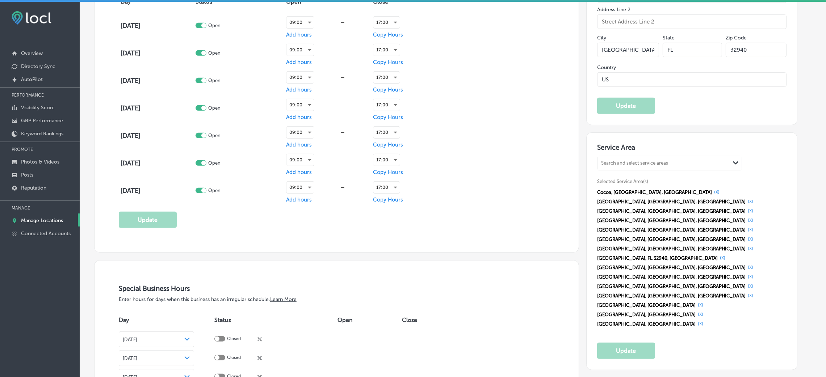
type textarea "Doodles Painting, Carpet & Tile Cleaning is a veteran-owned business dedicated …"
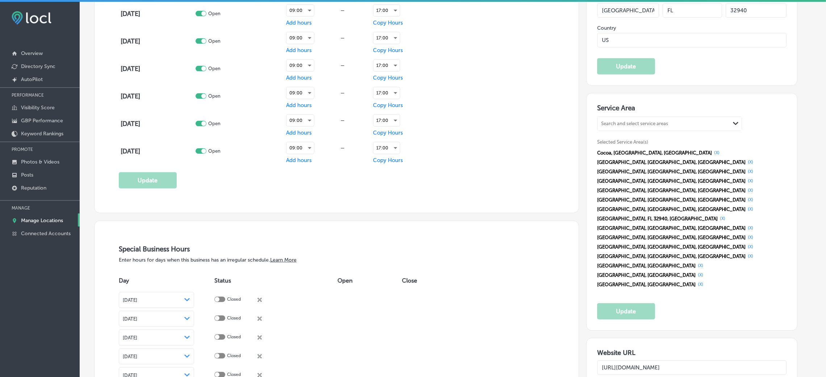
type input "[PHONE_NUMBER]"
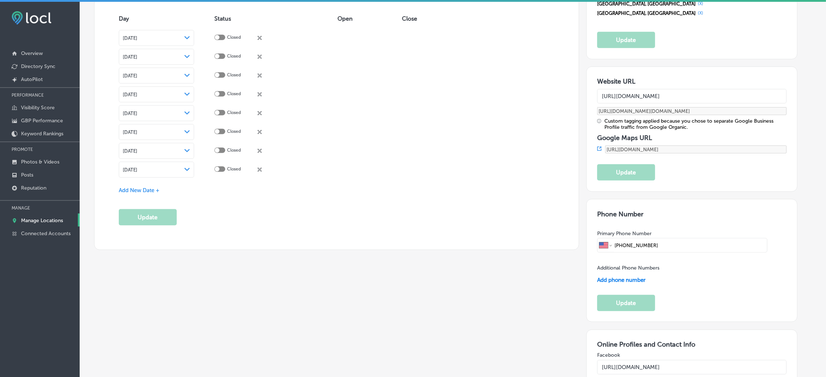
scroll to position [824, 0]
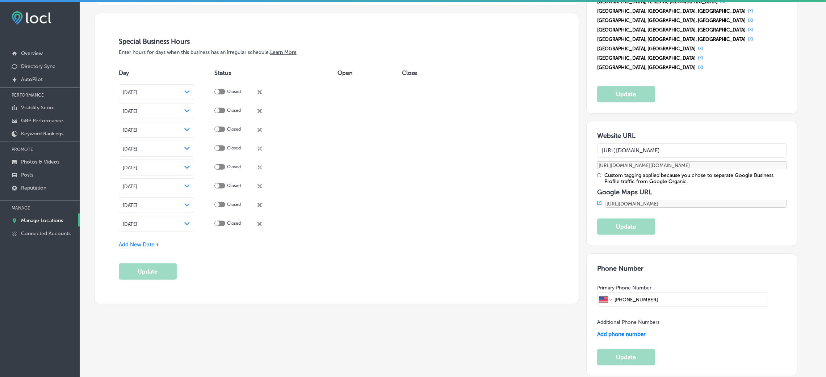
click at [225, 168] on div at bounding box center [219, 166] width 11 height 5
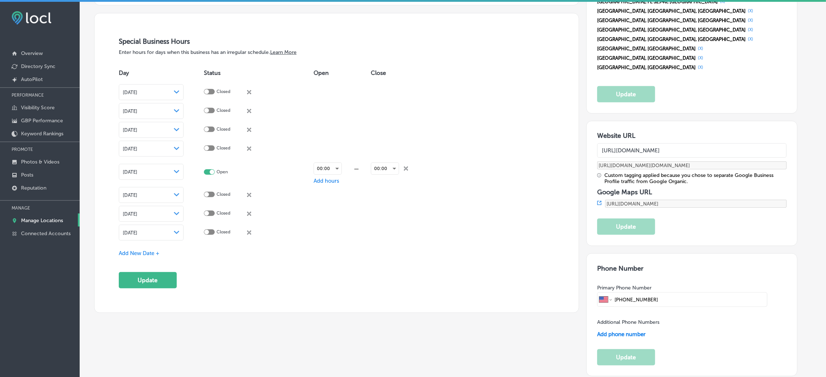
click at [226, 177] on td "Open" at bounding box center [258, 172] width 109 height 28
click at [225, 177] on td "Open" at bounding box center [258, 172] width 109 height 28
click at [214, 174] on div at bounding box center [212, 172] width 5 height 5
checkbox input "false"
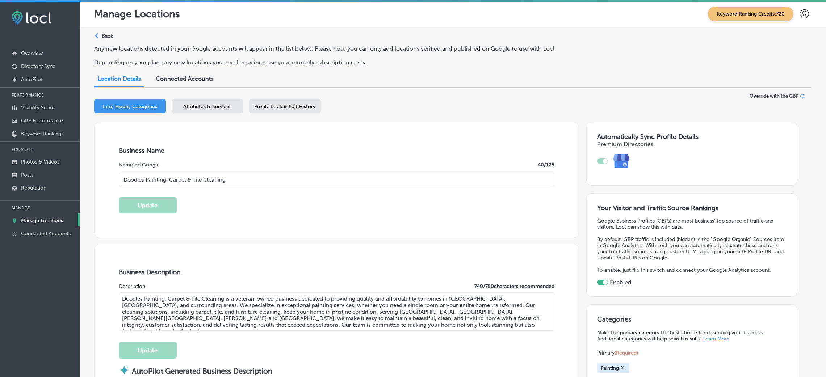
scroll to position [0, 0]
click at [108, 35] on p "Back" at bounding box center [107, 37] width 11 height 6
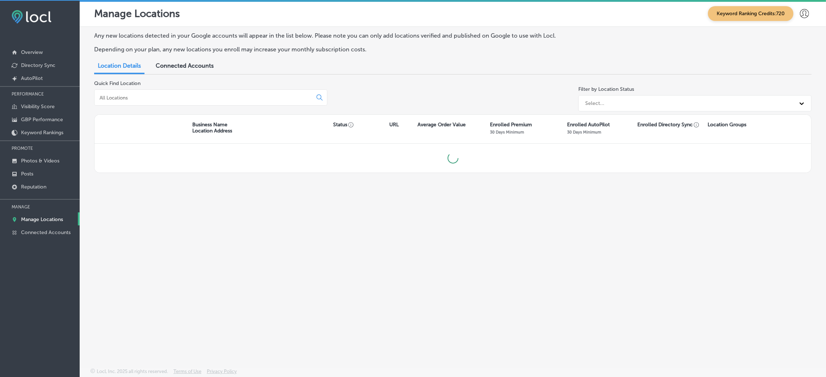
scroll to position [1, 0]
click at [170, 97] on input at bounding box center [205, 97] width 212 height 7
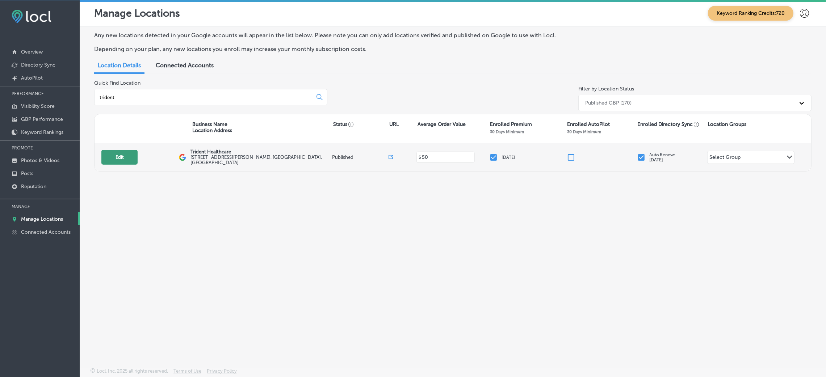
type input "trident"
click at [128, 152] on button "Edit" at bounding box center [119, 157] width 36 height 15
select select "US"
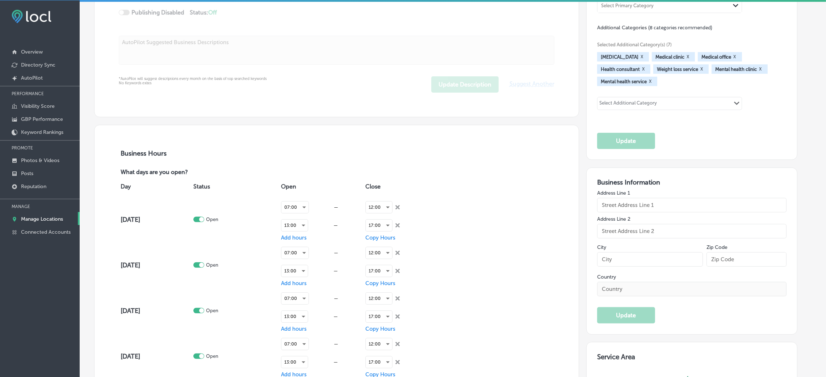
checkbox input "true"
type input "Trident Healthcare"
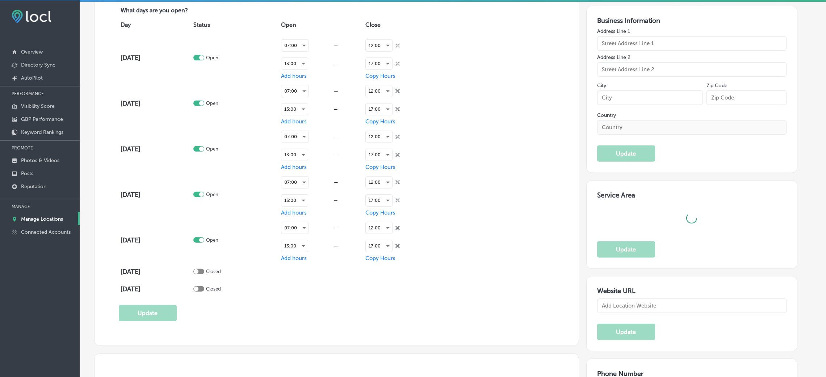
type input "[STREET_ADDRESS][PERSON_NAME]"
type input "[GEOGRAPHIC_DATA]"
type input "32940"
type input "US"
type input "[URL][DOMAIN_NAME]"
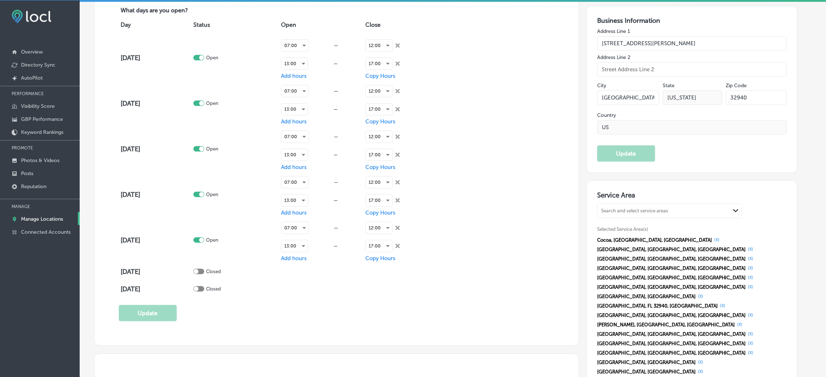
type textarea "Experience compassionate care and a team dedicated to helping you thrive with T…"
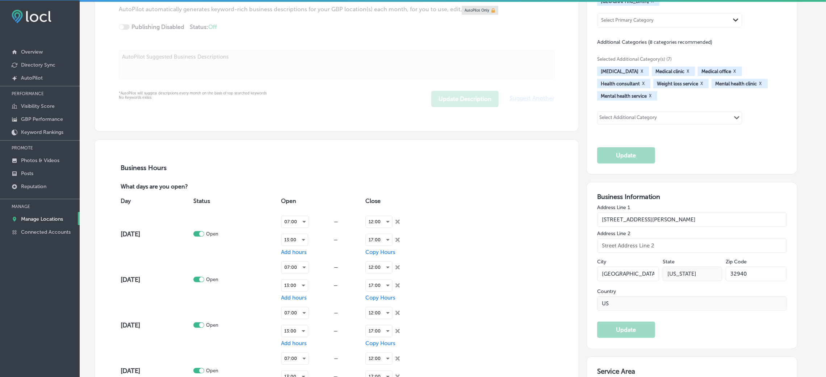
type input "[PHONE_NUMBER]"
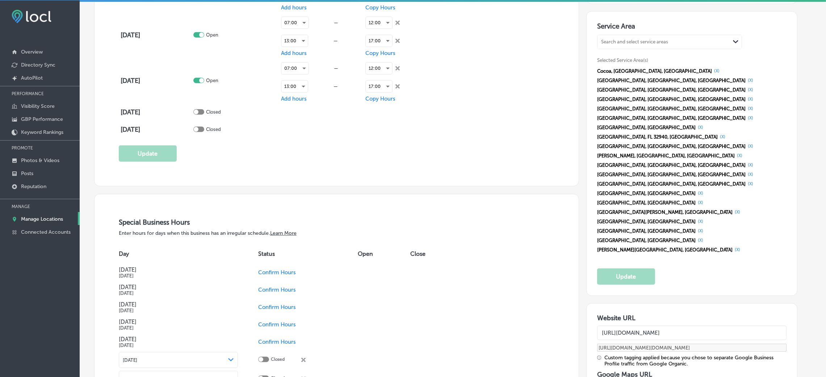
scroll to position [814, 0]
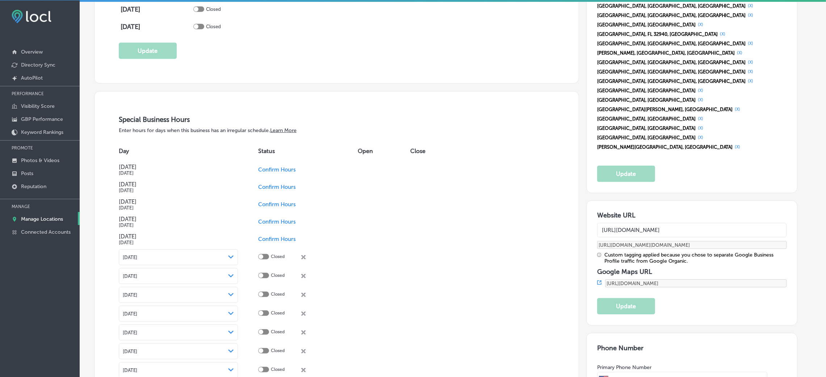
click at [277, 165] on td "Confirm Hours" at bounding box center [308, 169] width 100 height 17
click at [283, 172] on span "Confirm Hours" at bounding box center [277, 169] width 38 height 7
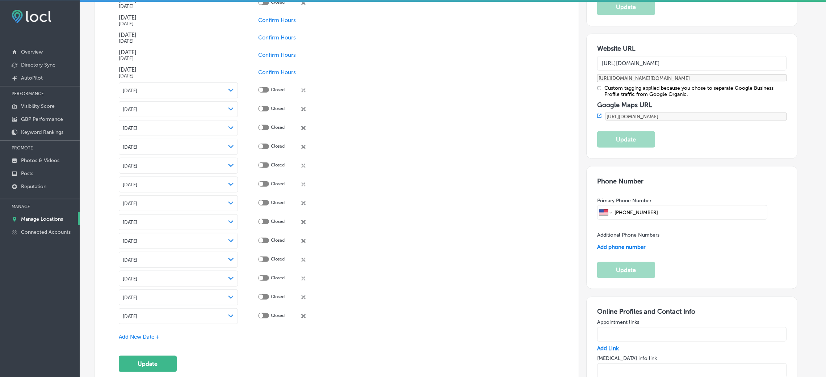
scroll to position [1140, 0]
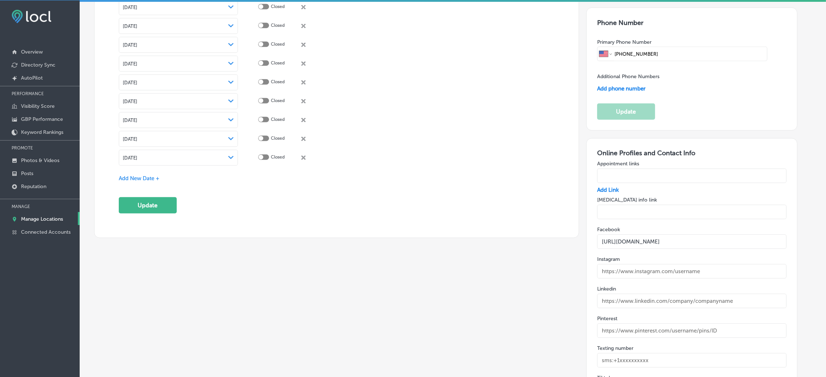
click at [144, 215] on div "Special Business Hours Enter hours for days when this business has an irregular…" at bounding box center [336, 2] width 484 height 472
drag, startPoint x: 149, startPoint y: 214, endPoint x: 155, endPoint y: 214, distance: 6.2
click at [149, 214] on button "Update" at bounding box center [148, 205] width 58 height 16
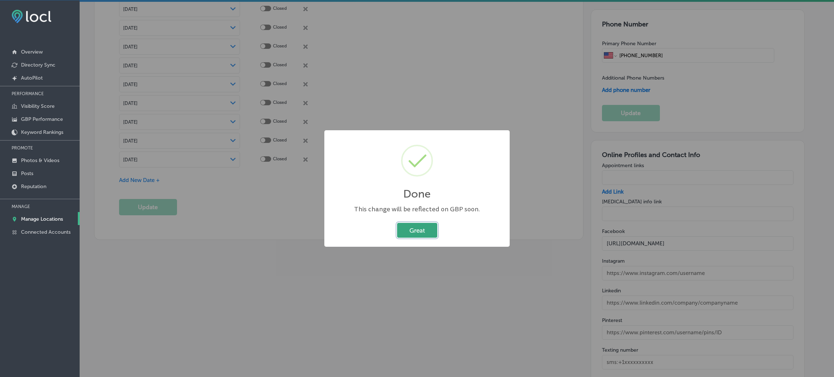
click at [423, 228] on button "Great" at bounding box center [417, 230] width 40 height 15
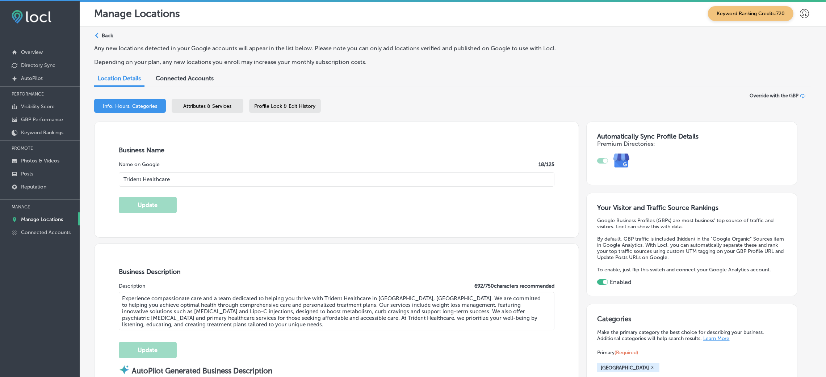
scroll to position [0, 0]
click at [106, 34] on p "Back" at bounding box center [107, 37] width 11 height 6
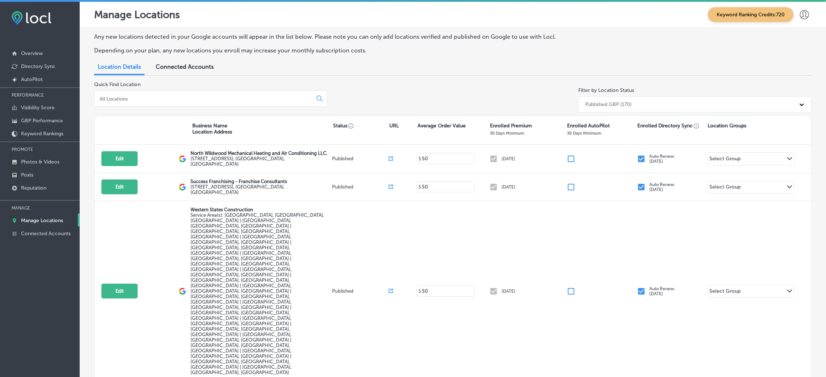
click at [152, 101] on input at bounding box center [205, 99] width 212 height 7
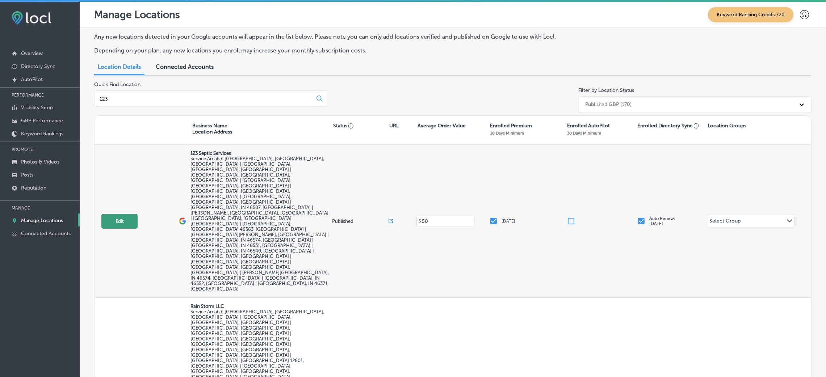
type input "123"
click at [118, 214] on button "Edit" at bounding box center [119, 221] width 36 height 15
select select "US"
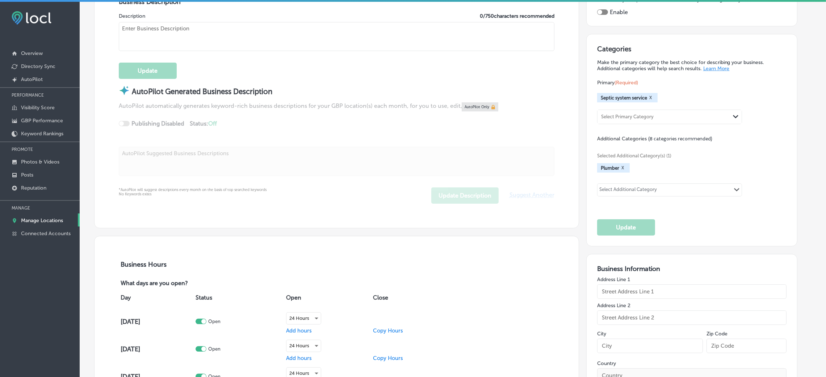
checkbox input "true"
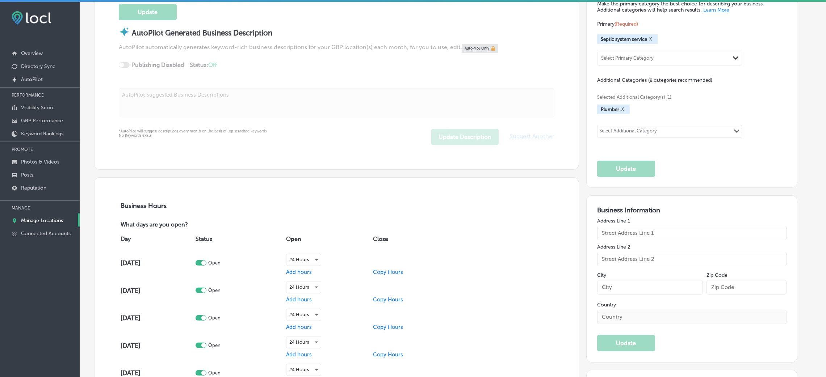
type input "123 Septic Services"
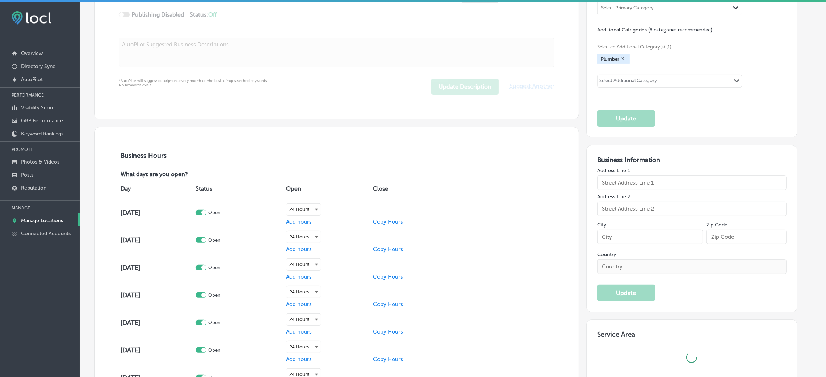
type input "[STREET_ADDRESS]"
type input "[GEOGRAPHIC_DATA]"
type input "46635"
type input "US"
type input "[URL][DOMAIN_NAME]"
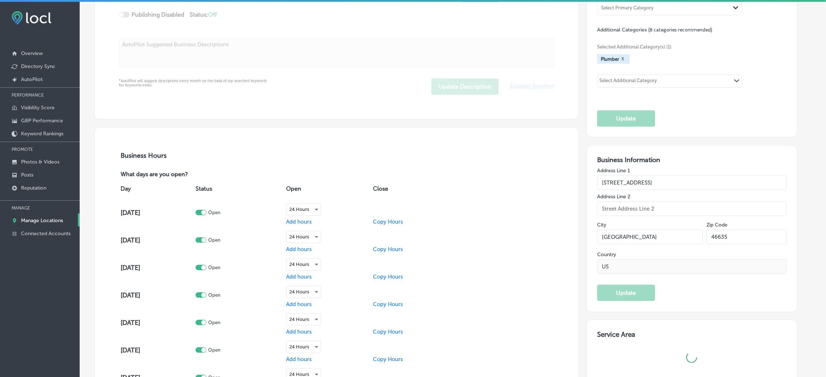
type textarea "123 Septic Services is your trusted septic specialist in [GEOGRAPHIC_DATA], [GE…"
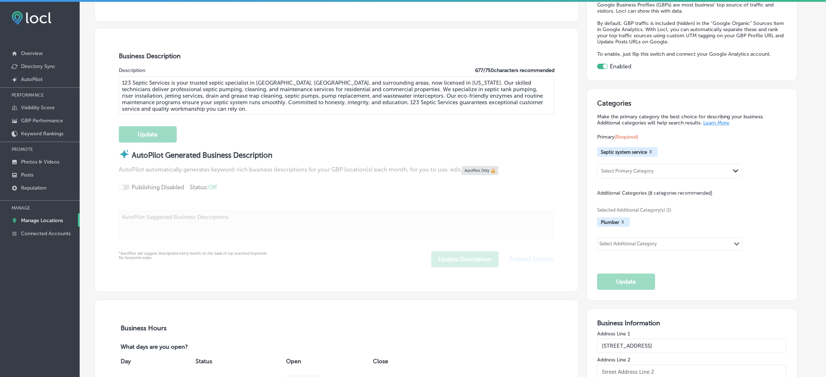
type input "[PHONE_NUMBER]"
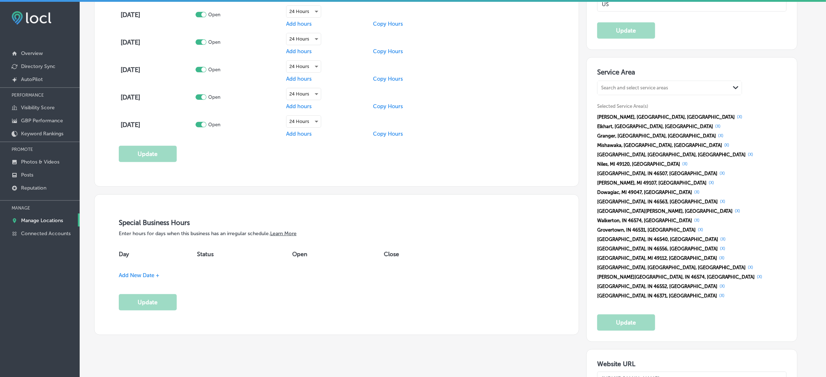
scroll to position [660, 0]
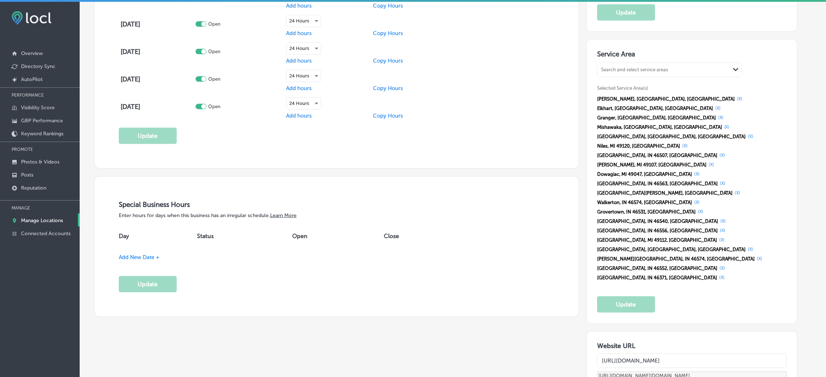
click at [153, 251] on span "Add New Date +" at bounding box center [139, 257] width 41 height 7
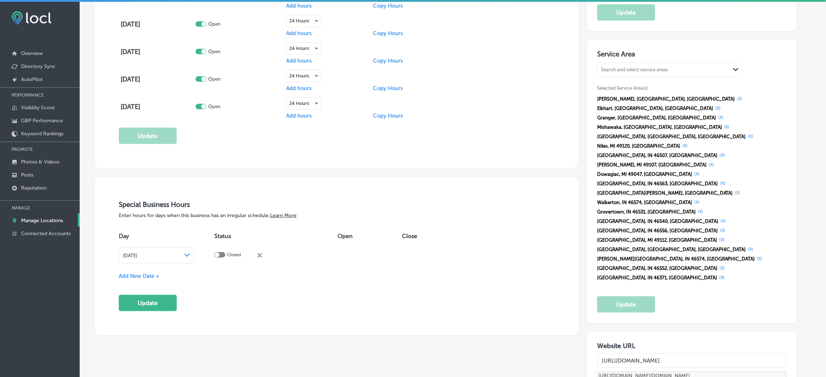
click at [155, 251] on div "[DATE] Path Created with Sketch." at bounding box center [157, 256] width 68 height 6
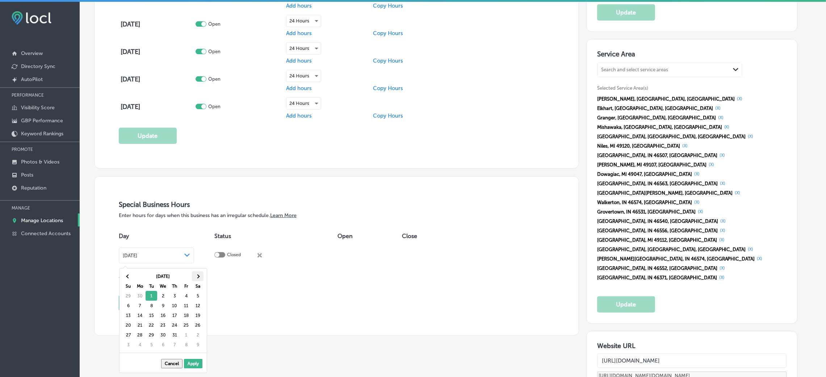
click at [195, 251] on th at bounding box center [198, 276] width 12 height 10
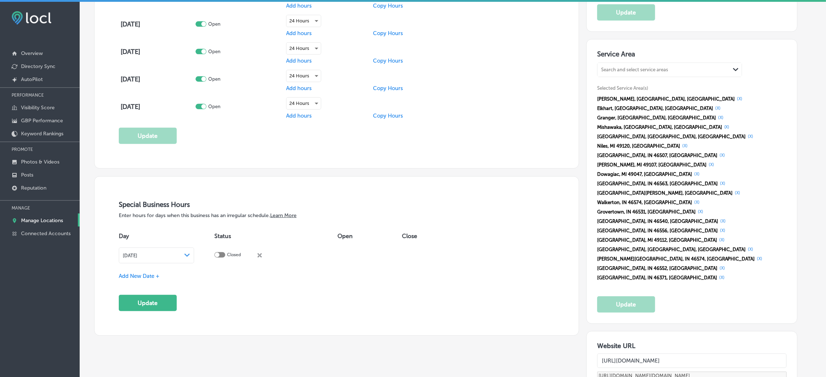
click at [225, 251] on div at bounding box center [219, 254] width 11 height 5
checkbox input "true"
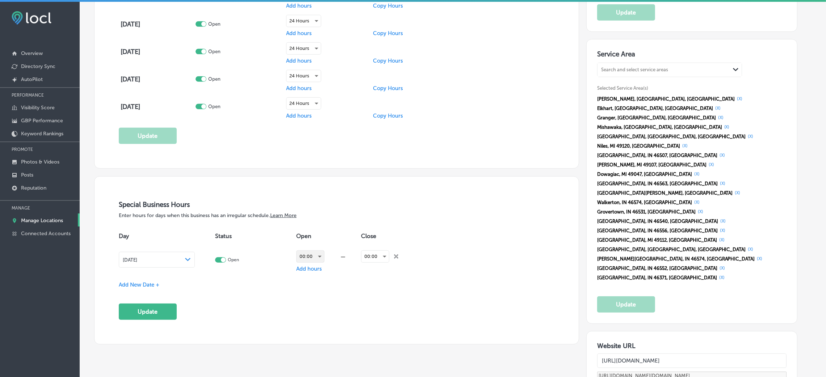
click at [321, 251] on div "00:00" at bounding box center [310, 257] width 28 height 12
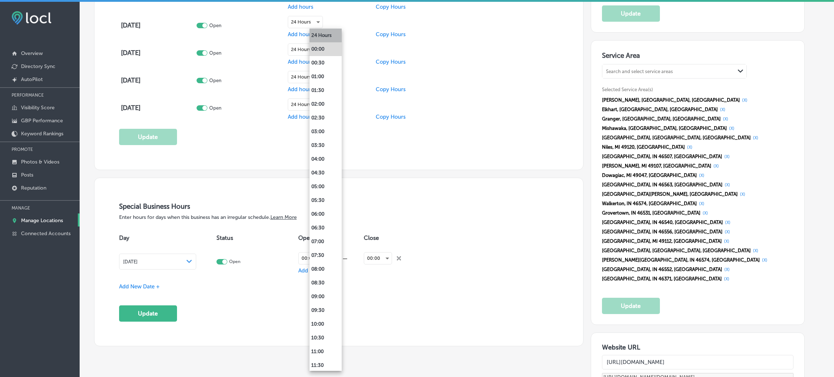
click at [335, 32] on li "24 Hours" at bounding box center [325, 36] width 32 height 14
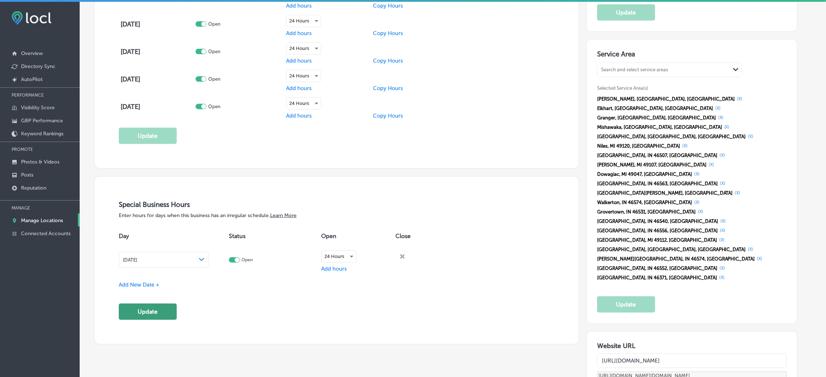
click at [145, 251] on button "Update" at bounding box center [148, 312] width 58 height 16
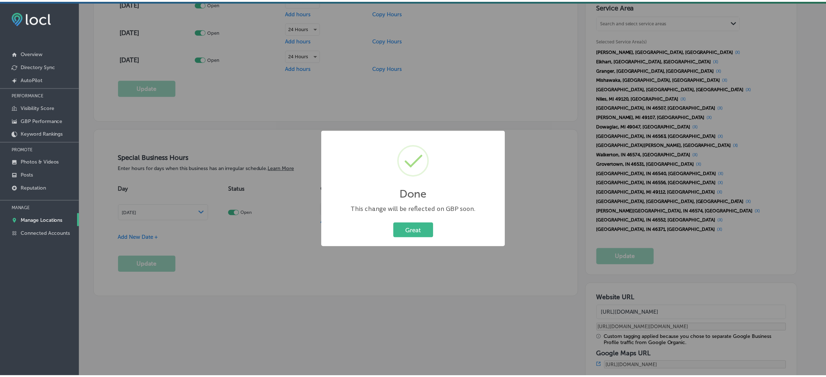
scroll to position [715, 0]
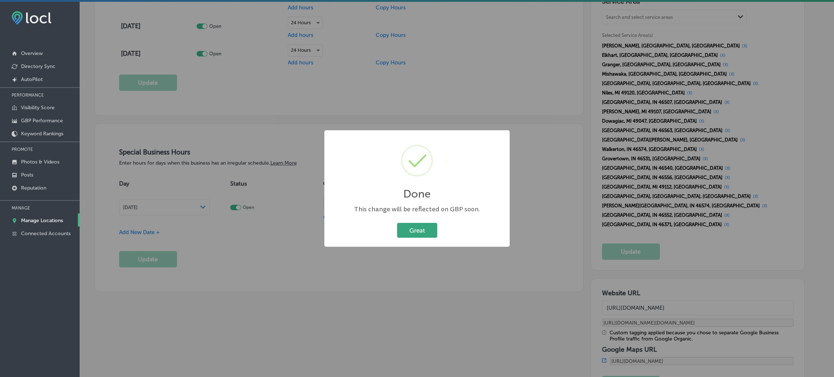
click at [414, 236] on button "Great" at bounding box center [417, 230] width 40 height 15
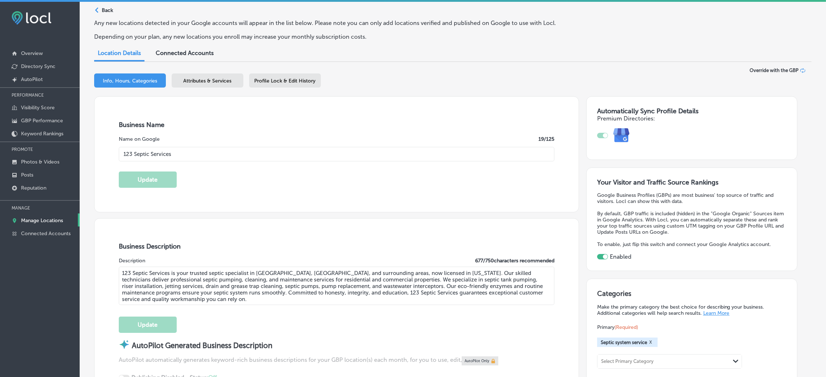
scroll to position [0, 0]
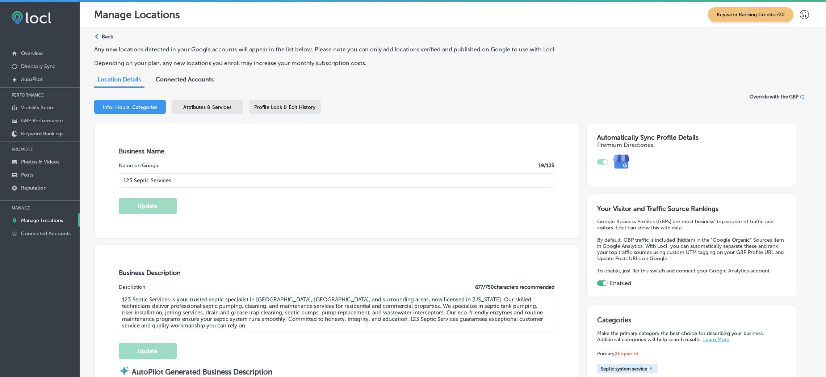
click at [105, 42] on div "Path Created with Sketch. Back" at bounding box center [103, 39] width 19 height 13
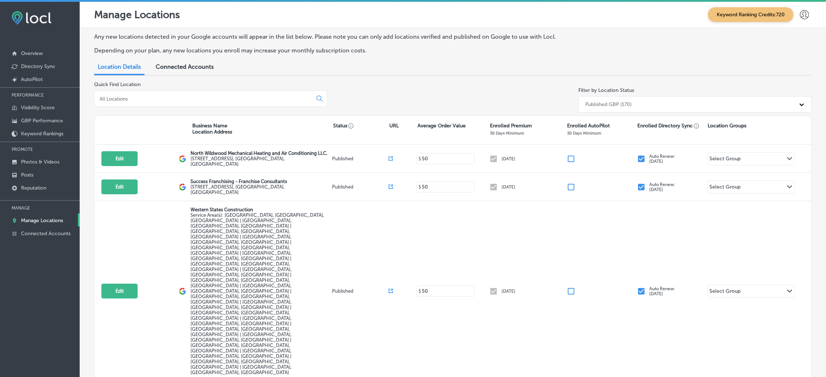
click at [193, 96] on input at bounding box center [205, 99] width 212 height 7
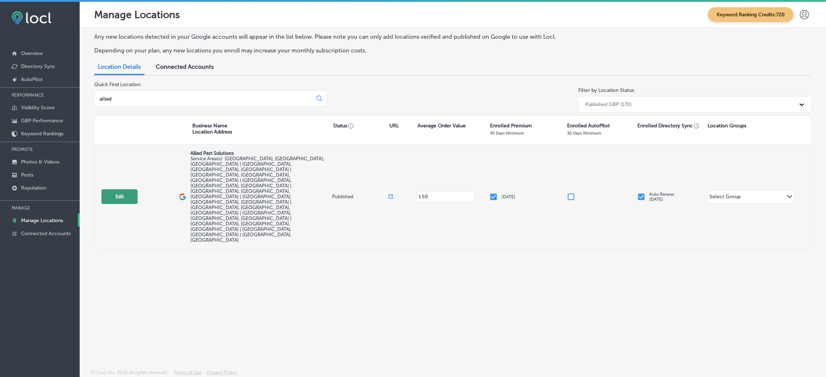
type input "allied"
click at [120, 189] on button "Edit" at bounding box center [119, 196] width 36 height 15
select select "US"
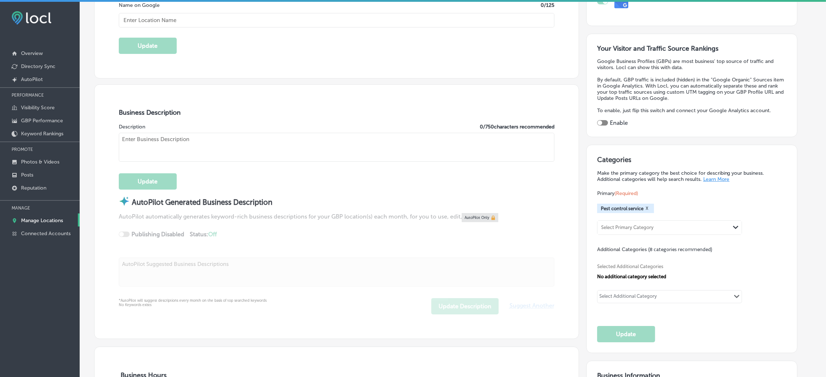
scroll to position [163, 0]
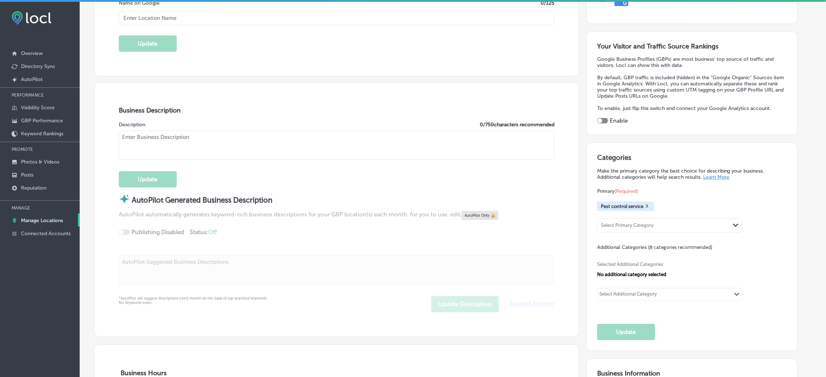
checkbox input "true"
type input "Allied Pest Solutions"
type input "[STREET_ADDRESS][PERSON_NAME]"
type input "[PERSON_NAME]"
type input "85295"
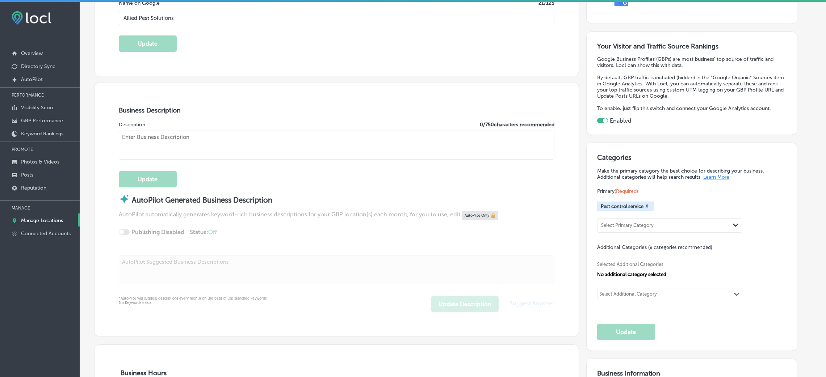
type input "US"
type input "[URL][DOMAIN_NAME]"
type textarea "Allied Pest Solutions is your trusted partner in the fight against unwanted pes…"
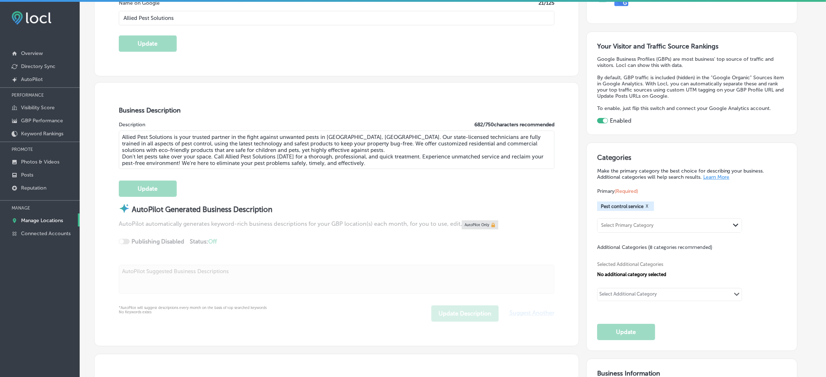
type input "[PHONE_NUMBER]"
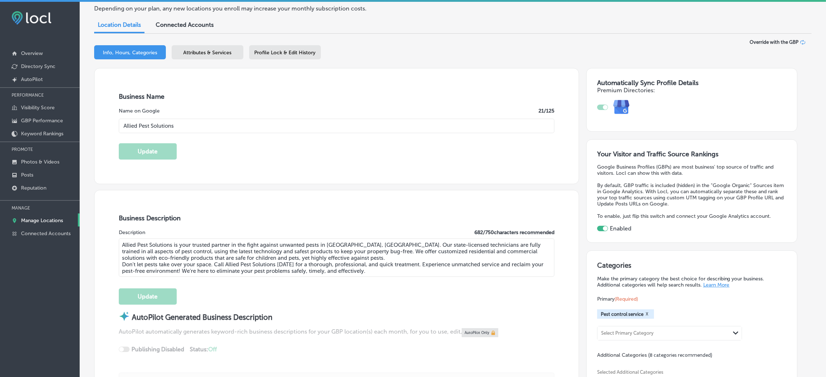
scroll to position [0, 0]
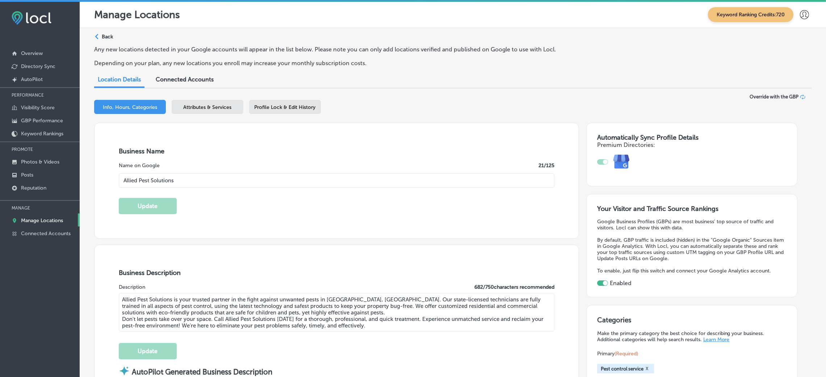
click at [110, 38] on p "Back" at bounding box center [107, 37] width 11 height 6
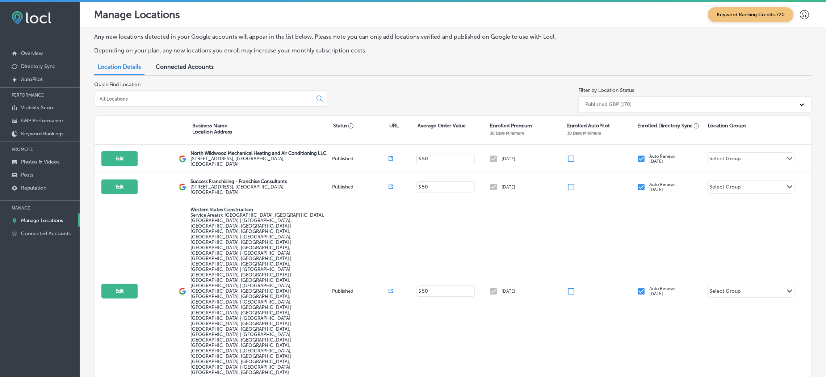
click at [221, 95] on div at bounding box center [210, 98] width 233 height 16
click at [222, 109] on div "Quick Find Location" at bounding box center [210, 98] width 233 height 34
click at [227, 97] on input at bounding box center [205, 99] width 212 height 7
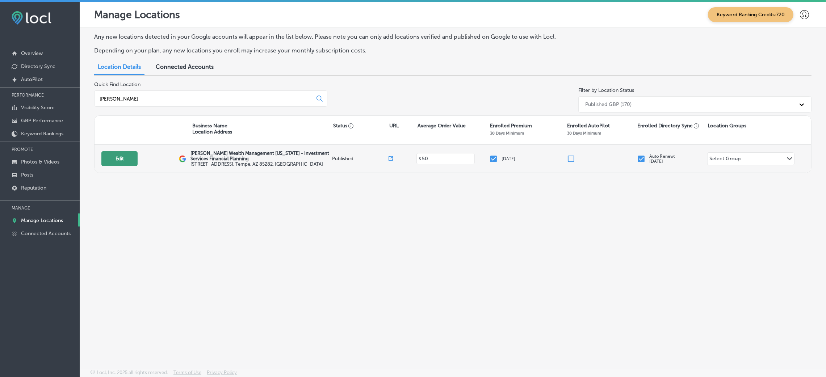
type input "[PERSON_NAME]"
click at [119, 163] on button "Edit" at bounding box center [119, 158] width 36 height 15
select select "US"
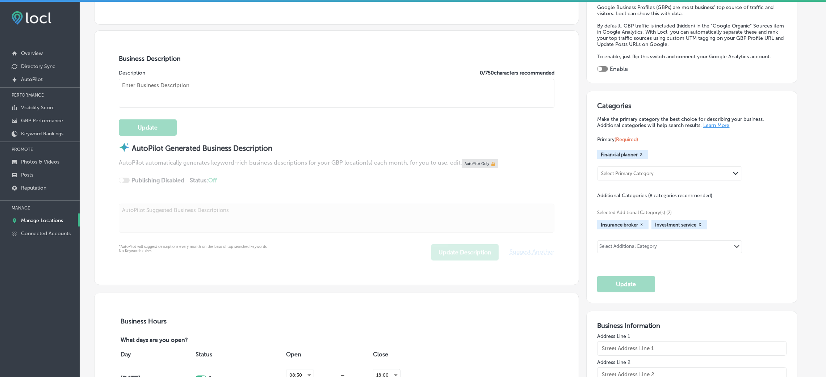
checkbox input "true"
type input "[PERSON_NAME] Wealth Management [US_STATE] - Investment Services Financial Plan…"
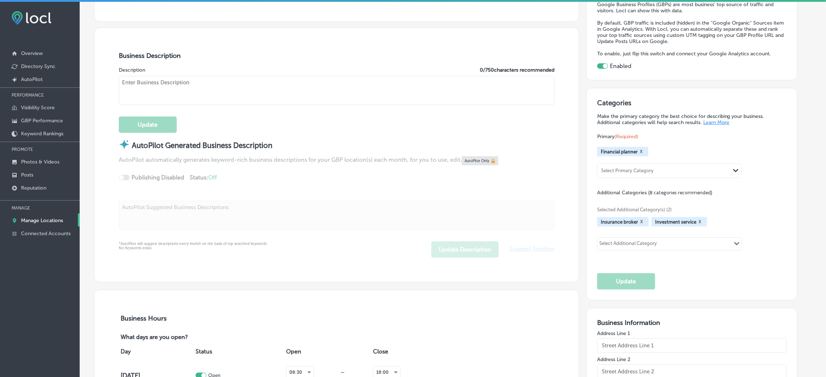
type input "[STREET_ADDRESS]"
type input "Tempe"
type input "85282"
type input "US"
type input "[URL][DOMAIN_NAME]"
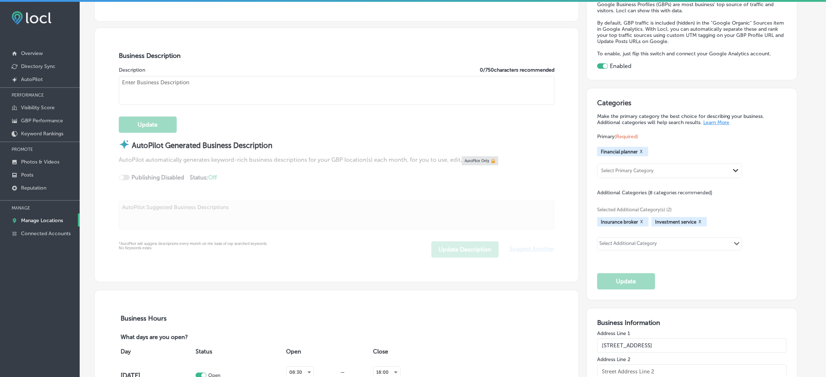
type textarea "Our firm was founded in [DATE] with a mission to help people find greater happi…"
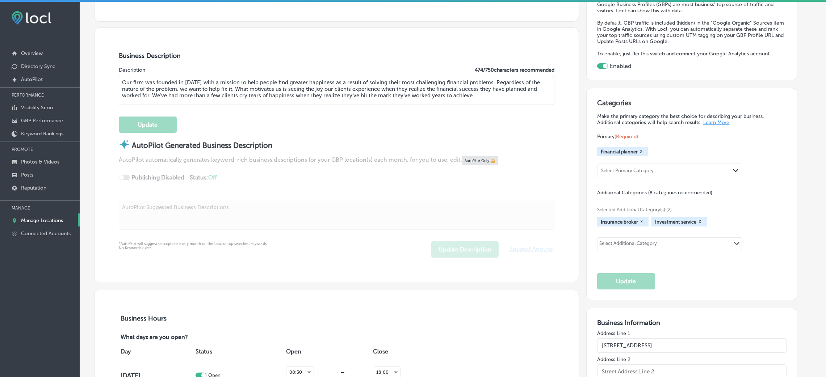
type input "[PHONE_NUMBER]"
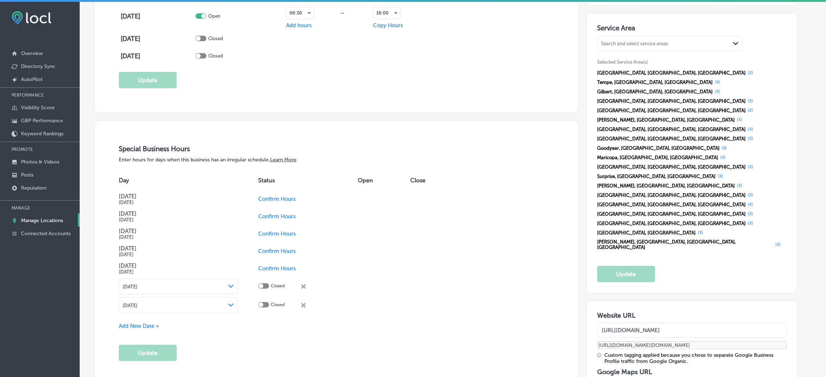
scroll to position [760, 0]
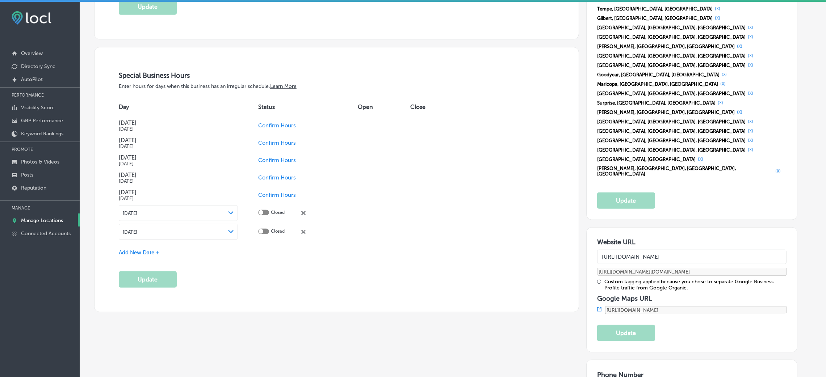
click at [270, 127] on span "Confirm Hours" at bounding box center [277, 125] width 38 height 7
click at [156, 251] on button "Update" at bounding box center [148, 279] width 58 height 16
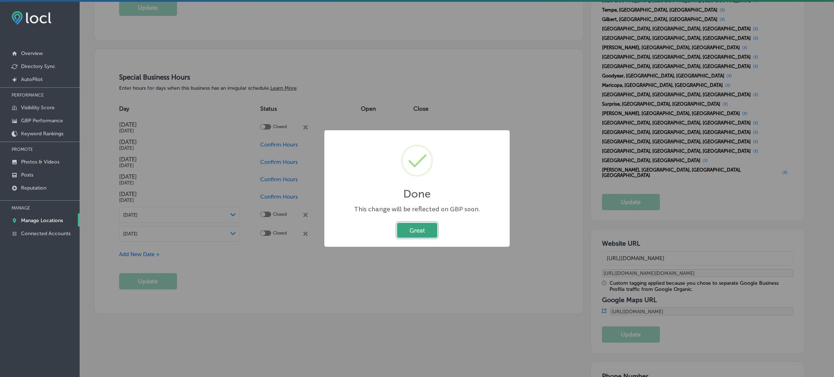
click at [413, 232] on button "Great" at bounding box center [417, 230] width 40 height 15
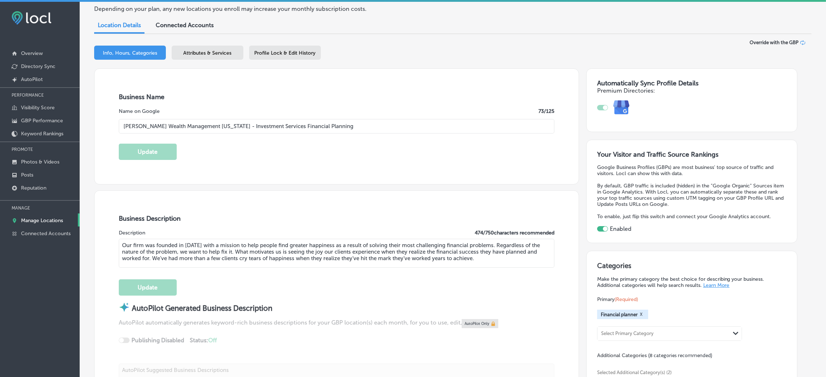
scroll to position [0, 0]
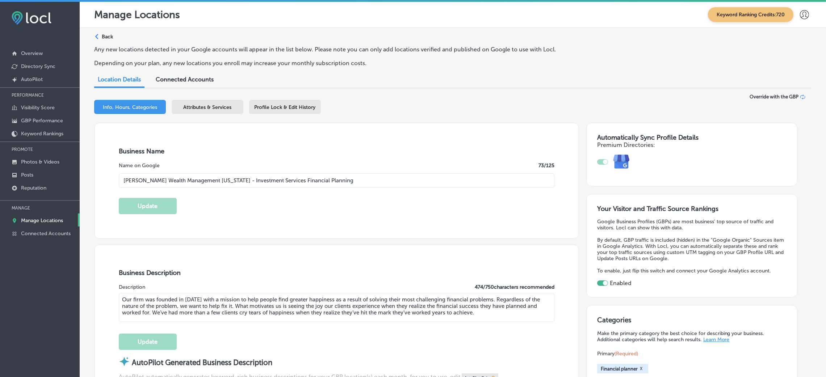
click at [100, 39] on div "Path Created with Sketch." at bounding box center [98, 37] width 6 height 6
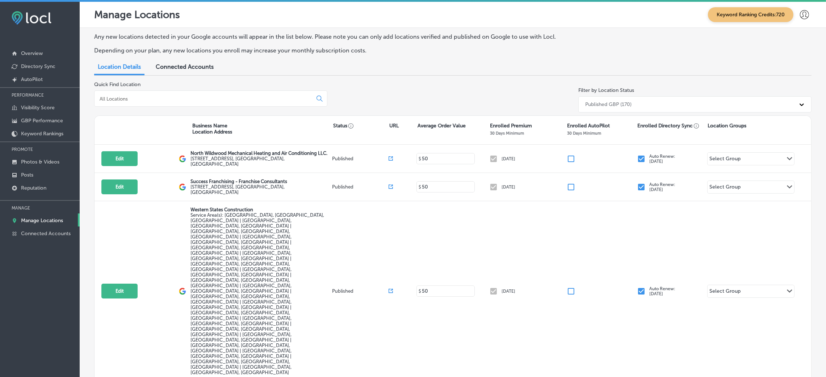
click at [143, 103] on div at bounding box center [210, 98] width 233 height 16
click at [142, 99] on input at bounding box center [205, 99] width 212 height 7
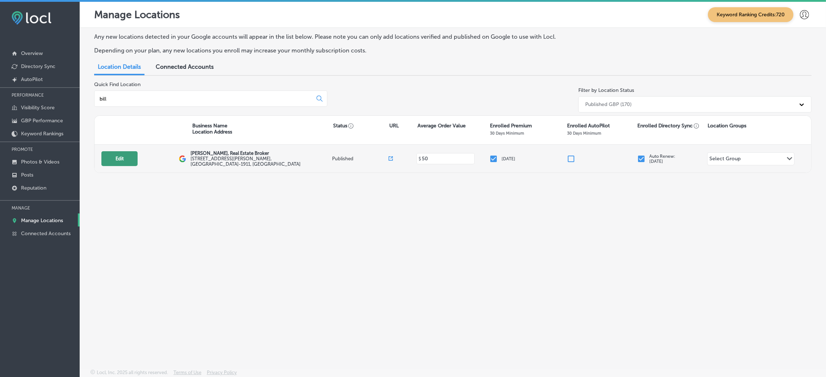
type input "bill"
click at [120, 154] on button "Edit" at bounding box center [119, 158] width 36 height 15
select select "US"
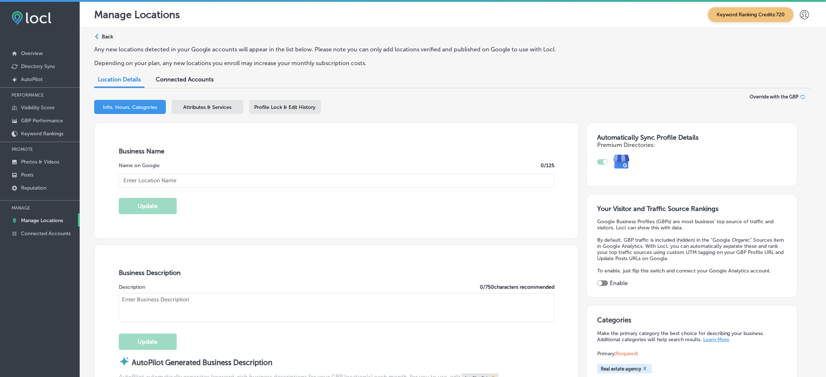
checkbox input "true"
type input "[PERSON_NAME], Real Estate Broker"
type input "[STREET_ADDRESS][PERSON_NAME]"
type input "St Clair Shores"
type input "48081-1911"
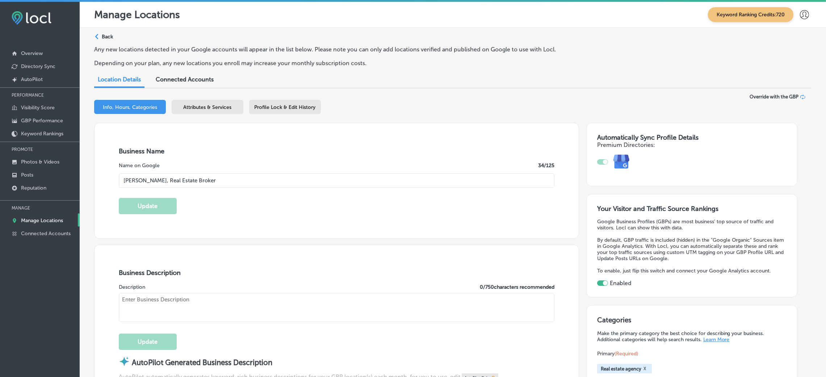
type input "US"
type input "[URL][DOMAIN_NAME]"
type textarea "[PERSON_NAME] is a dedicated real estate agent serving St. Clair Shores, [GEOGR…"
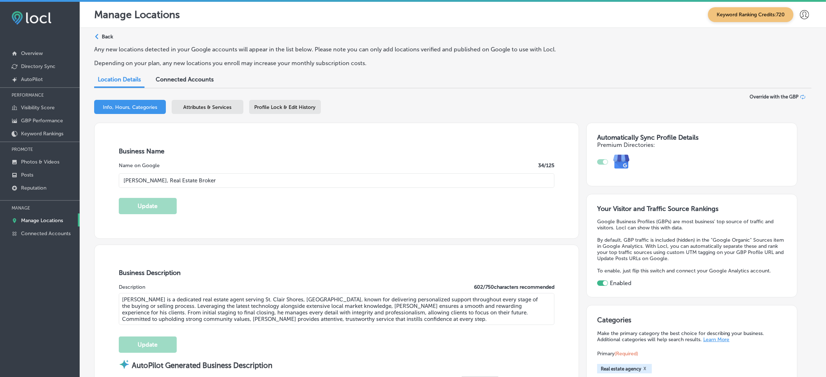
type input "[PHONE_NUMBER]"
click at [106, 35] on p "Back" at bounding box center [107, 37] width 11 height 6
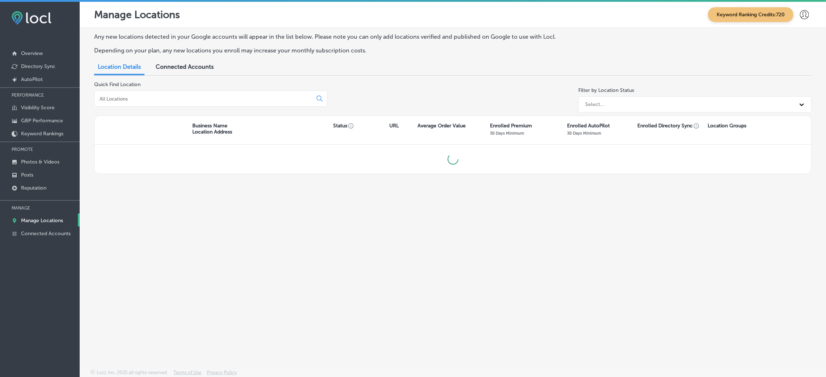
click at [190, 93] on div at bounding box center [210, 98] width 233 height 16
click at [188, 101] on input at bounding box center [205, 99] width 212 height 7
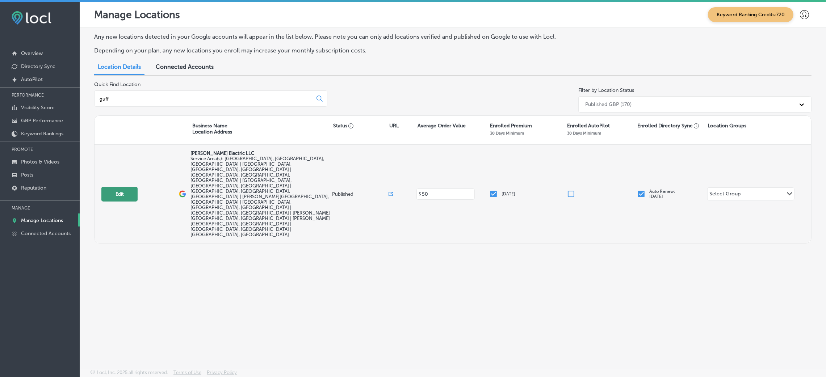
type input "guff"
click at [123, 187] on button "Edit" at bounding box center [119, 194] width 36 height 15
select select "US"
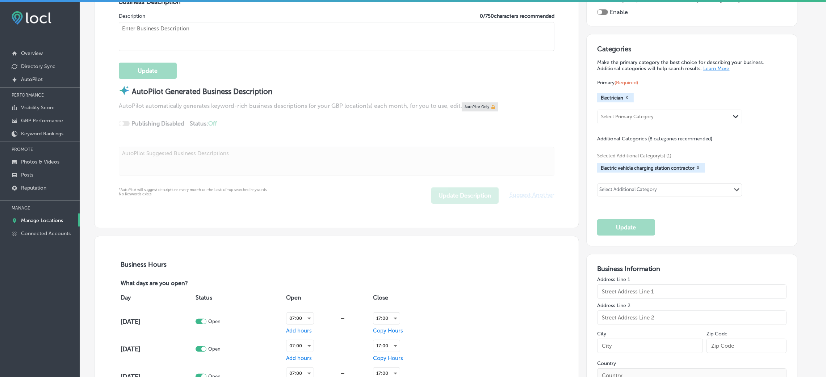
checkbox input "true"
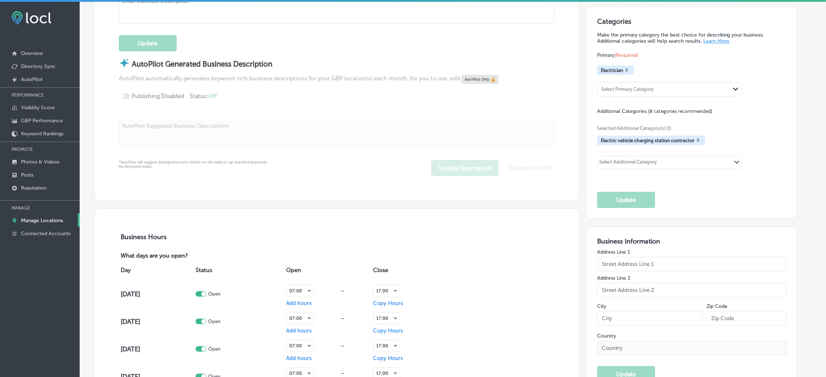
type textarea "[PERSON_NAME] Electric LLC, led by licensed master electrician [PERSON_NAME], o…"
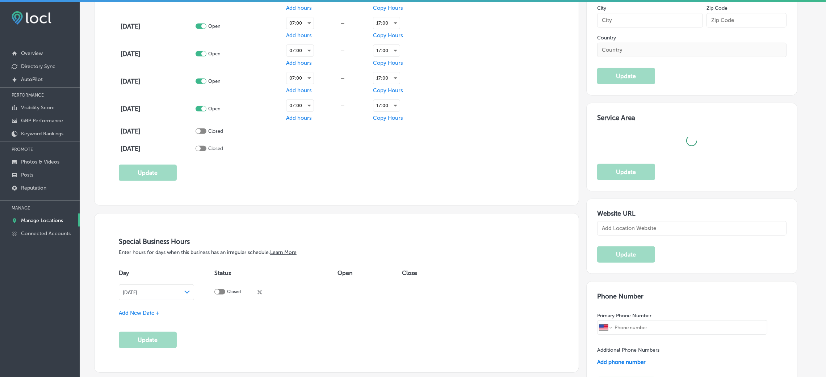
type input "[STREET_ADDRESS][US_STATE]"
type input "[GEOGRAPHIC_DATA]"
type input "80136"
type input "US"
type input "[URL][DOMAIN_NAME]"
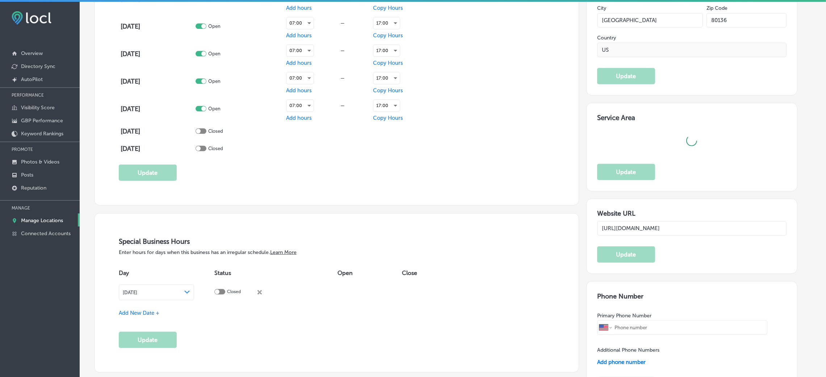
type input "[PERSON_NAME] Electric LLC"
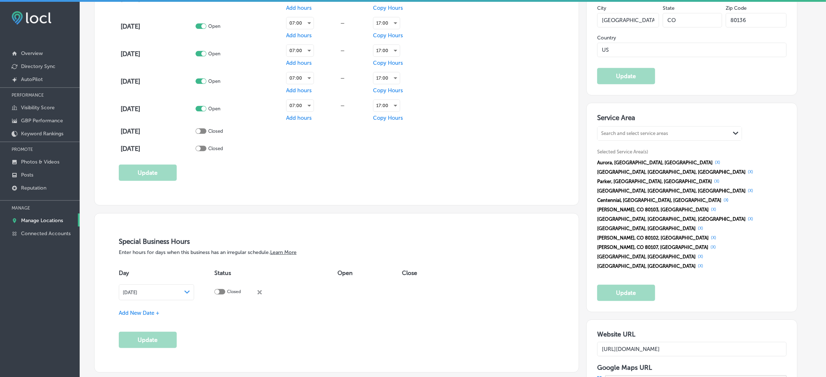
type input "[PHONE_NUMBER]"
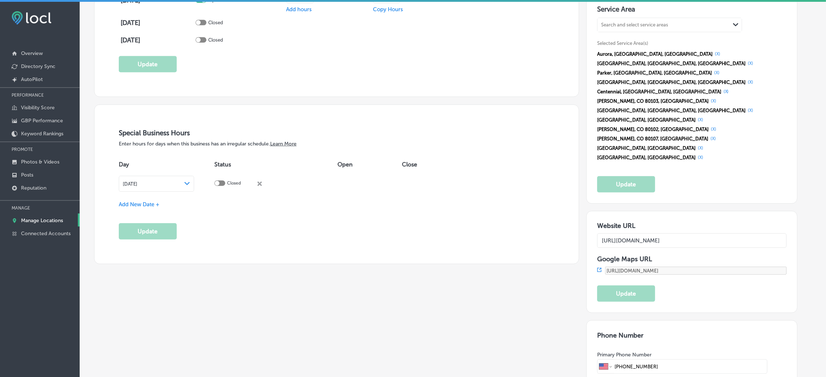
click at [157, 207] on span "Add New Date +" at bounding box center [139, 204] width 41 height 7
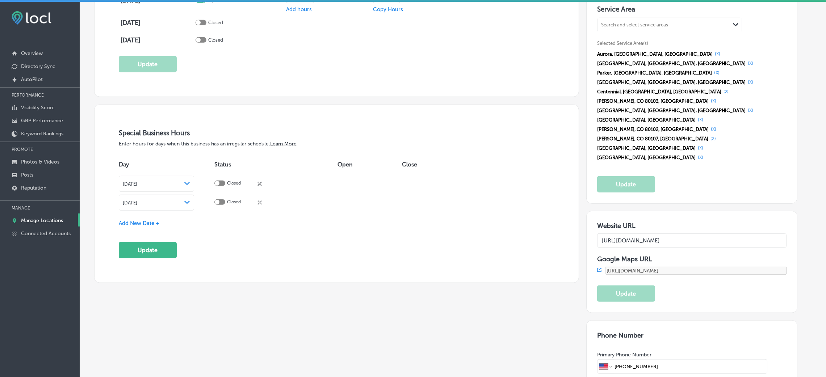
click at [161, 204] on div "[DATE] Path Created with Sketch." at bounding box center [157, 203] width 68 height 6
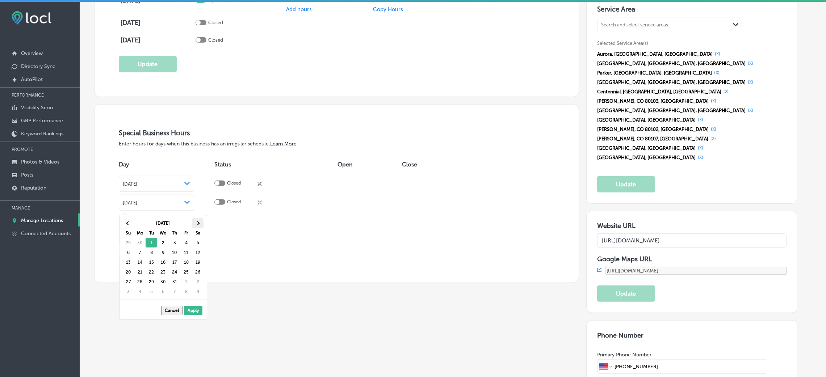
click at [198, 222] on span at bounding box center [198, 223] width 4 height 4
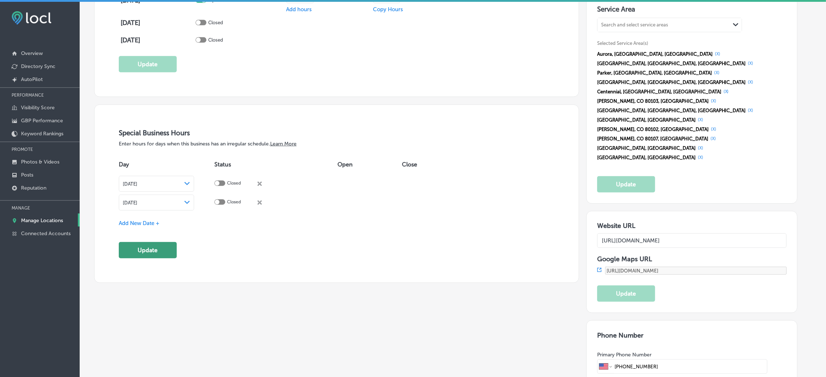
click at [153, 249] on button "Update" at bounding box center [148, 250] width 58 height 16
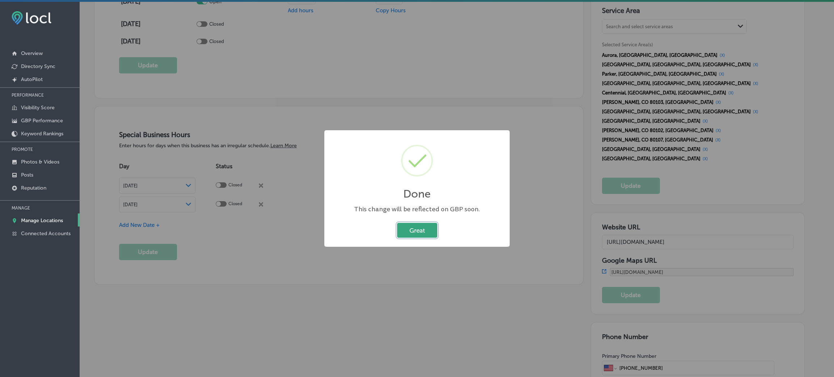
click at [425, 233] on button "Great" at bounding box center [417, 230] width 40 height 15
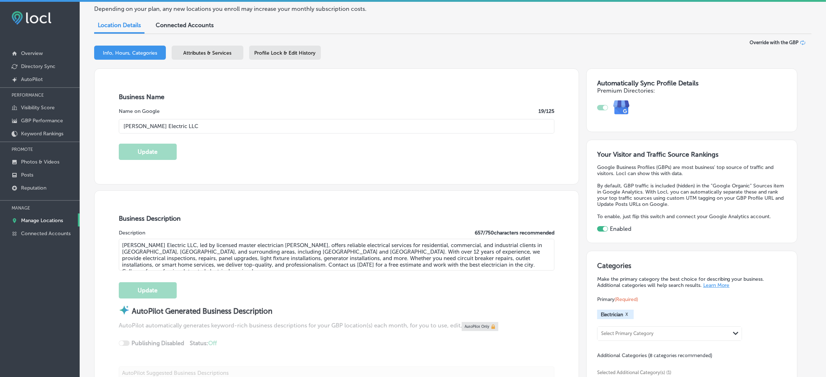
scroll to position [0, 0]
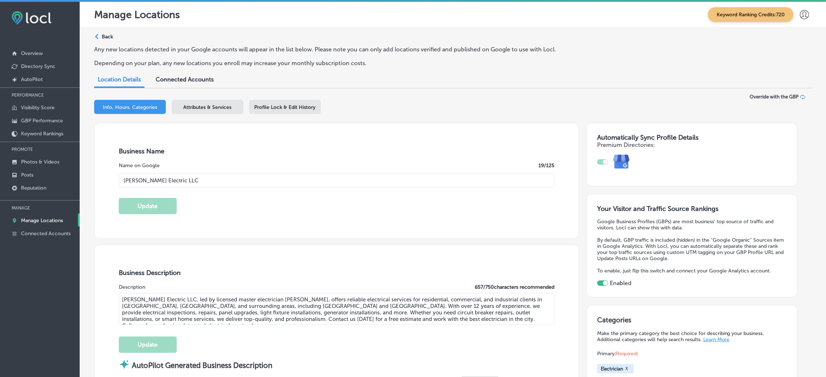
click at [110, 37] on p "Back" at bounding box center [107, 37] width 11 height 6
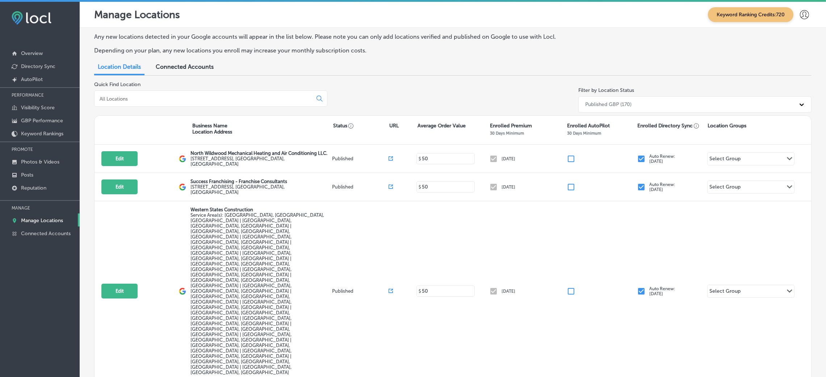
click at [203, 96] on input at bounding box center [205, 99] width 212 height 7
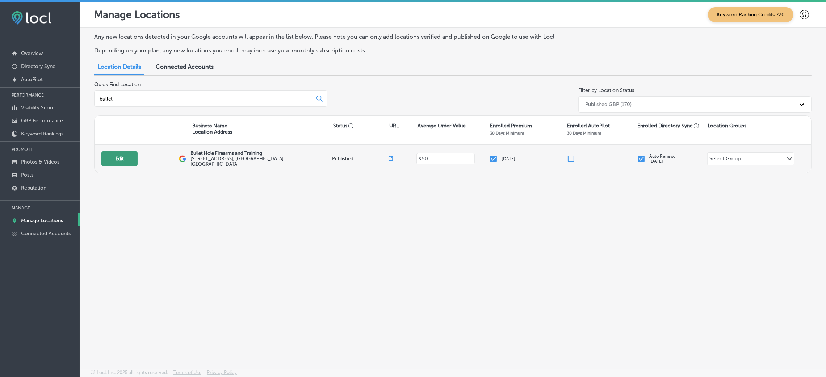
type input "bullet"
click at [121, 163] on button "Edit" at bounding box center [119, 158] width 36 height 15
select select "US"
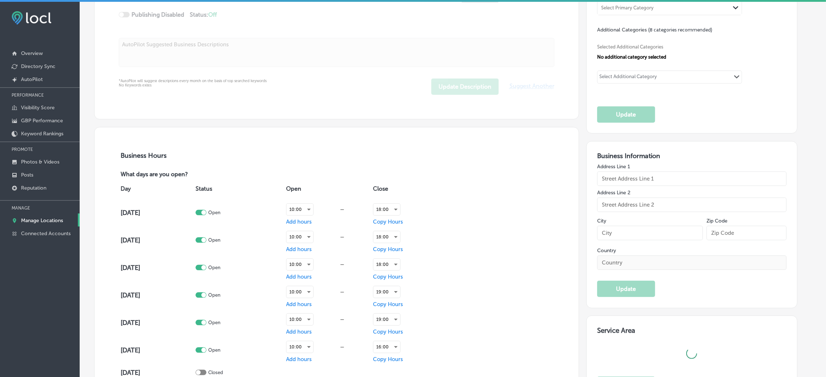
checkbox input "true"
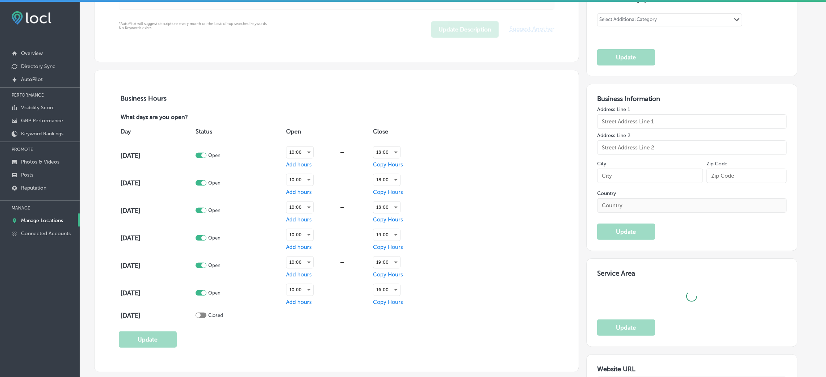
type input "Bullet Hole Firearms and Training"
type input "15 S Waverly"
type input "Suite 101"
type input "Holland"
type input "49423"
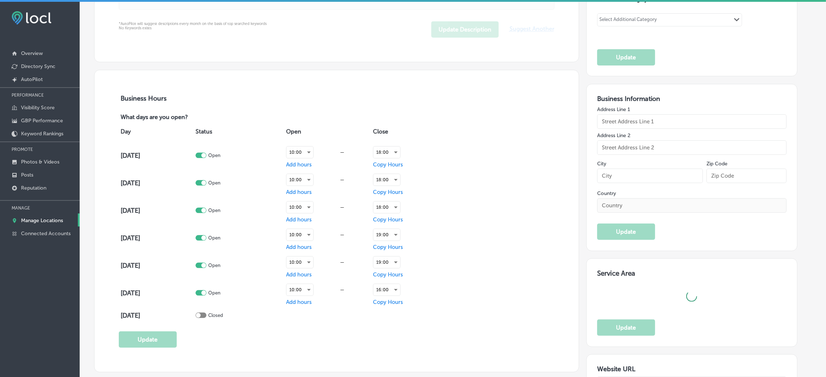
type input "US"
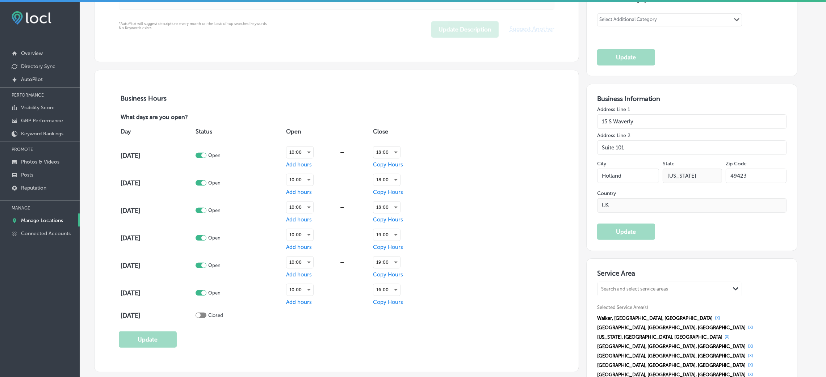
type input "[URL][DOMAIN_NAME]"
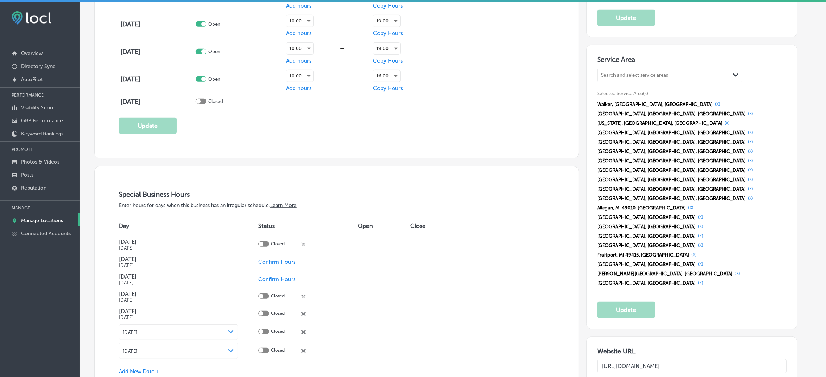
type textarea "Bullet Hole Firearms and Training is your trusted gun shop in [GEOGRAPHIC_DATA]…"
type input "[PHONE_NUMBER]"
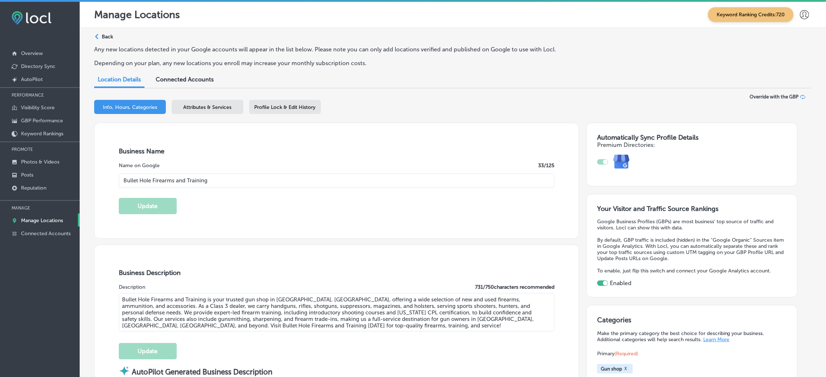
click at [110, 40] on div "Path Created with Sketch. Back" at bounding box center [103, 39] width 19 height 13
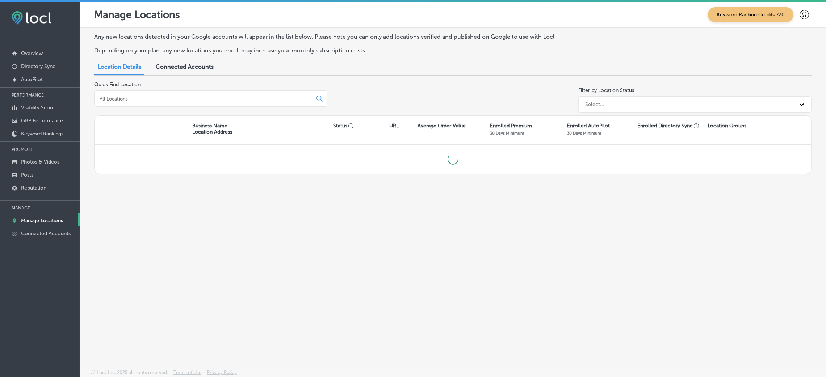
click at [181, 102] on div at bounding box center [210, 98] width 233 height 16
click at [177, 99] on input at bounding box center [205, 99] width 212 height 7
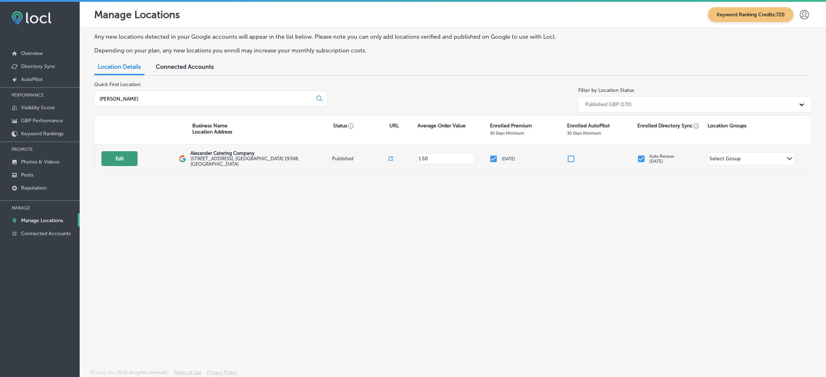
type input "[PERSON_NAME]"
click at [123, 160] on button "Edit" at bounding box center [119, 158] width 36 height 15
select select "US"
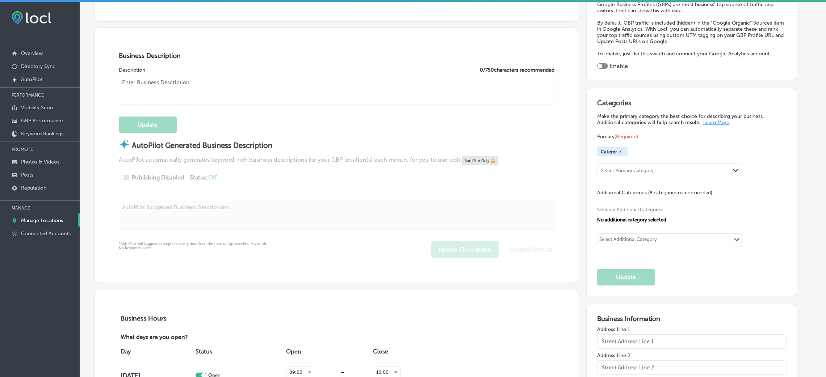
checkbox input "true"
type input "Alexander Catering Company"
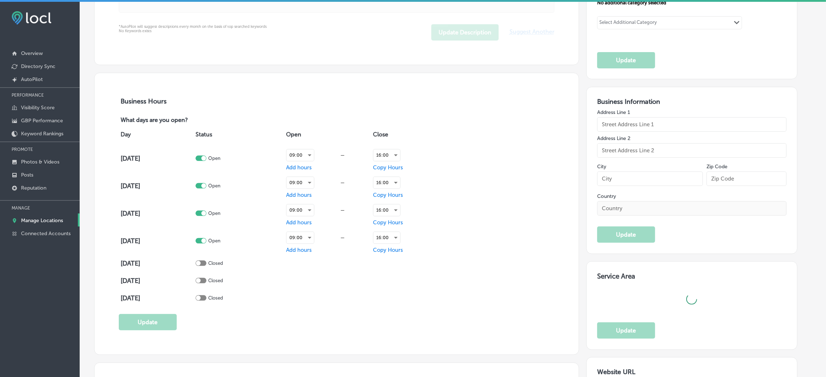
type input "[STREET_ADDRESS]"
type input "[GEOGRAPHIC_DATA]"
type input "19348"
type input "US"
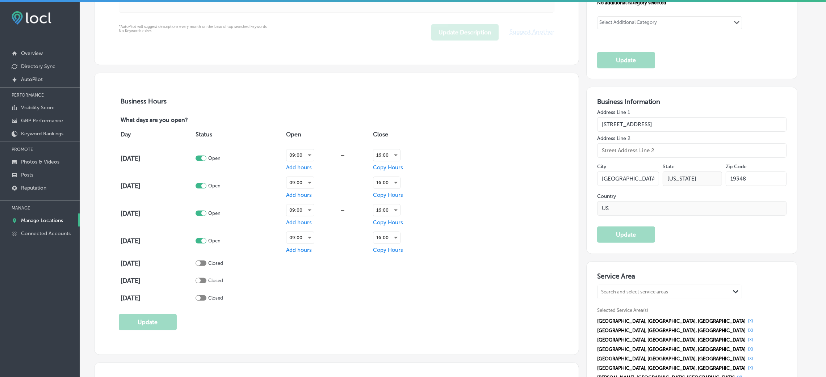
type input "[URL][DOMAIN_NAME]"
type textarea "Alexander Catering Company, based in [GEOGRAPHIC_DATA], [GEOGRAPHIC_DATA], offe…"
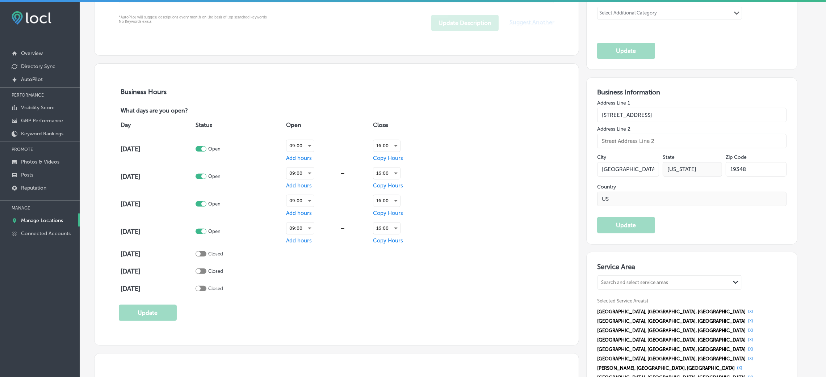
type input "[PHONE_NUMBER]"
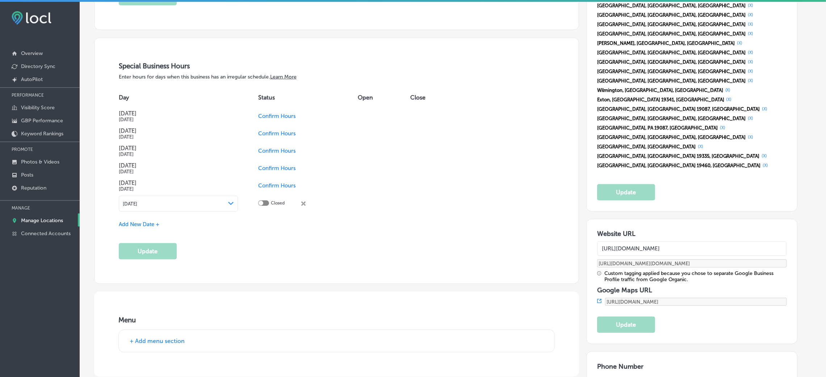
scroll to position [769, 0]
click at [277, 117] on span "Confirm Hours" at bounding box center [277, 115] width 38 height 7
click at [148, 250] on button "Update" at bounding box center [148, 250] width 58 height 16
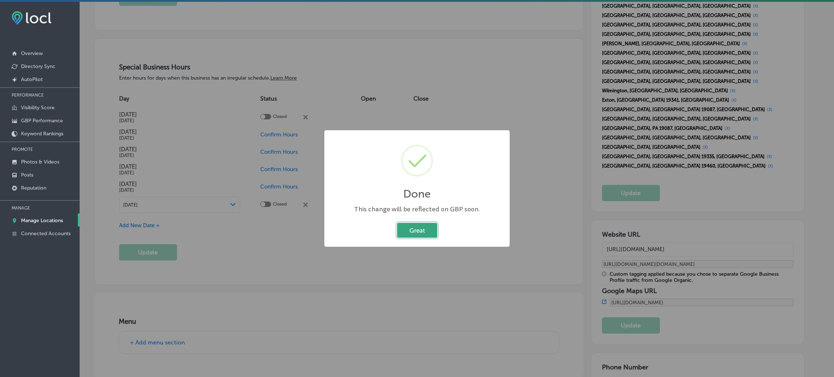
click at [419, 237] on button "Great" at bounding box center [417, 230] width 40 height 15
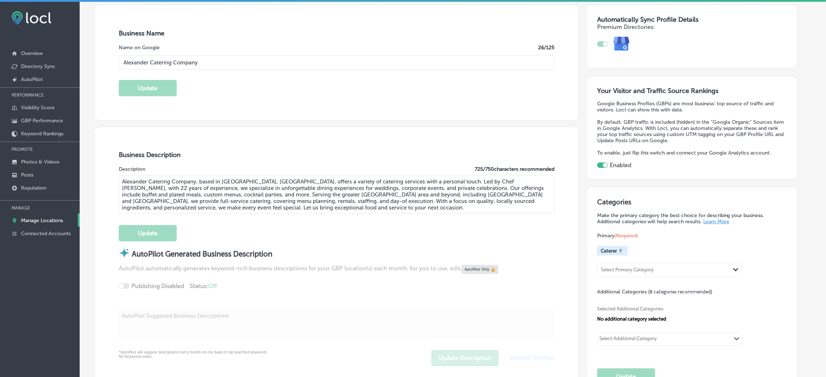
scroll to position [0, 0]
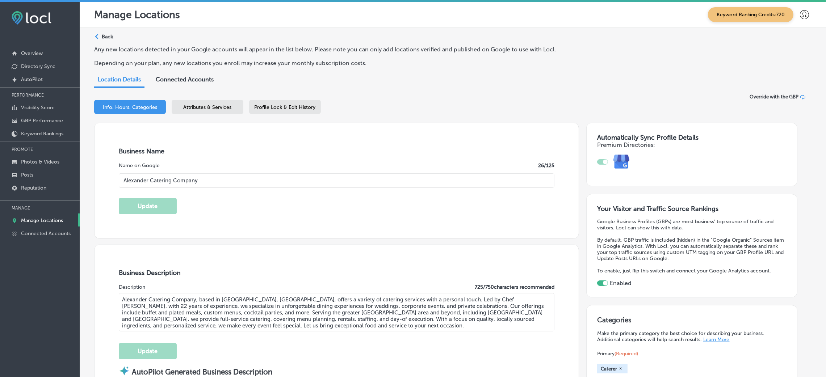
drag, startPoint x: 106, startPoint y: 46, endPoint x: 110, endPoint y: 45, distance: 4.1
click at [107, 47] on p "Any new locations detected in your Google accounts will appear in the list belo…" at bounding box center [327, 49] width 466 height 7
click at [112, 46] on p "Any new locations detected in your Google accounts will appear in the list belo…" at bounding box center [327, 49] width 466 height 7
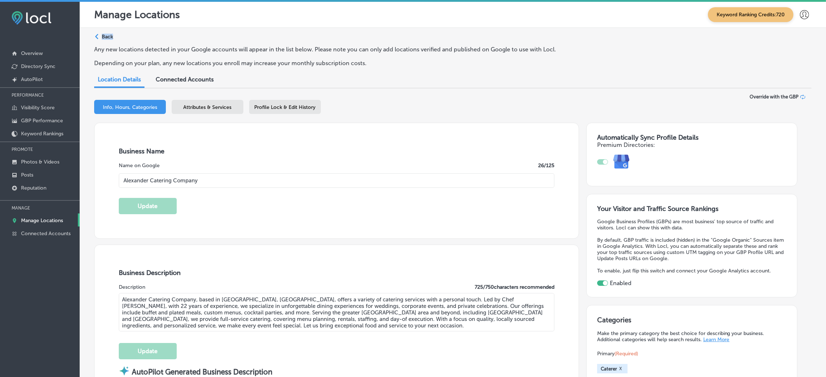
click at [106, 34] on p "Back" at bounding box center [107, 37] width 11 height 6
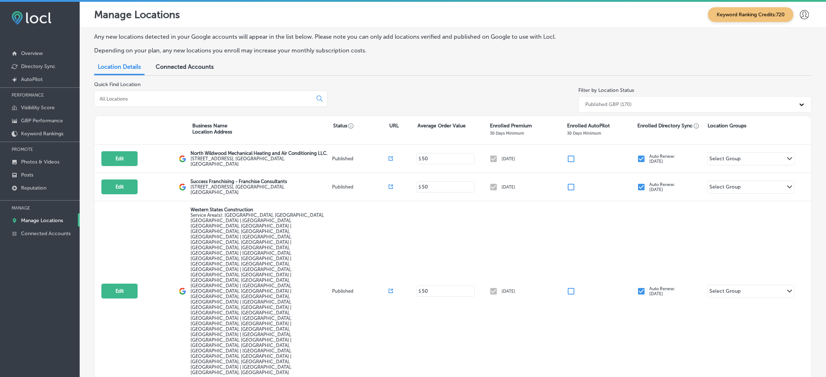
click at [123, 100] on input at bounding box center [205, 99] width 212 height 7
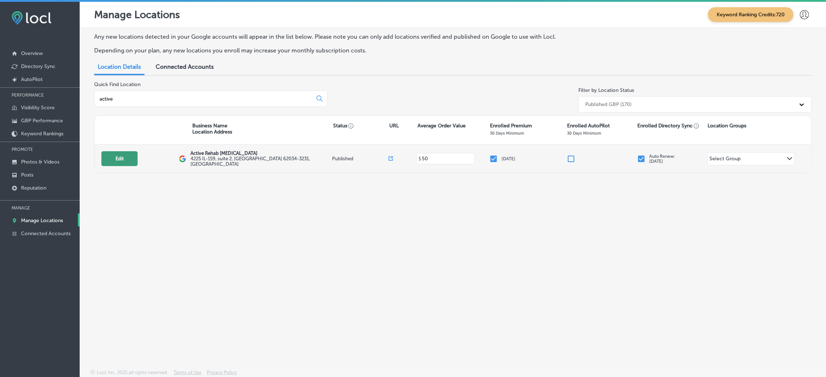
type input "active"
click at [123, 158] on button "Edit" at bounding box center [119, 158] width 36 height 15
select select "US"
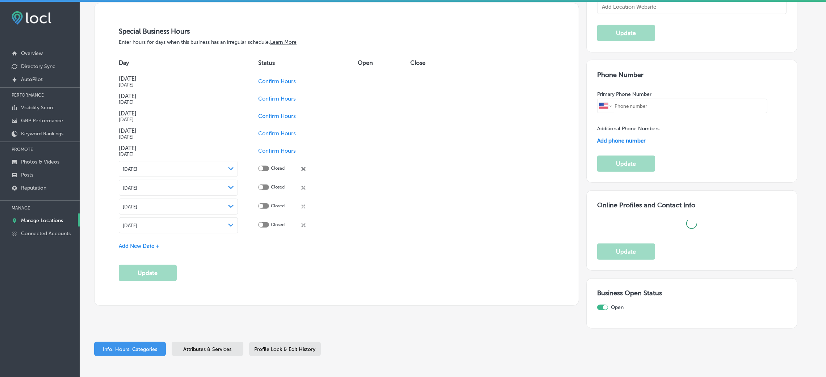
checkbox input "true"
type textarea "At Active Rehab [MEDICAL_DATA] in [GEOGRAPHIC_DATA], [GEOGRAPHIC_DATA], we are …"
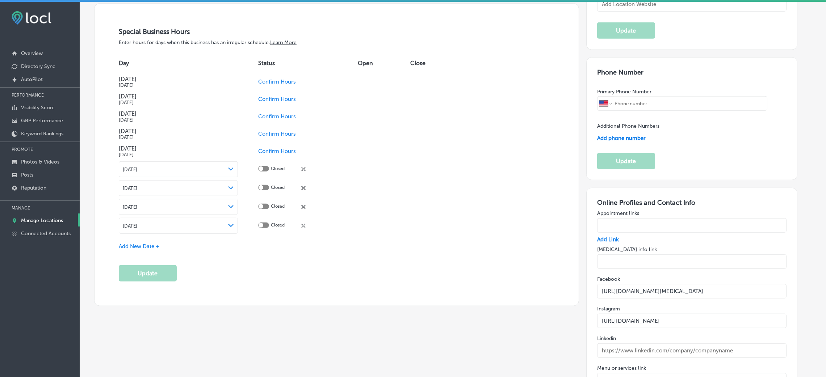
type input "4225 IL-159, suite 2"
type input "[PERSON_NAME] Carbon"
type input "62034-3231"
type input "US"
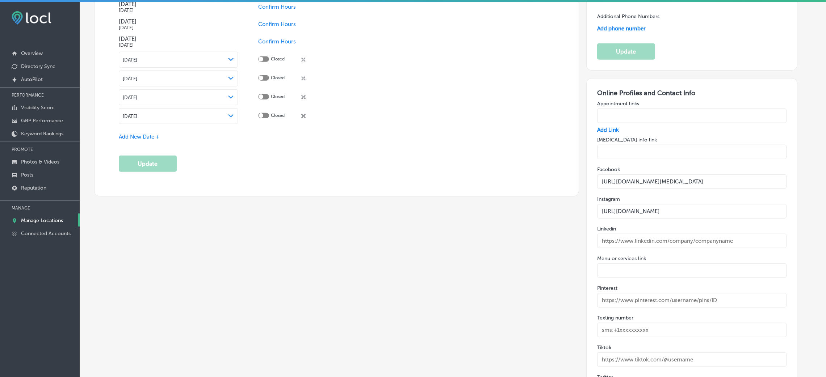
type input "[URL][DOMAIN_NAME]"
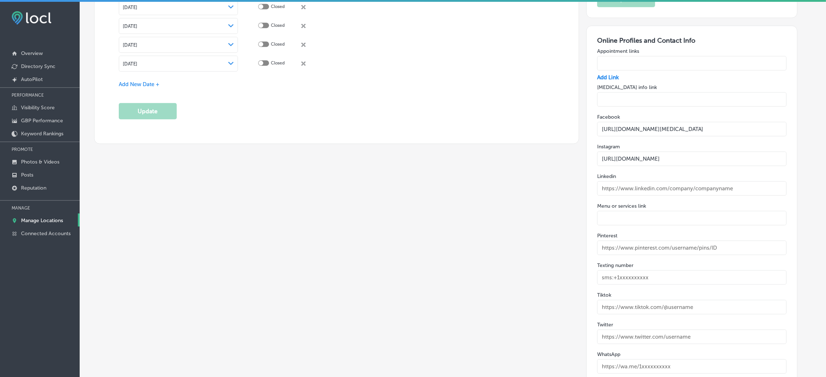
type input "Active Rehab [MEDICAL_DATA]"
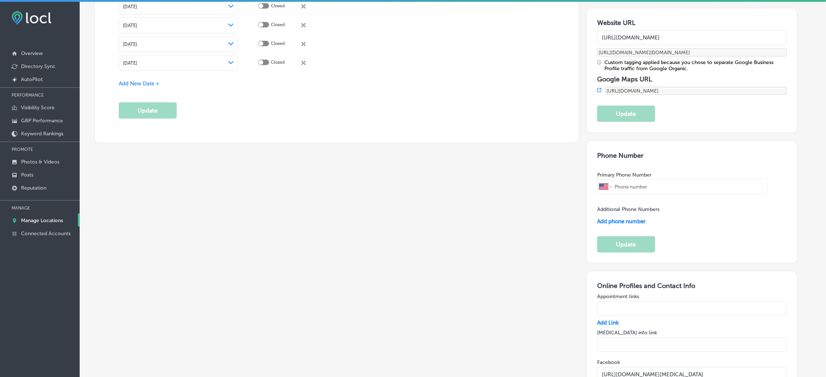
type input "[PHONE_NUMBER]"
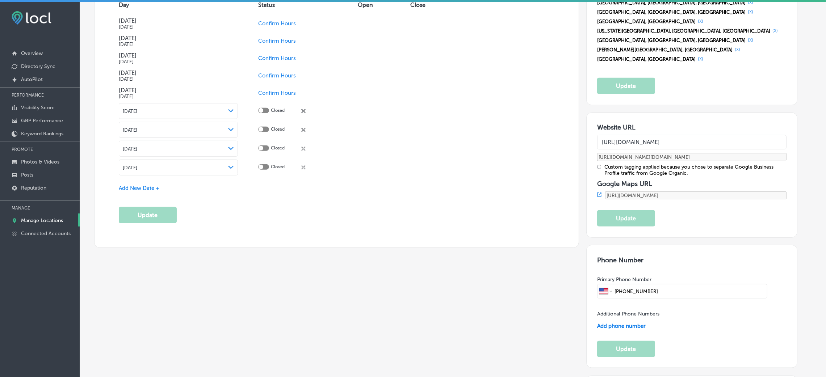
scroll to position [871, 0]
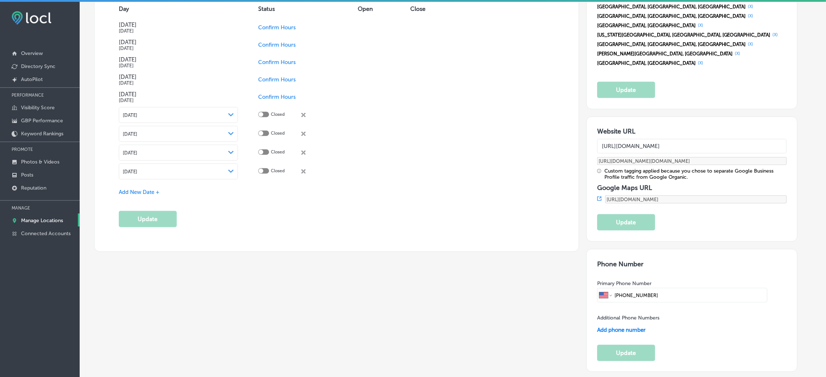
click at [278, 33] on td "Confirm Hours" at bounding box center [308, 27] width 100 height 17
click at [279, 28] on span "Confirm Hours" at bounding box center [277, 27] width 38 height 7
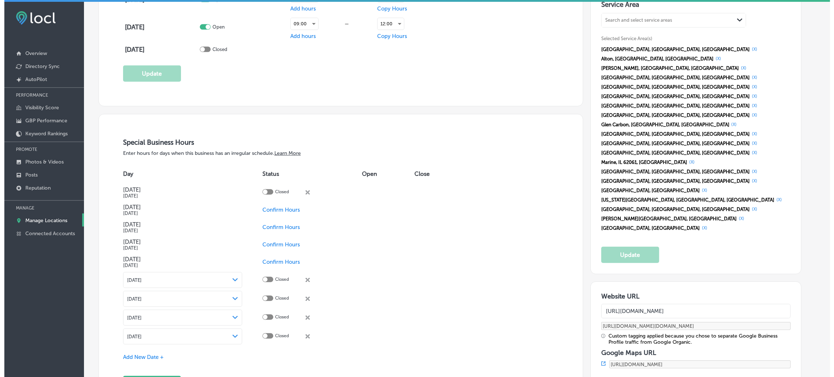
scroll to position [708, 0]
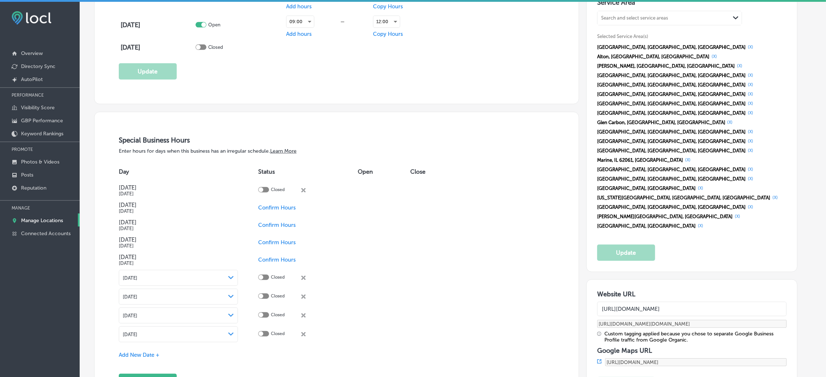
click at [267, 194] on div at bounding box center [263, 190] width 11 height 7
click at [304, 192] on icon "close Created with Sketch." at bounding box center [303, 190] width 4 height 4
click at [286, 191] on span "Confirm Hours" at bounding box center [277, 190] width 38 height 7
click at [260, 188] on td "Closed close Created with Sketch." at bounding box center [308, 190] width 100 height 17
click at [262, 191] on div at bounding box center [260, 189] width 5 height 5
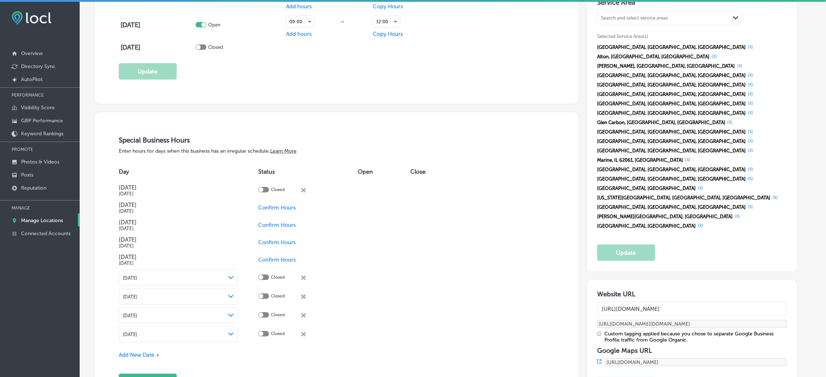
checkbox input "true"
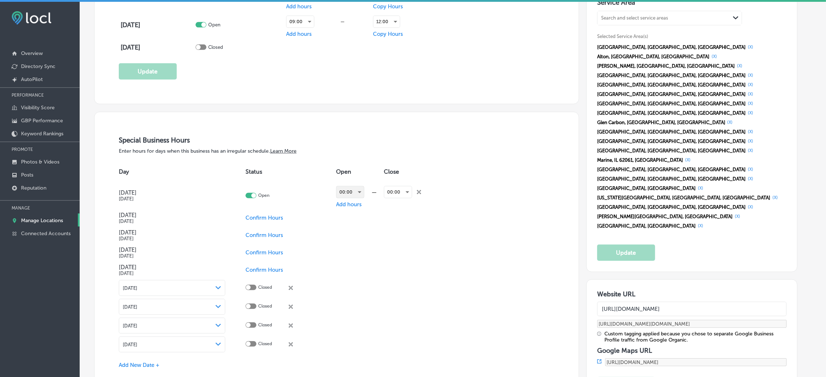
click at [353, 194] on div "00:00" at bounding box center [350, 192] width 28 height 12
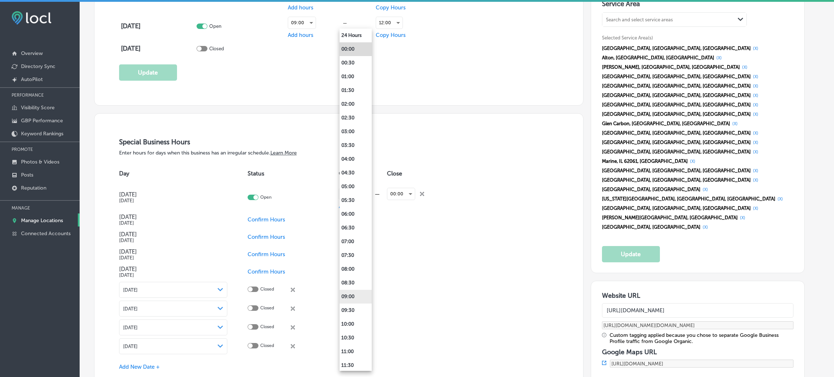
click at [361, 251] on li "09:00" at bounding box center [355, 297] width 32 height 14
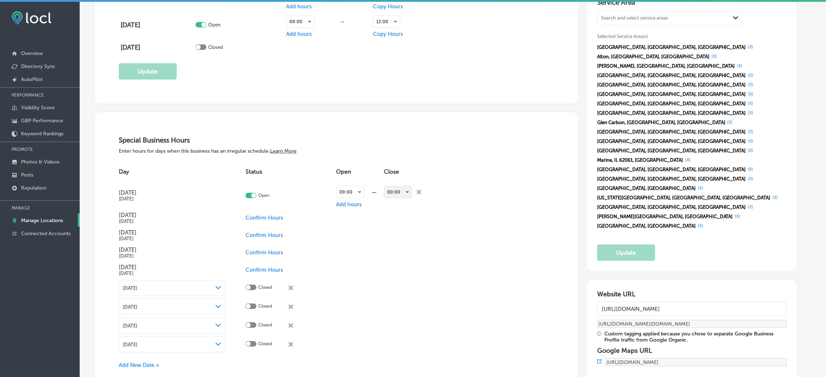
click at [406, 193] on div "00:00" at bounding box center [398, 192] width 28 height 12
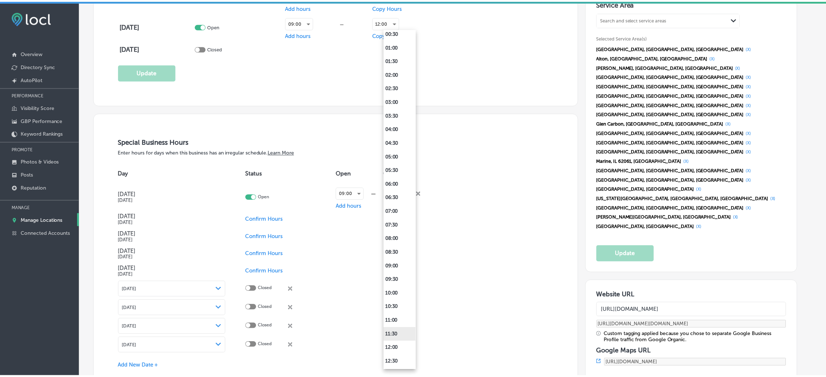
scroll to position [54, 0]
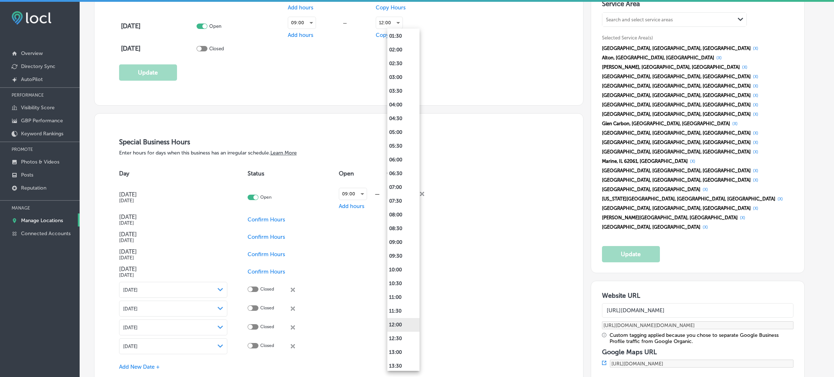
click at [403, 251] on li "12:00" at bounding box center [403, 325] width 32 height 14
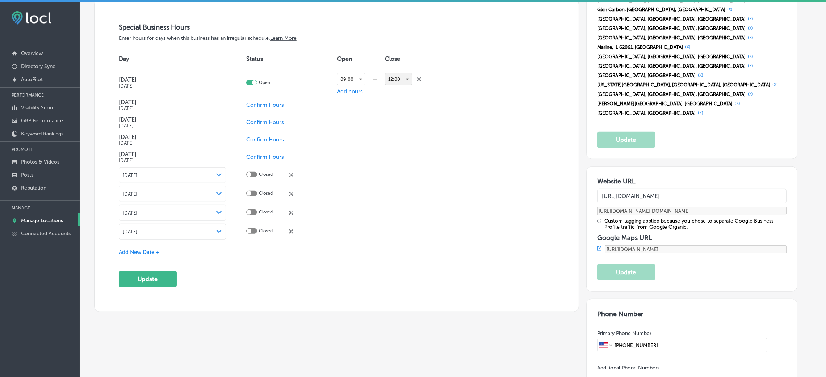
scroll to position [925, 0]
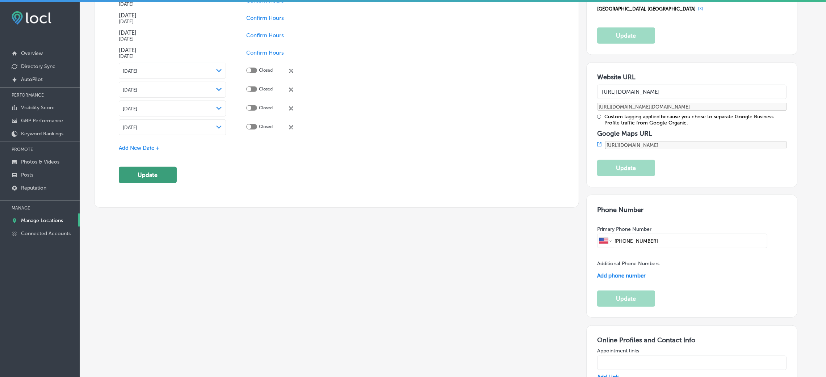
click at [145, 177] on button "Update" at bounding box center [148, 175] width 58 height 16
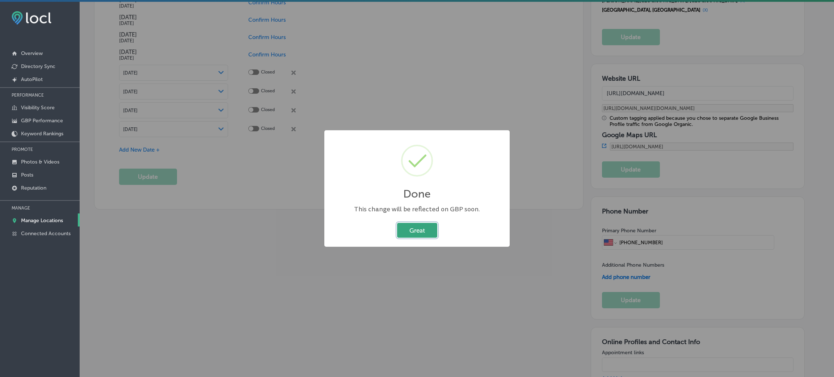
click at [416, 225] on button "Great" at bounding box center [417, 230] width 40 height 15
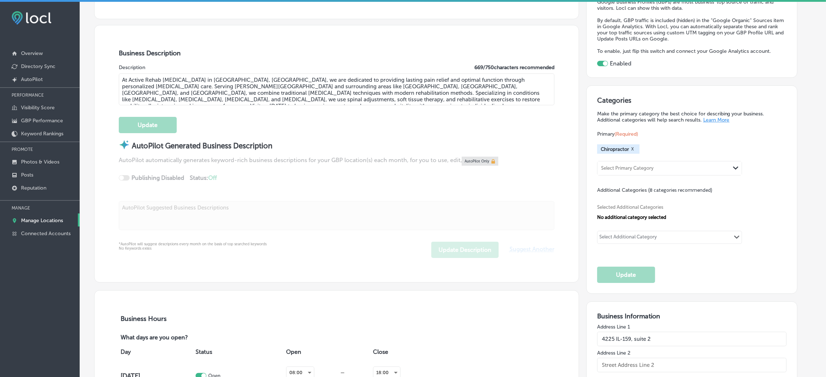
scroll to position [0, 0]
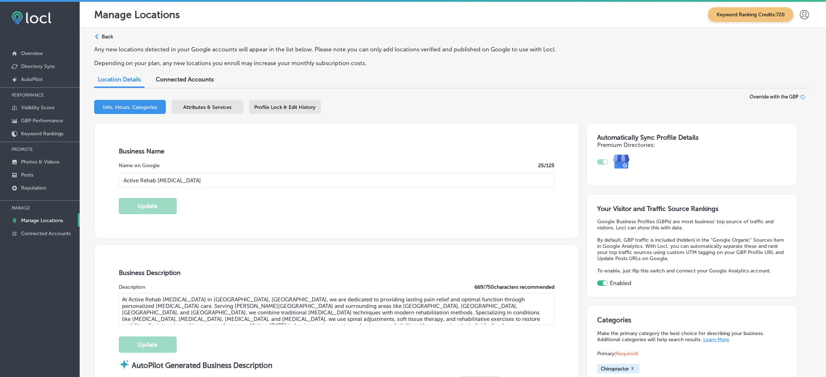
click at [102, 34] on p "Back" at bounding box center [107, 37] width 11 height 6
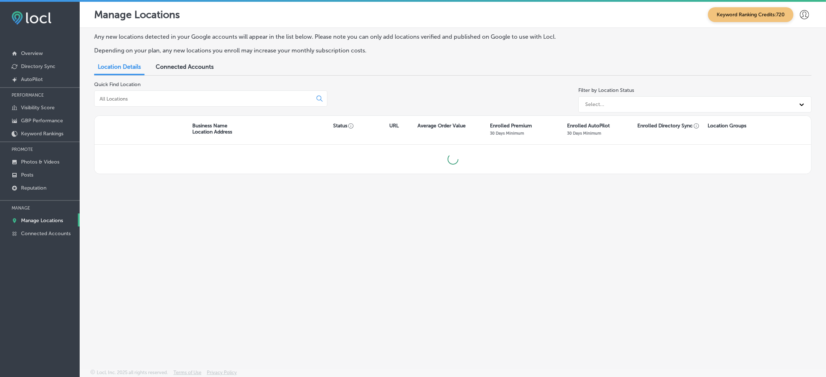
click at [172, 101] on input at bounding box center [205, 99] width 212 height 7
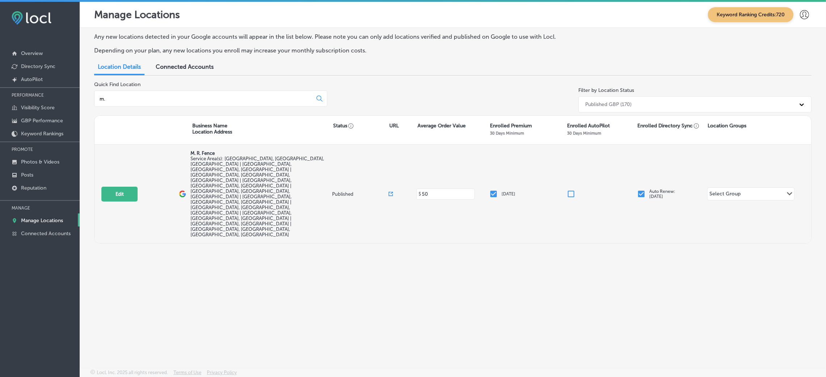
type input "m."
click at [129, 154] on div "Edit This location is not published yet. M. R. Fence Service Area(s): [GEOGRAPH…" at bounding box center [452, 194] width 716 height 98
click at [128, 187] on button "Edit" at bounding box center [119, 194] width 36 height 15
select select "US"
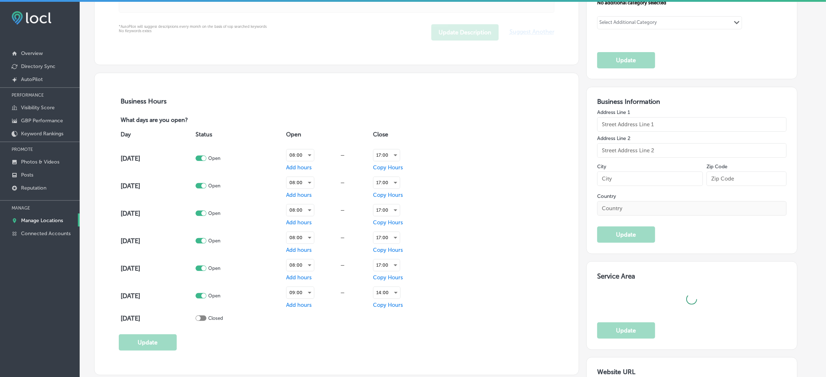
checkbox input "true"
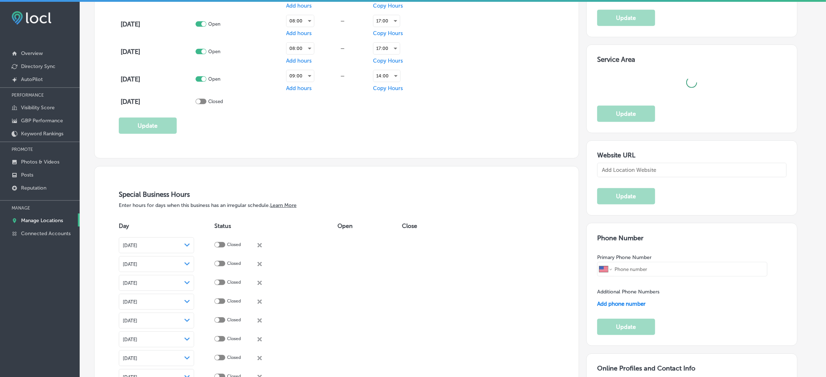
type input "M. R. Fence"
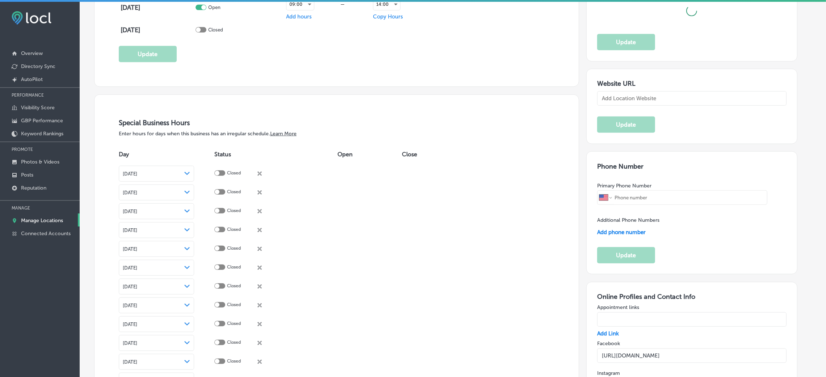
type input "[STREET_ADDRESS]"
type input "[GEOGRAPHIC_DATA]"
type input "34233"
type input "US"
type input "[URL][DOMAIN_NAME]"
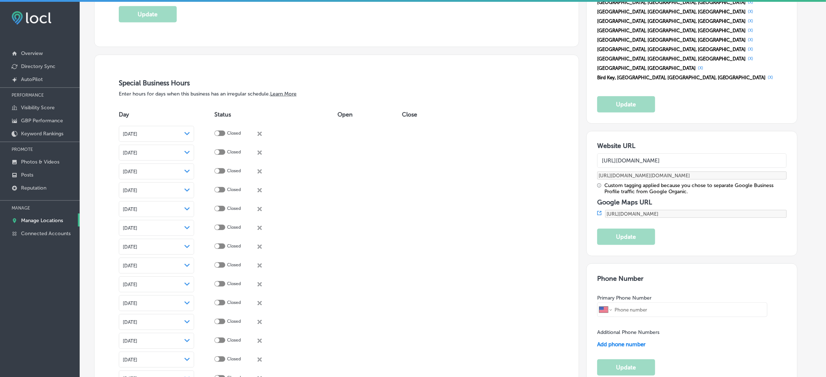
type textarea "M. R. Fence is your top choice for high-quality fence installation and repair i…"
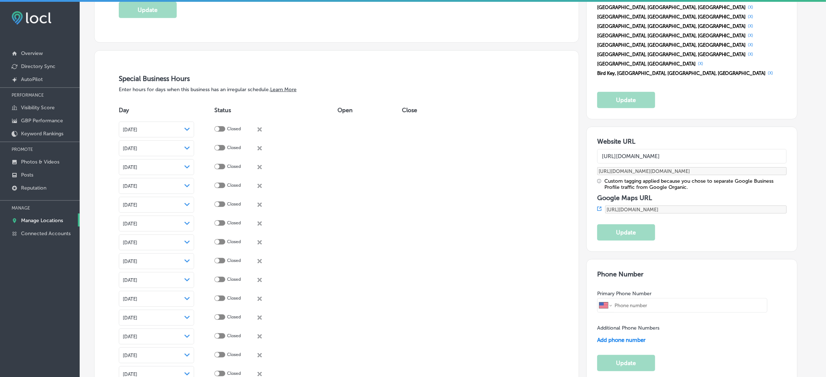
type input "[PHONE_NUMBER]"
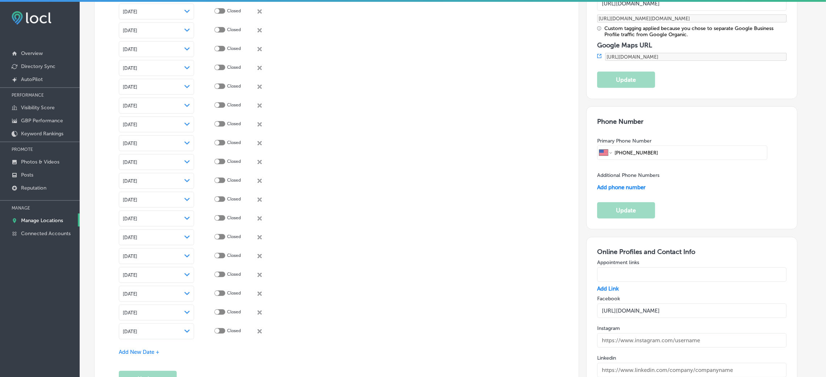
scroll to position [938, 0]
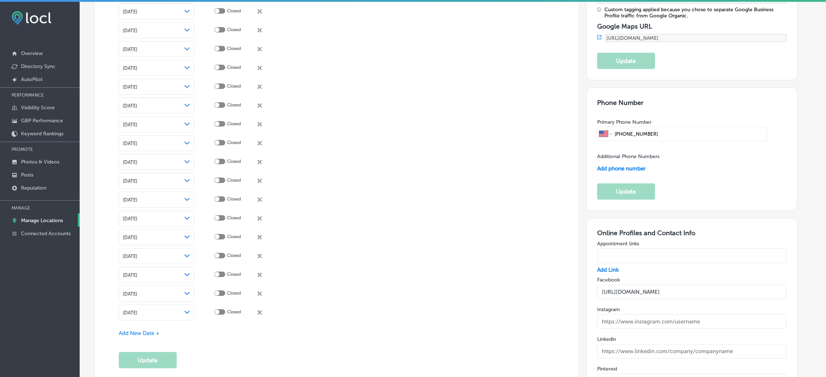
click at [138, 251] on span "Add New Date +" at bounding box center [139, 333] width 41 height 7
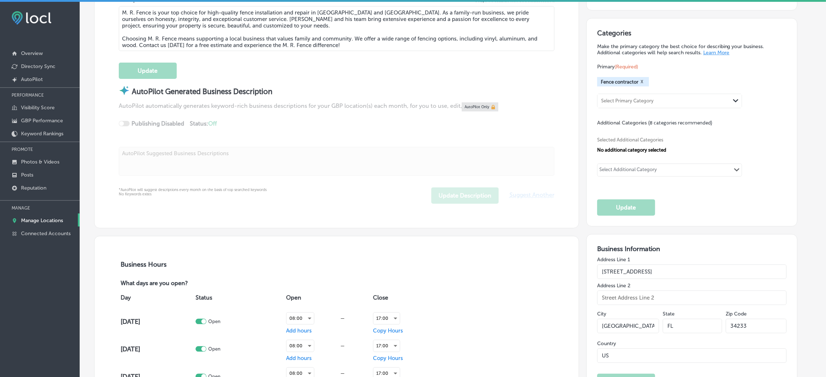
scroll to position [0, 0]
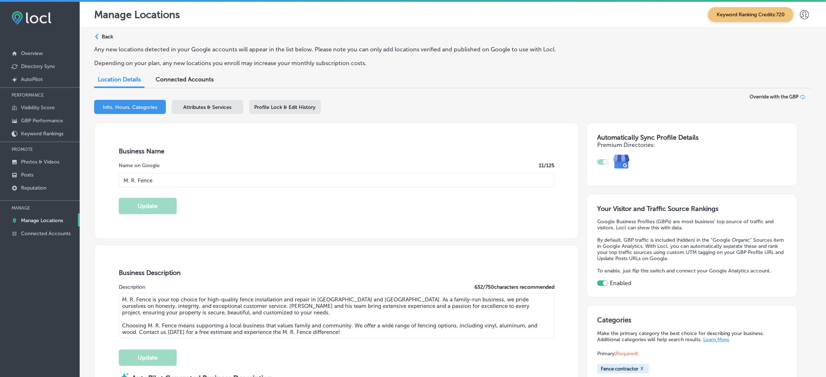
click at [100, 38] on div "Path Created with Sketch." at bounding box center [98, 37] width 6 height 6
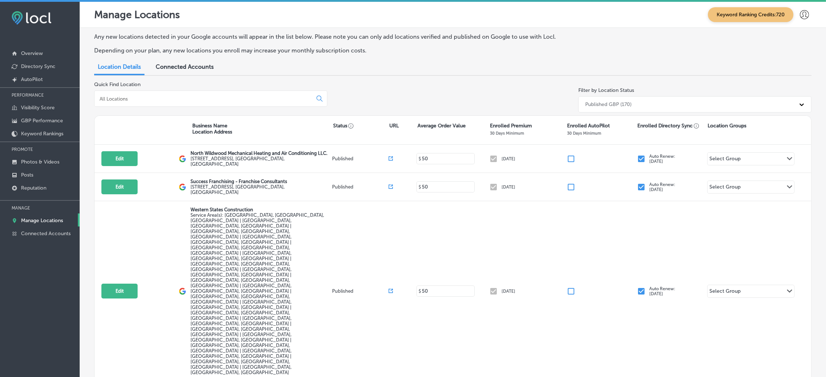
click at [218, 102] on div at bounding box center [210, 98] width 233 height 16
click at [218, 99] on input at bounding box center [205, 99] width 212 height 7
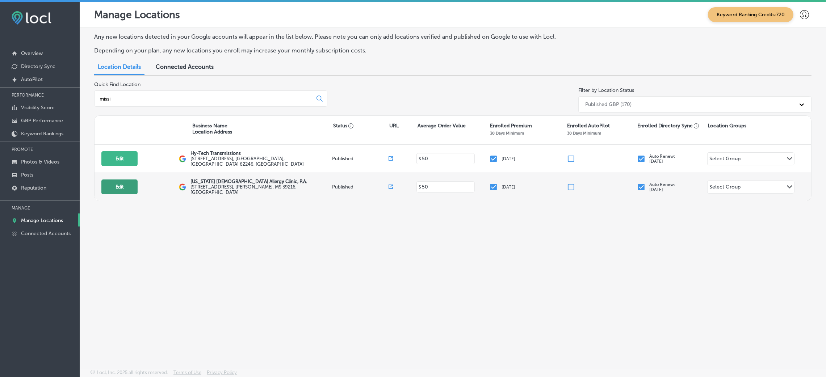
type input "missi"
click at [115, 191] on button "Edit" at bounding box center [119, 187] width 36 height 15
select select "US"
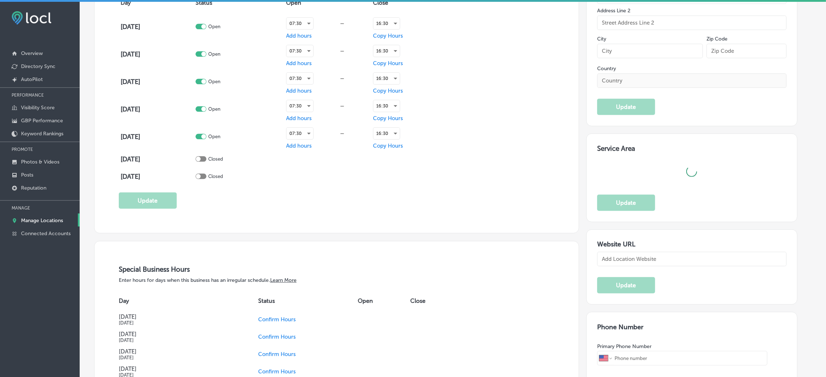
checkbox input "true"
type input "[US_STATE] [DEMOGRAPHIC_DATA] Allergy Clinic, P.A."
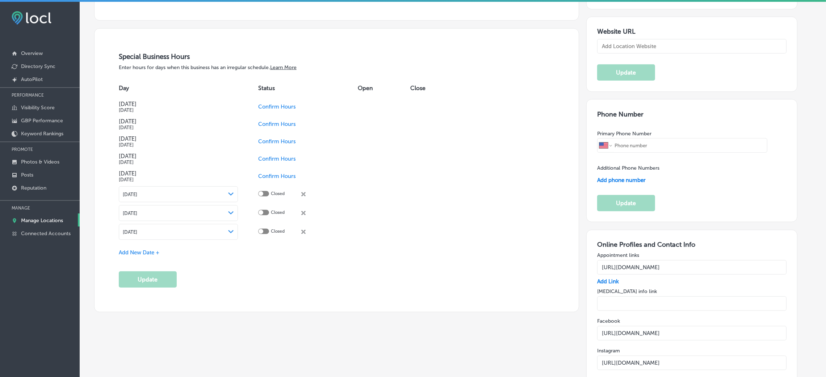
type input "[URL][DOMAIN_NAME]"
type input "1513 Lakeland Dr"
type input "Suite 101"
type input "[PERSON_NAME]"
type input "39216"
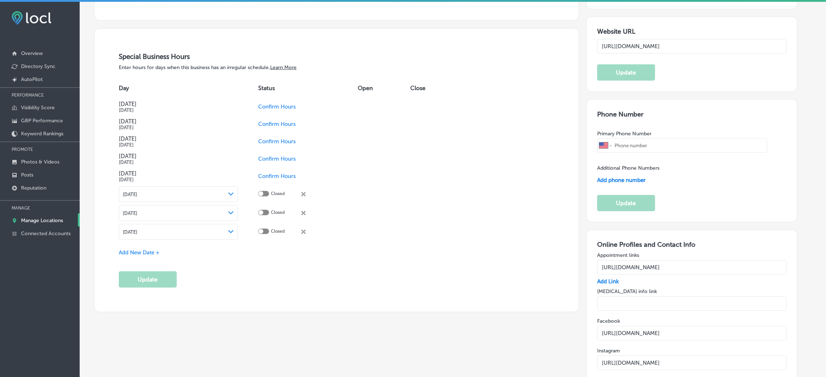
type input "US"
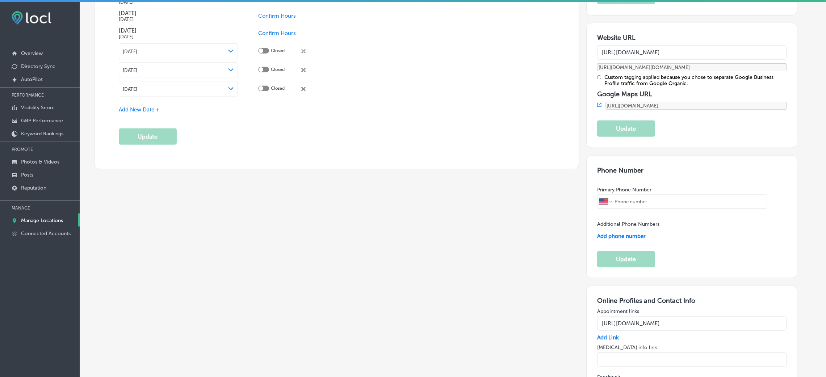
type textarea "[US_STATE] [MEDICAL_DATA] & Allergy Clinic, P. A. offers trusted [MEDICAL_DATA]…"
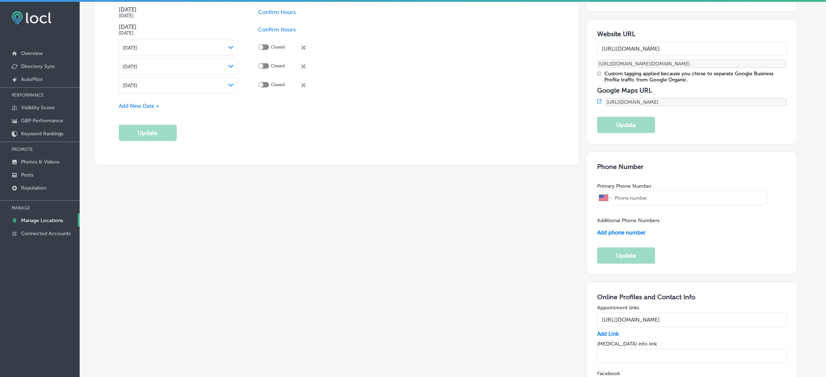
type input "[PHONE_NUMBER]"
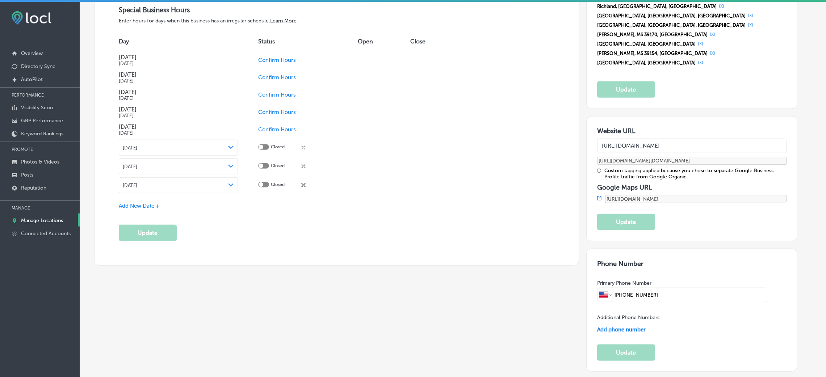
scroll to position [817, 0]
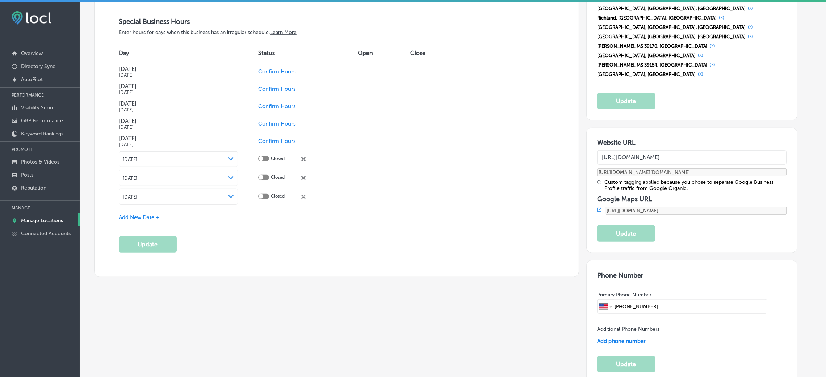
click at [281, 75] on span "Confirm Hours" at bounding box center [277, 71] width 38 height 7
click at [161, 235] on div "Special Business Hours Enter hours for days when this business has an irregular…" at bounding box center [336, 134] width 435 height 235
click at [157, 250] on button "Update" at bounding box center [148, 244] width 58 height 16
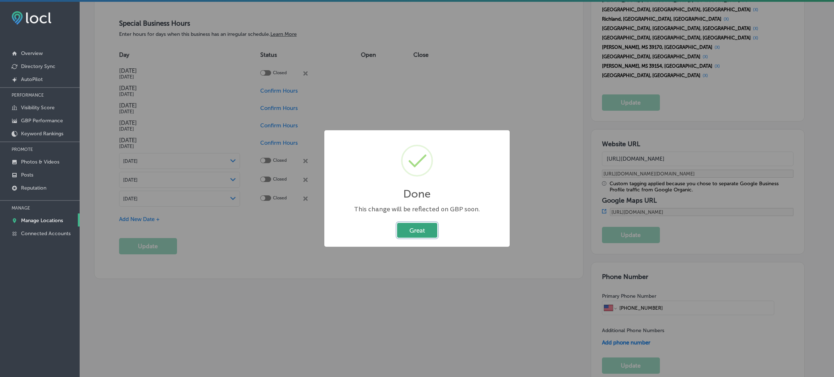
click at [423, 235] on button "Great" at bounding box center [417, 230] width 40 height 15
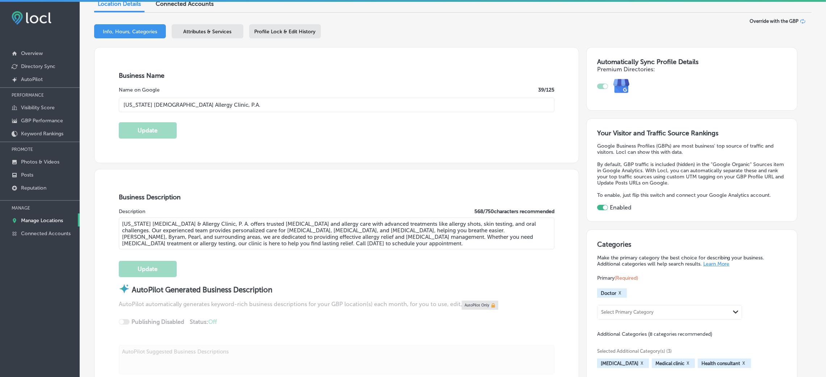
scroll to position [0, 0]
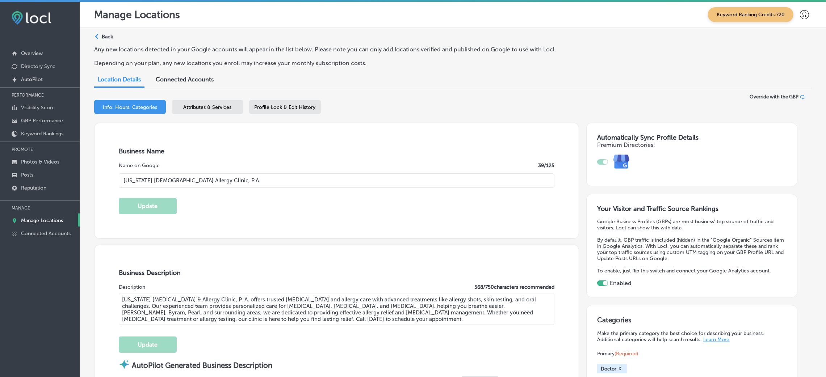
click at [101, 41] on div "Path Created with Sketch. Back" at bounding box center [103, 39] width 19 height 13
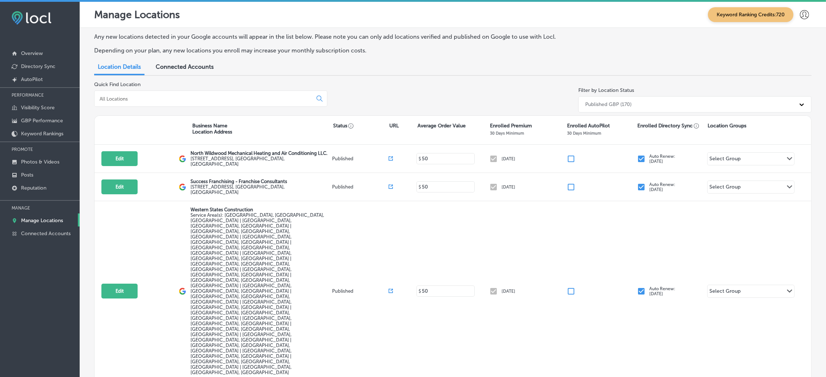
click at [136, 97] on input at bounding box center [205, 99] width 212 height 7
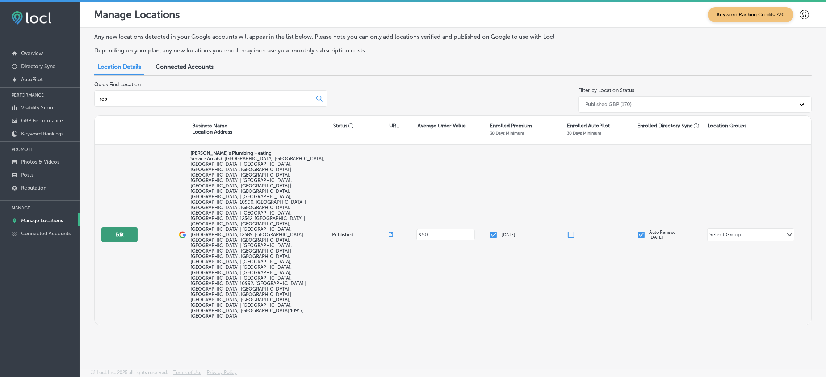
type input "rob"
click at [131, 227] on button "Edit" at bounding box center [119, 234] width 36 height 15
select select "US"
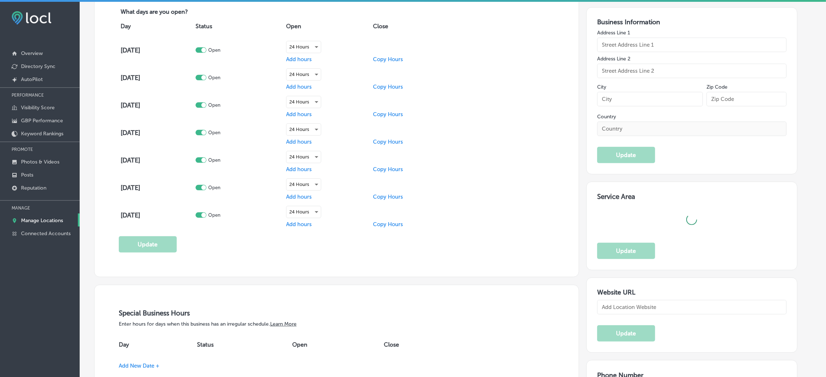
checkbox input "true"
type input "[PERSON_NAME]'s Plumbing Heating"
type input "9 Shelter Cv."
type input "[GEOGRAPHIC_DATA]"
type input "12550"
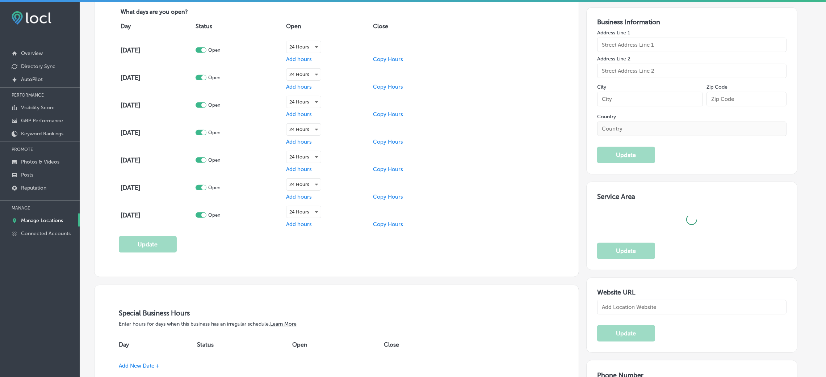
type input "US"
type input "[URL][DOMAIN_NAME]"
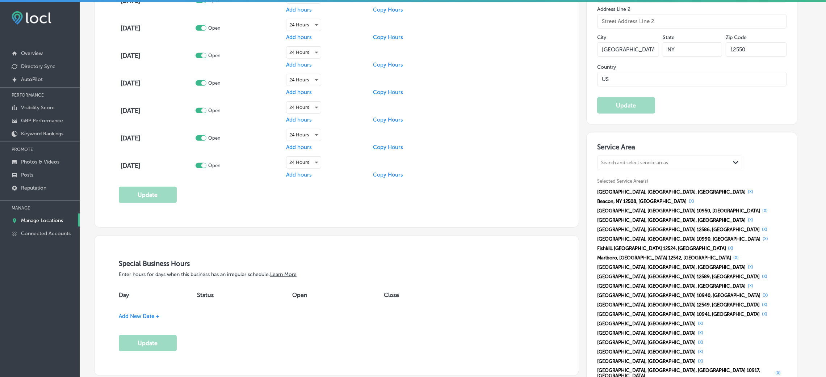
type textarea "[PERSON_NAME]'s Plumbing & Heating is a family-owned business with over 30 year…"
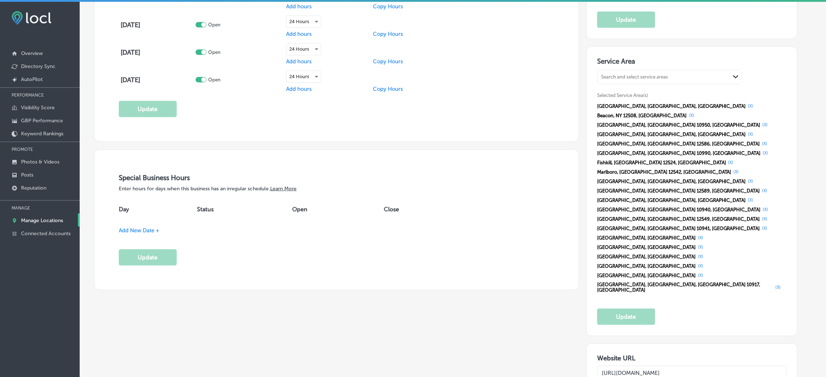
type input "[PHONE_NUMBER]"
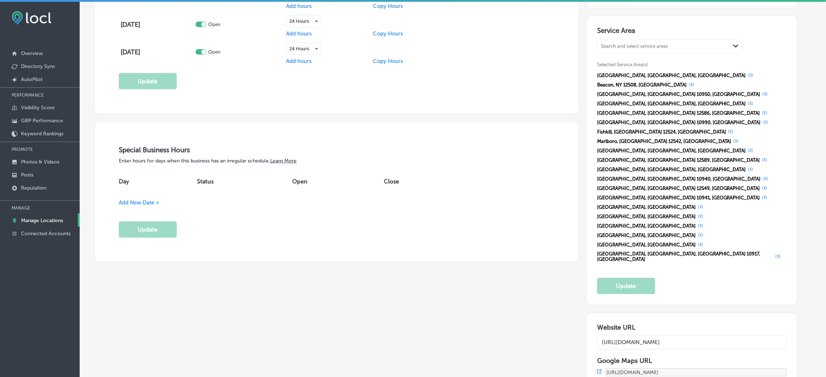
click at [132, 205] on span "Add New Date +" at bounding box center [139, 202] width 41 height 7
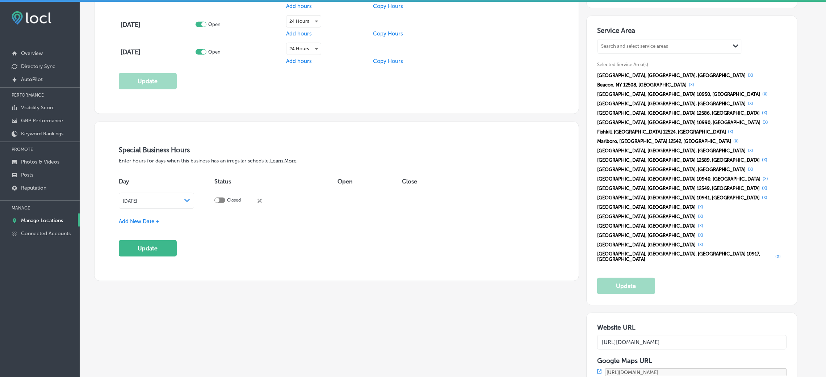
click at [154, 204] on div "[DATE] Path Created with Sketch." at bounding box center [157, 201] width 68 height 6
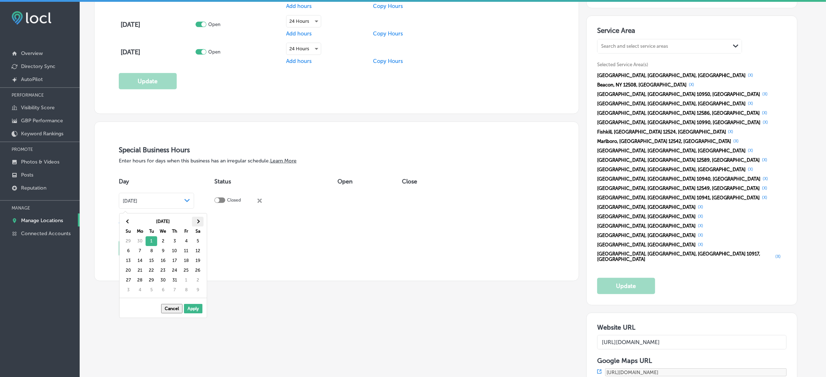
click at [200, 221] on th at bounding box center [198, 222] width 12 height 10
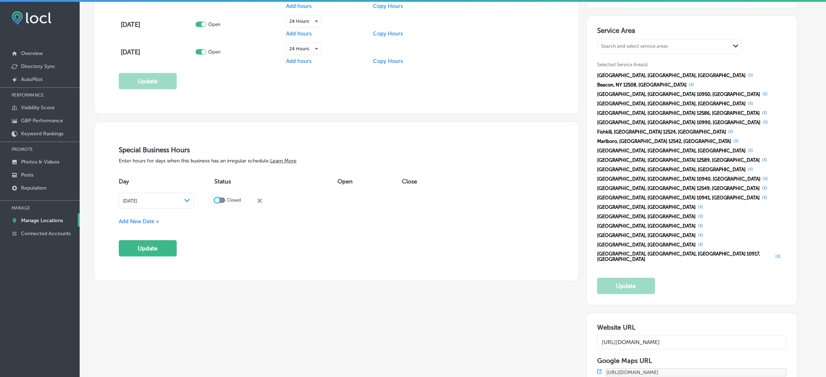
click at [219, 200] on div at bounding box center [217, 200] width 5 height 5
checkbox input "true"
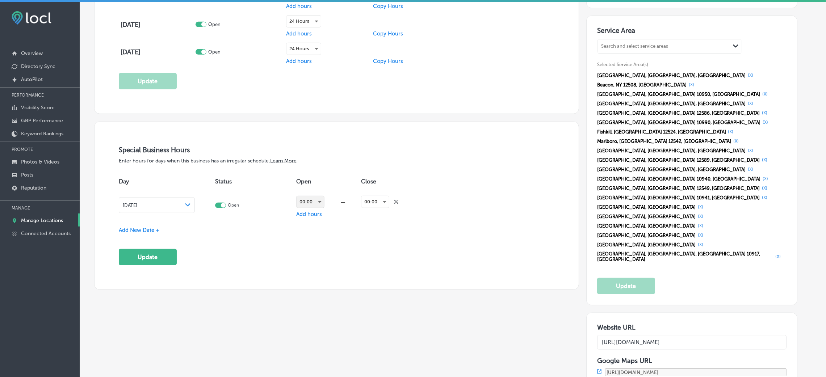
click at [314, 202] on div "00:00" at bounding box center [310, 202] width 28 height 12
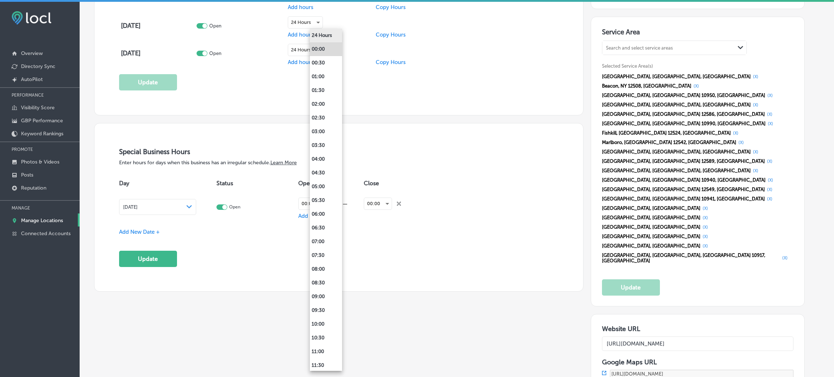
click at [332, 38] on li "24 Hours" at bounding box center [326, 36] width 32 height 14
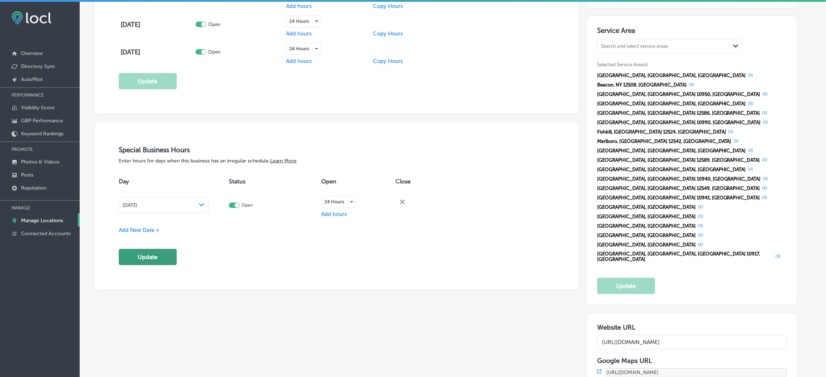
click at [152, 251] on button "Update" at bounding box center [148, 257] width 58 height 16
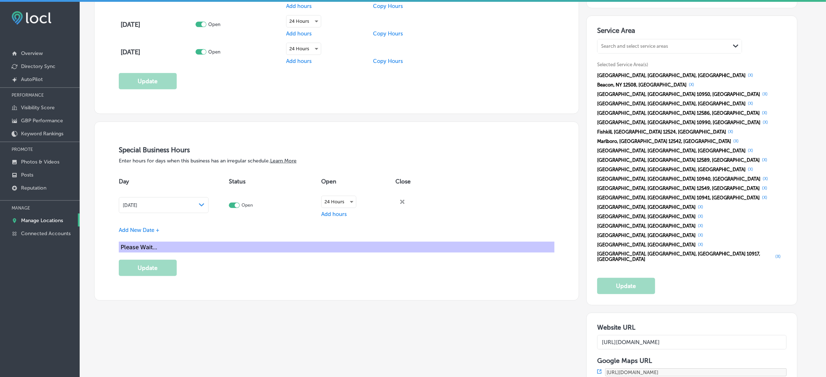
click at [204, 208] on div "[DATE] Path Created with Sketch." at bounding box center [164, 205] width 82 height 6
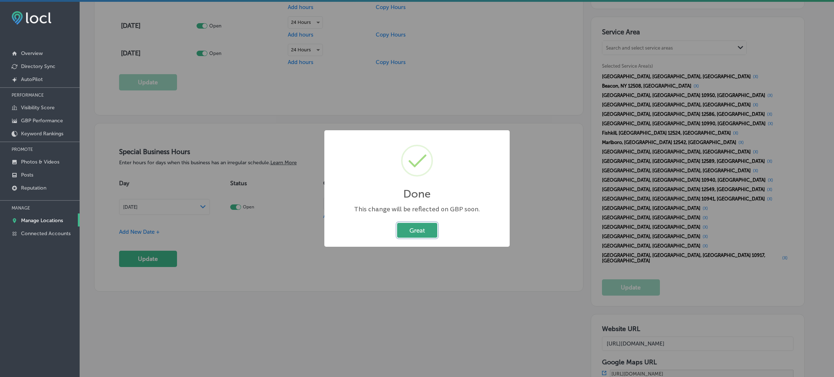
click at [411, 231] on button "Great" at bounding box center [417, 230] width 40 height 15
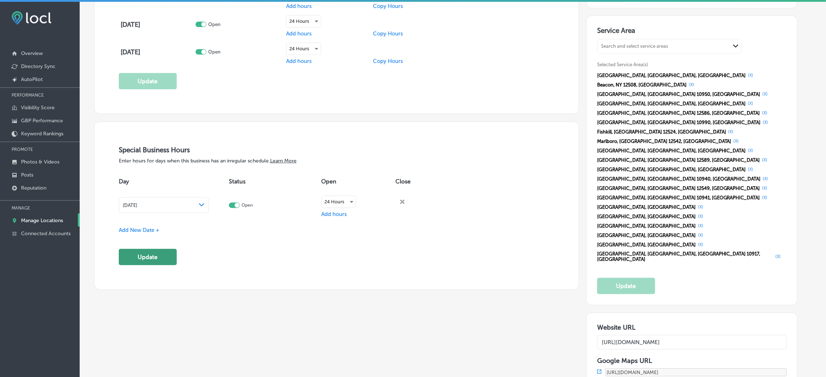
click at [154, 251] on button "Update" at bounding box center [148, 257] width 58 height 16
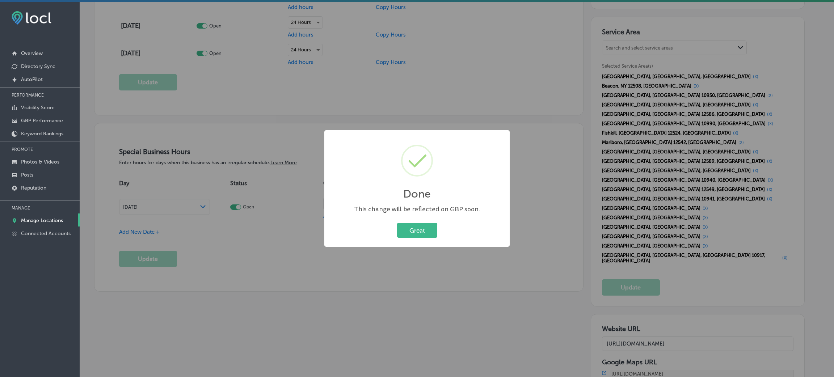
click at [452, 240] on div "Done × This change will be reflected on GBP soon. Great Cancel" at bounding box center [416, 188] width 185 height 117
click at [435, 232] on button "Great" at bounding box center [417, 230] width 40 height 15
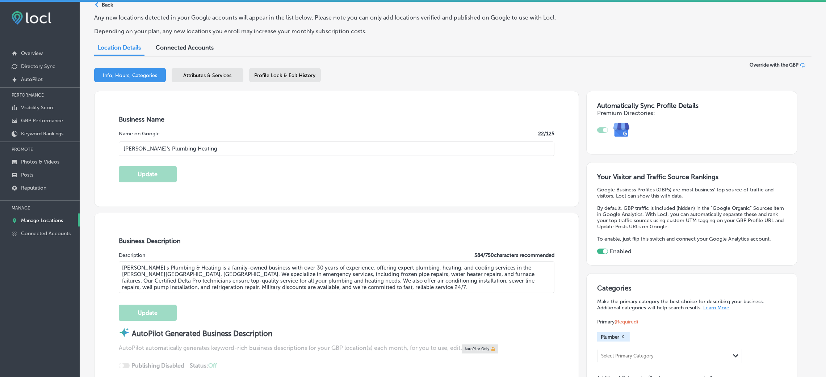
scroll to position [0, 0]
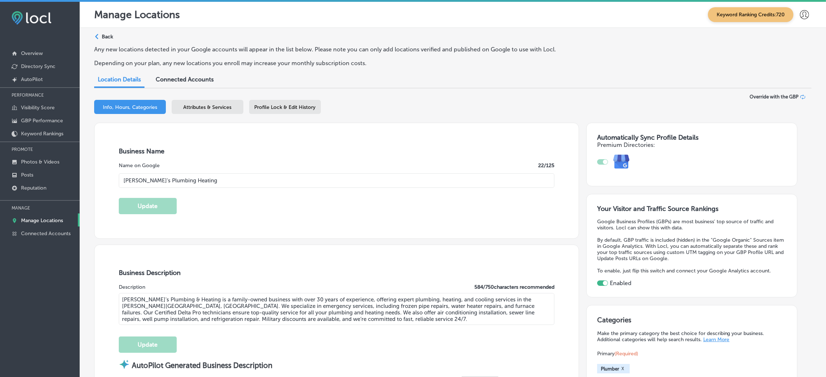
click at [111, 40] on div "Path Created with Sketch. Back" at bounding box center [103, 39] width 19 height 13
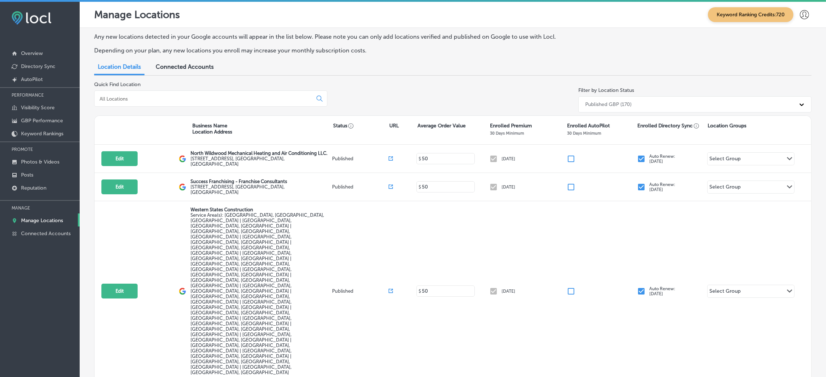
click at [199, 90] on div at bounding box center [210, 98] width 233 height 16
click at [202, 93] on div at bounding box center [210, 98] width 233 height 16
click at [207, 99] on input at bounding box center [205, 99] width 212 height 7
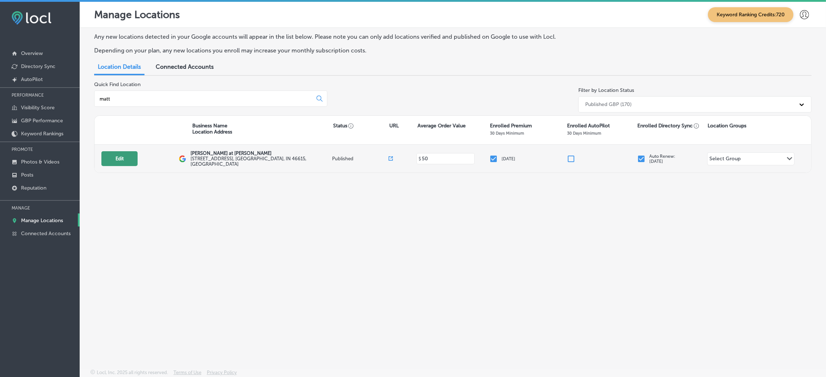
type input "matt"
click at [118, 159] on button "Edit" at bounding box center [119, 158] width 36 height 15
select select "US"
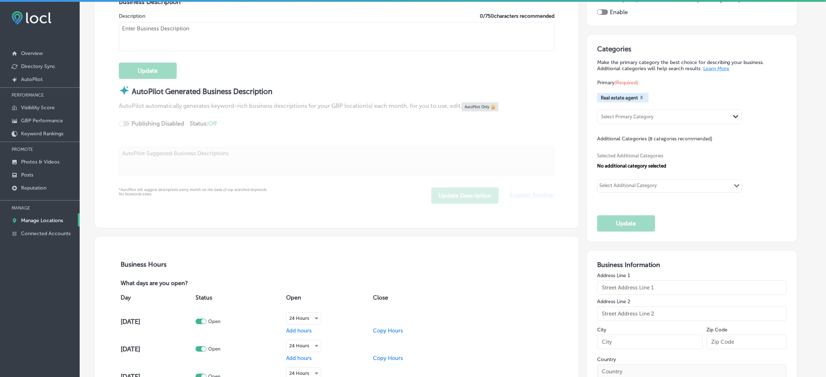
checkbox input "true"
type input "[PERSON_NAME] at [PERSON_NAME]"
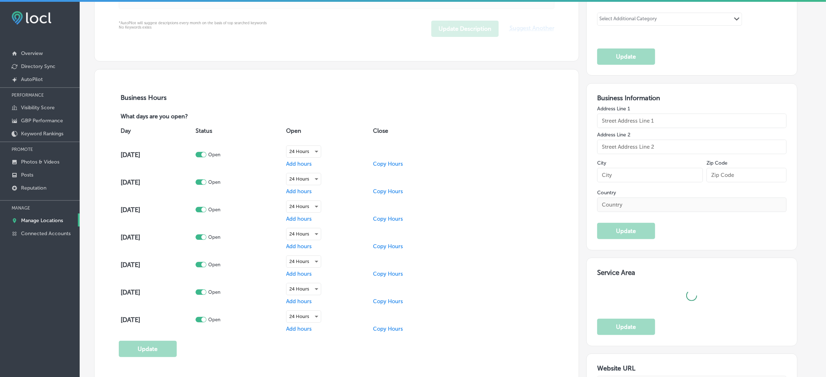
type input "[STREET_ADDRESS]"
type input "[GEOGRAPHIC_DATA]"
type input "46615"
type input "US"
type input "[URL][DOMAIN_NAME]"
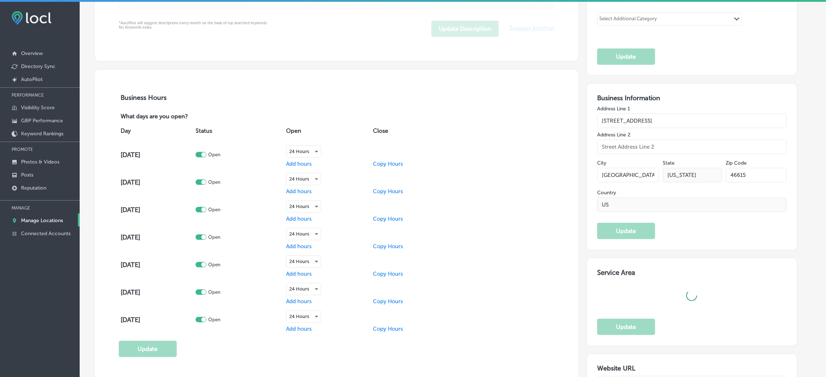
type textarea "[PERSON_NAME] at [PERSON_NAME] & [PERSON_NAME] is a trusted South Bend real est…"
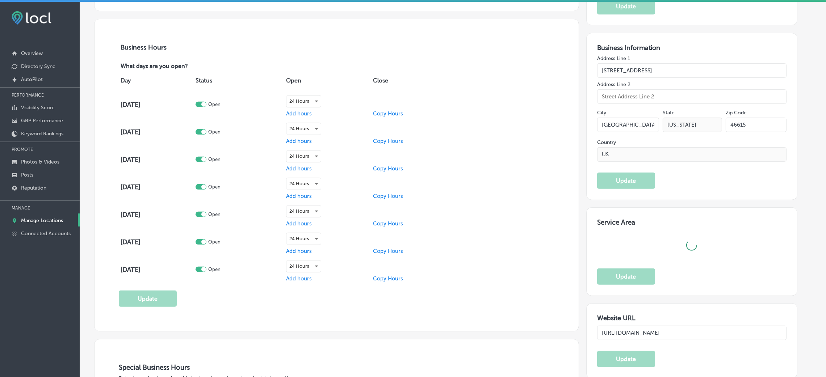
type input "[PHONE_NUMBER]"
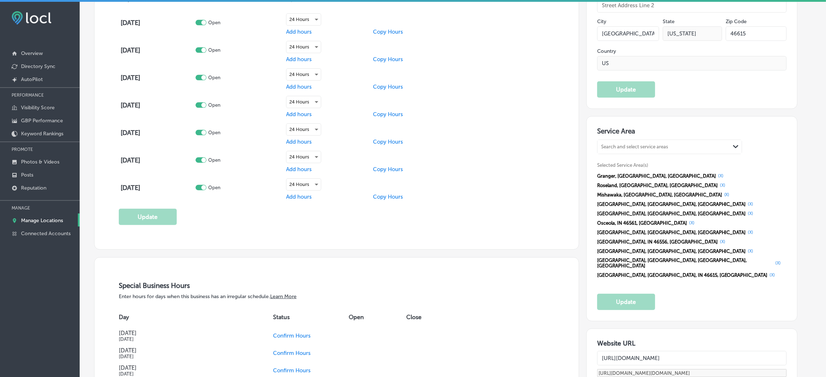
scroll to position [705, 0]
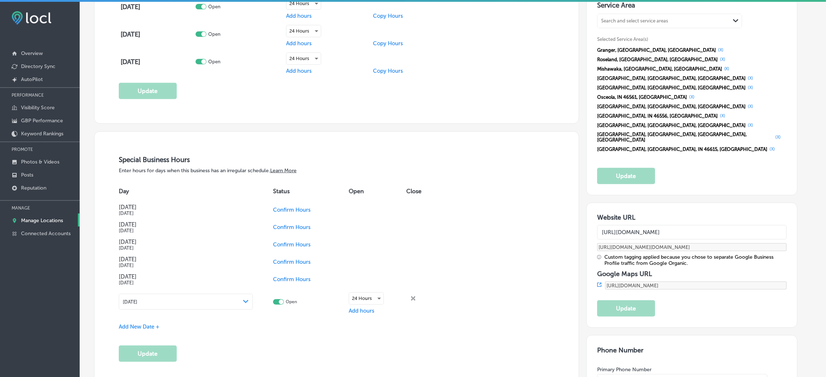
click at [294, 212] on span "Confirm Hours" at bounding box center [292, 210] width 38 height 7
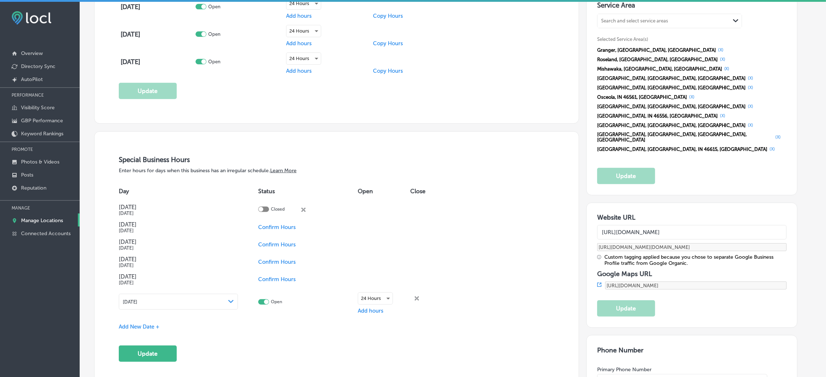
click at [270, 206] on td "Closed close Created with Sketch." at bounding box center [308, 209] width 100 height 17
click at [266, 212] on div at bounding box center [263, 209] width 11 height 5
checkbox input "true"
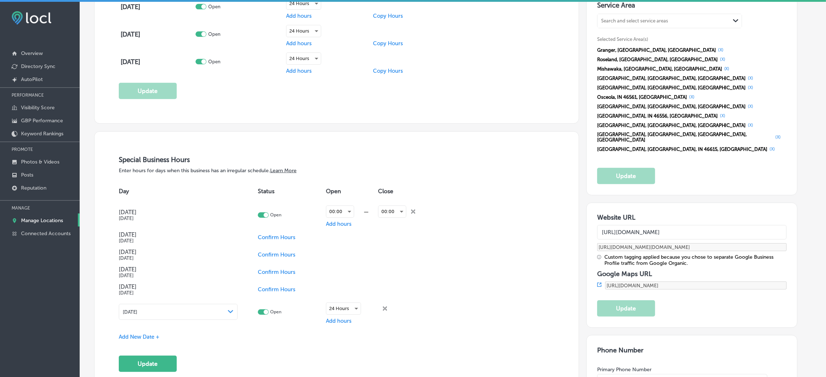
click at [348, 220] on div "00:00 —" at bounding box center [352, 212] width 52 height 18
click at [349, 227] on span "Add hours" at bounding box center [339, 224] width 26 height 7
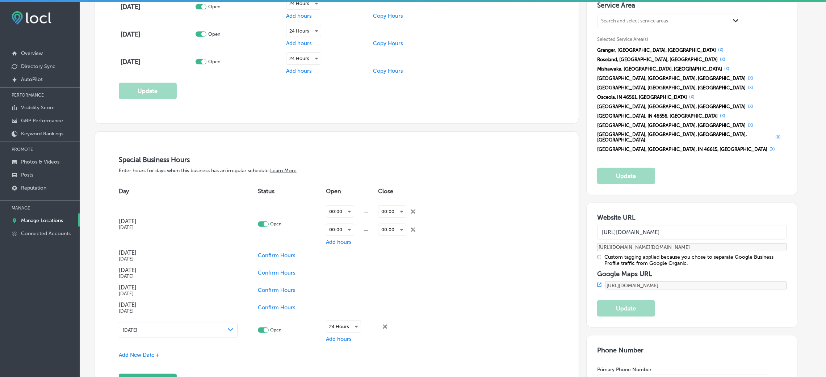
click at [415, 232] on icon "close Created with Sketch." at bounding box center [413, 230] width 4 height 4
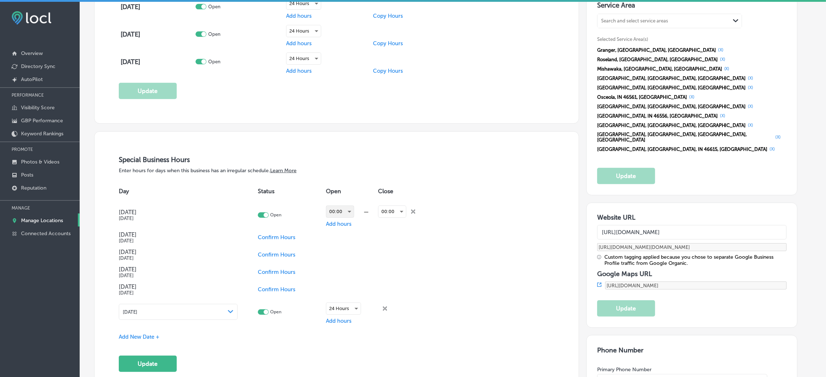
click at [351, 211] on div "00:00" at bounding box center [340, 212] width 28 height 12
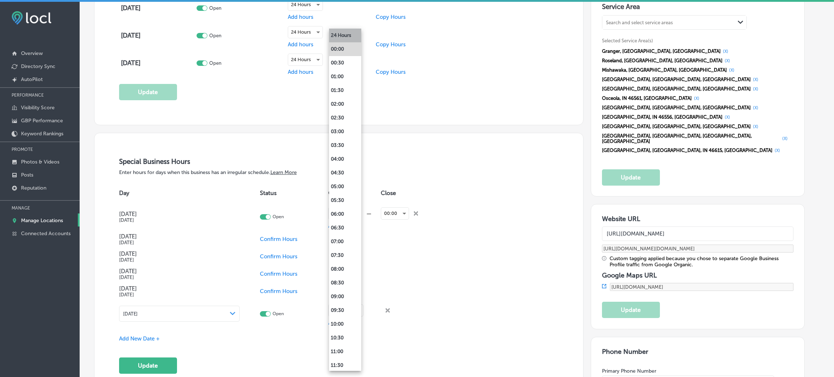
click at [348, 36] on li "24 Hours" at bounding box center [345, 36] width 32 height 14
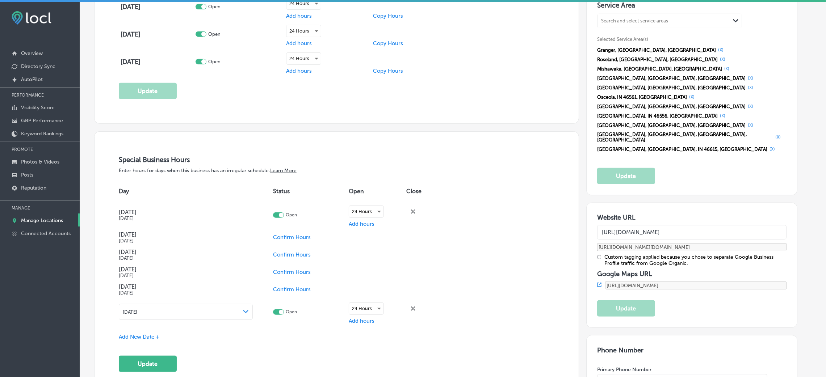
click at [157, 251] on button "Update" at bounding box center [148, 364] width 58 height 16
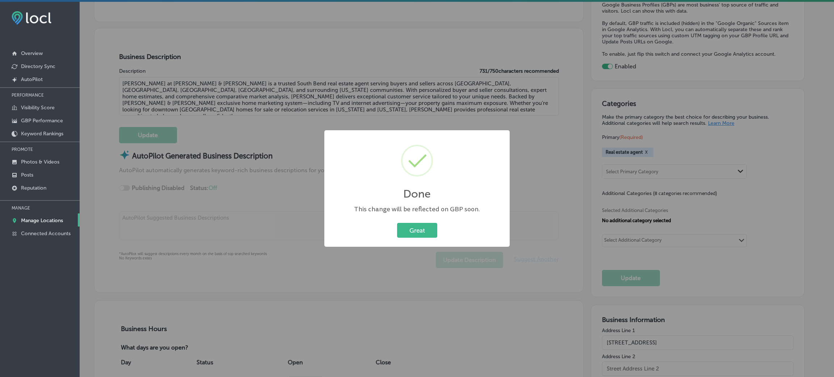
drag, startPoint x: 414, startPoint y: 230, endPoint x: 405, endPoint y: 227, distance: 10.1
click at [415, 230] on button "Great" at bounding box center [417, 230] width 40 height 15
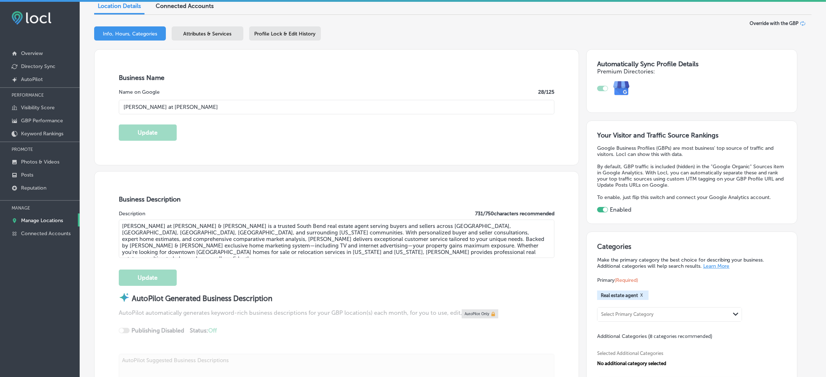
scroll to position [0, 0]
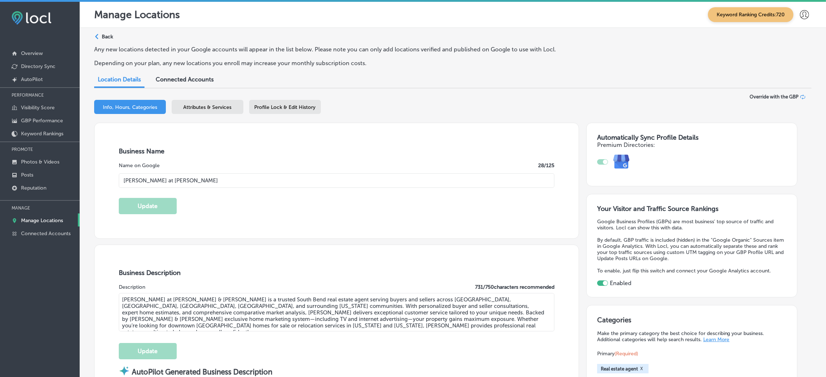
click at [101, 36] on div "Path Created with Sketch. Back" at bounding box center [103, 39] width 19 height 13
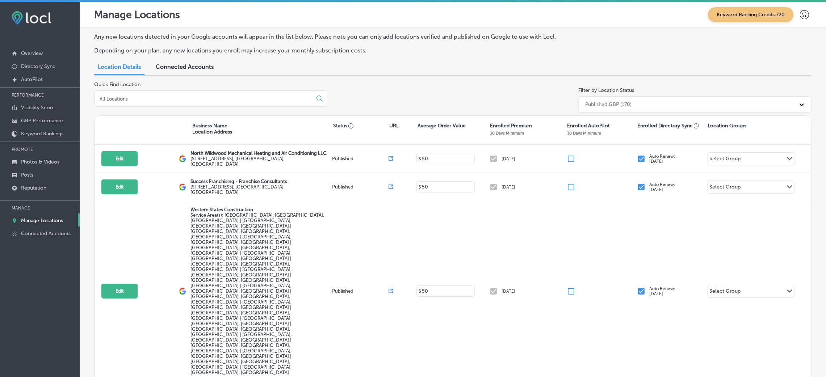
click at [221, 102] on div at bounding box center [210, 98] width 233 height 16
click at [220, 97] on div at bounding box center [210, 98] width 233 height 16
click at [220, 97] on input at bounding box center [205, 99] width 212 height 7
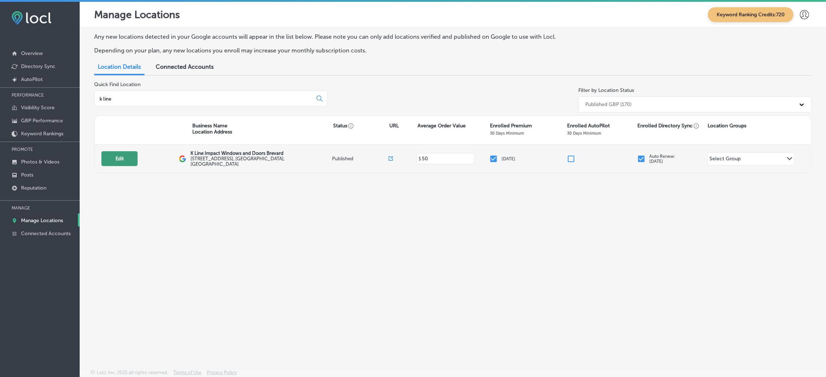
type input "k line"
click at [132, 158] on button "Edit" at bounding box center [119, 158] width 36 height 15
select select "US"
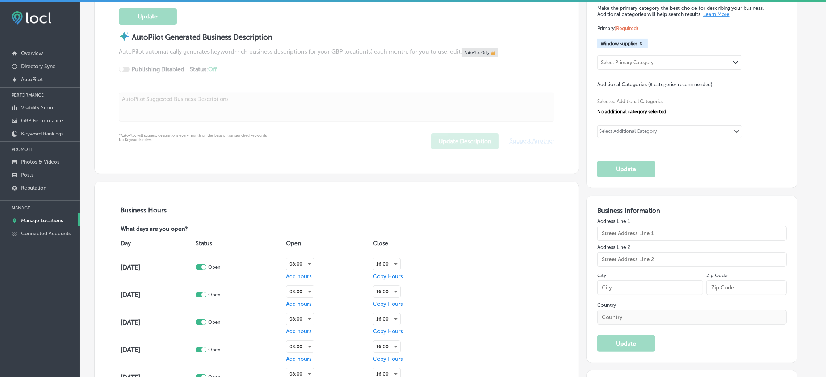
checkbox input "true"
type input "K Line Impact Windows and Doors Brevard"
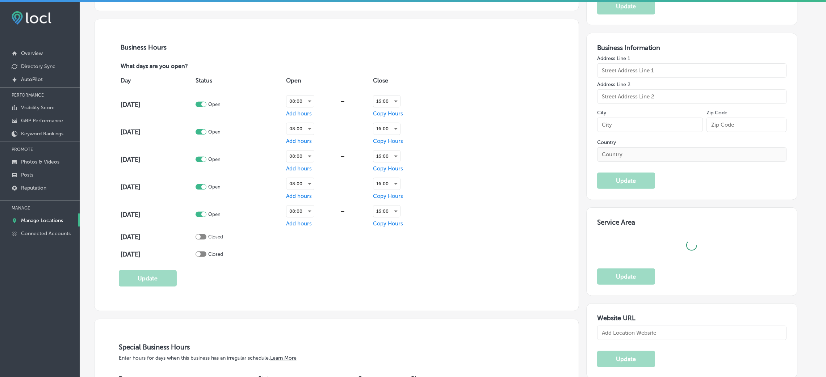
type input "[STREET_ADDRESS]"
type input "[PERSON_NAME][GEOGRAPHIC_DATA]"
type input "32952"
type input "US"
type input "[URL][DOMAIN_NAME]"
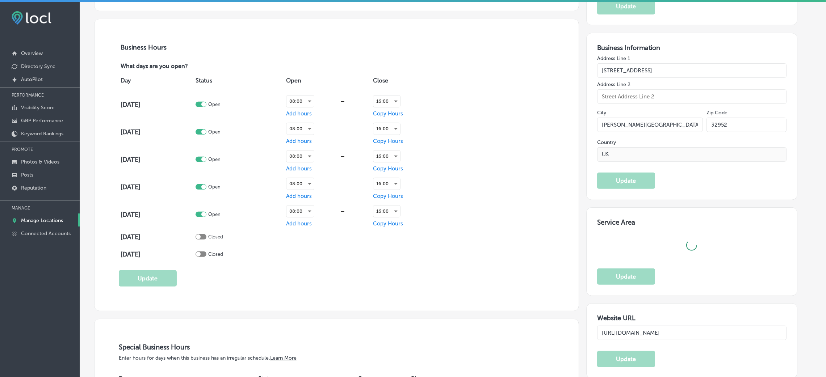
type textarea "K Line Impact Windows & Doors specializes in the installation of high-quality, …"
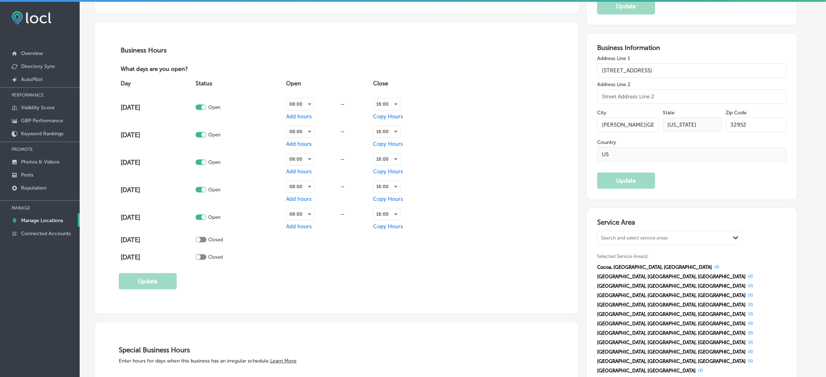
type input "[PHONE_NUMBER]"
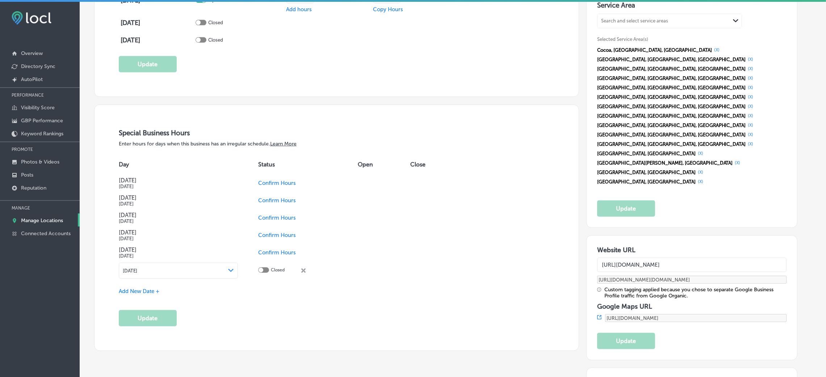
click at [269, 186] on span "Confirm Hours" at bounding box center [277, 183] width 38 height 7
click at [156, 251] on button "Update" at bounding box center [148, 318] width 58 height 16
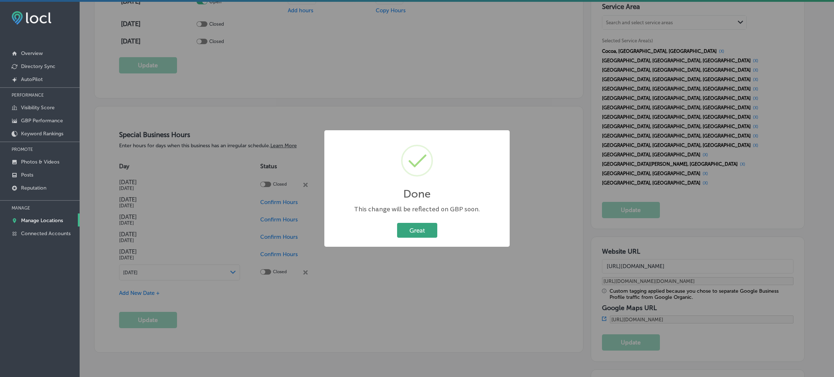
click at [405, 225] on button "Great" at bounding box center [417, 230] width 40 height 15
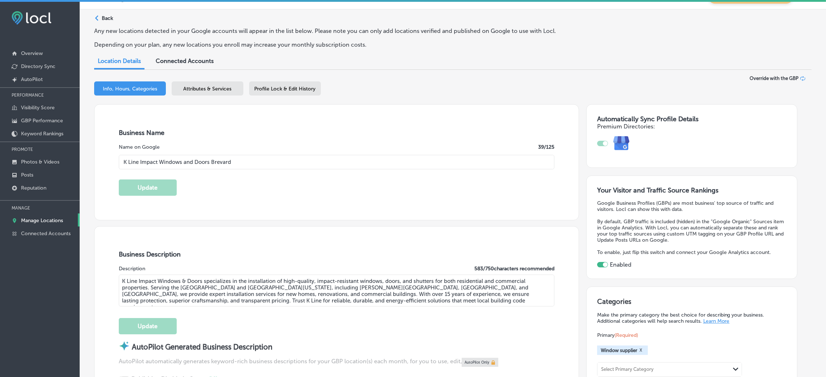
scroll to position [0, 0]
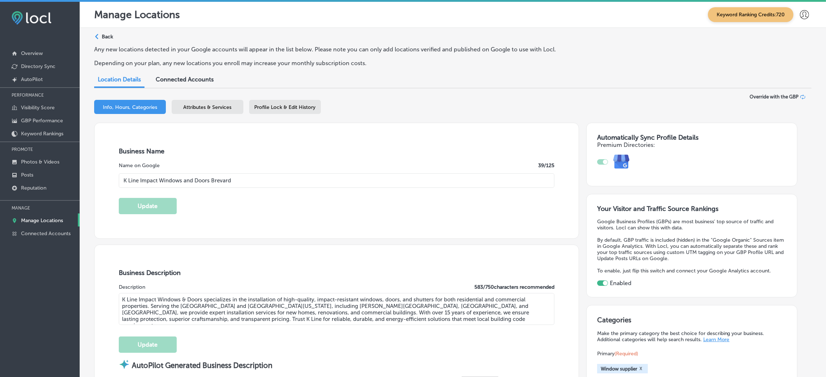
click at [109, 41] on div "Path Created with Sketch. Back" at bounding box center [103, 39] width 19 height 13
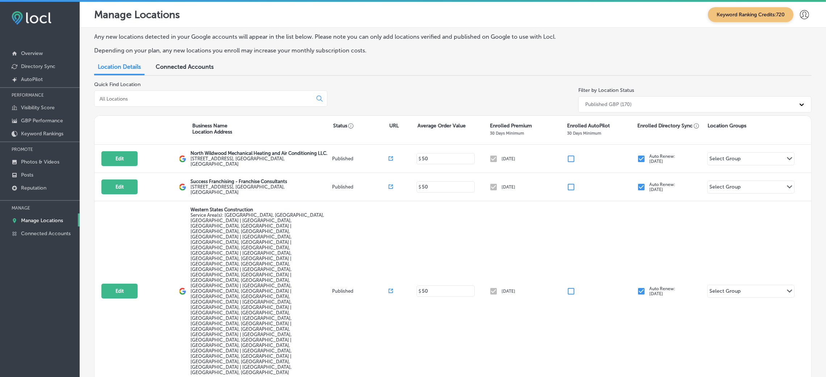
click at [217, 97] on input at bounding box center [205, 99] width 212 height 7
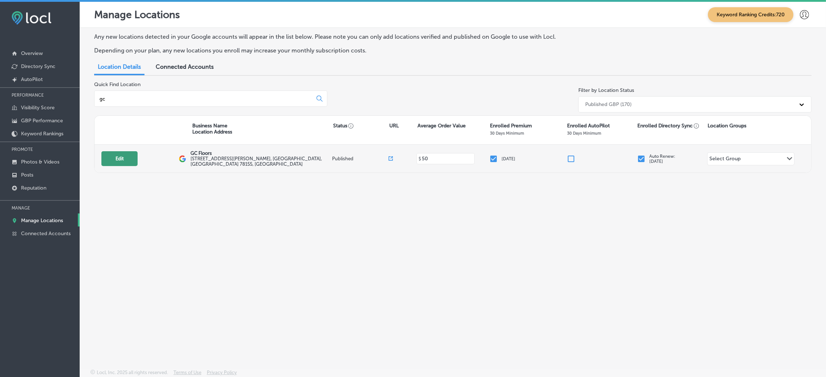
type input "gc"
click at [123, 153] on button "Edit" at bounding box center [119, 158] width 36 height 15
select select "US"
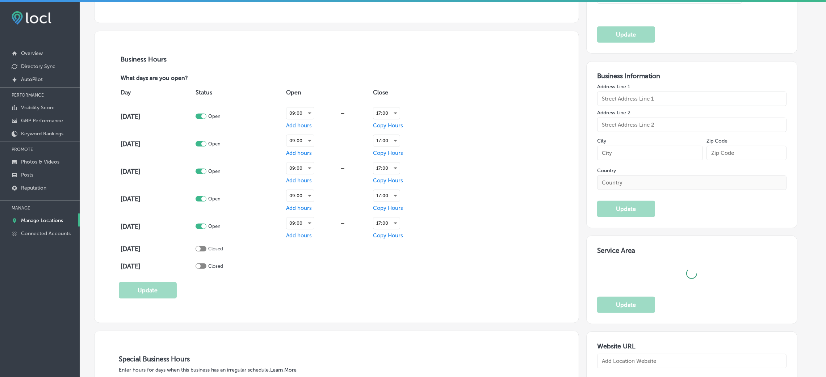
checkbox input "true"
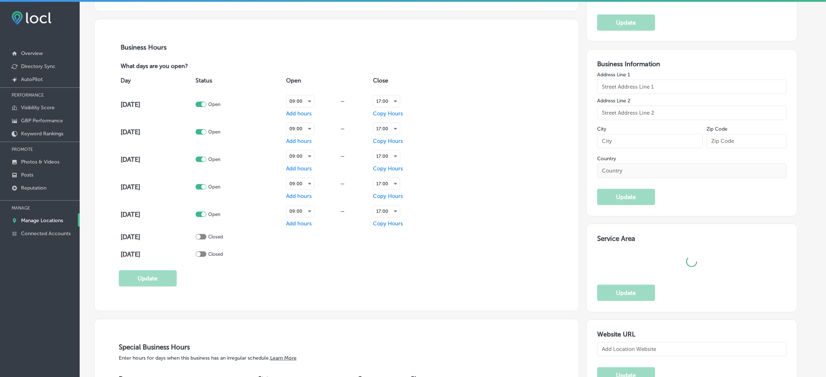
type input "GC Floors"
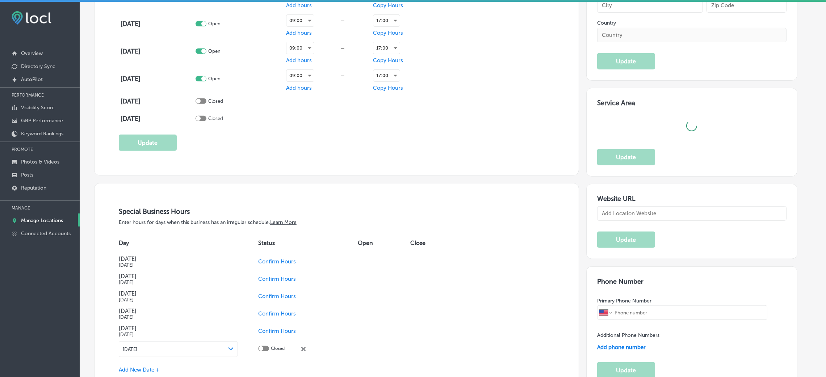
type input "[STREET_ADDRESS][PERSON_NAME]"
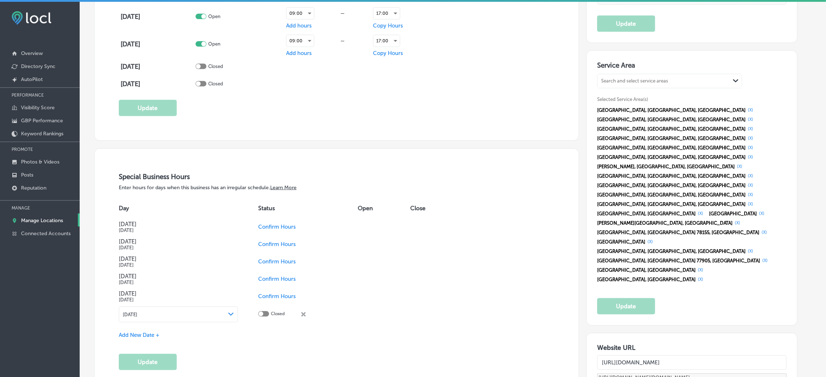
scroll to position [709, 0]
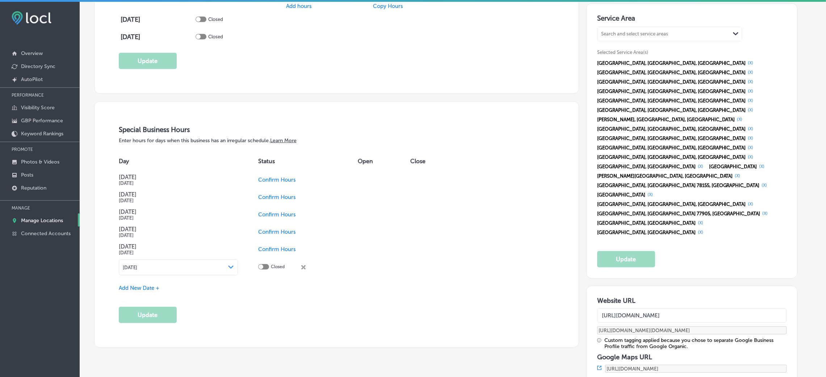
click at [273, 177] on td "Confirm Hours" at bounding box center [308, 179] width 100 height 17
click at [279, 183] on span "Confirm Hours" at bounding box center [277, 180] width 38 height 7
click at [145, 251] on button "Update" at bounding box center [148, 315] width 58 height 16
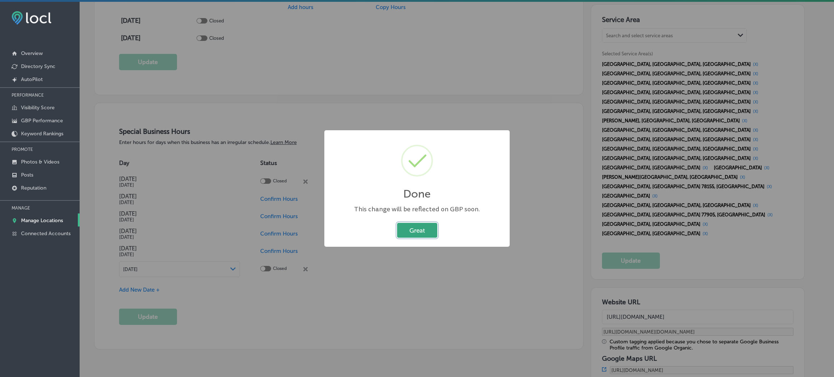
click at [410, 227] on button "Great" at bounding box center [417, 230] width 40 height 15
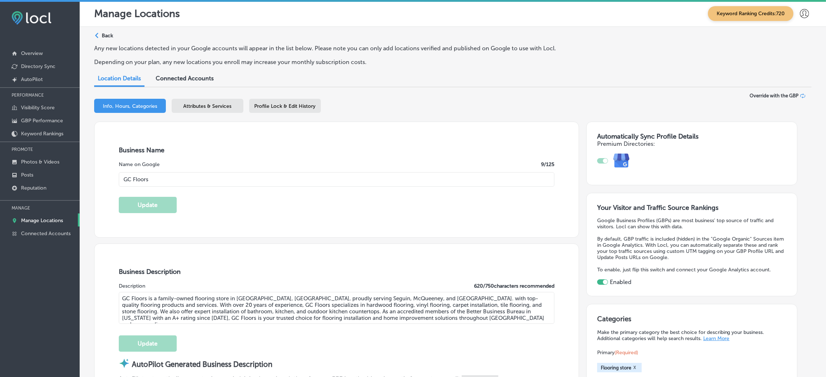
scroll to position [0, 0]
click at [100, 34] on div "Path Created with Sketch." at bounding box center [98, 37] width 6 height 6
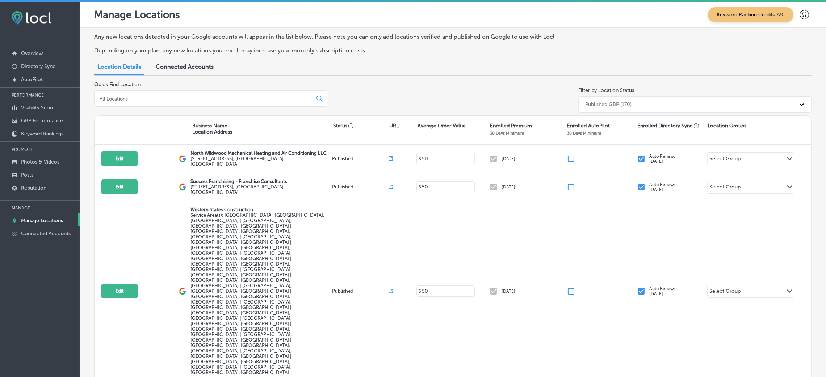
click at [218, 97] on input at bounding box center [205, 99] width 212 height 7
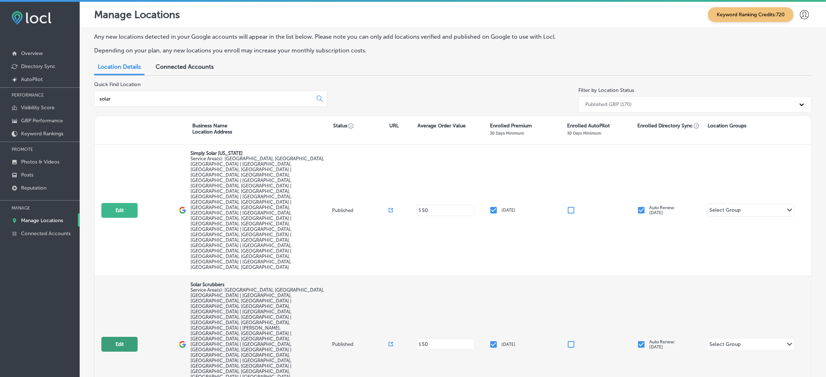
click at [114, 251] on button "Edit" at bounding box center [119, 344] width 36 height 15
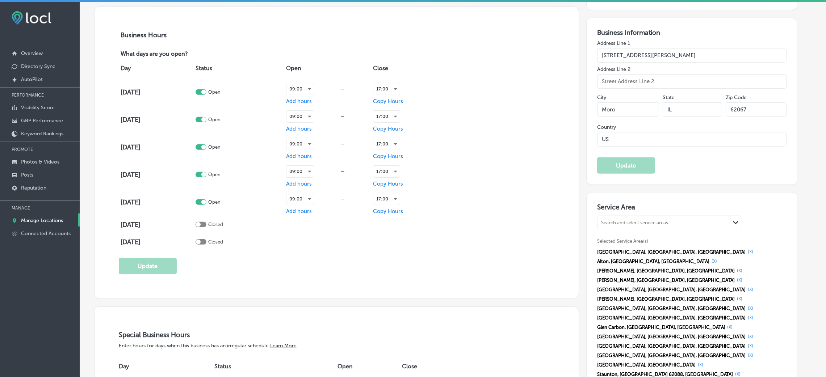
scroll to position [654, 0]
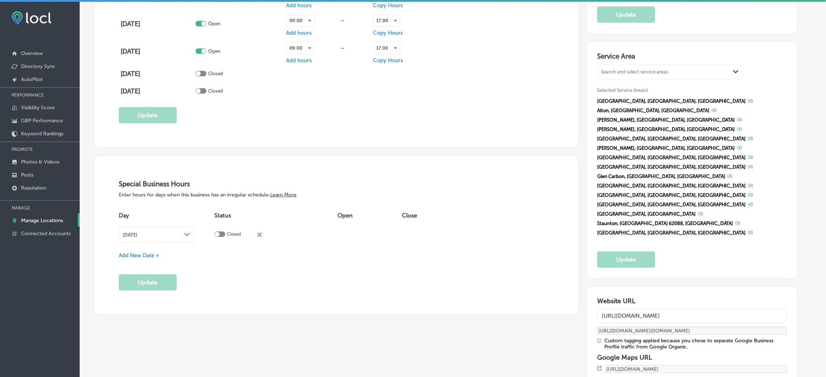
click at [147, 251] on span "Add New Date +" at bounding box center [139, 255] width 41 height 7
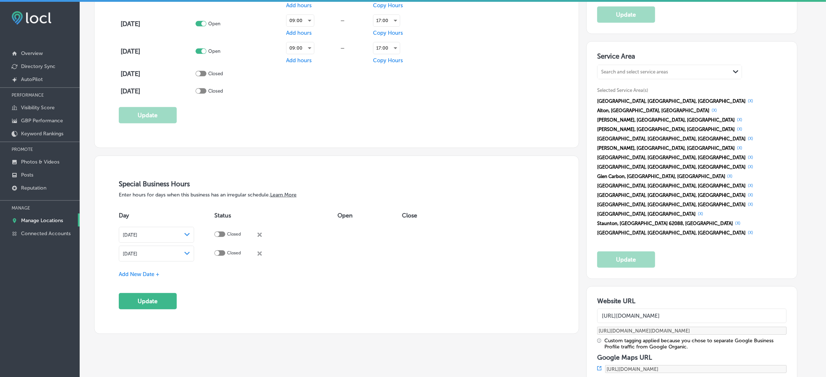
click at [148, 251] on div "[DATE] Path Created with Sketch." at bounding box center [157, 254] width 76 height 16
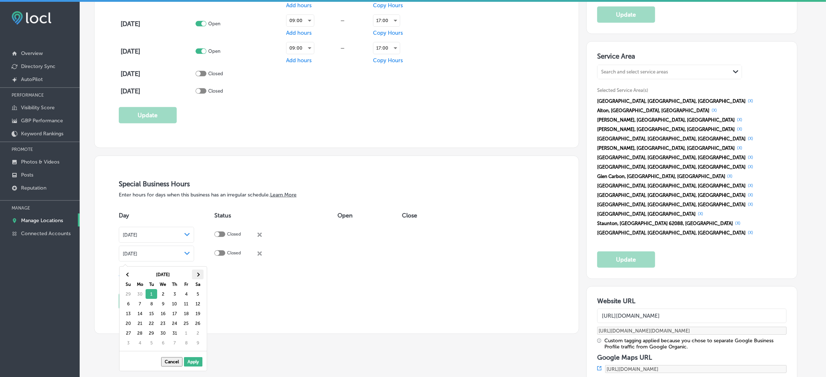
click at [200, 251] on th at bounding box center [198, 275] width 12 height 10
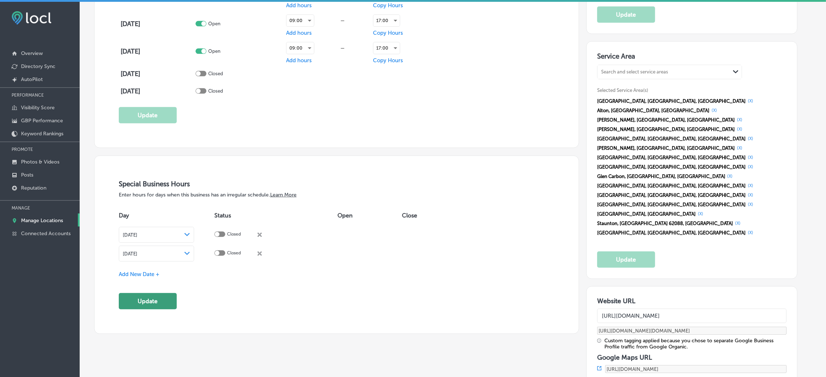
click at [147, 251] on button "Update" at bounding box center [148, 301] width 58 height 16
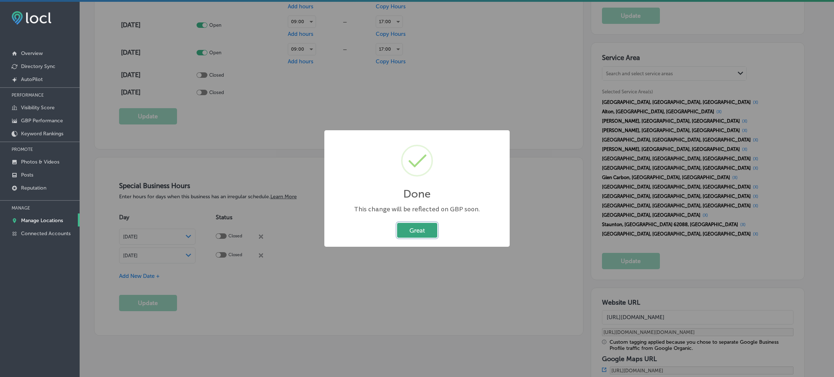
click at [411, 233] on button "Great" at bounding box center [417, 230] width 40 height 15
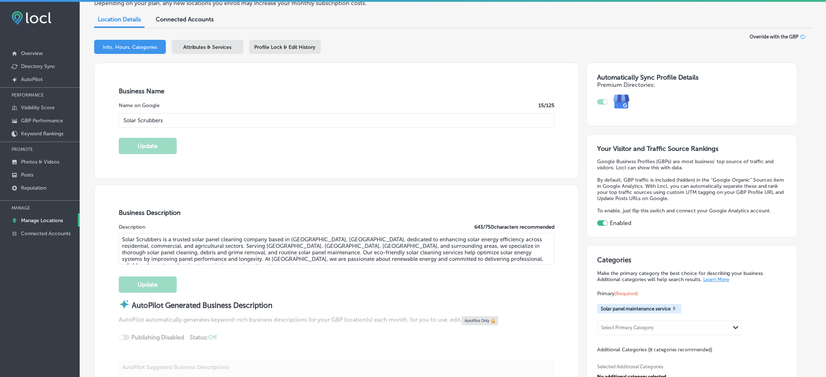
scroll to position [0, 0]
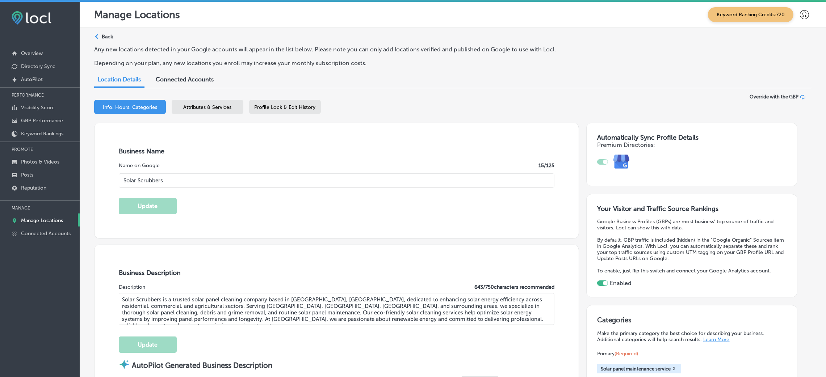
click at [110, 35] on p "Back" at bounding box center [107, 37] width 11 height 6
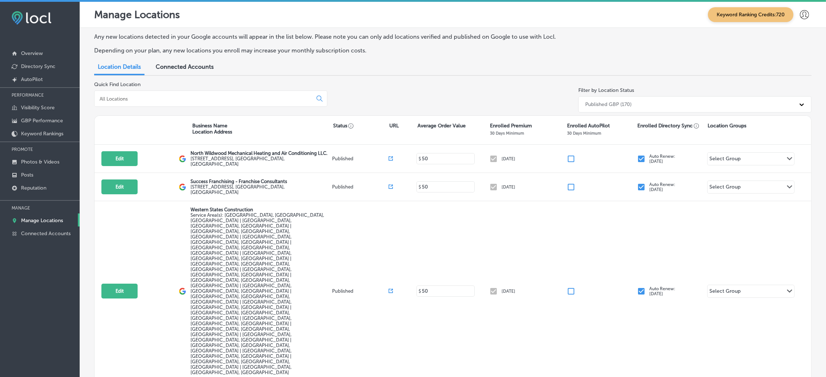
click at [266, 101] on input at bounding box center [205, 99] width 212 height 7
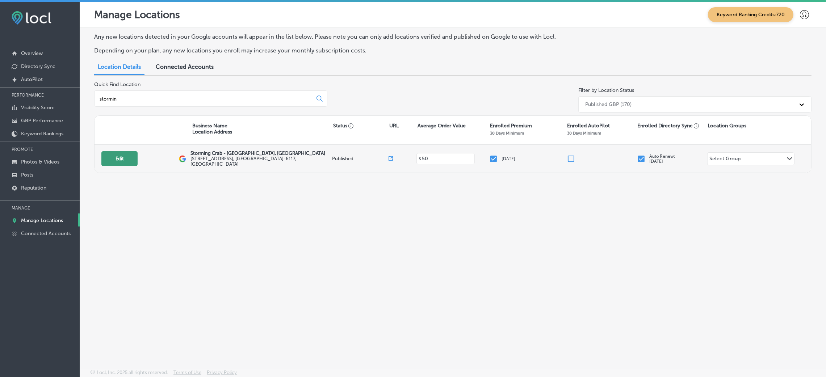
click at [116, 152] on button "Edit" at bounding box center [119, 158] width 36 height 15
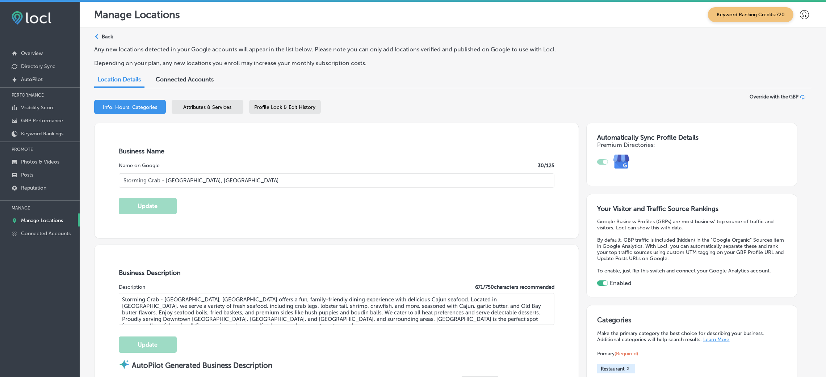
click at [107, 34] on p "Back" at bounding box center [107, 37] width 11 height 6
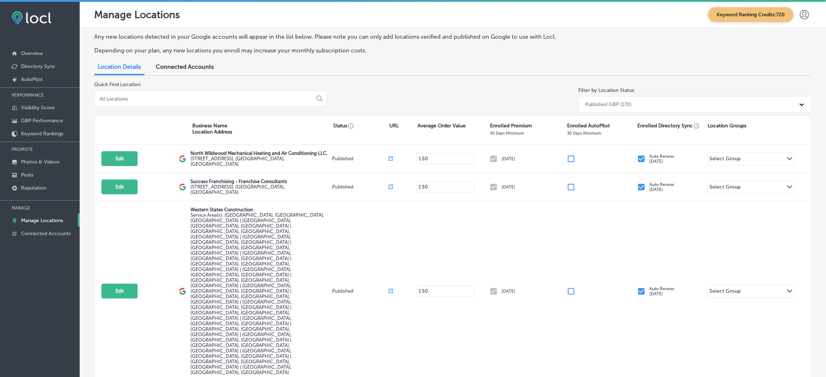
click at [134, 96] on input at bounding box center [205, 99] width 212 height 7
click at [185, 95] on div at bounding box center [210, 98] width 233 height 16
click at [197, 112] on div "Quick Find Location" at bounding box center [210, 98] width 233 height 34
click at [201, 104] on div at bounding box center [210, 98] width 233 height 16
click at [203, 99] on input at bounding box center [205, 99] width 212 height 7
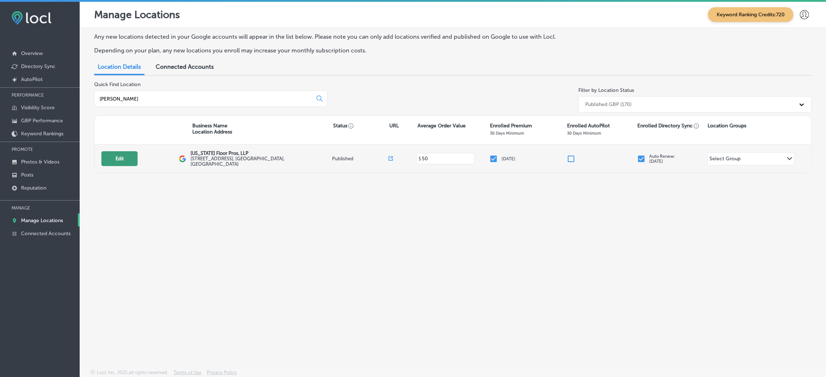
click at [120, 164] on button "Edit" at bounding box center [119, 158] width 36 height 15
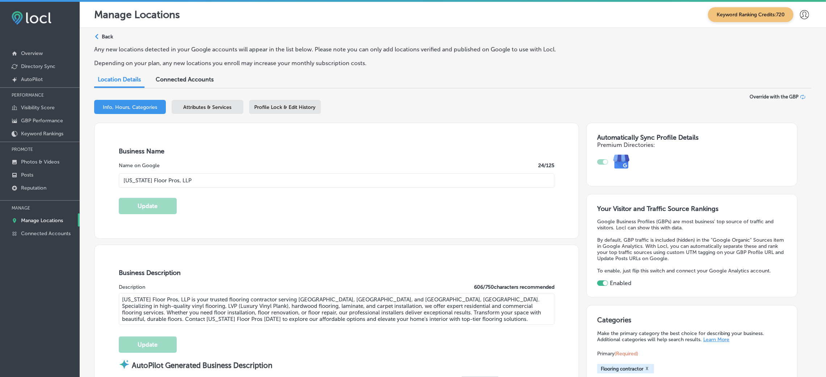
click at [109, 36] on p "Back" at bounding box center [107, 37] width 11 height 6
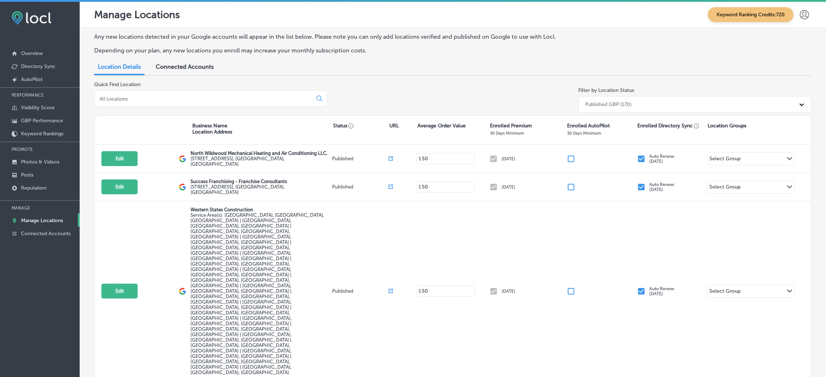
click at [147, 93] on div at bounding box center [210, 98] width 233 height 16
click at [153, 99] on input at bounding box center [205, 99] width 212 height 7
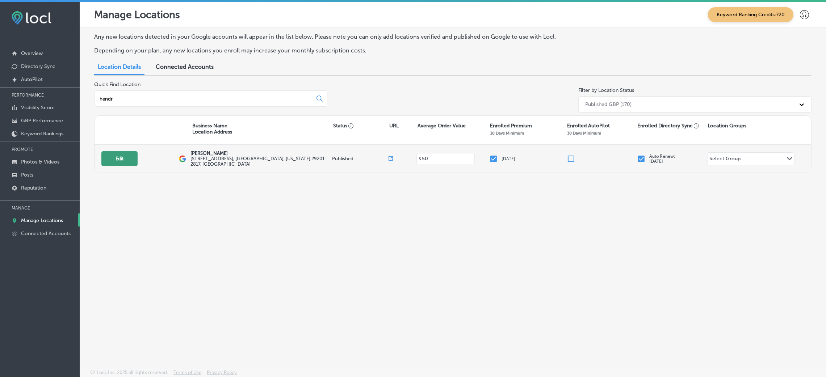
click at [128, 155] on button "Edit" at bounding box center [119, 158] width 36 height 15
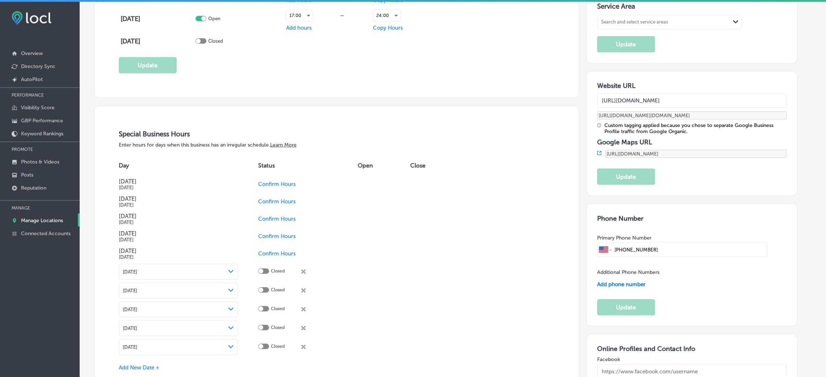
scroll to position [709, 0]
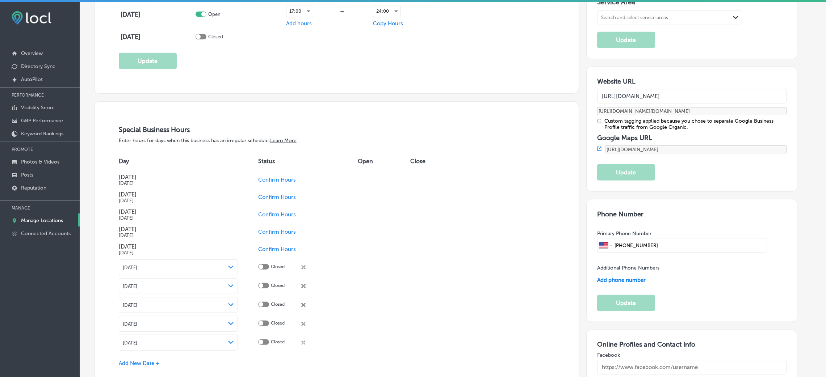
click at [272, 181] on span "Confirm Hours" at bounding box center [277, 180] width 38 height 7
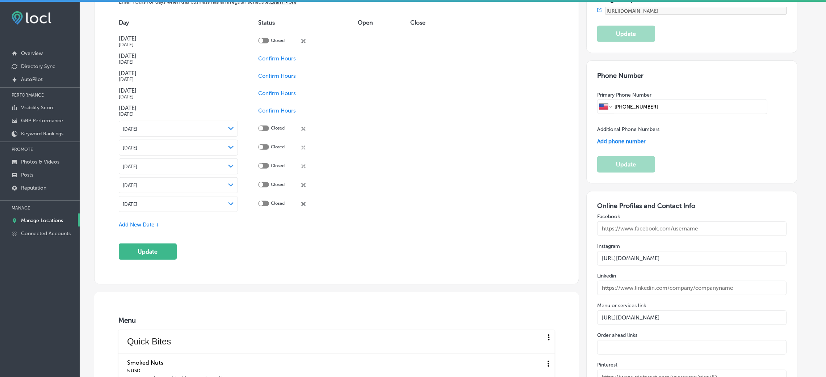
scroll to position [926, 0]
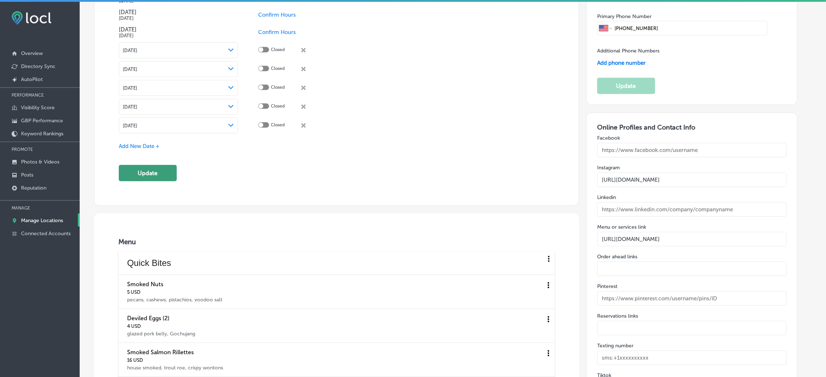
click at [159, 181] on button "Update" at bounding box center [148, 173] width 58 height 16
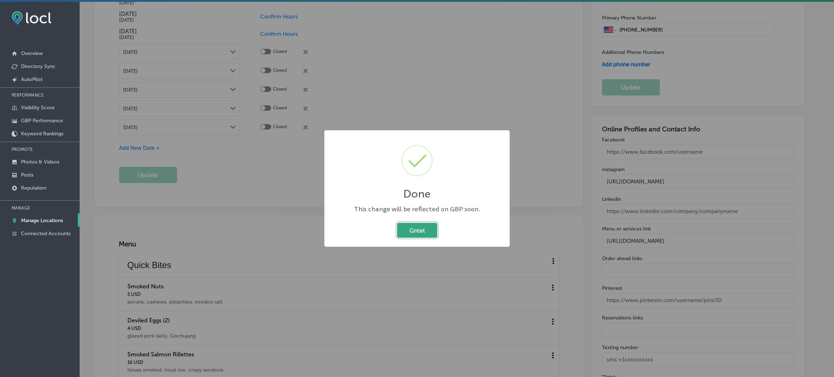
click at [425, 230] on button "Great" at bounding box center [417, 230] width 40 height 15
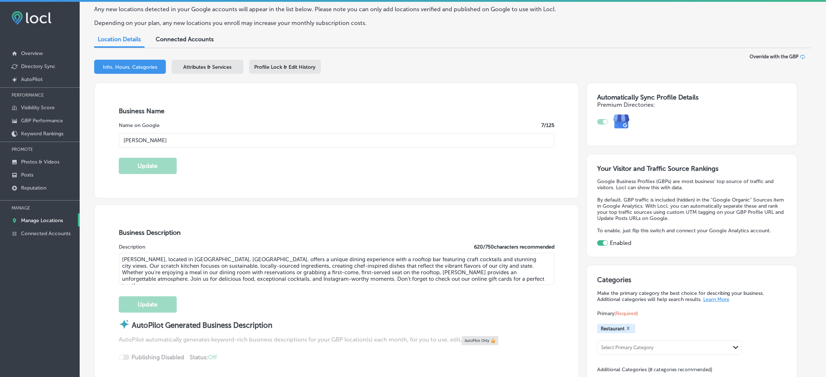
scroll to position [0, 0]
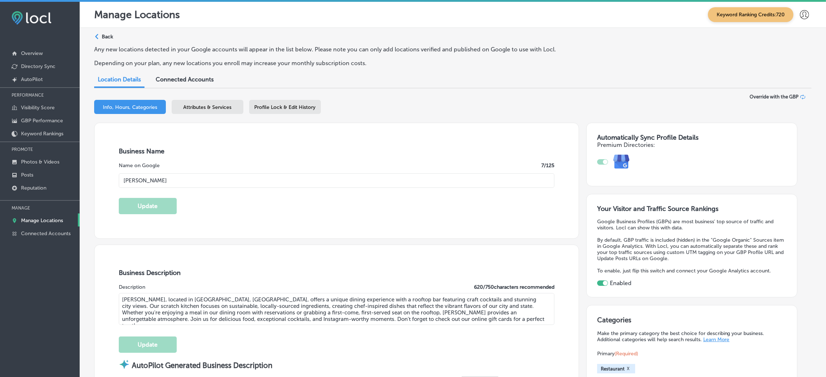
click at [101, 34] on div "Path Created with Sketch. Back" at bounding box center [103, 39] width 19 height 13
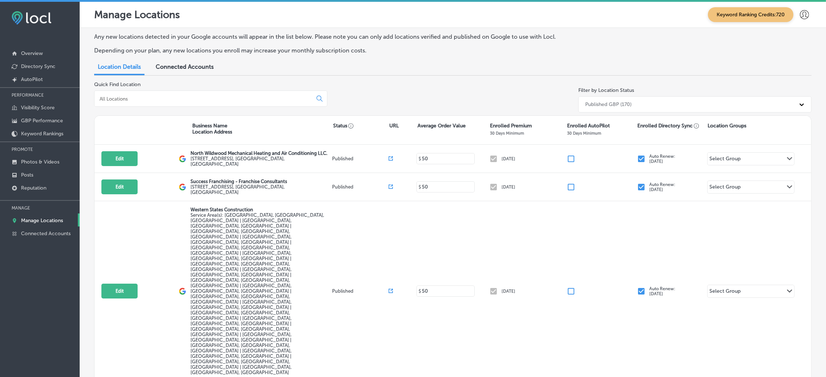
click at [157, 98] on input at bounding box center [205, 99] width 212 height 7
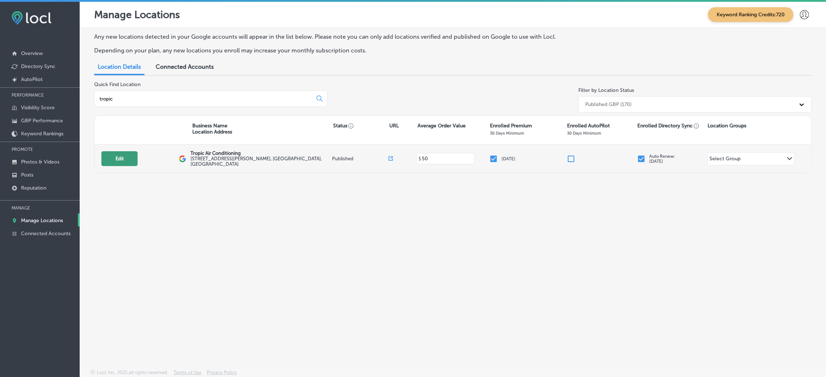
click at [126, 157] on button "Edit" at bounding box center [119, 158] width 36 height 15
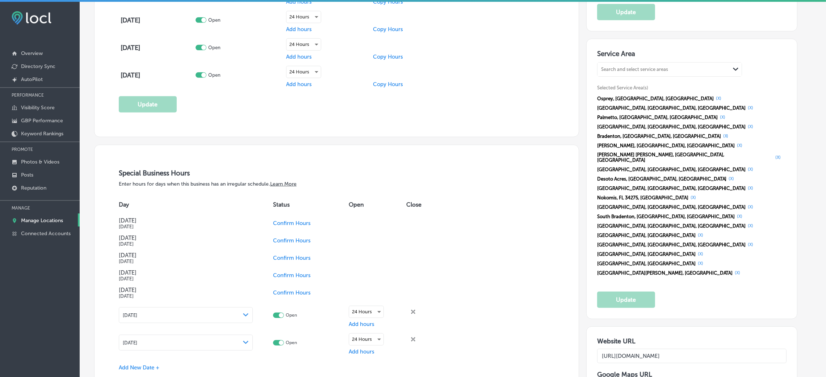
scroll to position [763, 0]
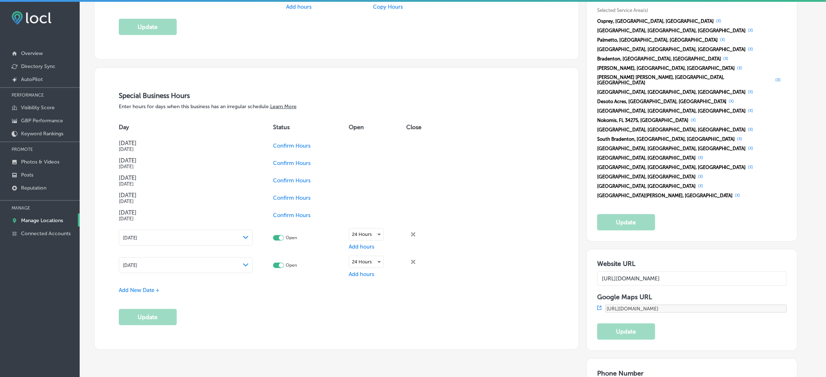
click at [290, 149] on span "Confirm Hours" at bounding box center [292, 146] width 38 height 7
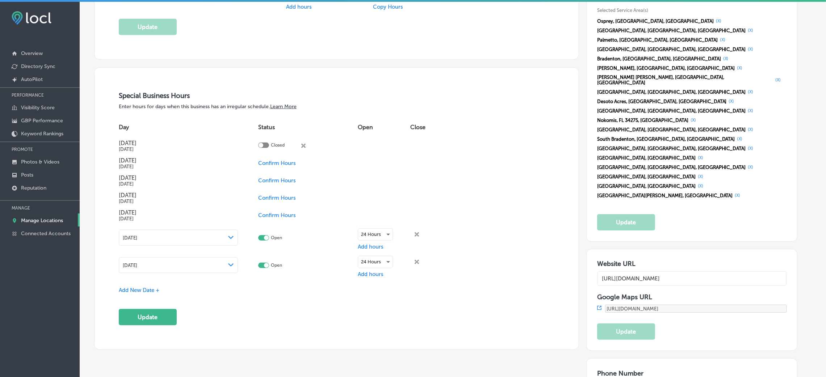
click at [269, 145] on div at bounding box center [263, 145] width 11 height 5
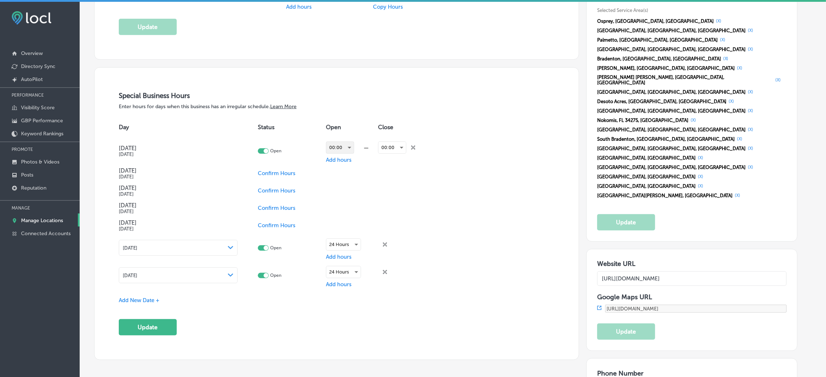
click at [342, 150] on div "00:00" at bounding box center [340, 148] width 28 height 12
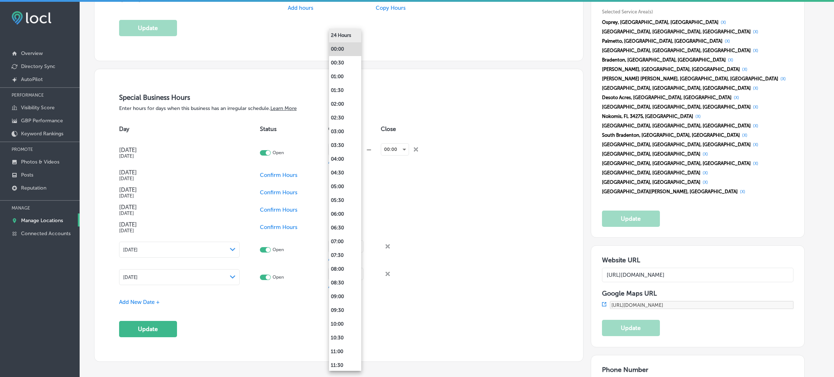
click at [338, 40] on li "24 Hours" at bounding box center [345, 36] width 32 height 14
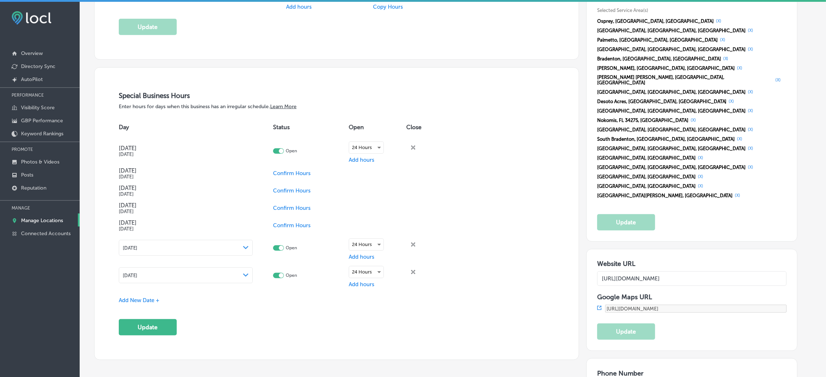
click at [146, 251] on div "Special Business Hours Enter hours for days when this business has an irregular…" at bounding box center [336, 214] width 484 height 292
click at [156, 251] on button "Update" at bounding box center [148, 327] width 58 height 16
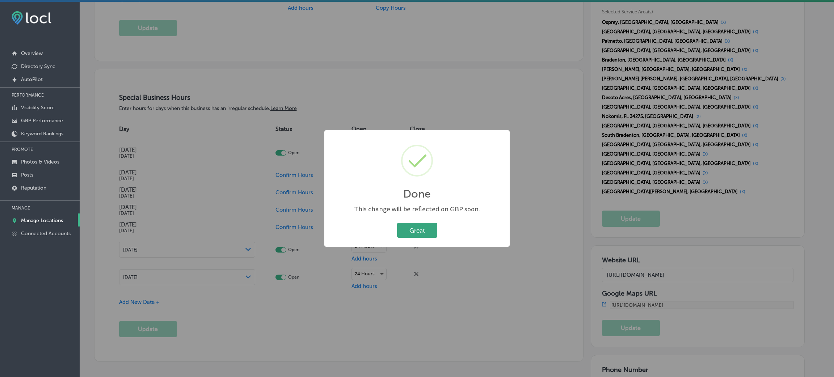
click at [401, 231] on button "Great" at bounding box center [417, 230] width 40 height 15
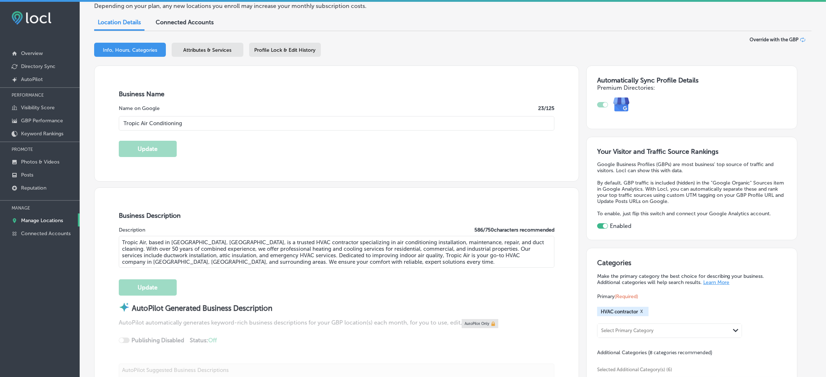
scroll to position [0, 0]
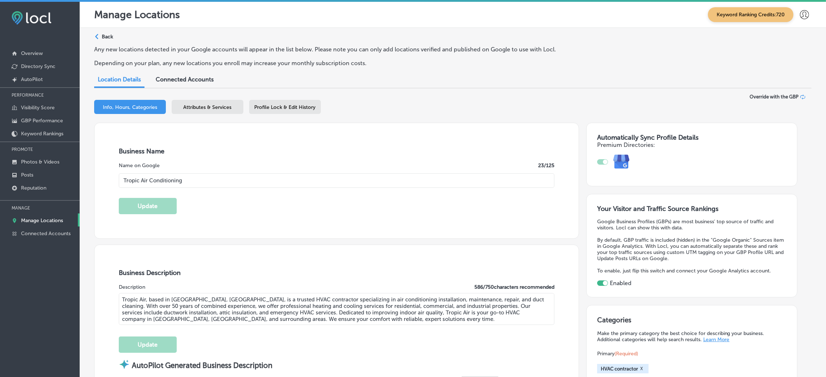
click at [97, 38] on icon "Path Created with Sketch." at bounding box center [96, 36] width 3 height 5
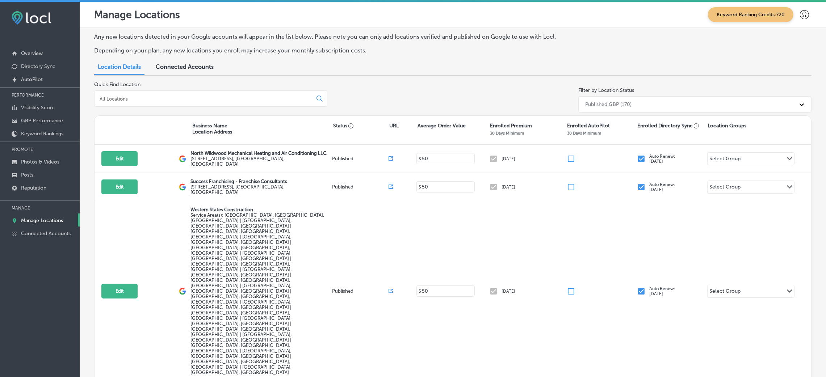
click at [119, 91] on div at bounding box center [210, 98] width 233 height 16
click at [125, 100] on input at bounding box center [205, 99] width 212 height 7
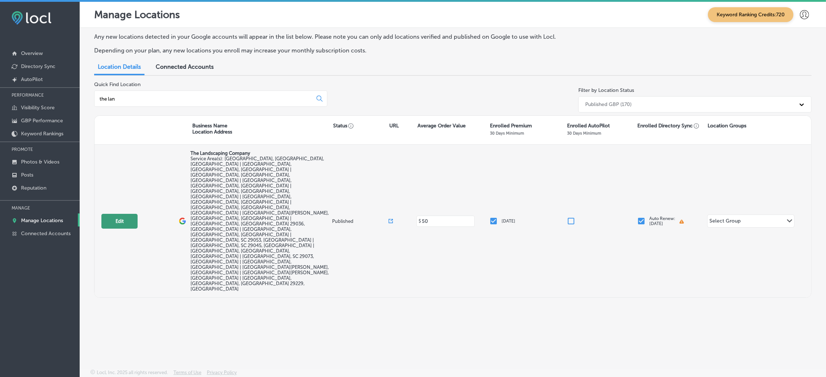
click at [121, 214] on button "Edit" at bounding box center [119, 221] width 36 height 15
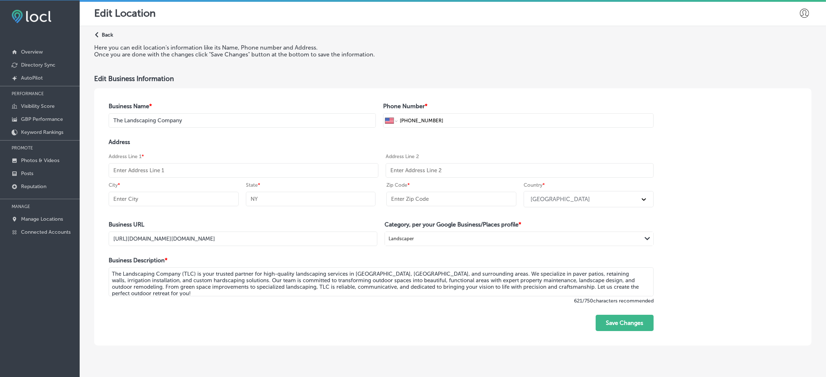
click at [106, 35] on p "Back" at bounding box center [107, 35] width 11 height 6
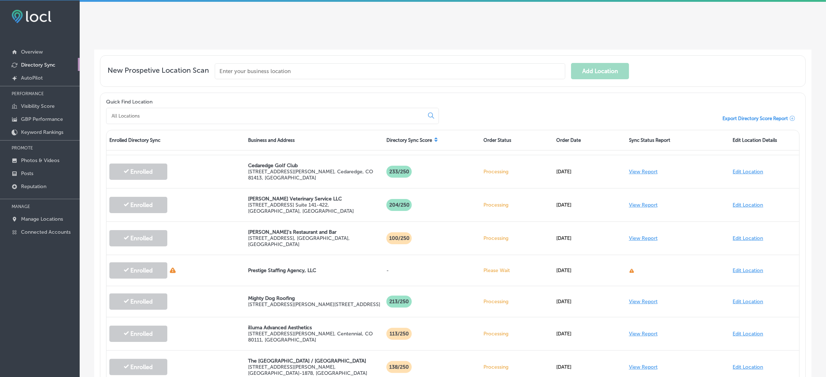
scroll to position [54, 0]
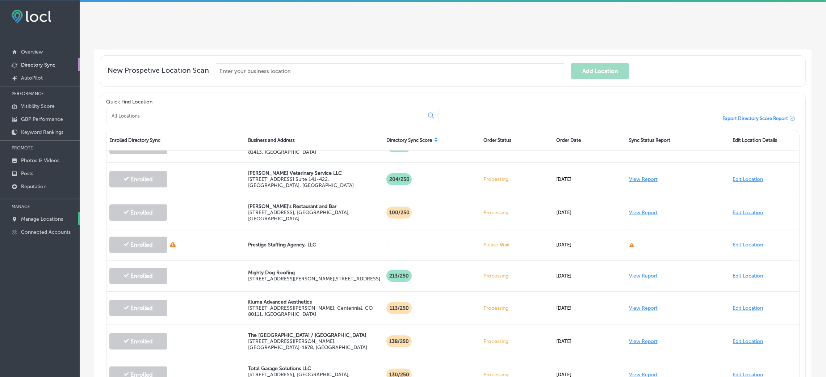
click at [45, 221] on p "Manage Locations" at bounding box center [42, 219] width 42 height 6
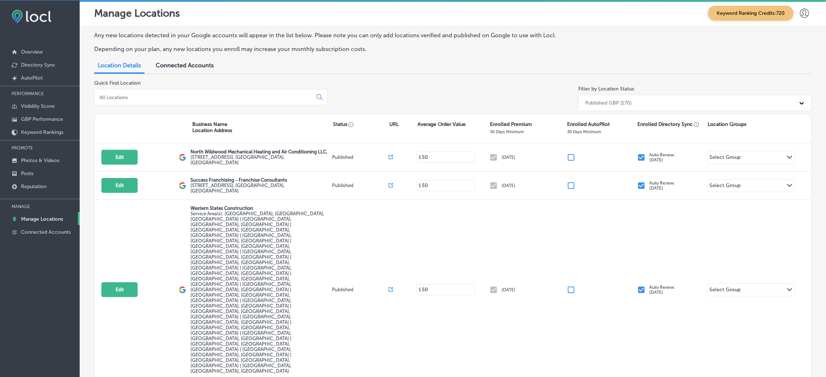
drag, startPoint x: 254, startPoint y: 103, endPoint x: 254, endPoint y: 92, distance: 10.5
click at [253, 98] on div at bounding box center [210, 97] width 233 height 16
click at [256, 91] on div at bounding box center [210, 97] width 233 height 16
click at [257, 100] on input at bounding box center [205, 97] width 212 height 7
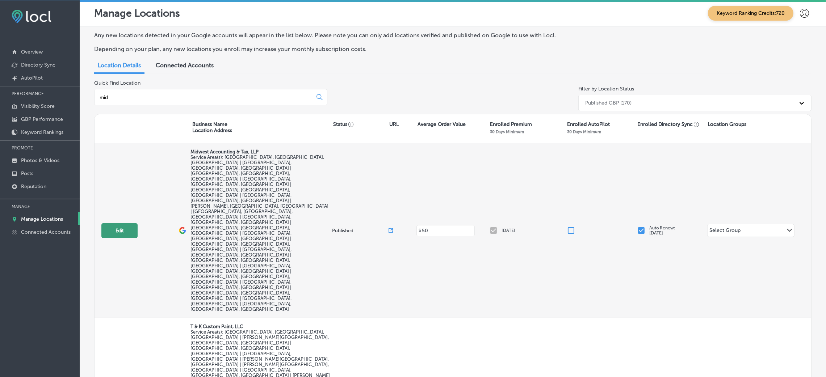
click at [113, 223] on button "Edit" at bounding box center [119, 230] width 36 height 15
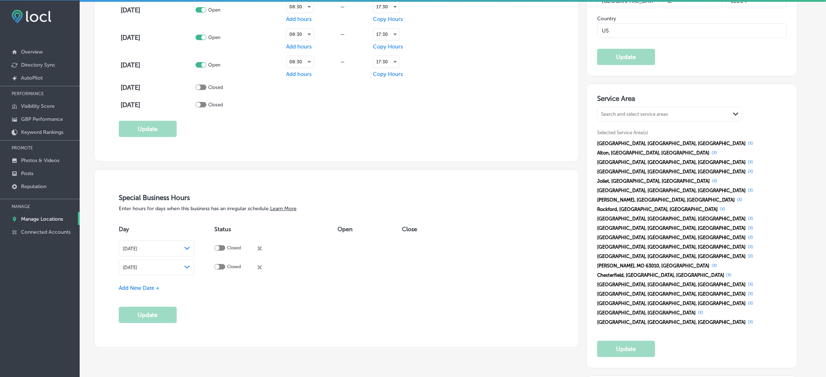
scroll to position [760, 0]
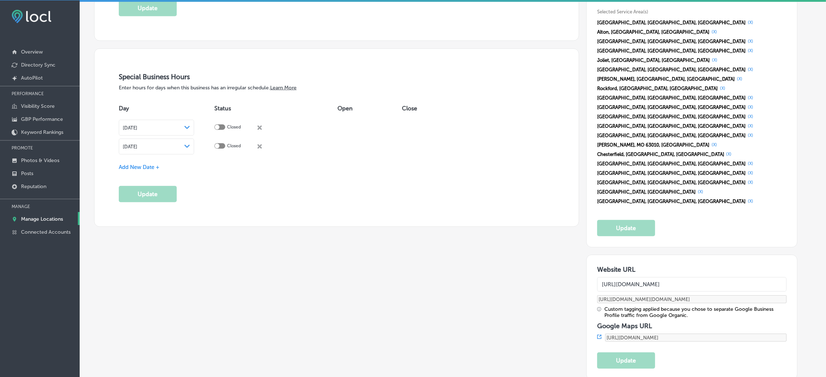
click at [150, 167] on span "Add New Date +" at bounding box center [139, 167] width 41 height 7
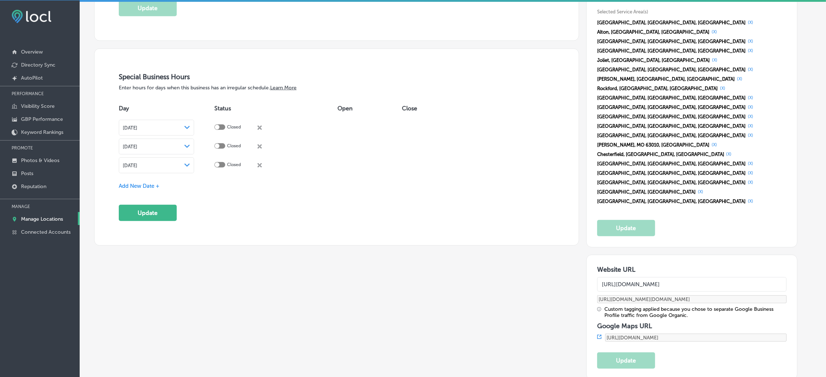
click at [166, 166] on div "[DATE] Path Created with Sketch." at bounding box center [157, 166] width 68 height 6
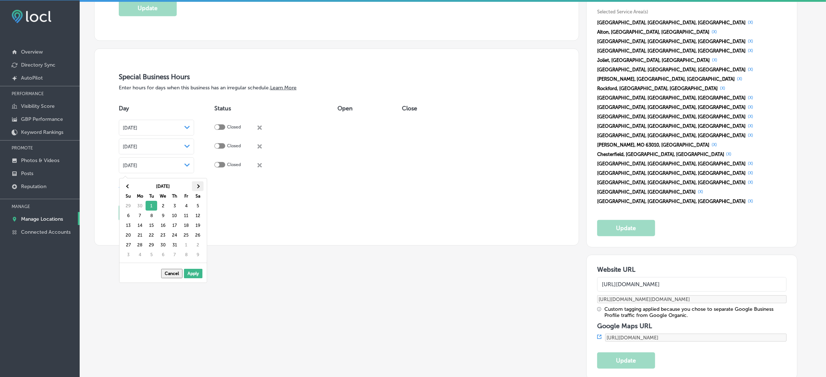
click at [192, 186] on th at bounding box center [198, 186] width 12 height 10
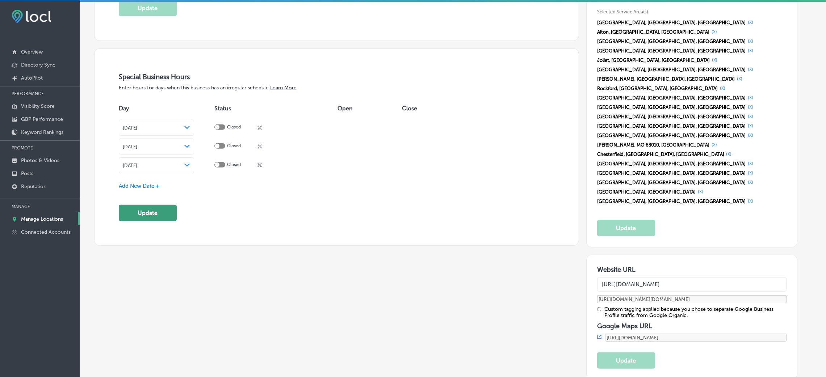
click at [155, 213] on button "Update" at bounding box center [148, 213] width 58 height 16
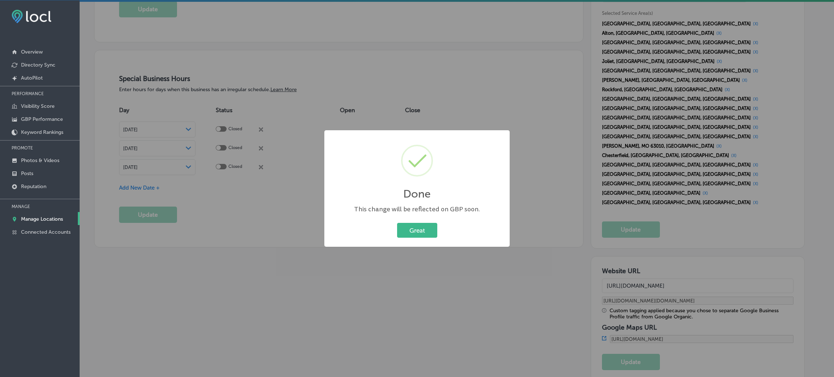
click at [418, 221] on div "Great Cancel" at bounding box center [417, 230] width 171 height 19
click at [420, 228] on button "Great" at bounding box center [417, 230] width 40 height 15
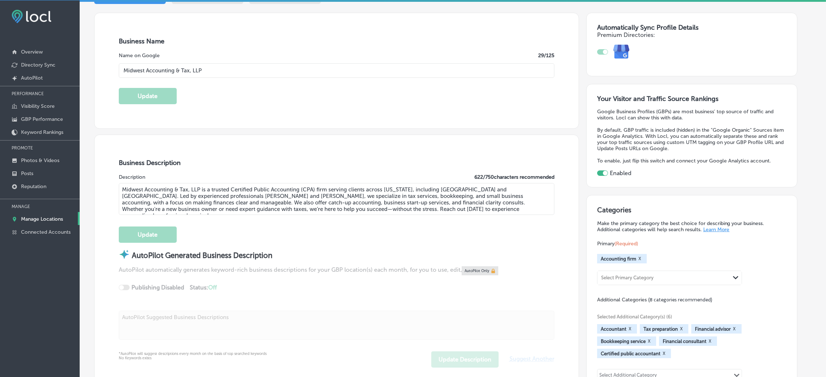
scroll to position [0, 0]
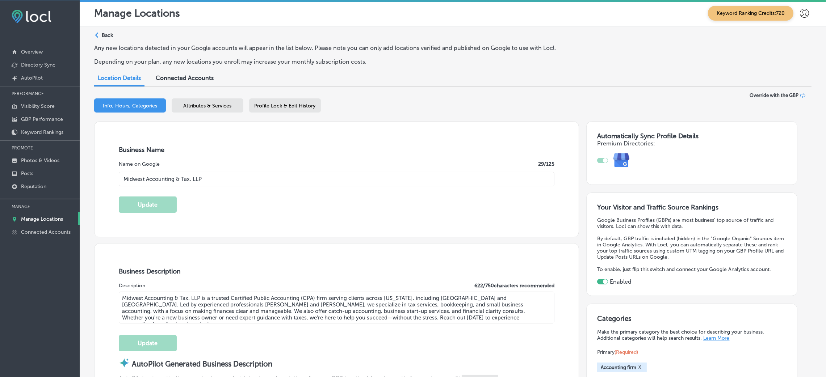
click at [100, 39] on div "Path Created with Sketch. Back" at bounding box center [103, 38] width 19 height 13
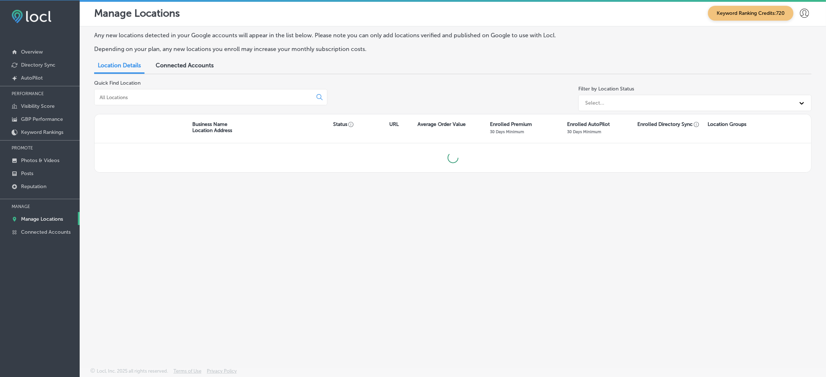
click at [214, 97] on input at bounding box center [205, 97] width 212 height 7
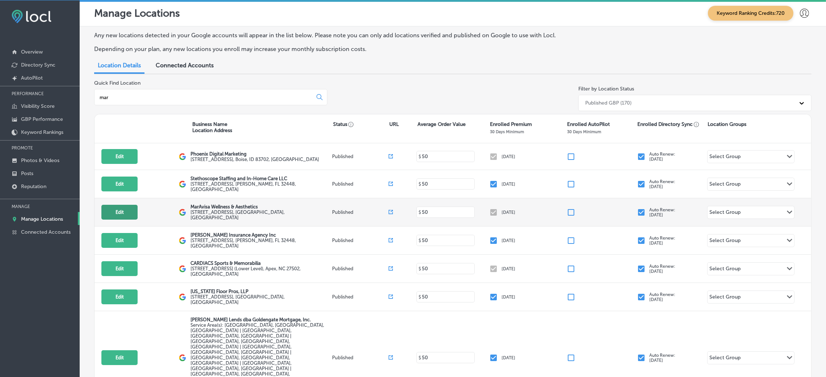
click at [112, 208] on button "Edit" at bounding box center [119, 212] width 36 height 15
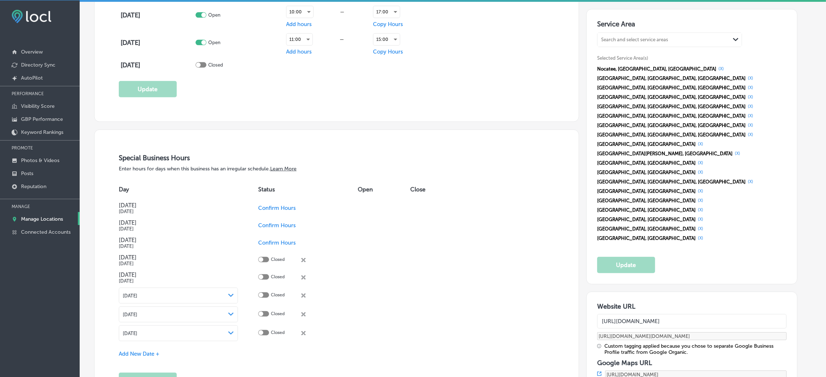
scroll to position [705, 0]
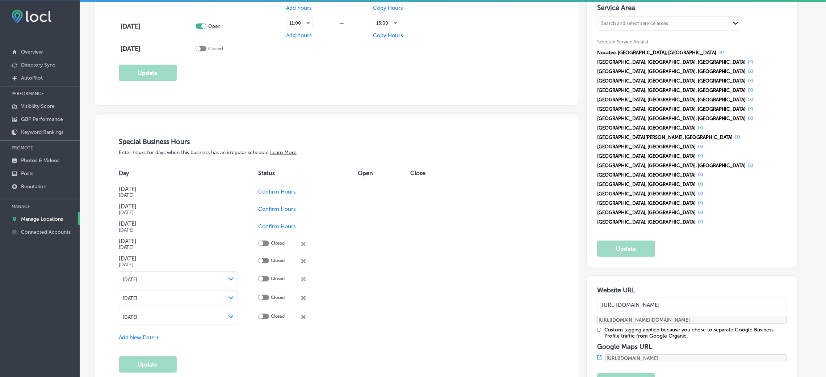
click at [278, 201] on td "Confirm Hours" at bounding box center [308, 191] width 100 height 17
click at [279, 194] on span "Confirm Hours" at bounding box center [277, 192] width 38 height 7
click at [146, 251] on button "Update" at bounding box center [148, 364] width 58 height 16
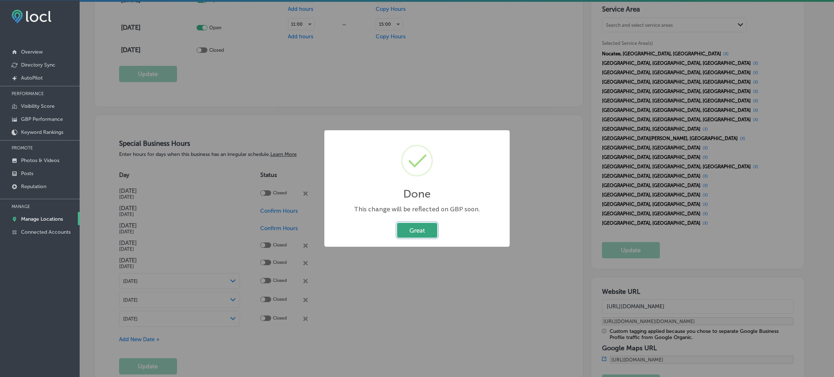
click at [423, 228] on button "Great" at bounding box center [417, 230] width 40 height 15
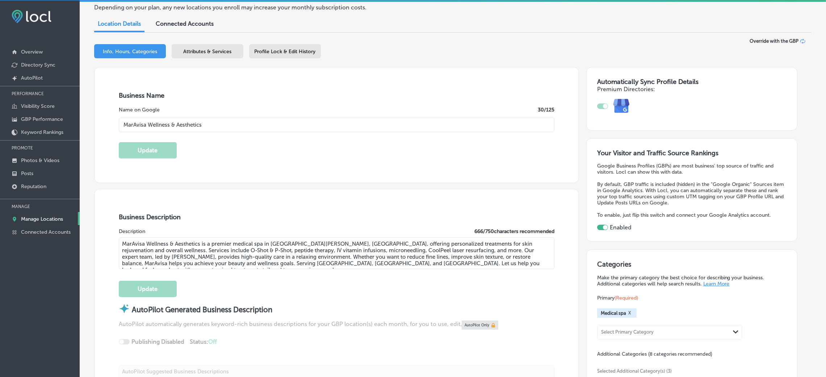
scroll to position [0, 0]
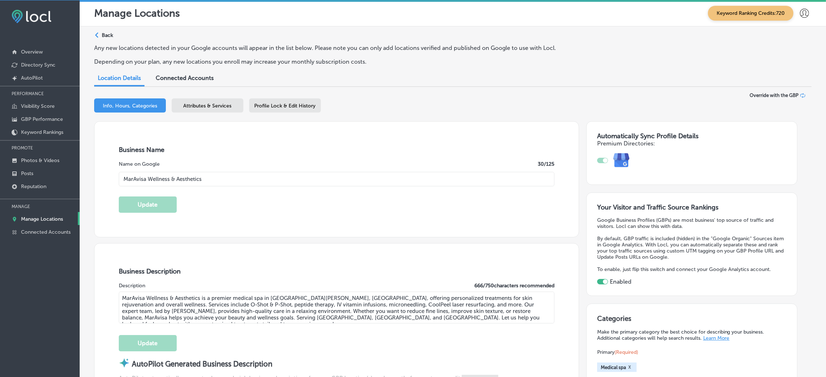
click at [106, 35] on p "Back" at bounding box center [107, 35] width 11 height 6
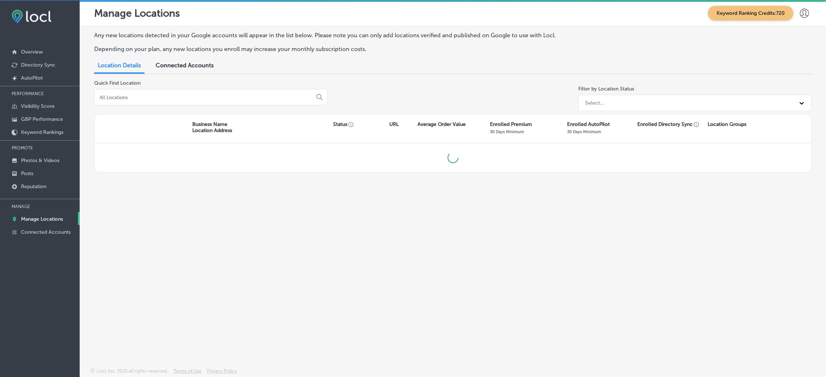
click at [192, 97] on input at bounding box center [205, 97] width 212 height 7
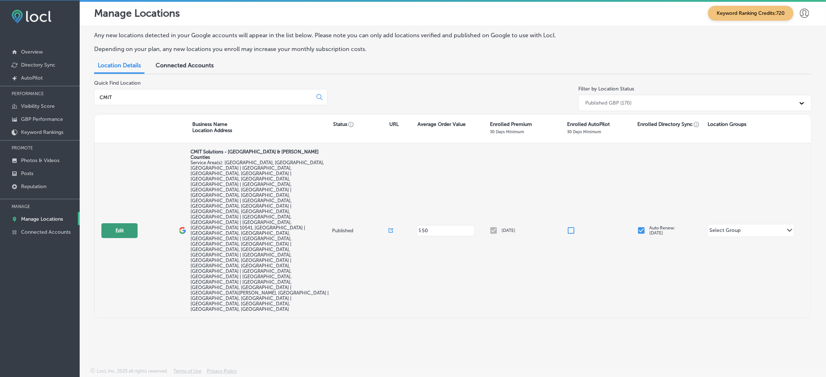
click at [125, 223] on button "Edit" at bounding box center [119, 230] width 36 height 15
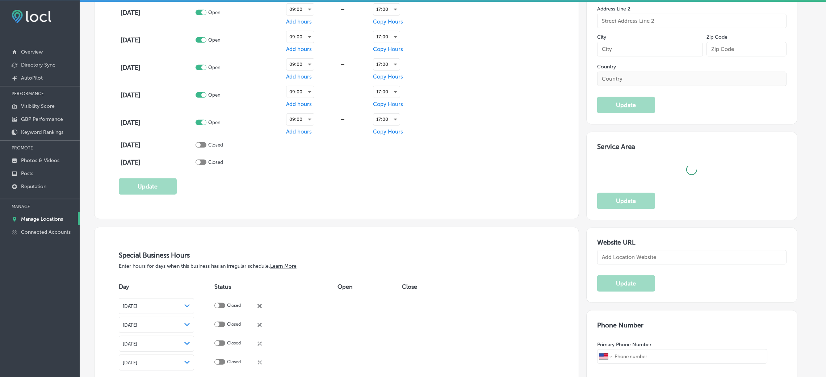
scroll to position [769, 0]
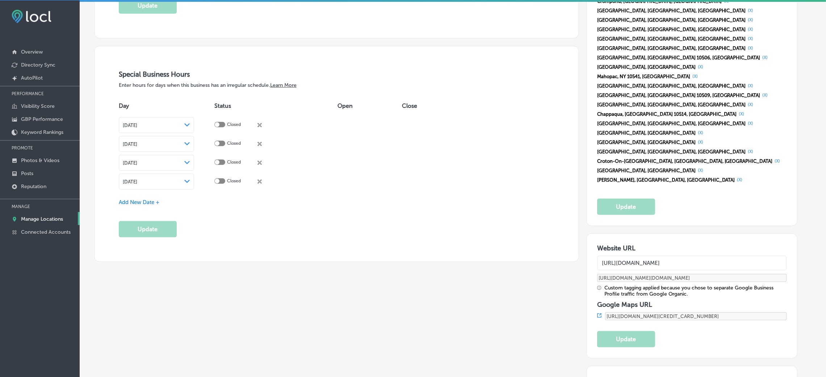
click at [148, 204] on span "Add New Date +" at bounding box center [139, 202] width 41 height 7
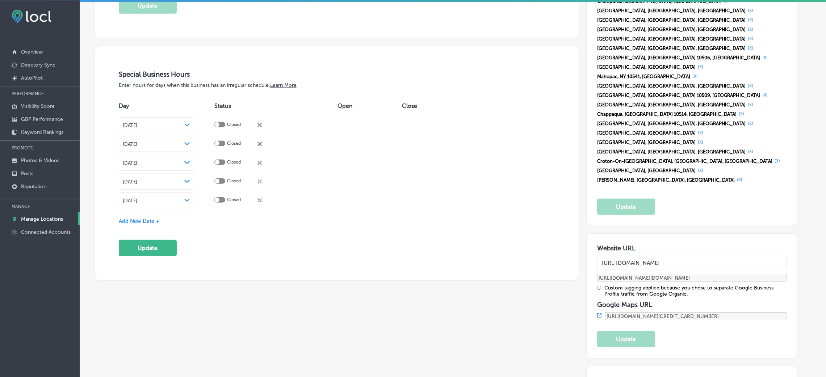
click at [149, 223] on span "Add New Date +" at bounding box center [139, 221] width 41 height 7
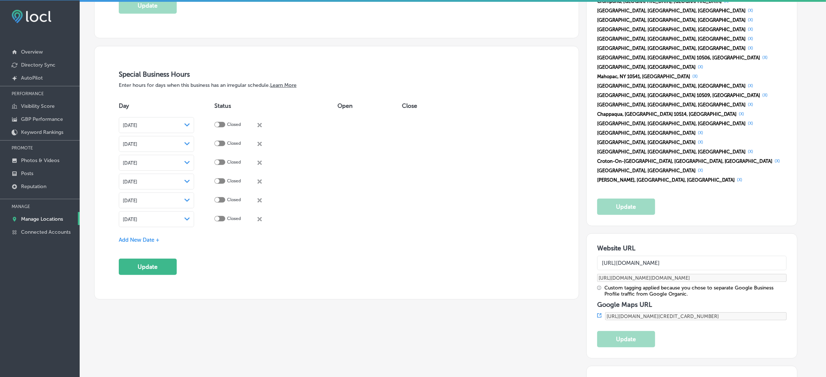
click at [262, 220] on icon "close Created with Sketch." at bounding box center [259, 219] width 4 height 4
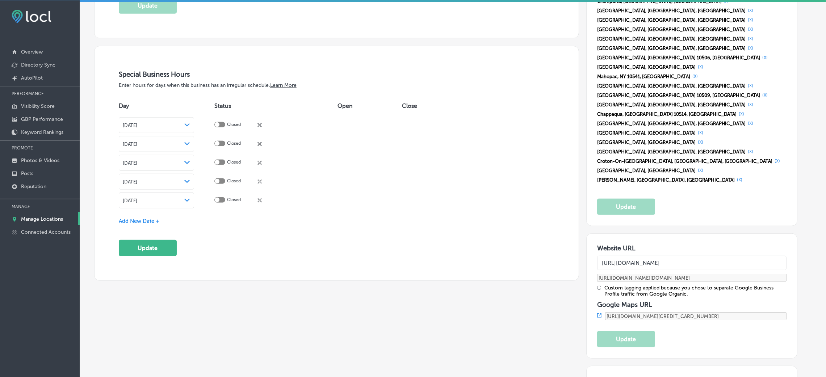
click at [175, 203] on div "[DATE] Path Created with Sketch." at bounding box center [157, 201] width 68 height 6
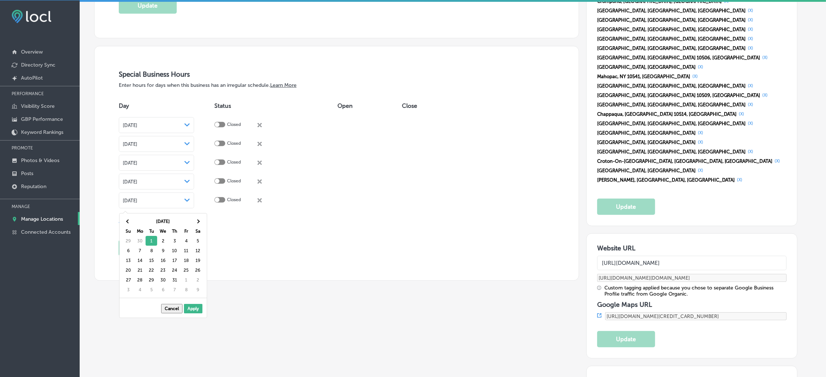
click at [190, 219] on th "[DATE]" at bounding box center [163, 221] width 58 height 10
click at [192, 220] on th at bounding box center [198, 221] width 12 height 10
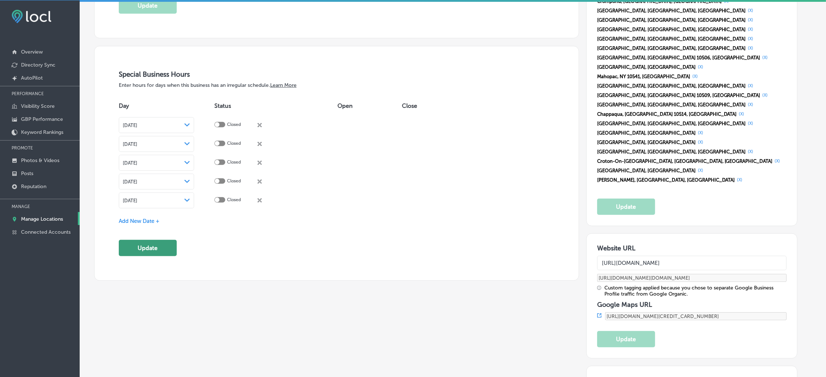
click at [164, 244] on button "Update" at bounding box center [148, 248] width 58 height 16
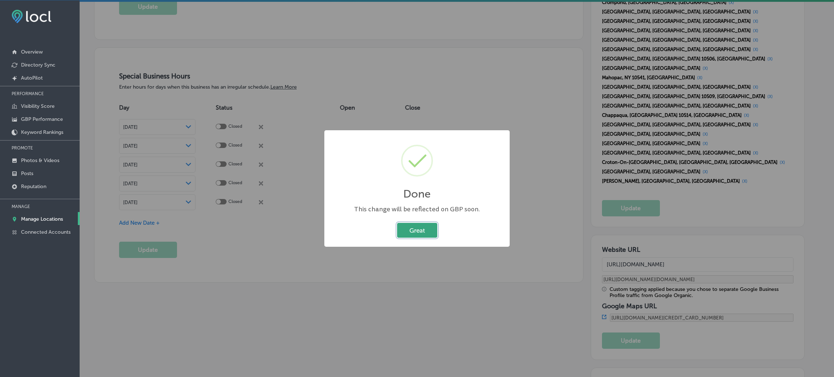
click at [426, 230] on button "Great" at bounding box center [417, 230] width 40 height 15
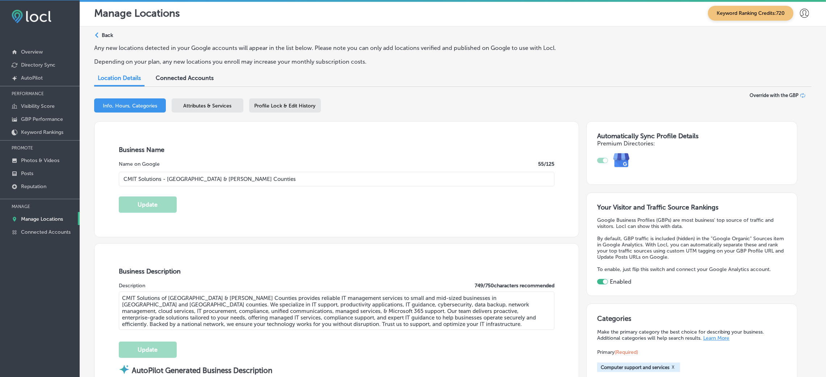
scroll to position [0, 0]
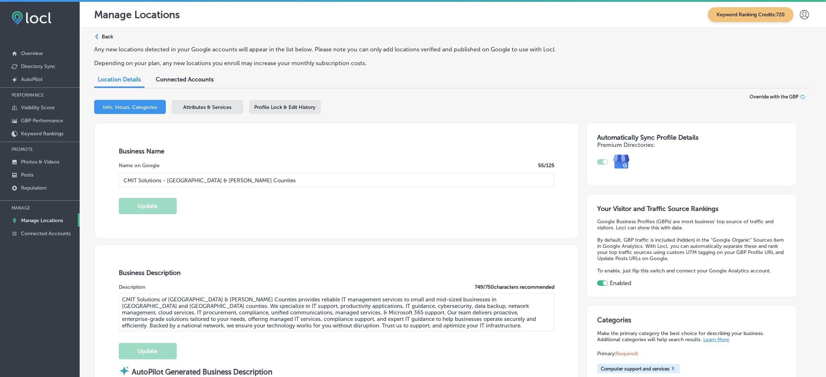
click at [104, 39] on p "Back" at bounding box center [107, 37] width 11 height 6
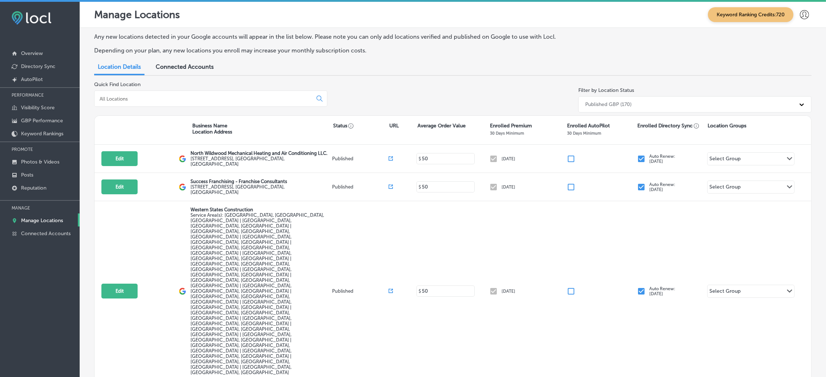
click at [241, 98] on input at bounding box center [205, 99] width 212 height 7
click at [42, 166] on link "Photos & Videos" at bounding box center [40, 161] width 80 height 13
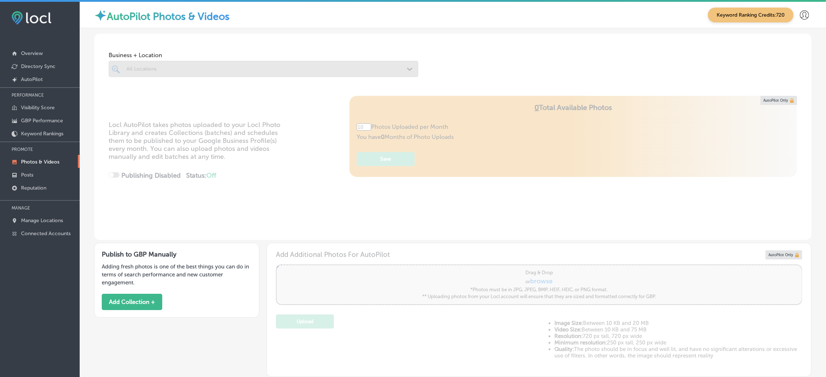
click at [163, 72] on div at bounding box center [263, 69] width 309 height 16
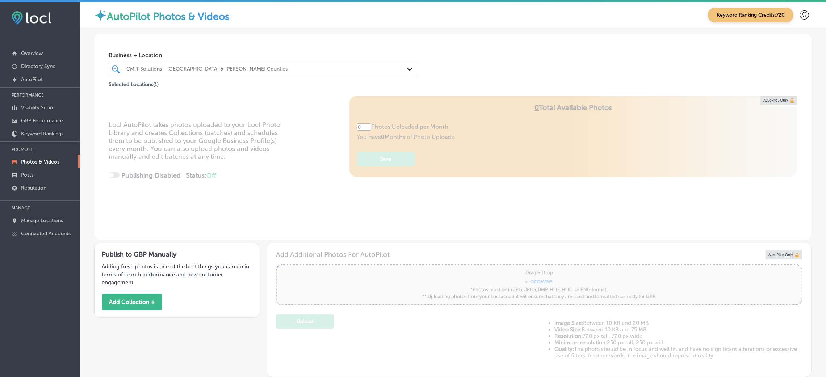
click at [222, 71] on div "CMIT Solutions - [GEOGRAPHIC_DATA] & [PERSON_NAME] Counties" at bounding box center [266, 69] width 281 height 6
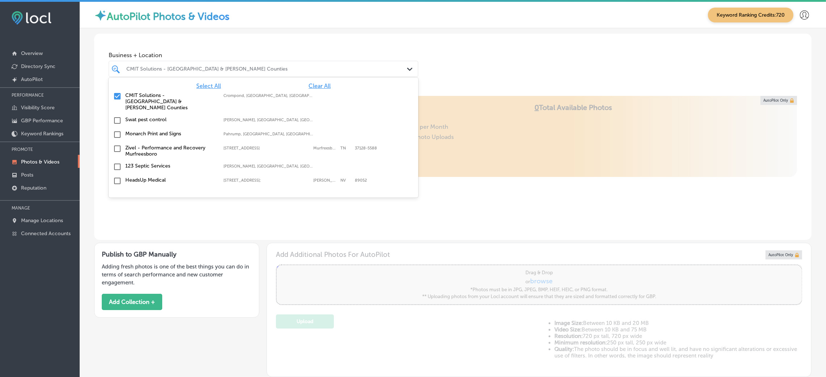
click at [312, 85] on span "Clear All" at bounding box center [319, 86] width 22 height 7
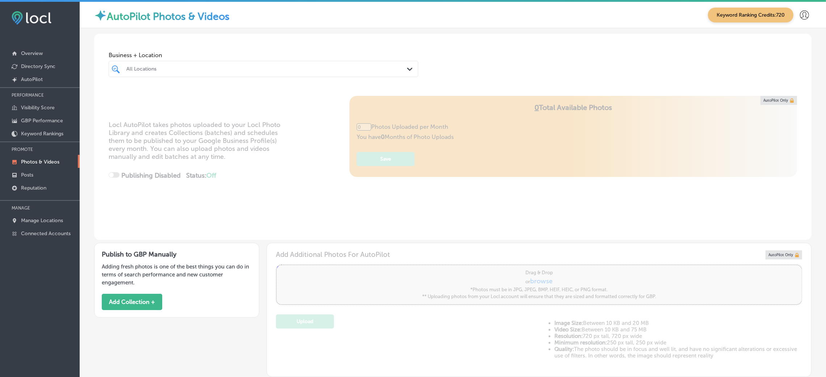
click at [461, 62] on div "Business + Location All Locations Path Created with Sketch." at bounding box center [452, 61] width 717 height 55
click at [131, 251] on button "Add Collection +" at bounding box center [132, 302] width 60 height 16
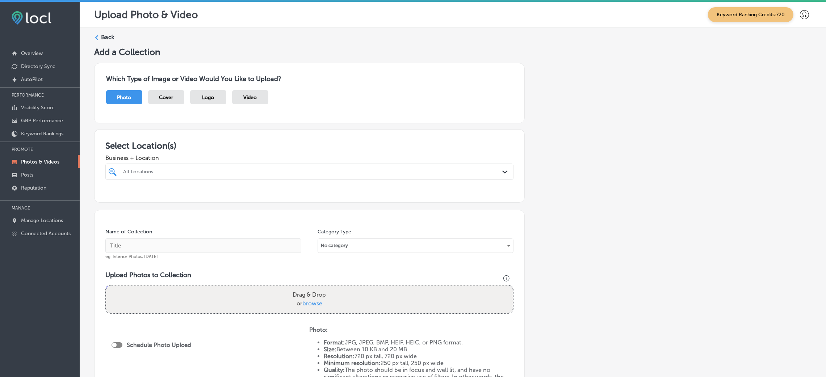
click at [199, 174] on div "All Locations" at bounding box center [313, 172] width 380 height 6
click at [166, 208] on div "Select All Clear All Rob's Plumbing Heating [GEOGRAPHIC_DATA], [GEOGRAPHIC_DATA…" at bounding box center [309, 194] width 408 height 28
click at [171, 201] on label "[PERSON_NAME]'s Plumbing Heating" at bounding box center [182, 198] width 120 height 6
click at [191, 244] on input "text" at bounding box center [203, 246] width 196 height 14
click at [215, 251] on input "[PERSON_NAME]'s-Plumbing-&-Heating-plumbers-[GEOGRAPHIC_DATA]" at bounding box center [203, 246] width 196 height 14
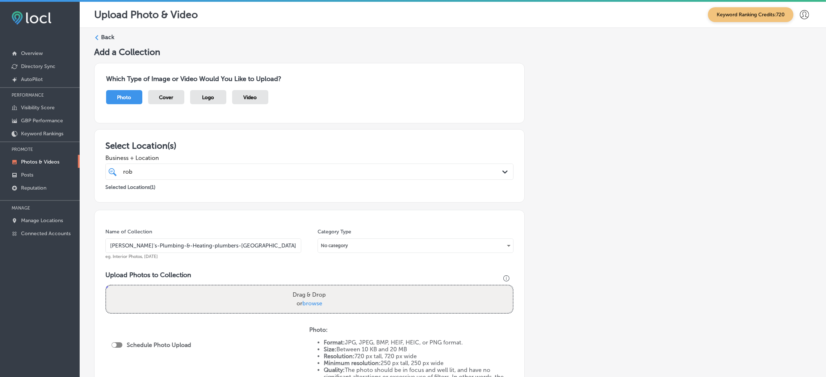
click at [215, 251] on input "[PERSON_NAME]'s-Plumbing-&-Heating-plumbers-[GEOGRAPHIC_DATA]" at bounding box center [203, 246] width 196 height 14
click at [272, 251] on div "Name of Collection [PERSON_NAME]'s-Plumbing-&-Heating-plumbers-[GEOGRAPHIC_DATA…" at bounding box center [309, 314] width 430 height 208
click at [258, 251] on div "Drag & Drop or browse" at bounding box center [309, 300] width 406 height 28
click at [106, 251] on input "Drag & Drop or browse" at bounding box center [309, 287] width 406 height 2
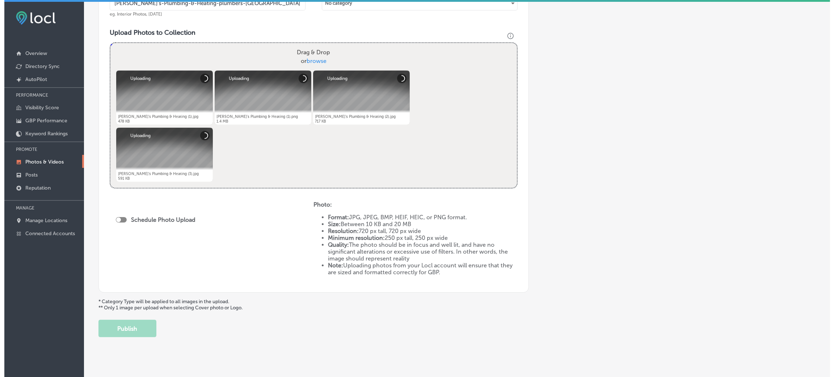
scroll to position [250, 0]
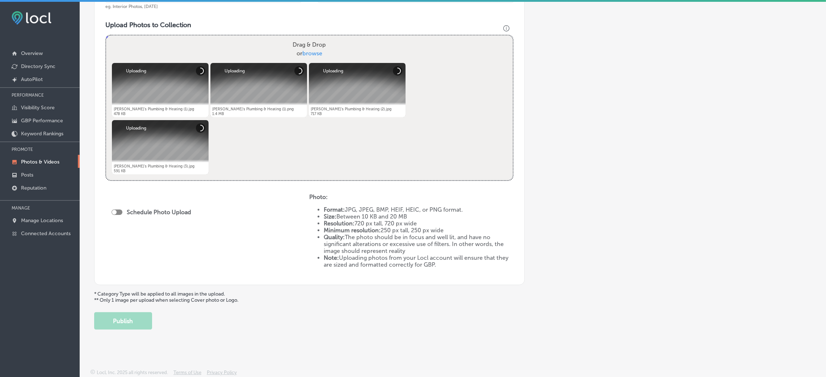
drag, startPoint x: 126, startPoint y: 212, endPoint x: 115, endPoint y: 208, distance: 11.2
click at [120, 211] on div "Schedule Photo Upload" at bounding box center [152, 212] width 83 height 7
click at [115, 207] on div "Schedule Photo Upload" at bounding box center [152, 213] width 83 height 16
click at [115, 212] on div at bounding box center [114, 212] width 5 height 5
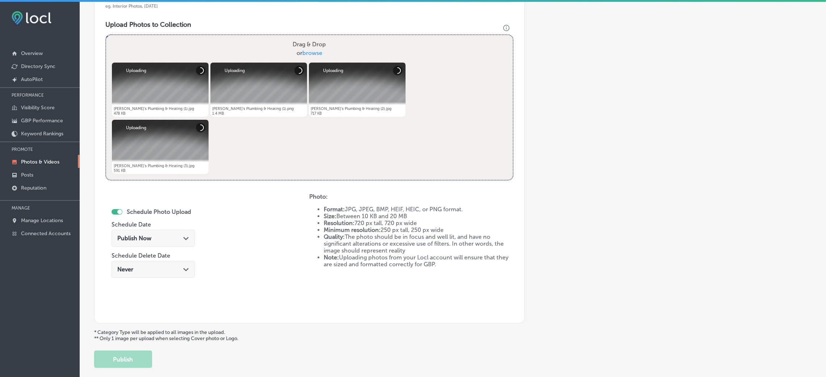
click at [153, 239] on div "Publish Now Path Created with Sketch." at bounding box center [153, 238] width 72 height 7
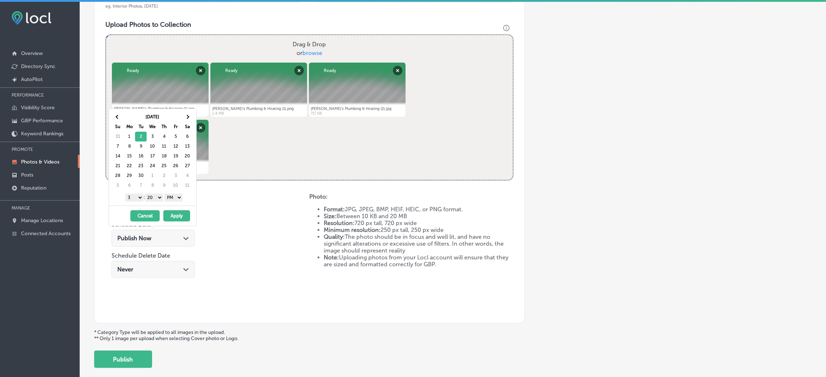
click at [155, 198] on select "00 10 20 30 40 50" at bounding box center [154, 198] width 18 height 8
drag, startPoint x: 130, startPoint y: 197, endPoint x: 132, endPoint y: 201, distance: 5.0
click at [130, 197] on select "1 2 3 4 5 6 7 8 9 10 11 12" at bounding box center [134, 198] width 18 height 8
click at [182, 220] on button "Apply" at bounding box center [176, 215] width 27 height 11
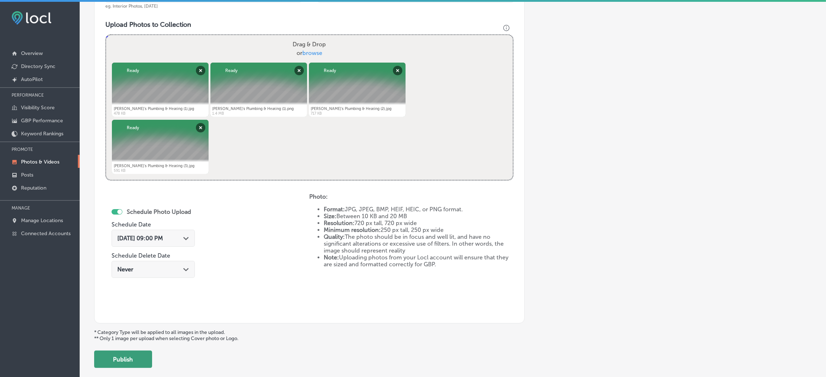
click at [139, 251] on button "Publish" at bounding box center [123, 359] width 58 height 17
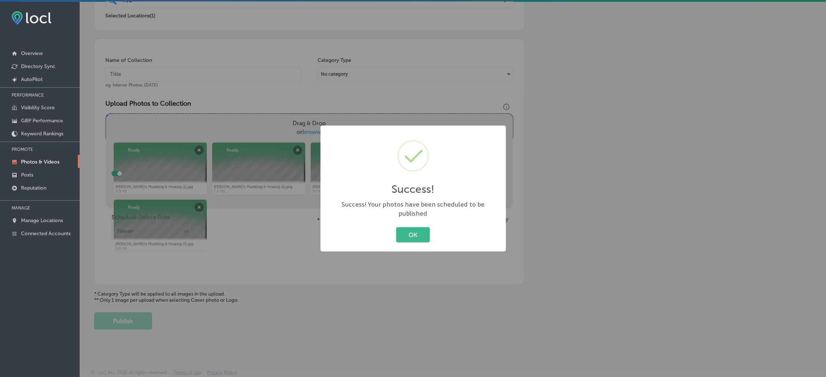
scroll to position [172, 0]
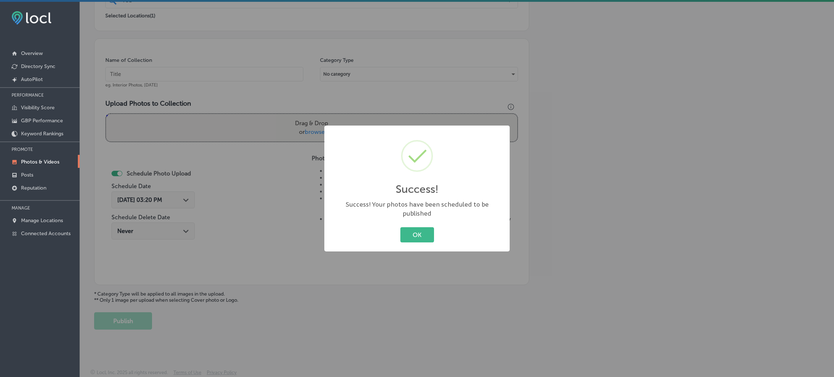
click at [404, 225] on div "OK Cancel" at bounding box center [417, 234] width 171 height 19
click at [417, 238] on button "OK" at bounding box center [417, 234] width 34 height 15
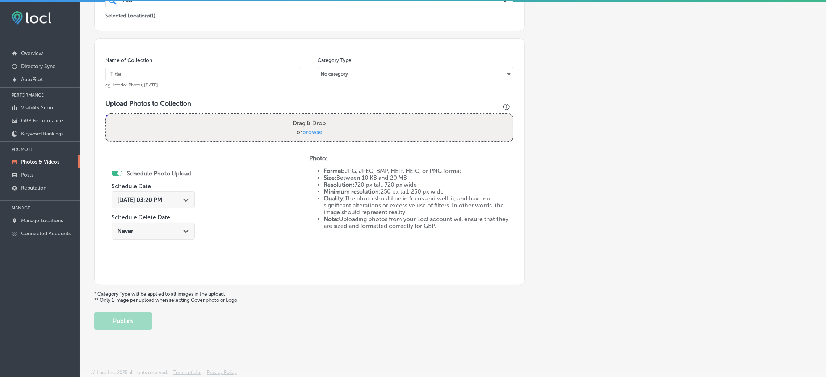
click at [189, 76] on input "text" at bounding box center [203, 74] width 196 height 14
paste input "[PERSON_NAME]'s-Plumbing-&-Heating-plumbers-[GEOGRAPHIC_DATA]"
click at [295, 121] on label "Drag & Drop or browse" at bounding box center [309, 127] width 39 height 23
click at [295, 116] on input "Drag & Drop or browse" at bounding box center [309, 115] width 406 height 2
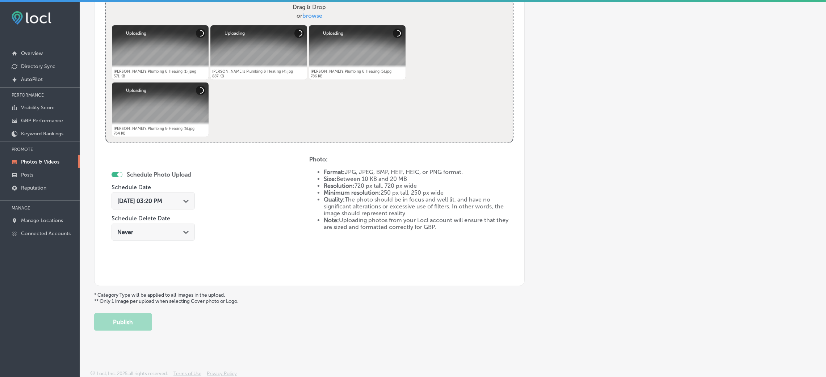
scroll to position [289, 0]
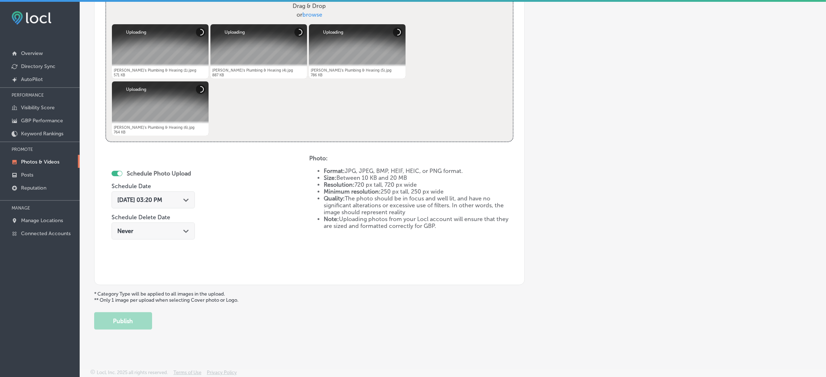
click at [163, 194] on div "[DATE] 03:20 PM Path Created with Sketch." at bounding box center [152, 199] width 83 height 17
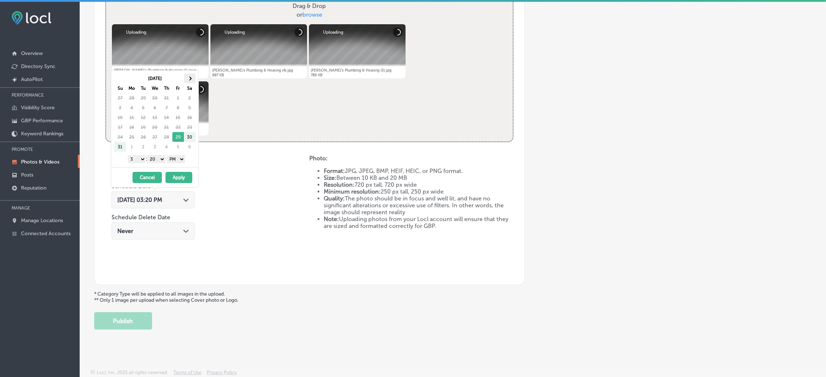
click at [188, 78] on span at bounding box center [189, 78] width 4 height 4
click at [165, 159] on select "00 10 20 30 40 50" at bounding box center [156, 159] width 18 height 8
drag, startPoint x: 147, startPoint y: 164, endPoint x: 148, endPoint y: 175, distance: 10.6
click at [142, 162] on select "1 2 3 4 5 6 7 8 9 10 11 12" at bounding box center [137, 159] width 18 height 8
click at [182, 177] on button "Apply" at bounding box center [178, 177] width 27 height 11
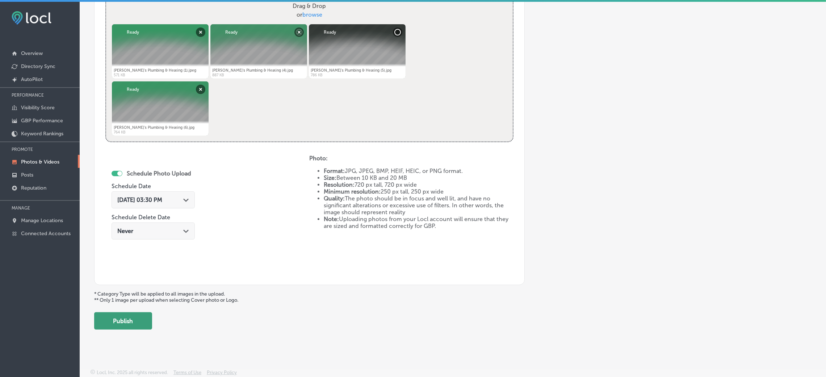
click at [147, 251] on button "Publish" at bounding box center [123, 320] width 58 height 17
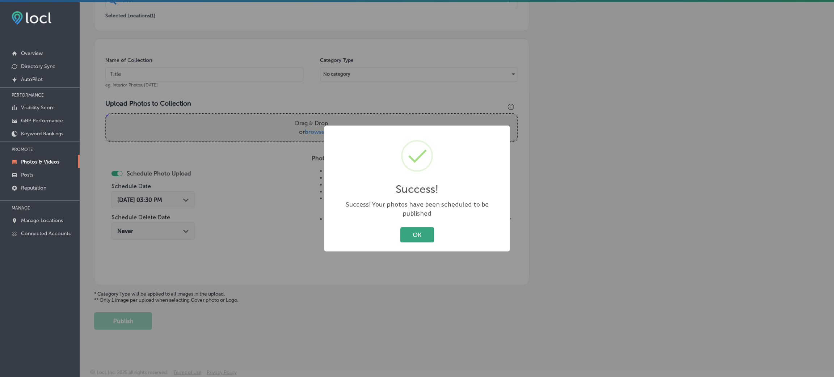
click at [416, 229] on button "OK" at bounding box center [417, 234] width 34 height 15
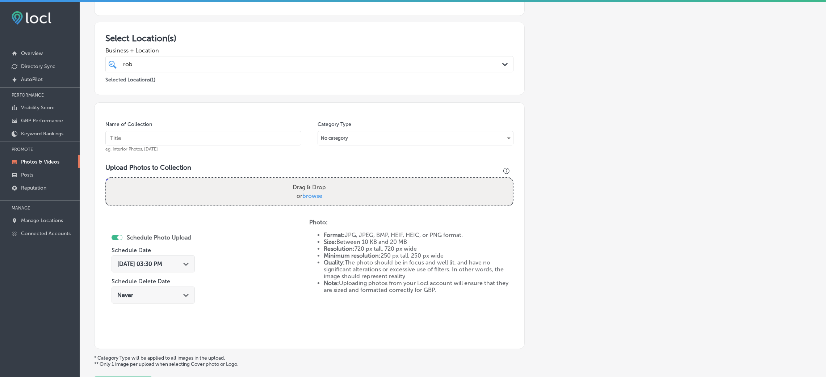
scroll to position [63, 0]
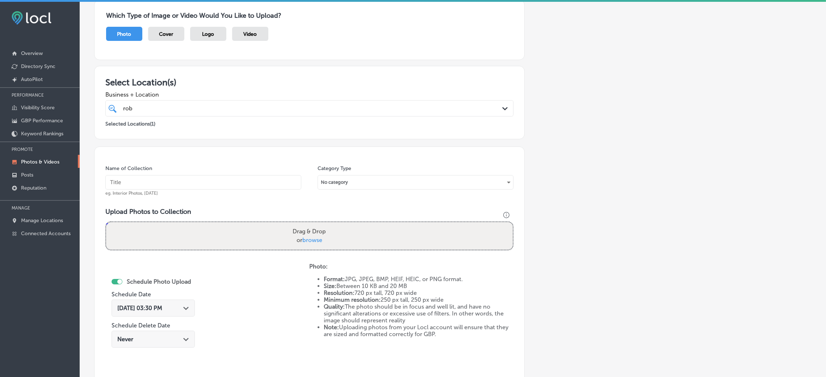
click at [200, 183] on input "text" at bounding box center [203, 182] width 196 height 14
paste input "[PERSON_NAME]'s-Plumbing-&-Heating-plumbers-[GEOGRAPHIC_DATA]"
click at [342, 237] on div "Drag & Drop or browse" at bounding box center [309, 236] width 406 height 28
click at [106, 222] on input "Drag & Drop or browse" at bounding box center [309, 223] width 406 height 2
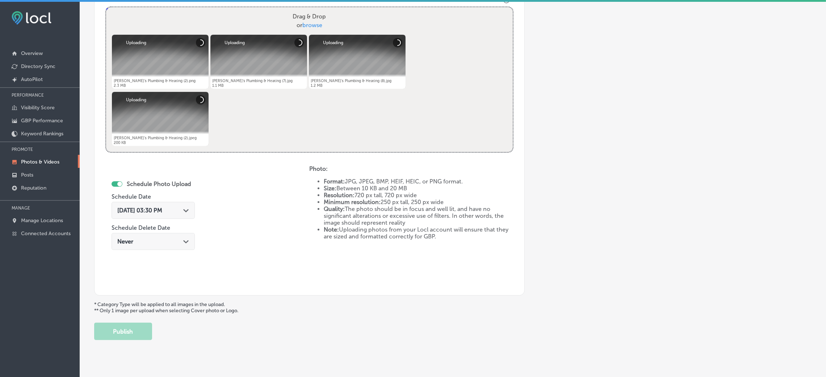
scroll to position [280, 0]
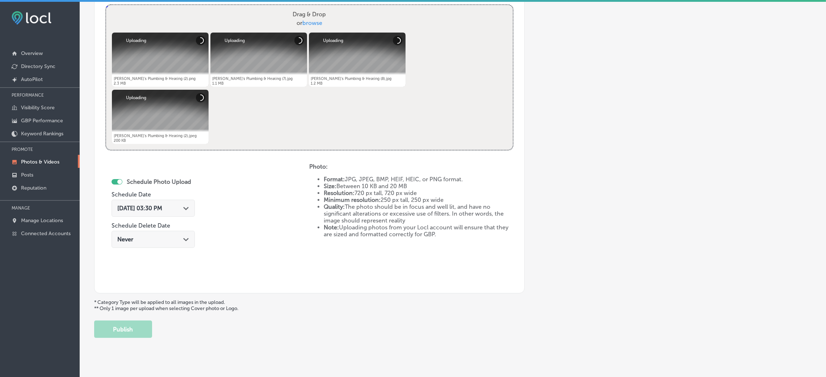
click at [151, 200] on div "[DATE] 03:30 PM Path Created with Sketch." at bounding box center [152, 208] width 83 height 17
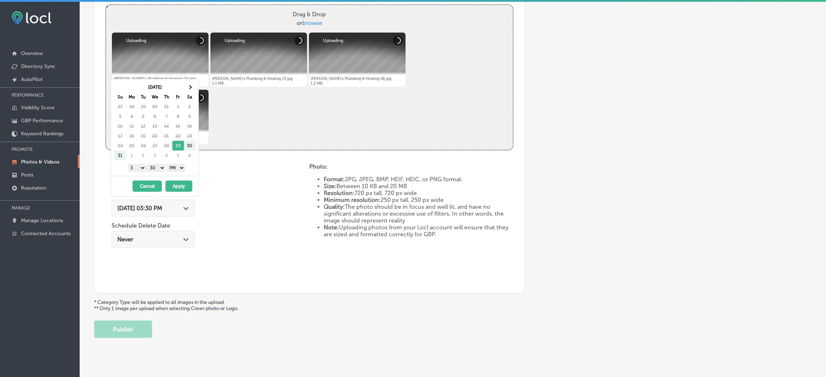
click at [197, 83] on div "[DATE] Su Mo Tu We Th Fr Sa 27 28 29 30 31 1 2 3 4 5 6 7 8 9 10 11 12 13 14 15 …" at bounding box center [156, 121] width 84 height 79
click at [194, 84] on th at bounding box center [190, 87] width 12 height 10
click at [164, 167] on select "00 10 20 30 40 50" at bounding box center [156, 168] width 18 height 8
click at [136, 170] on select "1 2 3 4 5 6 7 8 9 10 11 12" at bounding box center [137, 168] width 18 height 8
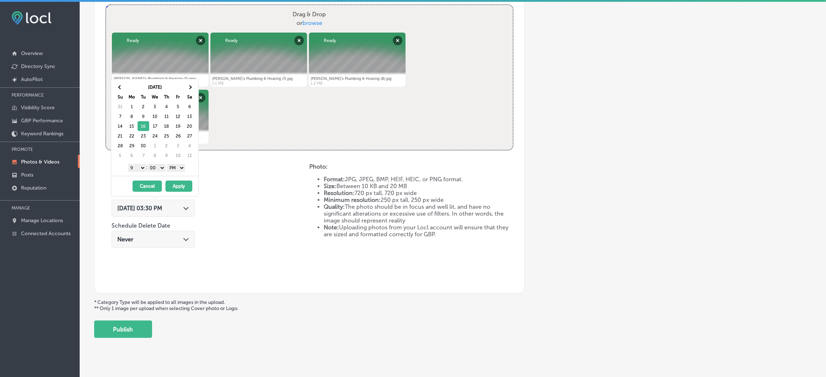
click at [176, 189] on button "Apply" at bounding box center [178, 186] width 27 height 11
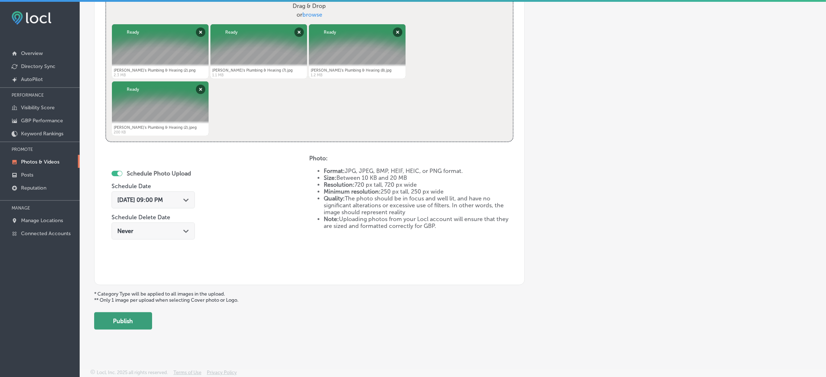
click at [131, 251] on button "Publish" at bounding box center [123, 320] width 58 height 17
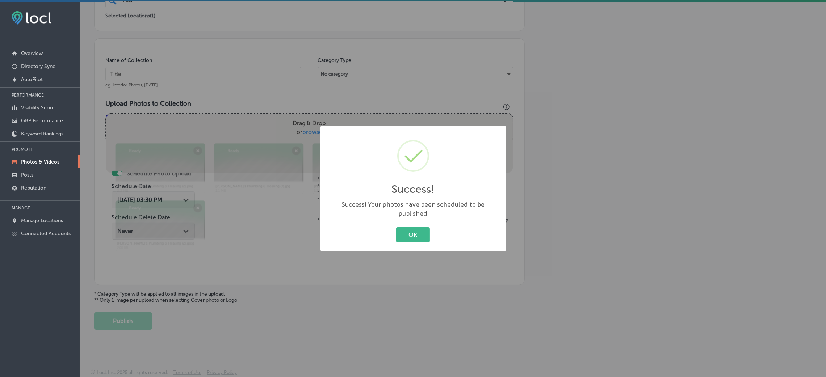
scroll to position [172, 0]
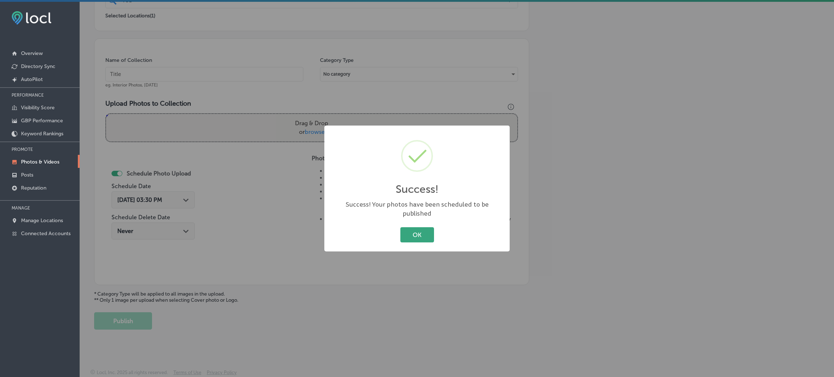
click at [426, 227] on button "OK" at bounding box center [417, 234] width 34 height 15
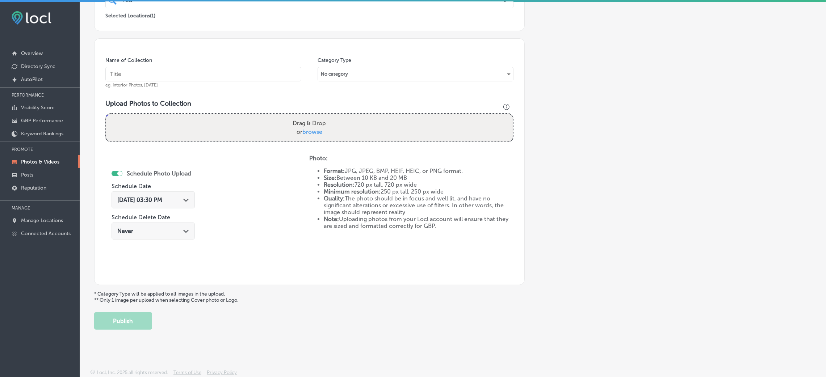
click at [233, 82] on div "Name of Collection eg. Interior Photos, [DATE]" at bounding box center [203, 72] width 196 height 31
click at [229, 75] on input "text" at bounding box center [203, 74] width 196 height 14
paste input "[PERSON_NAME]'s-Plumbing-&-Heating-plumbers-[GEOGRAPHIC_DATA]"
click at [282, 130] on div "Drag & Drop or browse" at bounding box center [309, 128] width 406 height 28
click at [106, 114] on input "Drag & Drop or browse" at bounding box center [309, 115] width 406 height 2
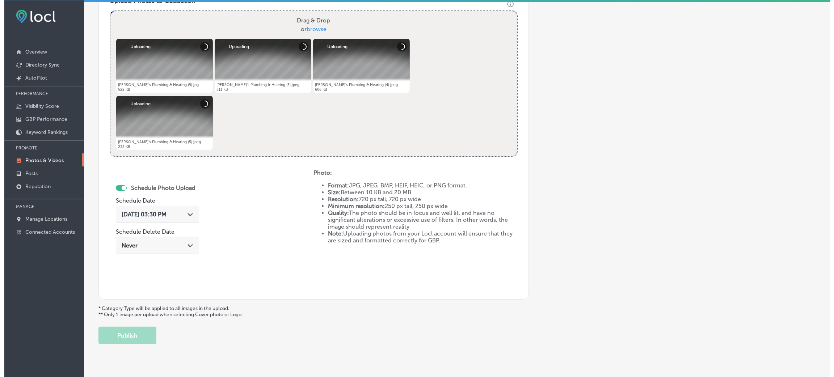
scroll to position [289, 0]
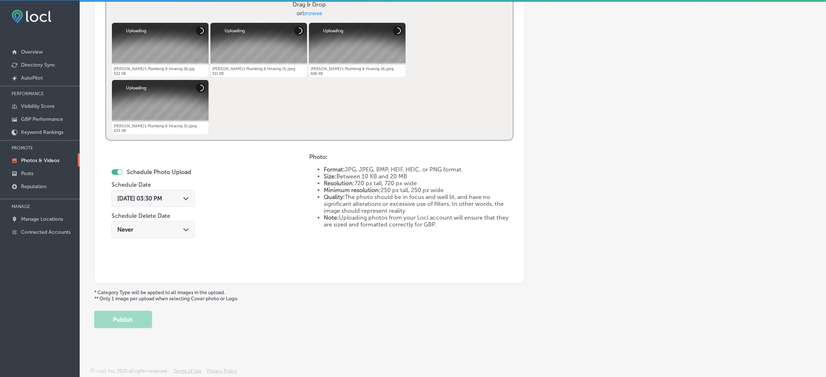
click at [166, 204] on div "[DATE] 03:30 PM Path Created with Sketch." at bounding box center [152, 198] width 83 height 17
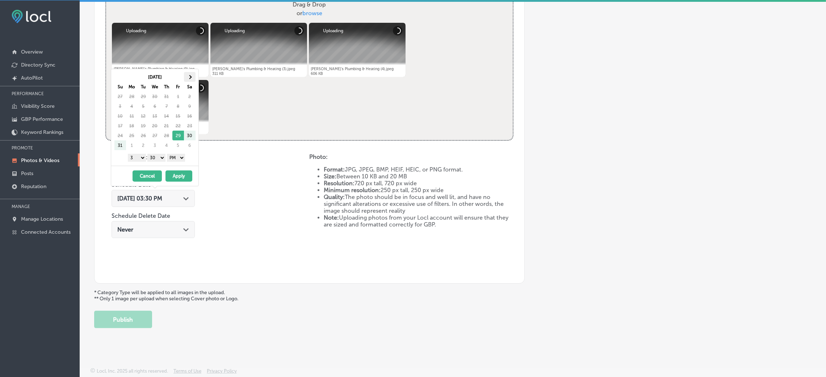
click at [194, 76] on th at bounding box center [190, 77] width 12 height 10
drag, startPoint x: 158, startPoint y: 156, endPoint x: 167, endPoint y: 166, distance: 14.1
click at [158, 156] on select "00 10 20 30 40 50" at bounding box center [156, 158] width 18 height 8
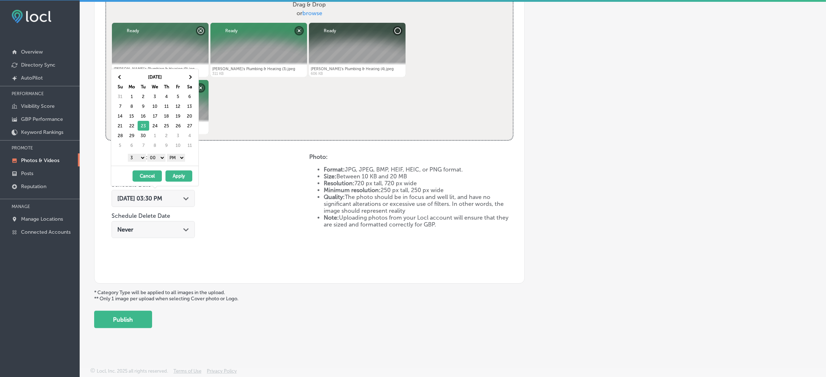
drag, startPoint x: 135, startPoint y: 158, endPoint x: 138, endPoint y: 161, distance: 4.1
click at [135, 158] on select "1 2 3 4 5 6 7 8 9 10 11 12" at bounding box center [137, 158] width 18 height 8
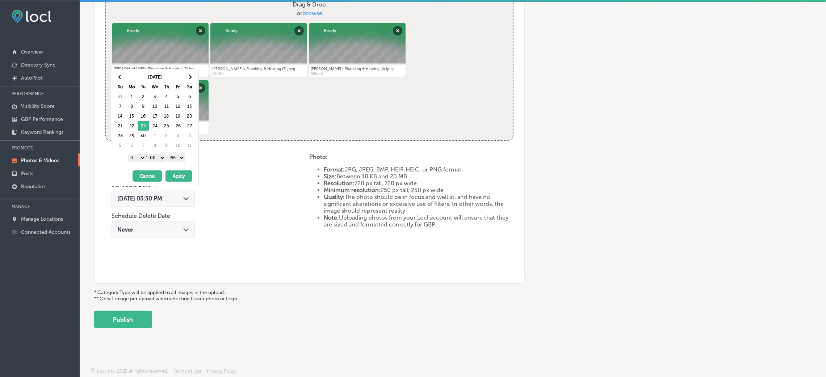
click at [173, 175] on button "Apply" at bounding box center [178, 175] width 27 height 11
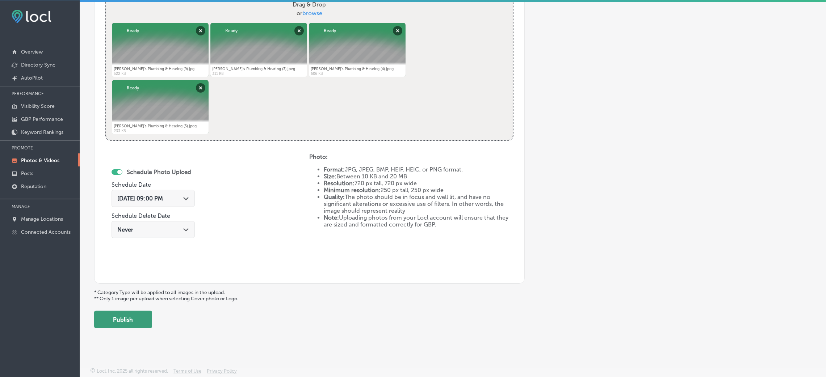
drag, startPoint x: 115, startPoint y: 325, endPoint x: 127, endPoint y: 322, distance: 12.9
click at [116, 251] on button "Publish" at bounding box center [123, 319] width 58 height 17
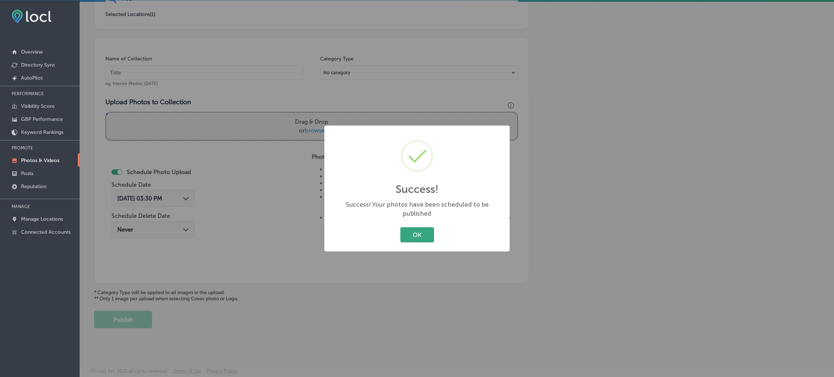
click at [407, 232] on button "OK" at bounding box center [417, 234] width 34 height 15
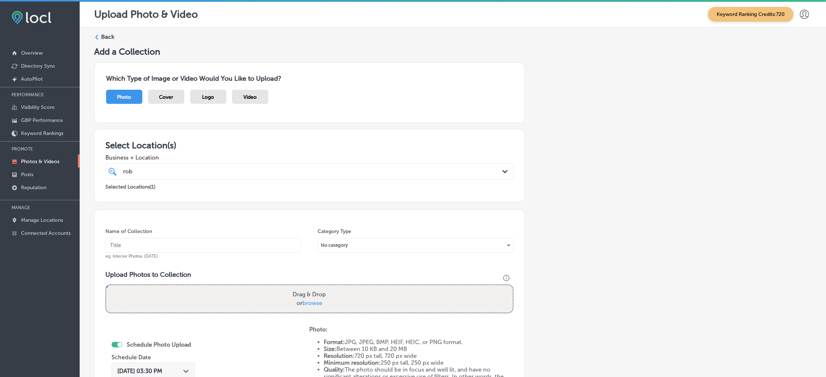
scroll to position [0, 0]
click at [102, 35] on label "Back" at bounding box center [107, 37] width 13 height 8
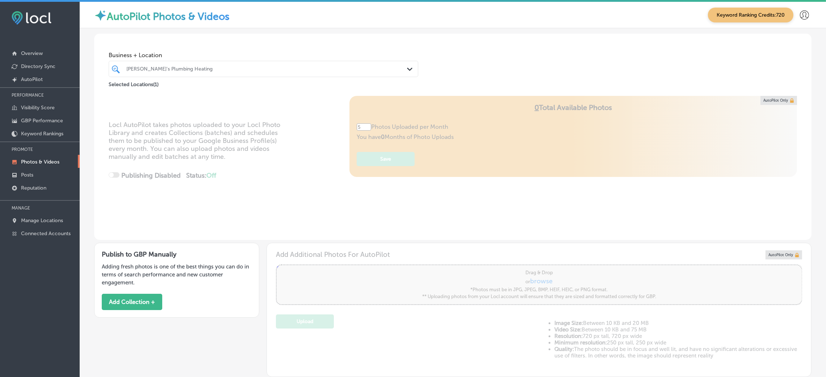
click at [147, 68] on div "[PERSON_NAME]'s Plumbing Heating" at bounding box center [266, 69] width 281 height 6
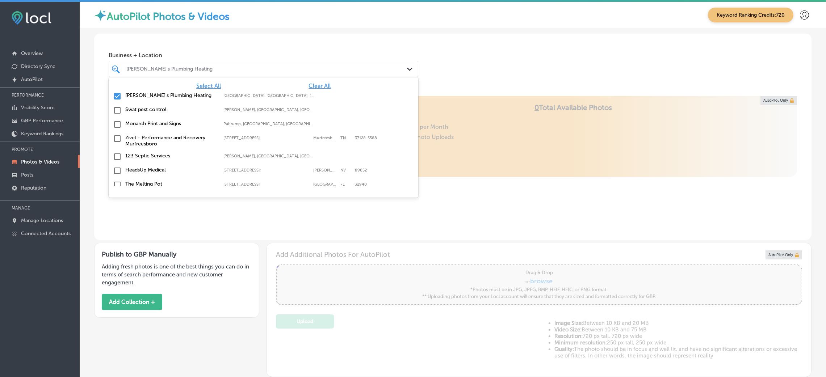
click at [308, 86] on span "Clear All" at bounding box center [319, 86] width 22 height 7
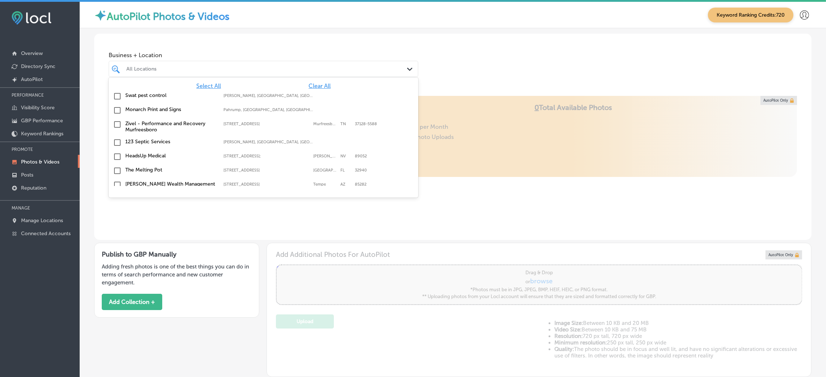
click at [470, 58] on div "Business + Location option focused, 1 of 160. 160 results available. Use Up and…" at bounding box center [452, 61] width 717 height 55
